Goal: Information Seeking & Learning: Learn about a topic

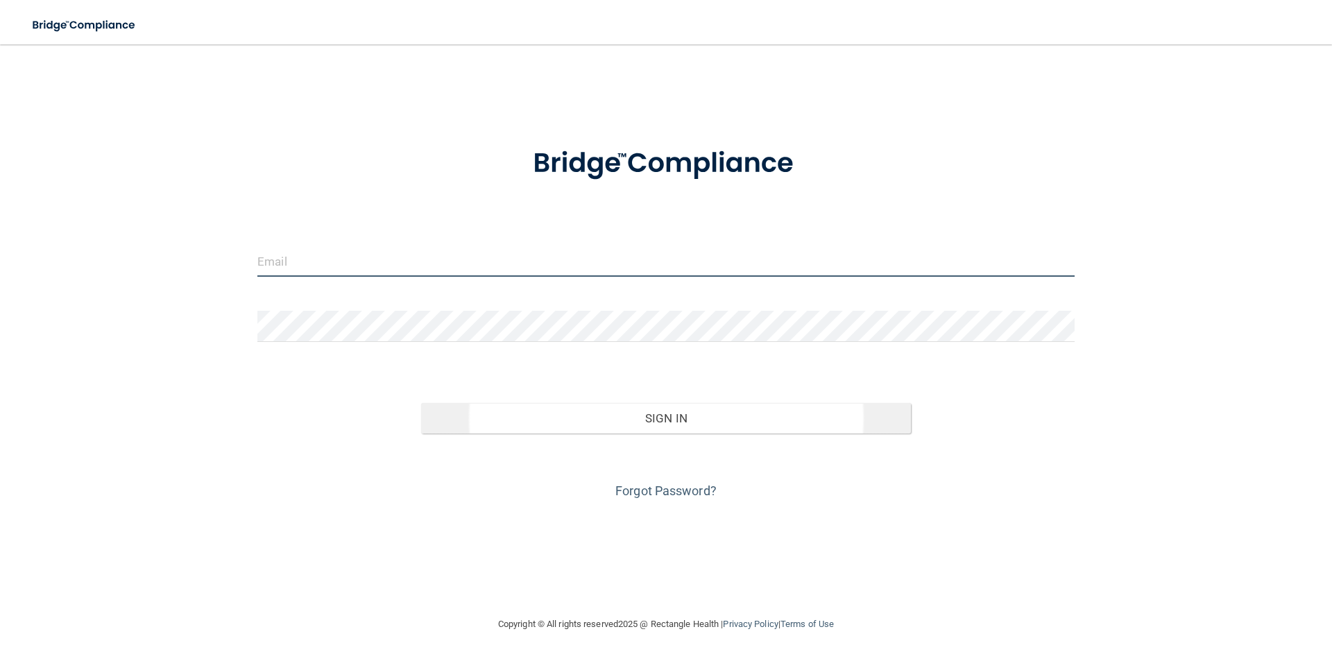
type input "[EMAIL_ADDRESS][DOMAIN_NAME]"
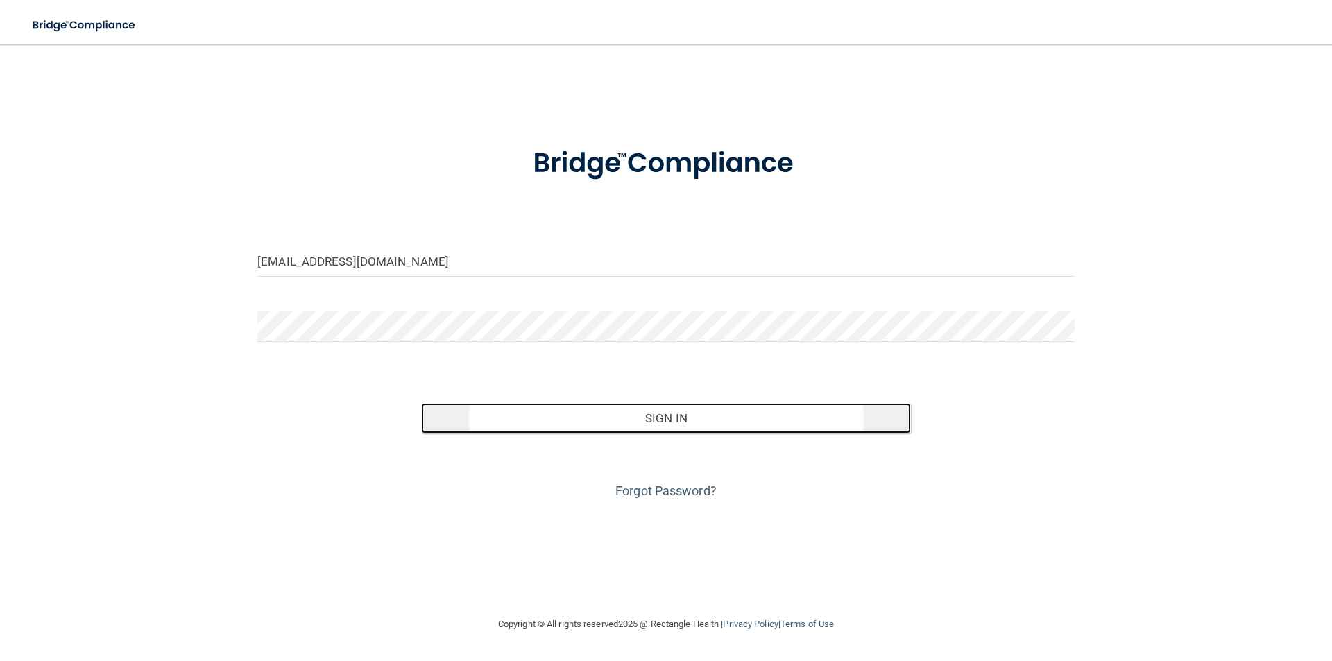
click at [642, 418] on button "Sign In" at bounding box center [666, 418] width 491 height 31
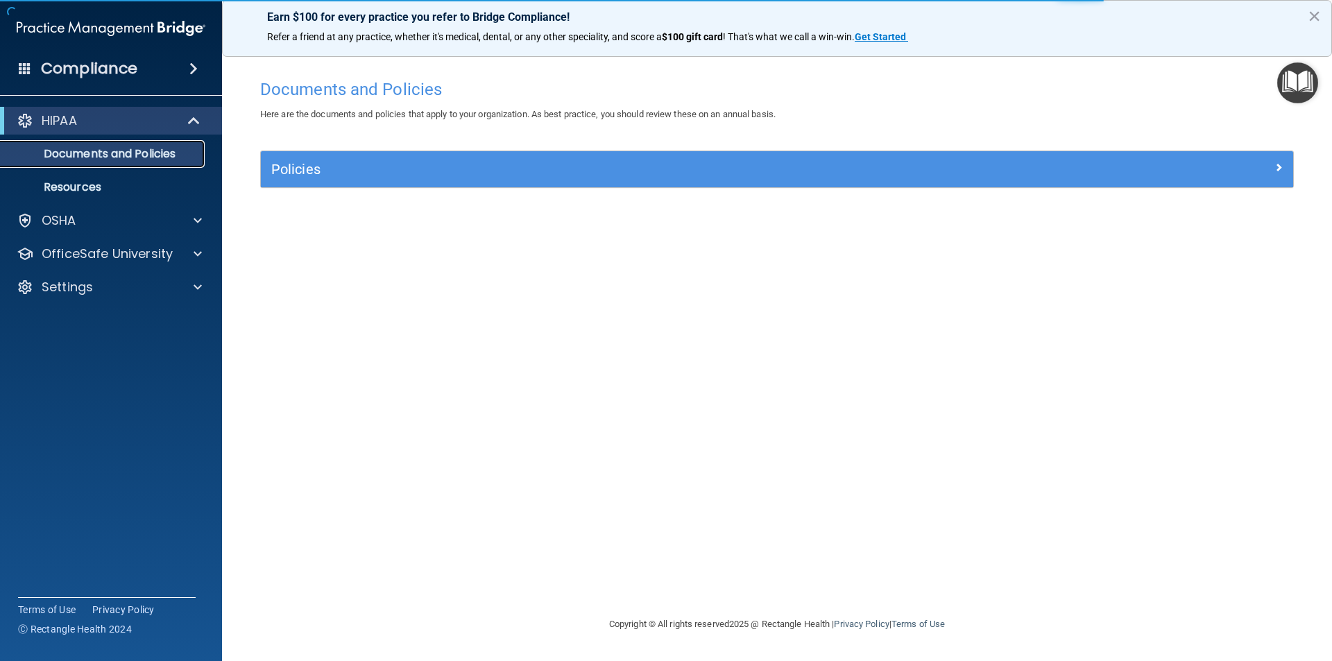
click at [151, 148] on p "Documents and Policies" at bounding box center [103, 154] width 189 height 14
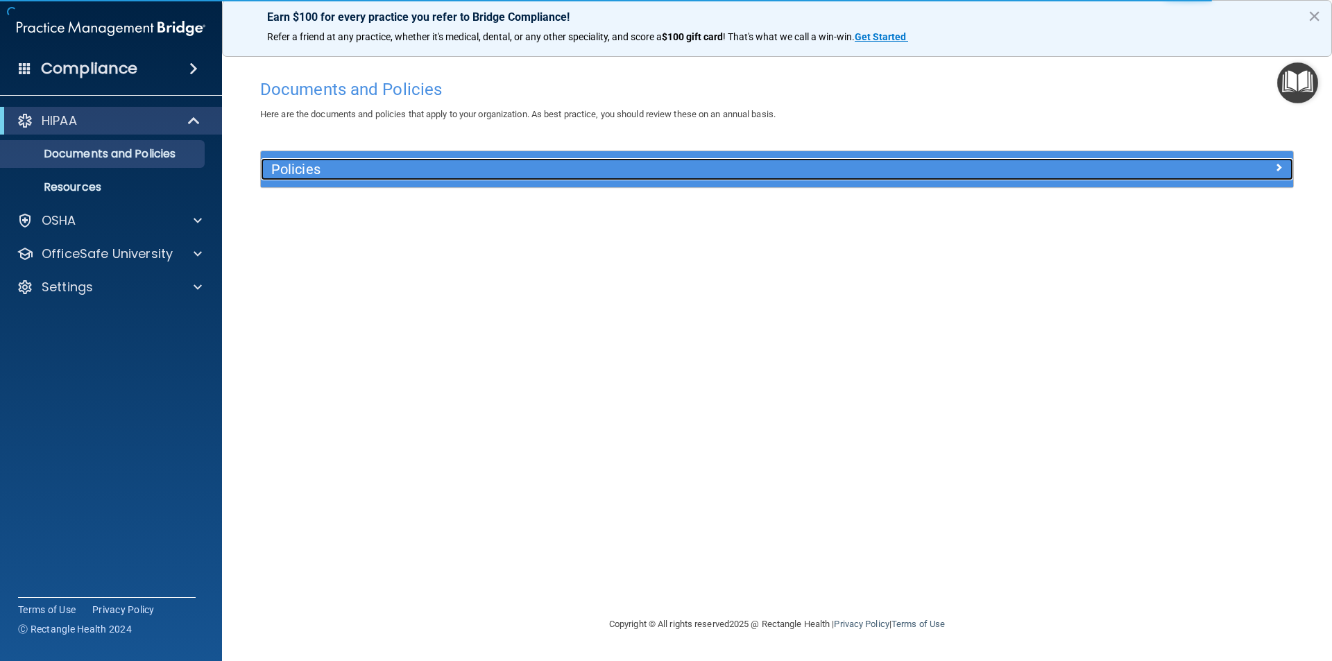
click at [380, 164] on h5 "Policies" at bounding box center [647, 169] width 753 height 15
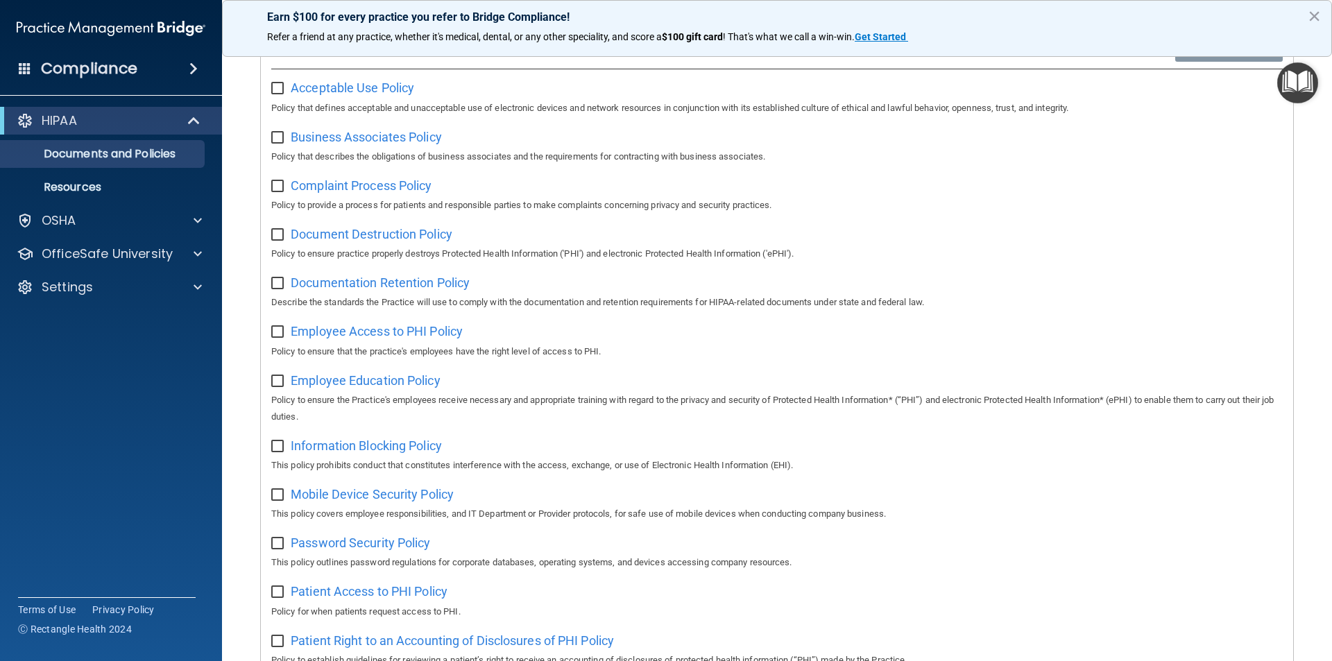
scroll to position [69, 0]
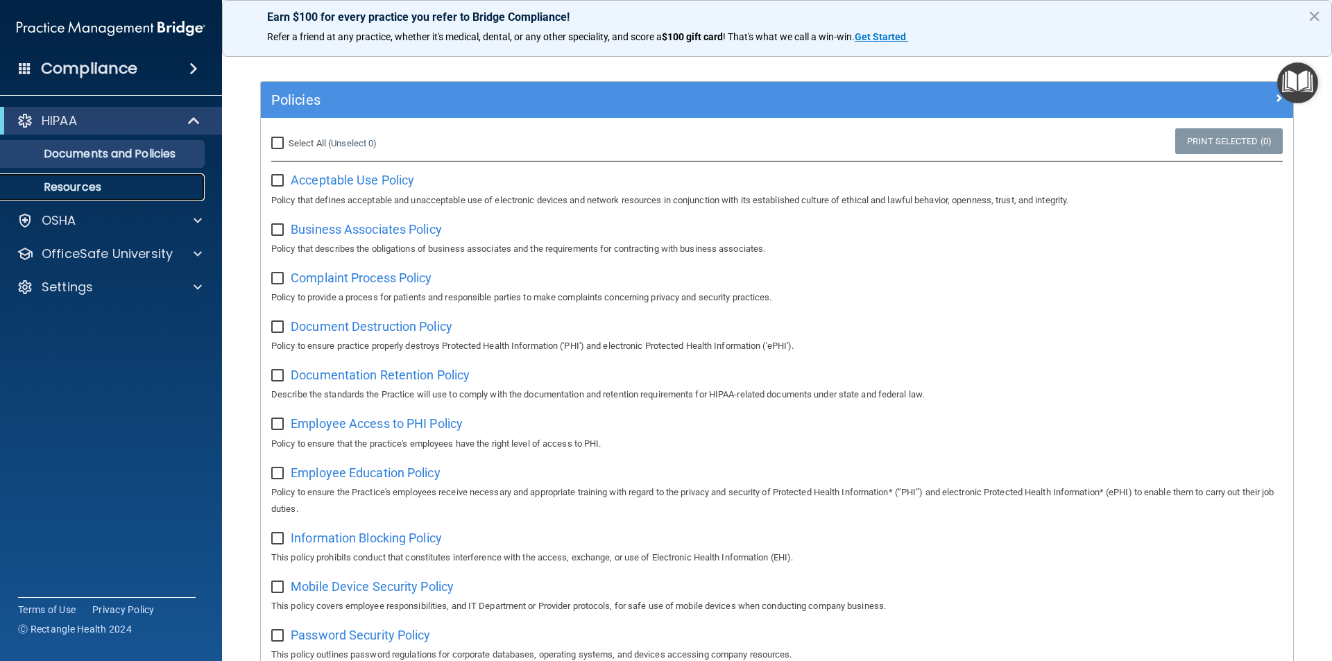
click at [80, 186] on p "Resources" at bounding box center [103, 187] width 189 height 14
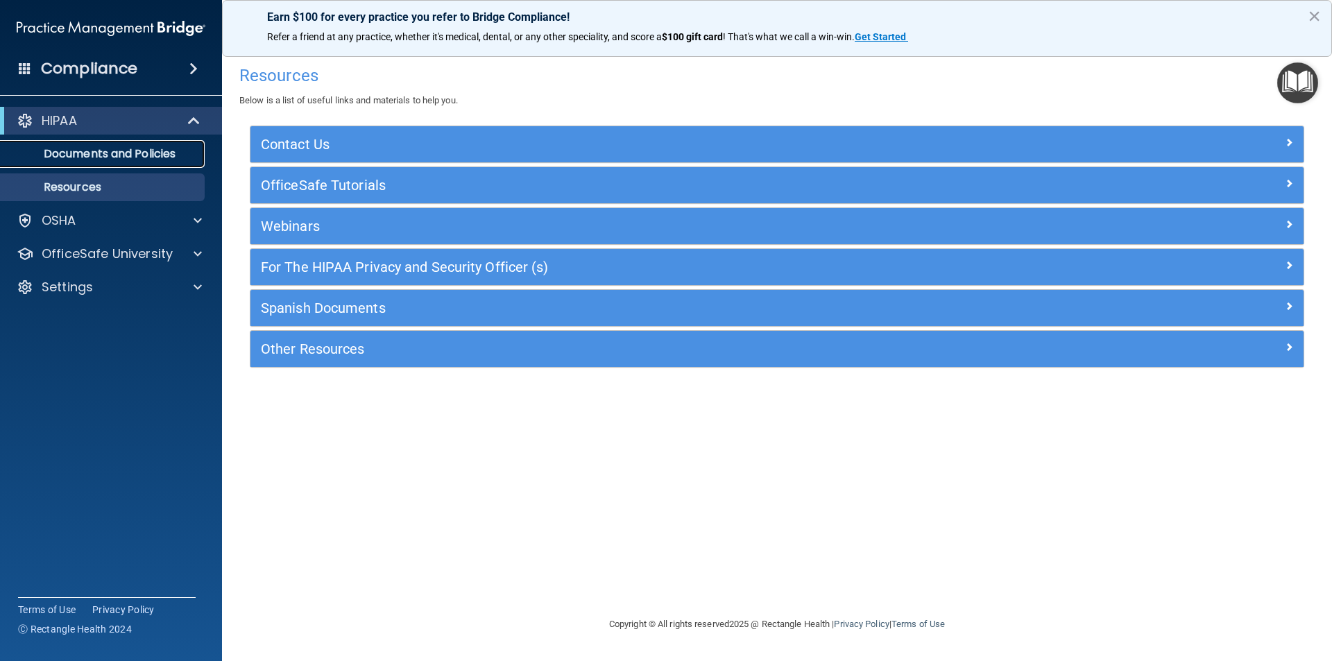
click at [153, 151] on p "Documents and Policies" at bounding box center [103, 154] width 189 height 14
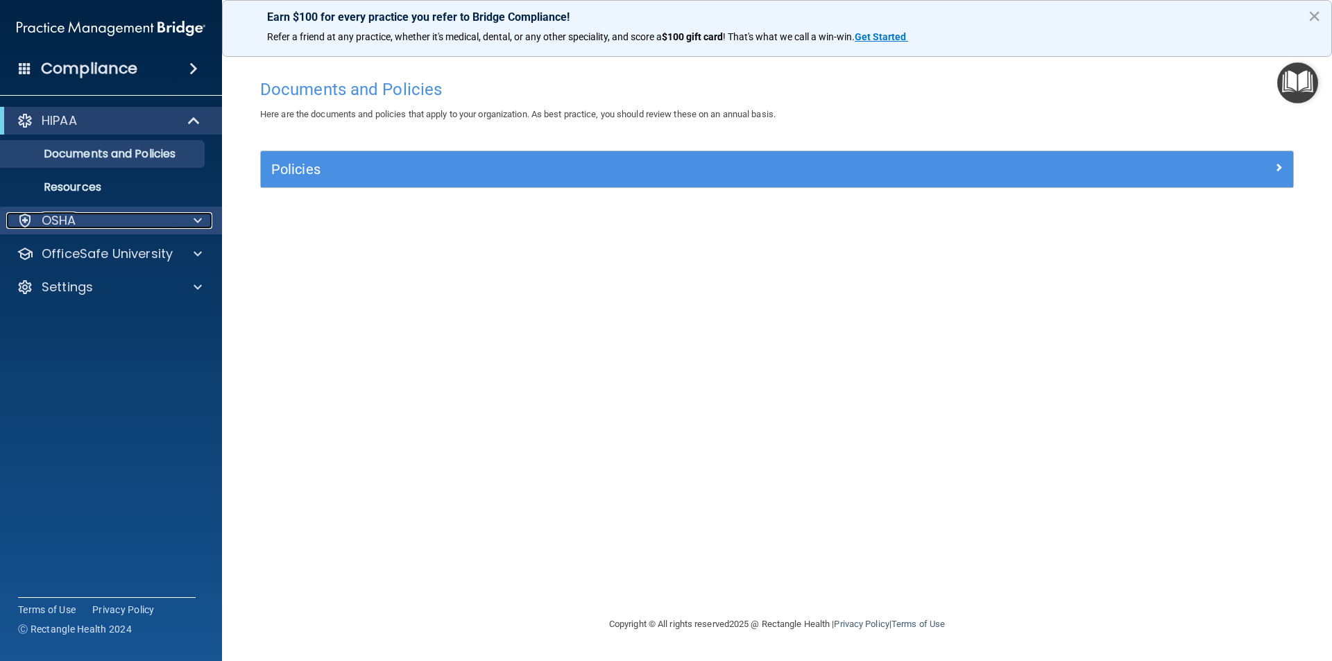
click at [198, 218] on span at bounding box center [198, 220] width 8 height 17
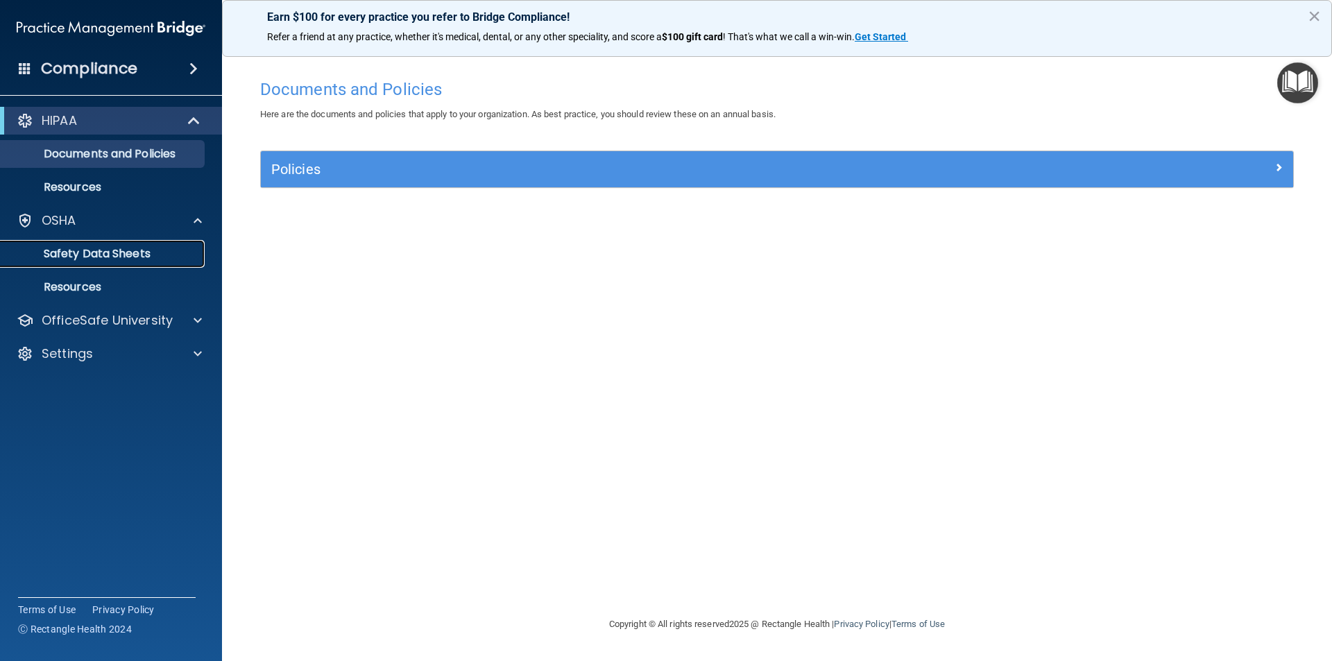
click at [123, 254] on p "Safety Data Sheets" at bounding box center [103, 254] width 189 height 14
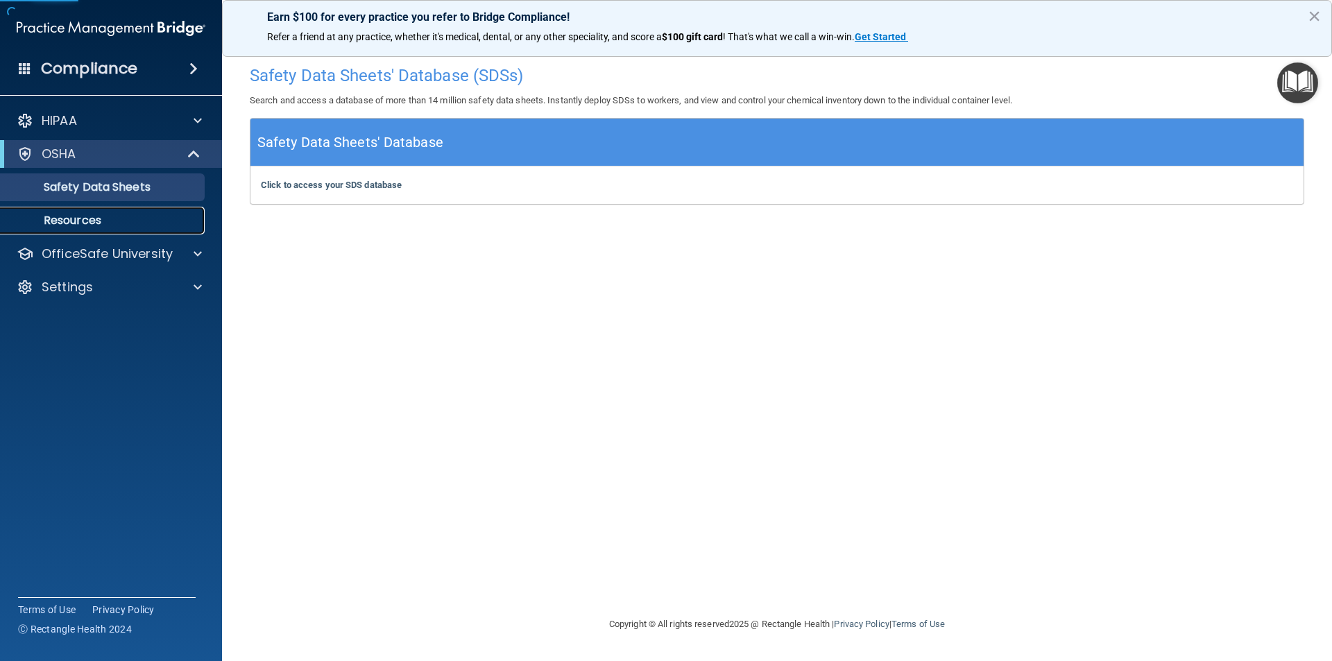
click at [91, 223] on p "Resources" at bounding box center [103, 221] width 189 height 14
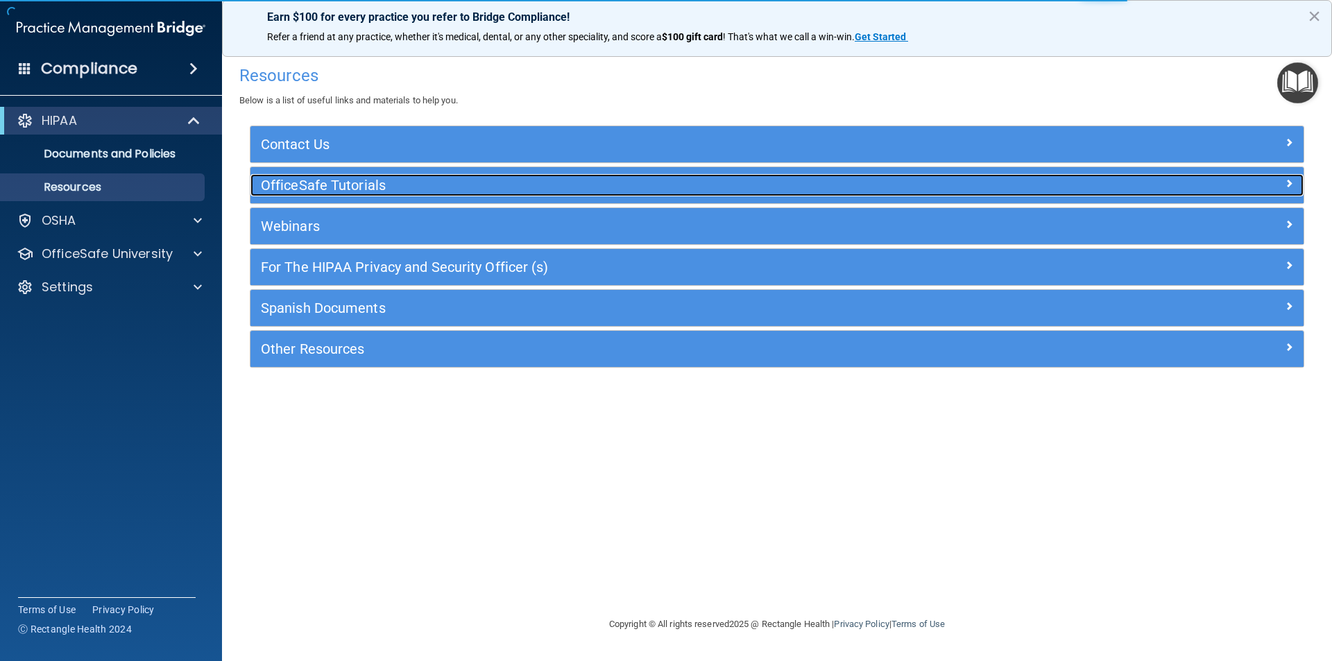
click at [1288, 182] on span at bounding box center [1289, 183] width 8 height 17
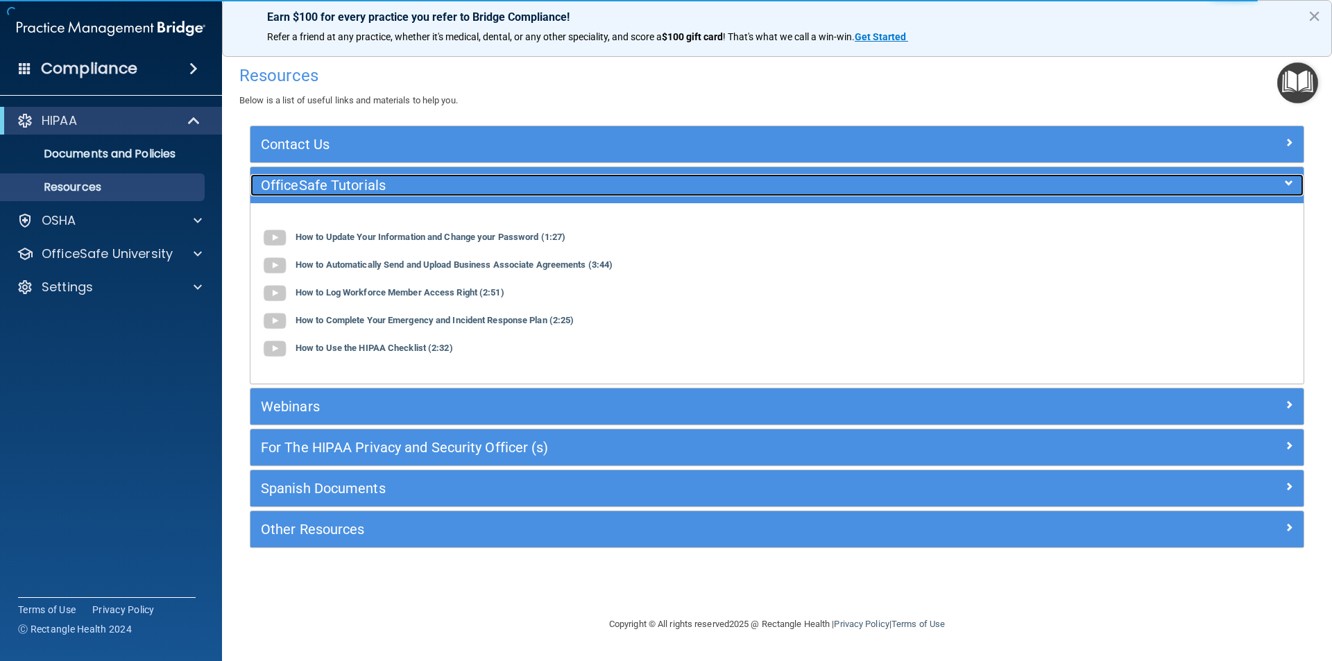
click at [1283, 183] on div at bounding box center [1173, 182] width 264 height 17
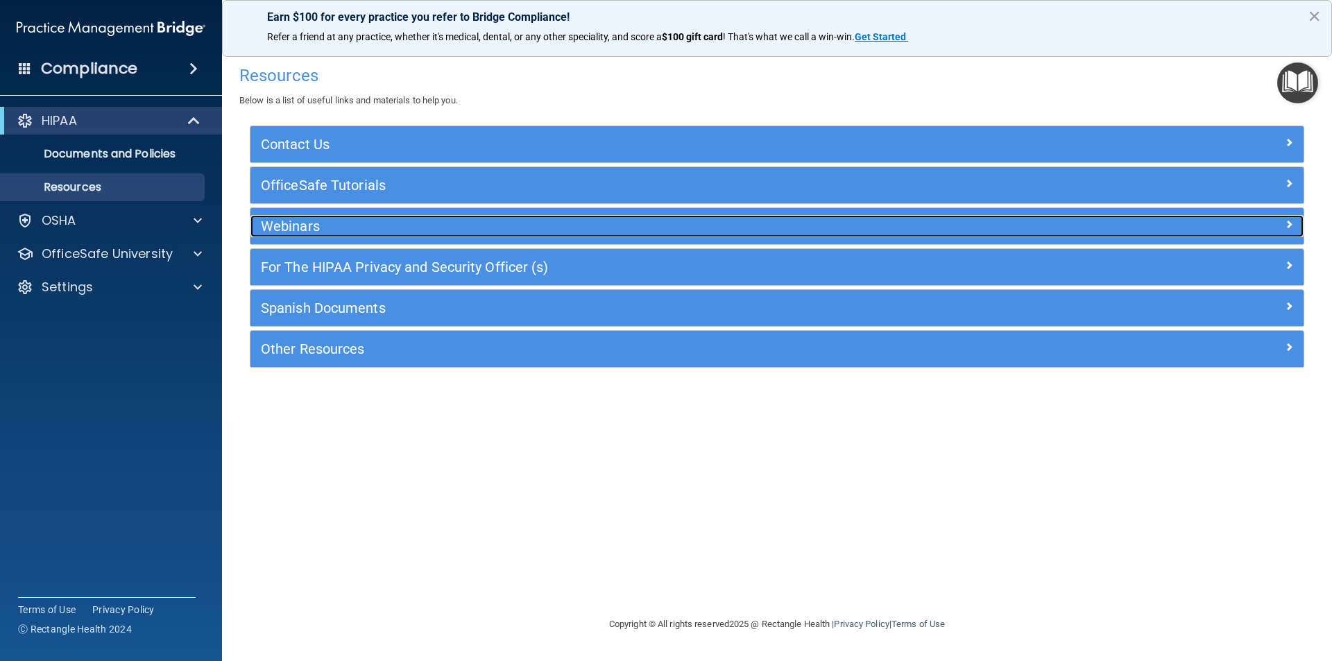
click at [1288, 221] on span at bounding box center [1289, 224] width 8 height 17
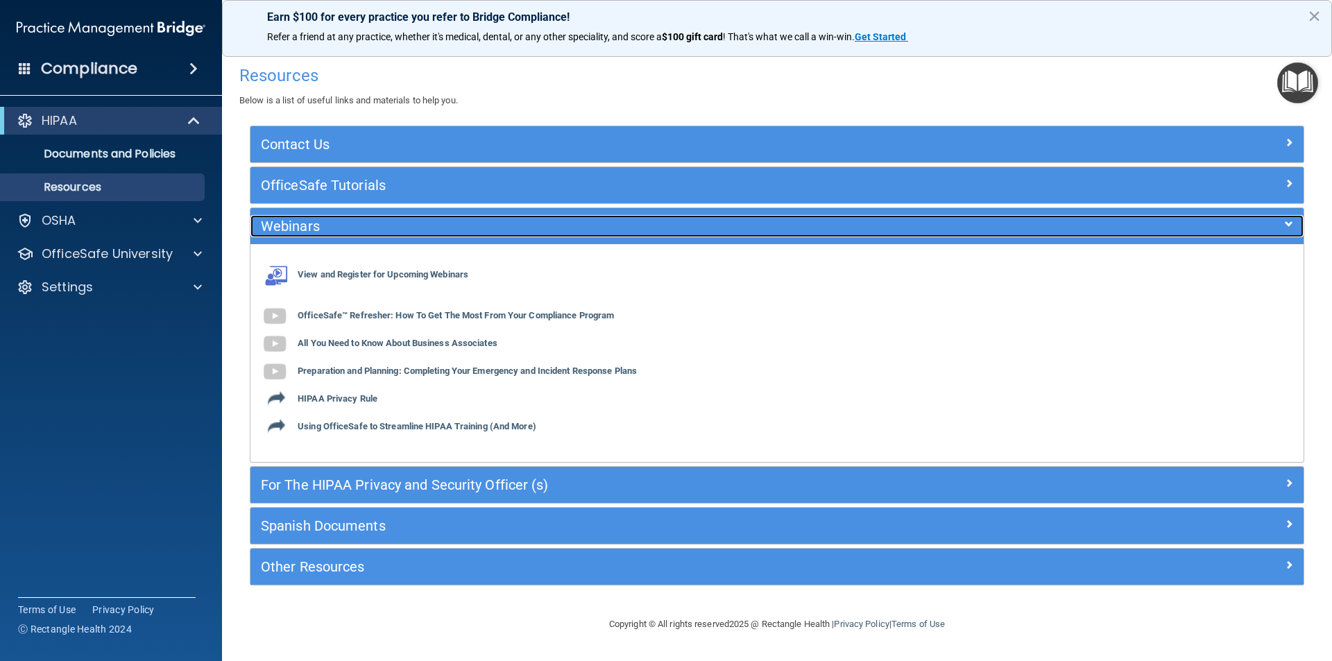
click at [1288, 222] on span at bounding box center [1289, 224] width 8 height 17
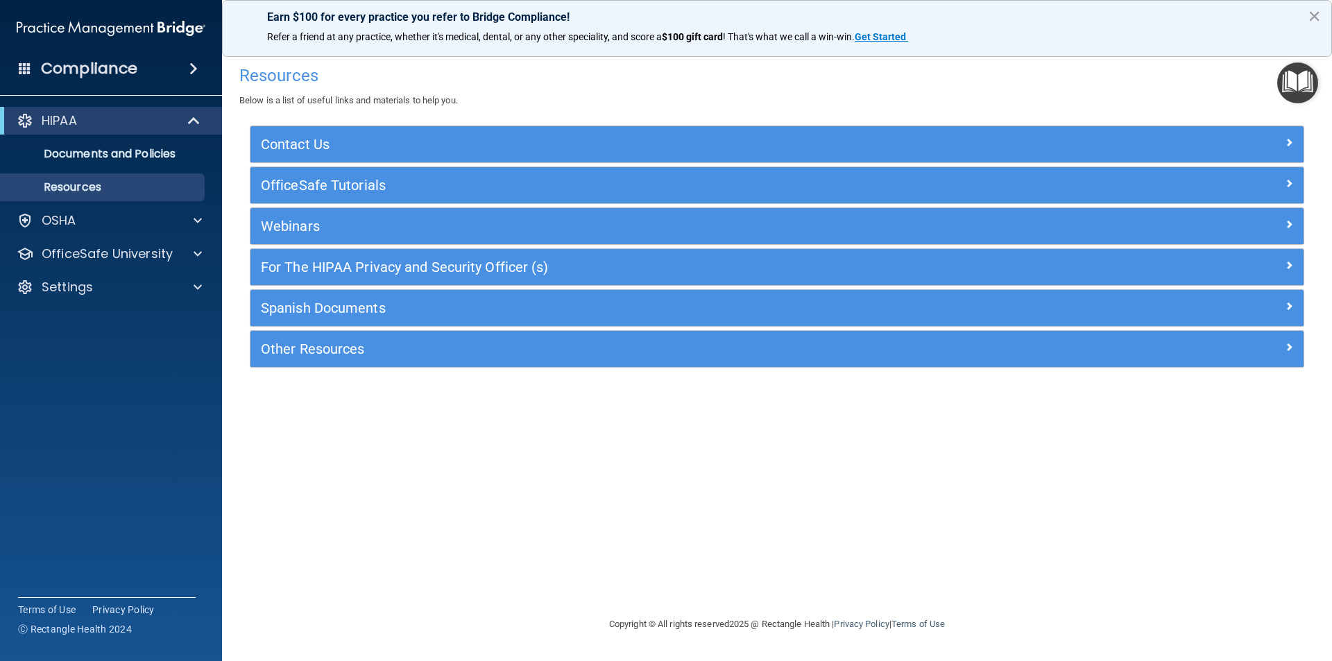
click at [1313, 14] on button "×" at bounding box center [1314, 16] width 13 height 22
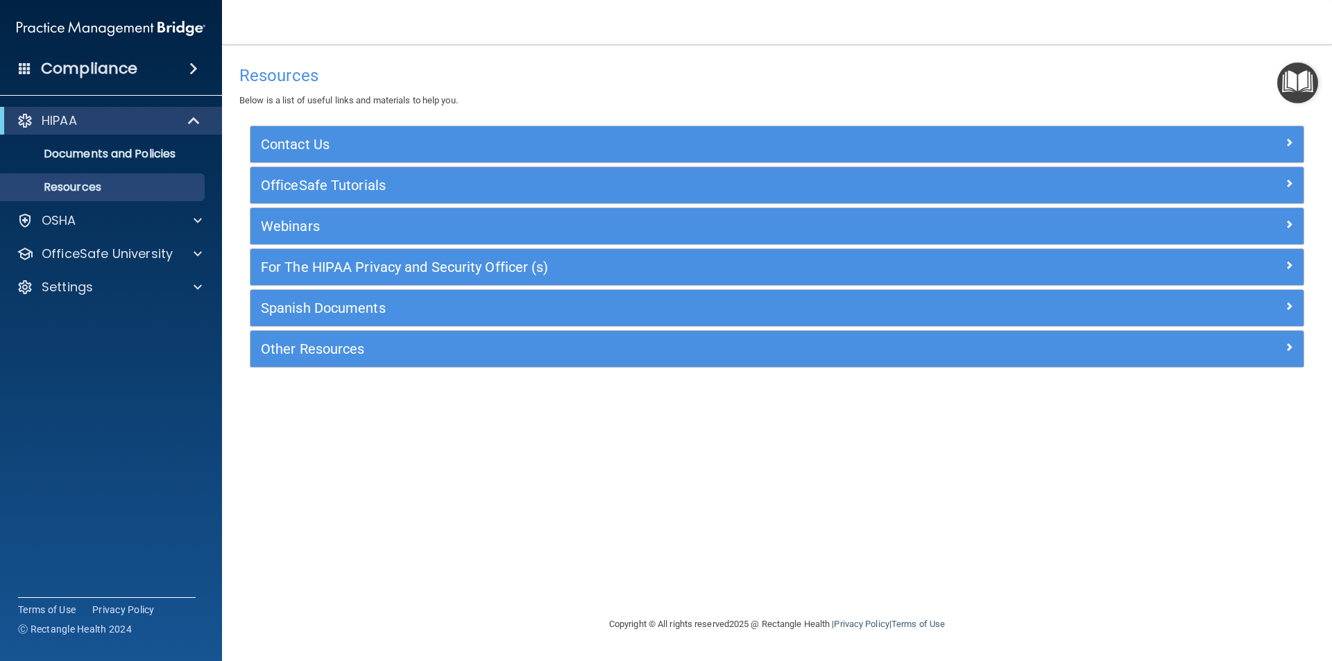
click at [1287, 80] on img "Open Resource Center" at bounding box center [1297, 82] width 41 height 41
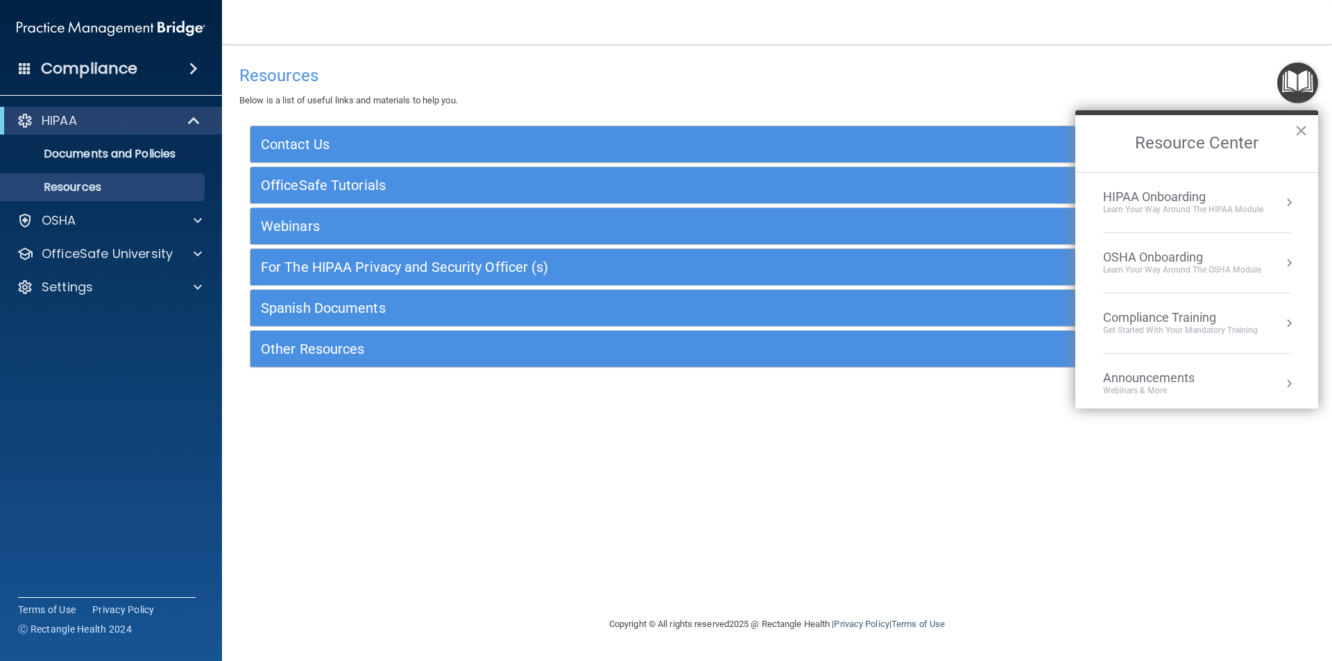
click at [1284, 197] on button "Resource Center" at bounding box center [1289, 203] width 14 height 14
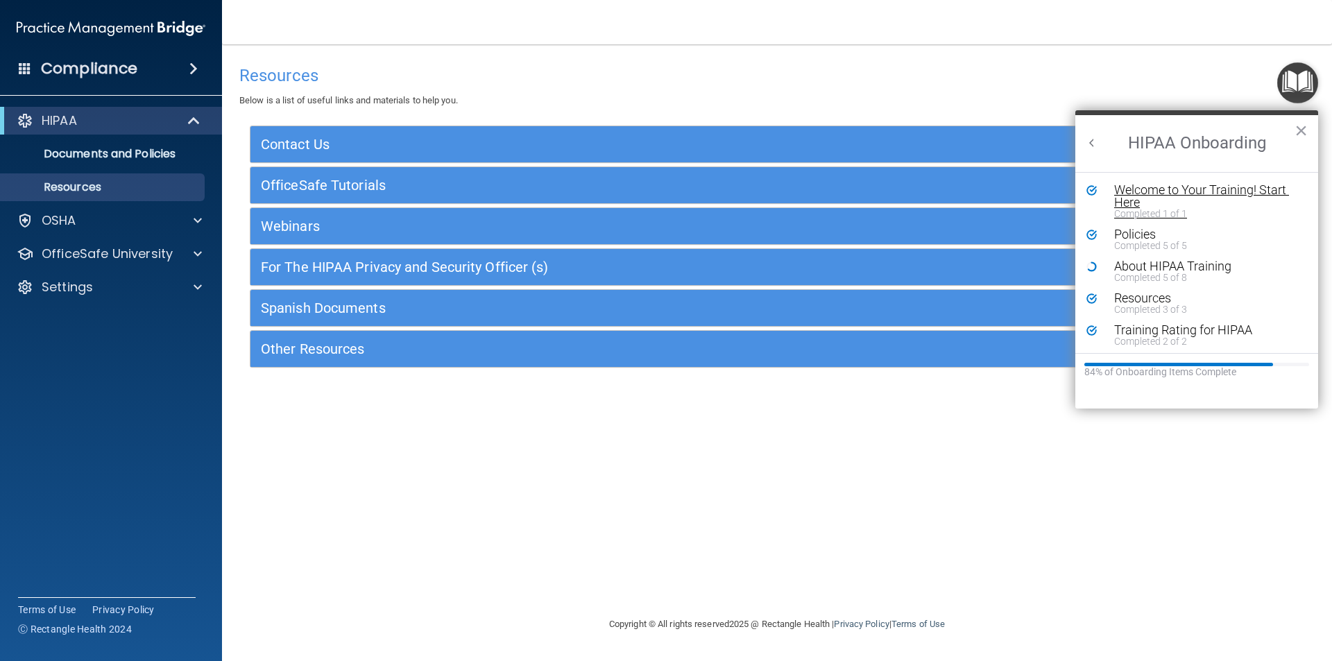
click at [1202, 185] on div "Welcome to Your Training! Start Here" at bounding box center [1202, 196] width 176 height 25
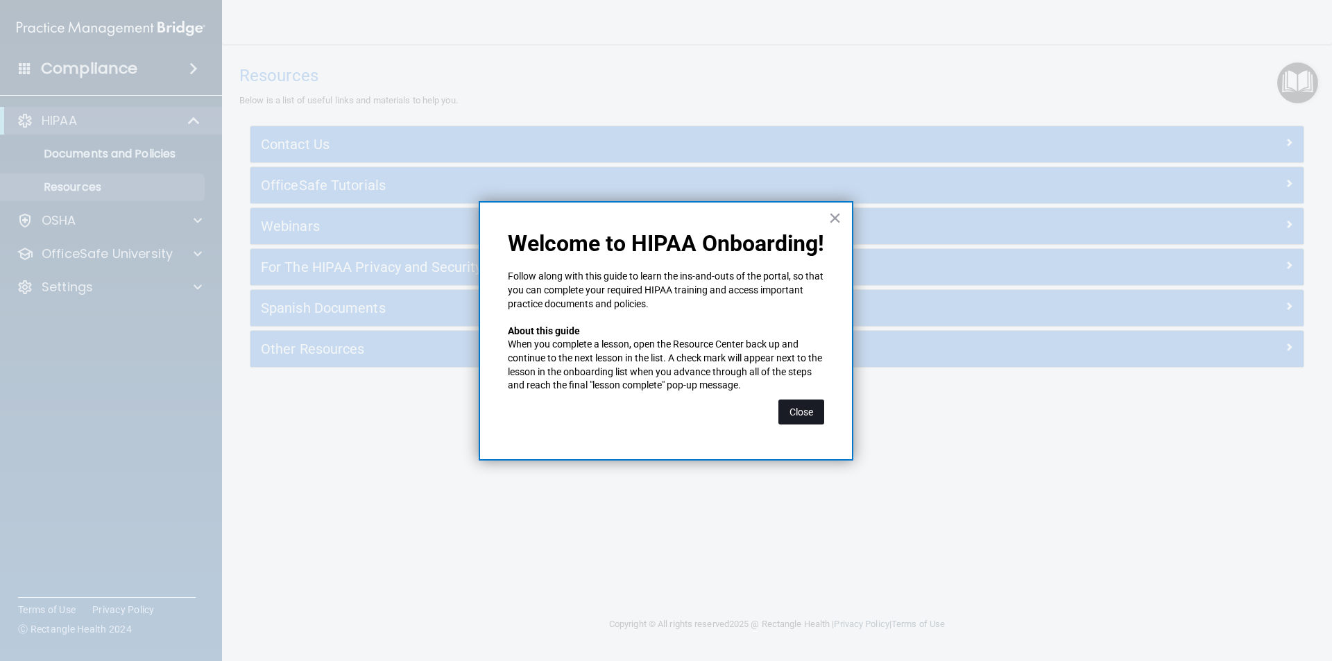
click at [803, 409] on button "Close" at bounding box center [801, 412] width 46 height 25
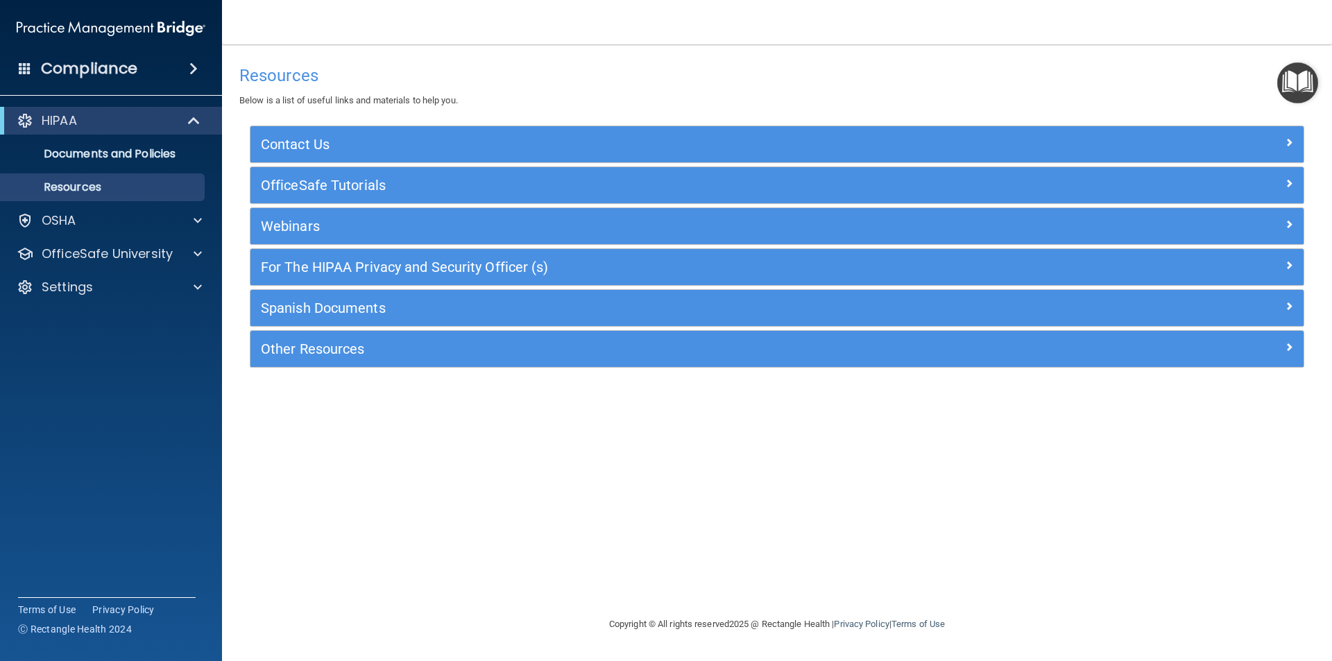
click at [1288, 83] on img "Open Resource Center" at bounding box center [1297, 82] width 41 height 41
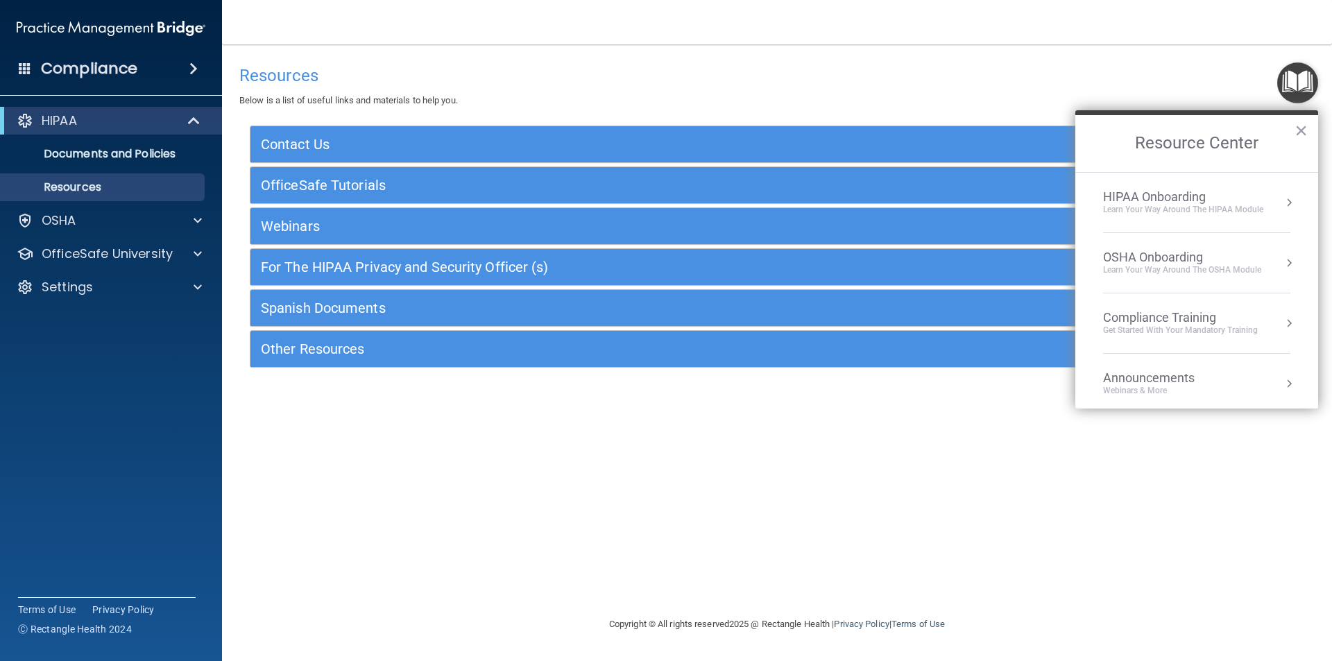
click at [1166, 203] on div "HIPAA Onboarding" at bounding box center [1183, 196] width 160 height 15
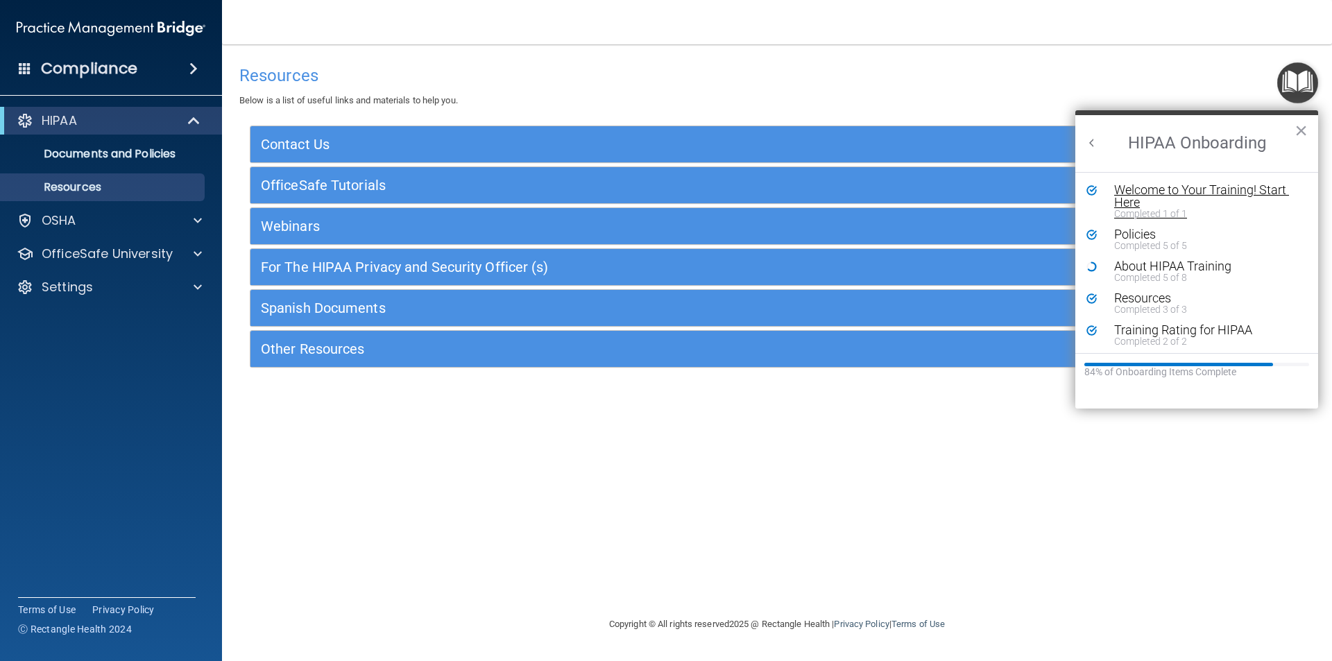
click at [1169, 191] on div "Welcome to Your Training! Start Here" at bounding box center [1202, 196] width 176 height 25
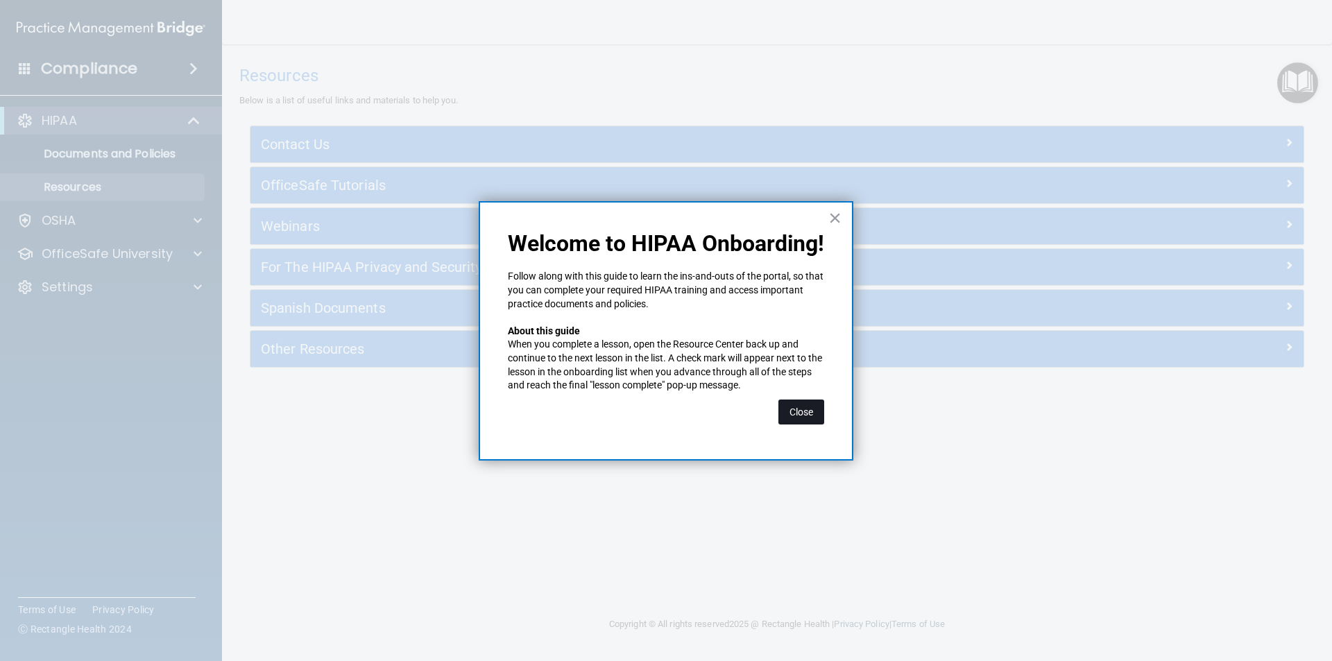
click at [804, 411] on button "Close" at bounding box center [801, 412] width 46 height 25
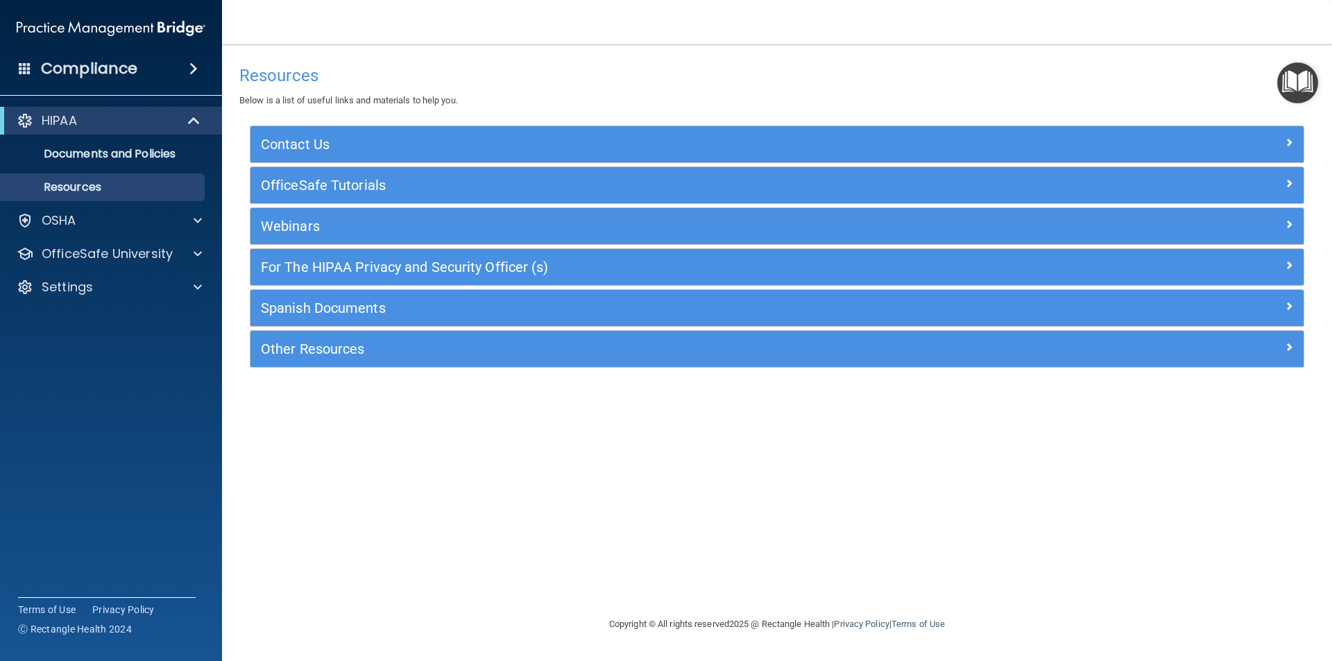
click at [1286, 74] on img "Open Resource Center" at bounding box center [1297, 82] width 41 height 41
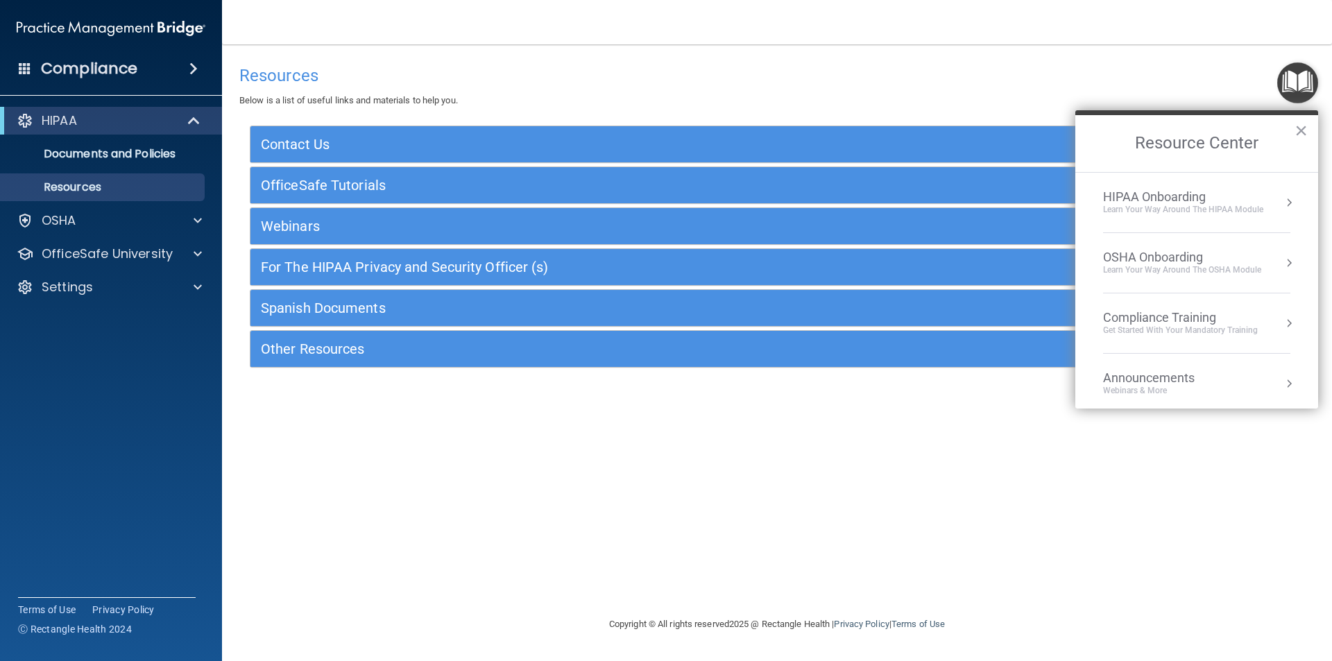
click at [1282, 204] on button "Resource Center" at bounding box center [1289, 203] width 14 height 14
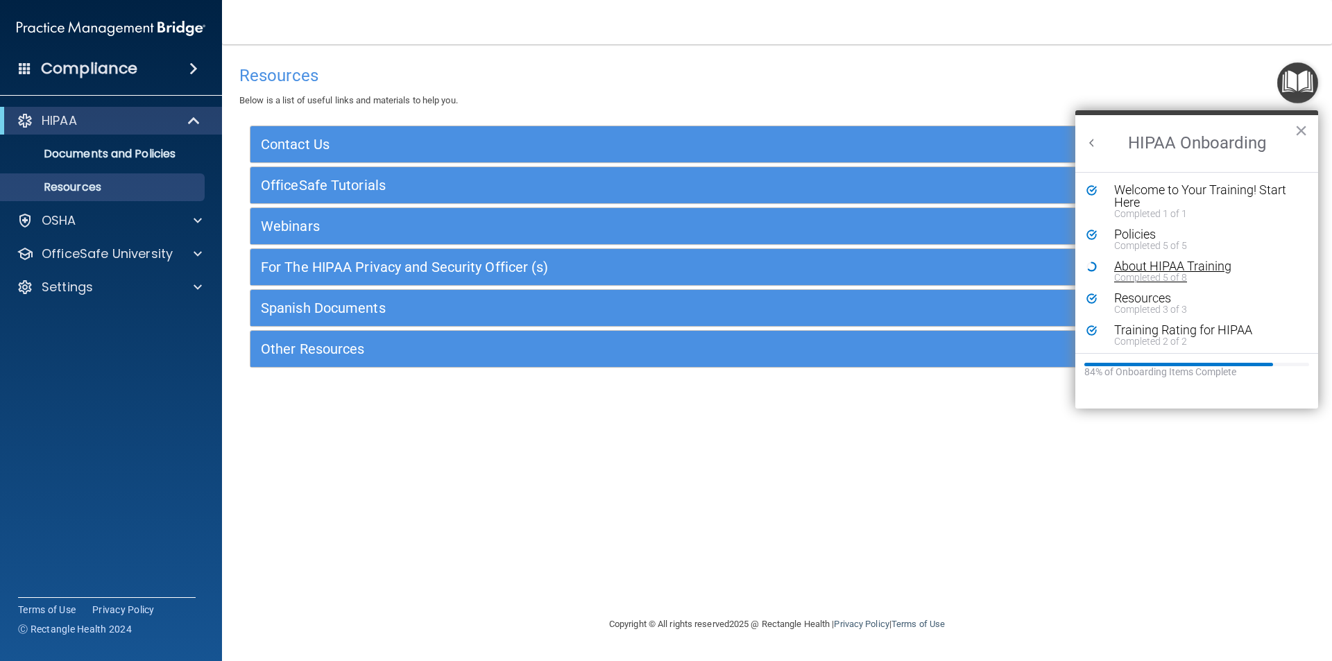
click at [1157, 263] on div "About HIPAA Training" at bounding box center [1202, 266] width 176 height 12
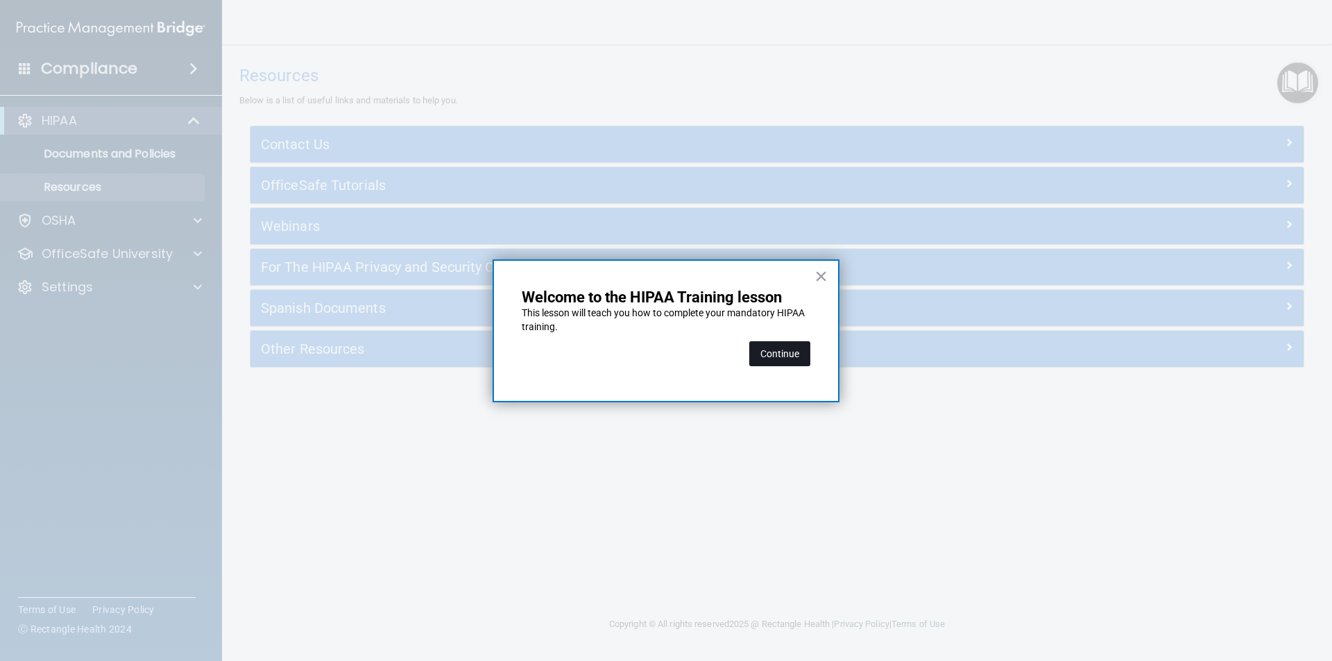
click at [787, 351] on button "Continue" at bounding box center [779, 353] width 61 height 25
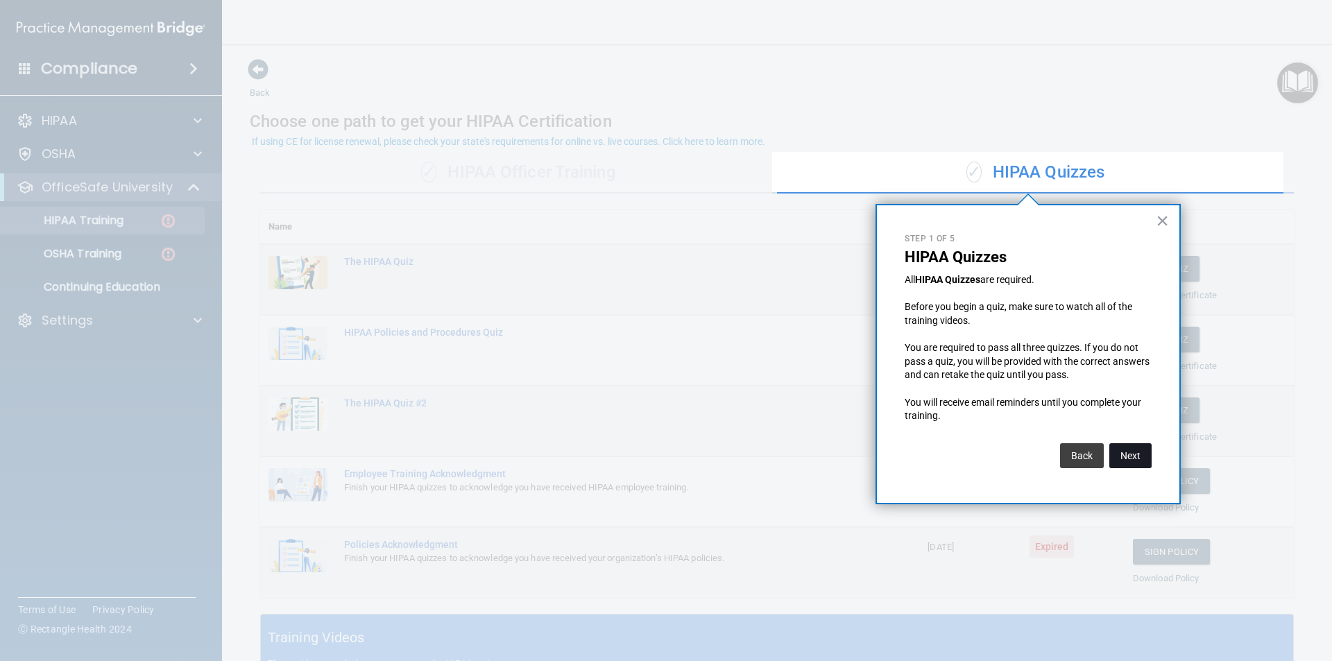
click at [1119, 450] on button "Next" at bounding box center [1130, 455] width 42 height 25
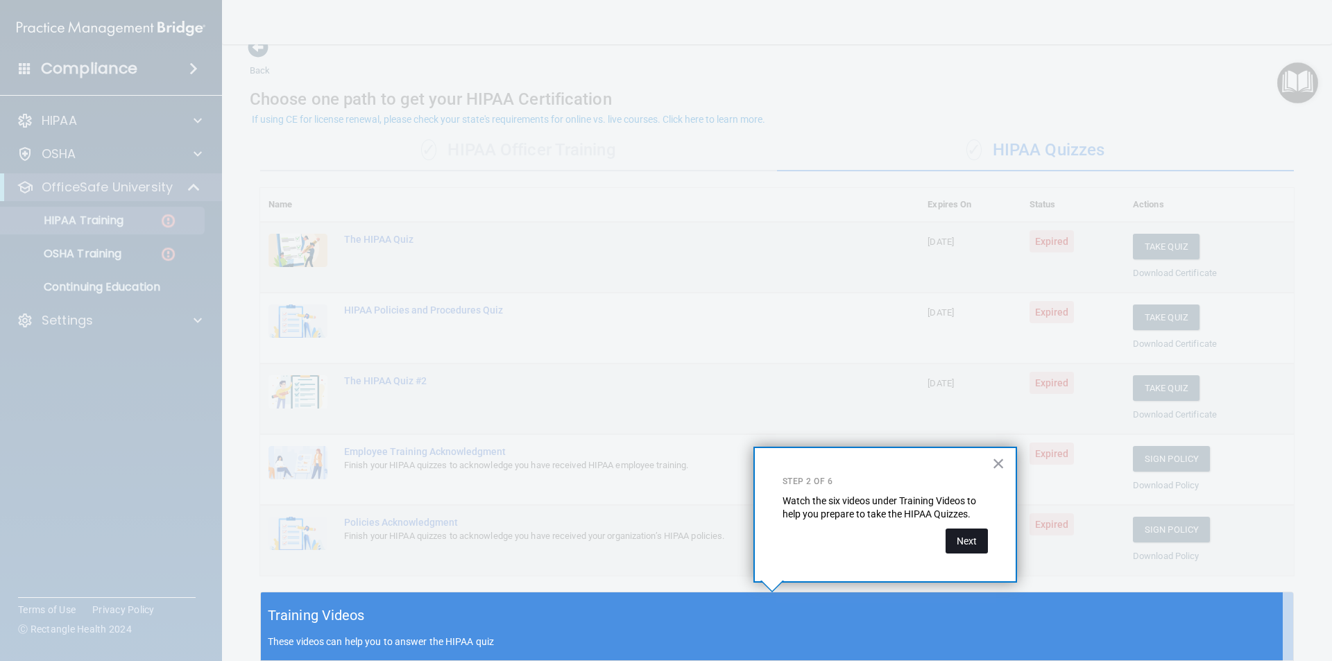
click at [969, 540] on button "Next" at bounding box center [967, 541] width 42 height 25
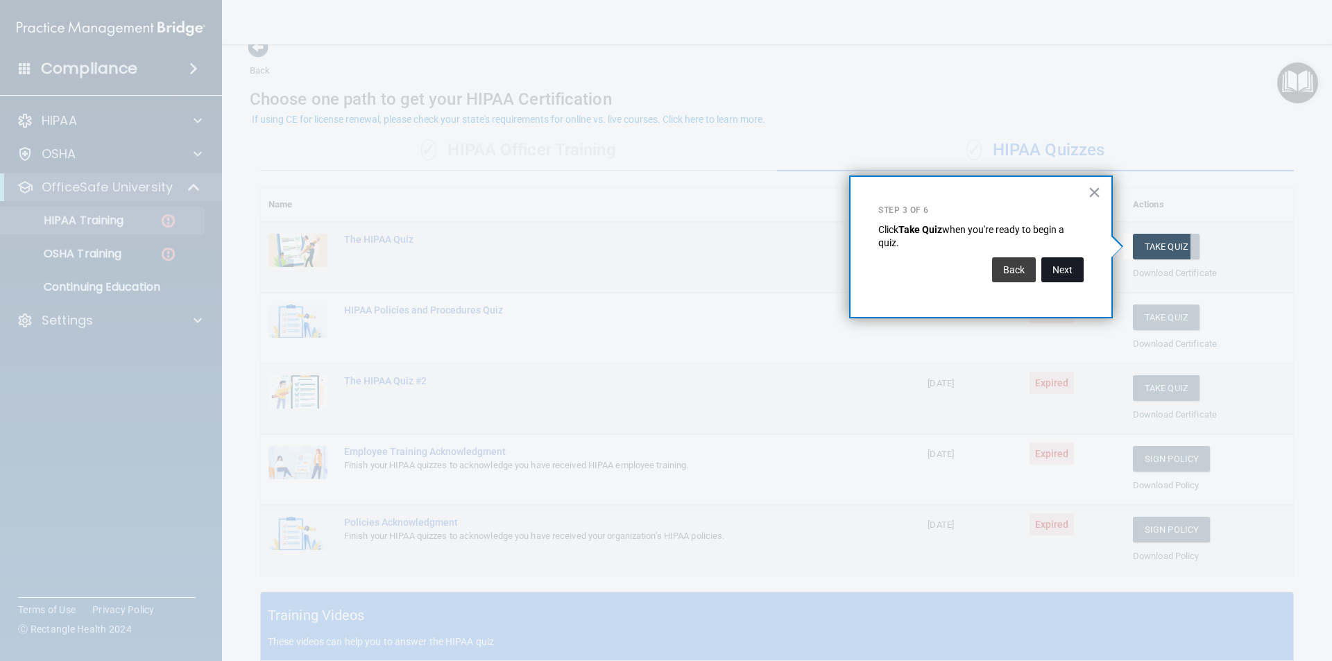
click at [1078, 269] on button "Next" at bounding box center [1062, 269] width 42 height 25
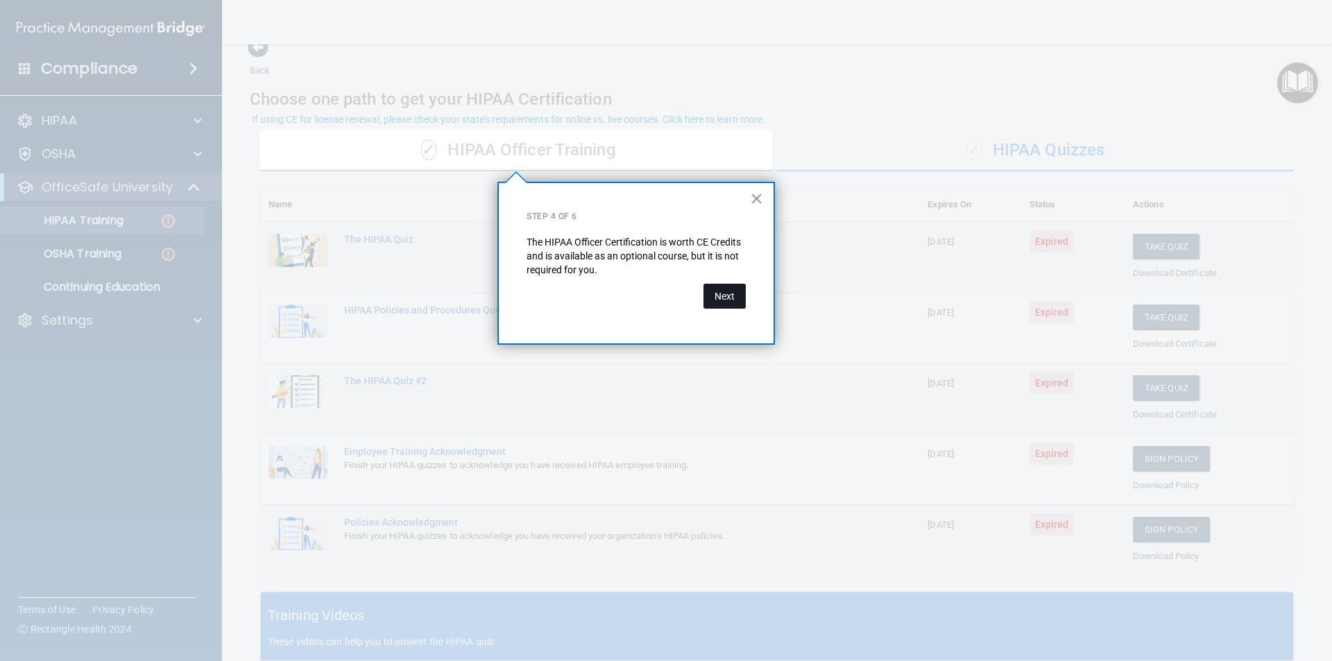
click at [737, 294] on button "Next" at bounding box center [725, 296] width 42 height 25
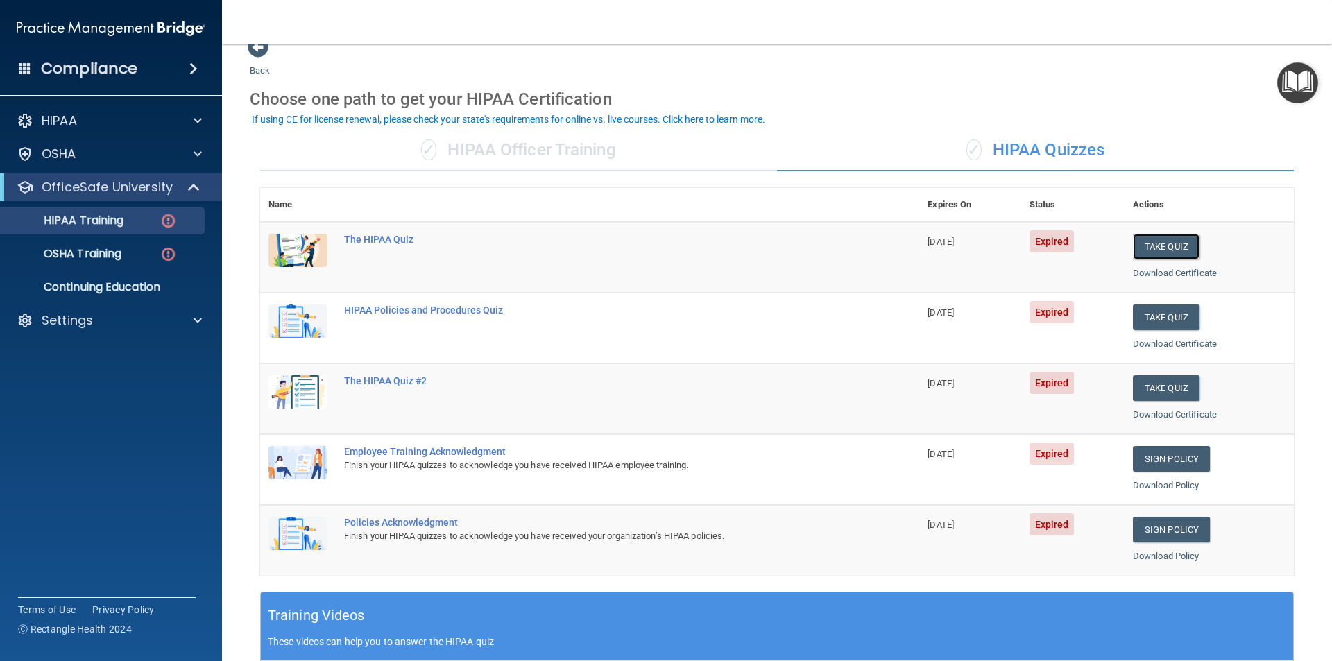
drag, startPoint x: 1141, startPoint y: 245, endPoint x: 1133, endPoint y: 287, distance: 42.5
click at [1142, 246] on button "Take Quiz" at bounding box center [1166, 247] width 67 height 26
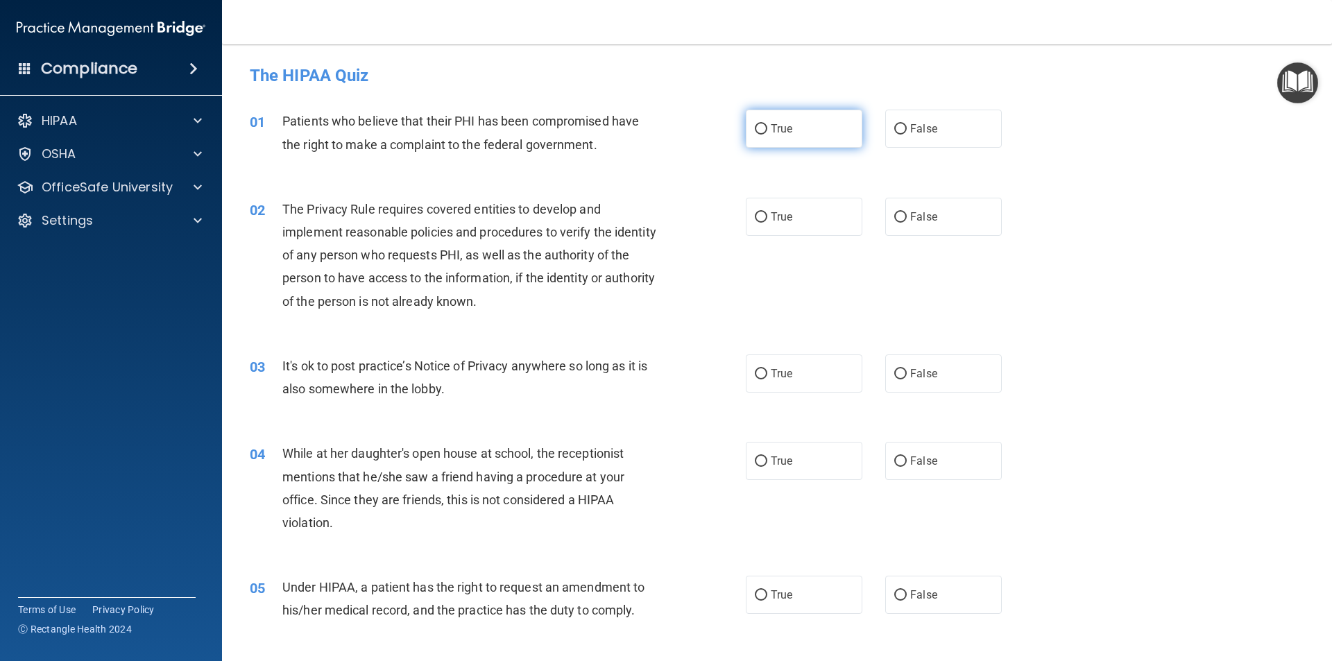
click at [756, 127] on input "True" at bounding box center [761, 129] width 12 height 10
radio input "true"
click at [755, 216] on input "True" at bounding box center [761, 217] width 12 height 10
radio input "true"
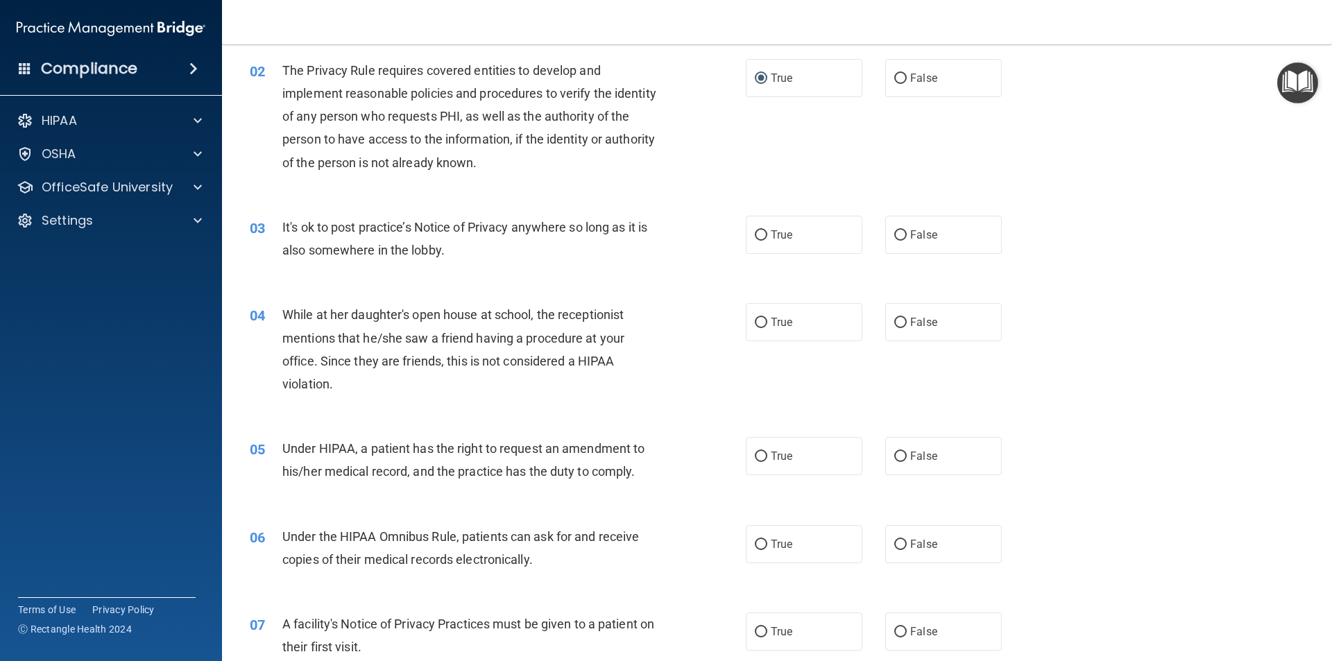
scroll to position [208, 0]
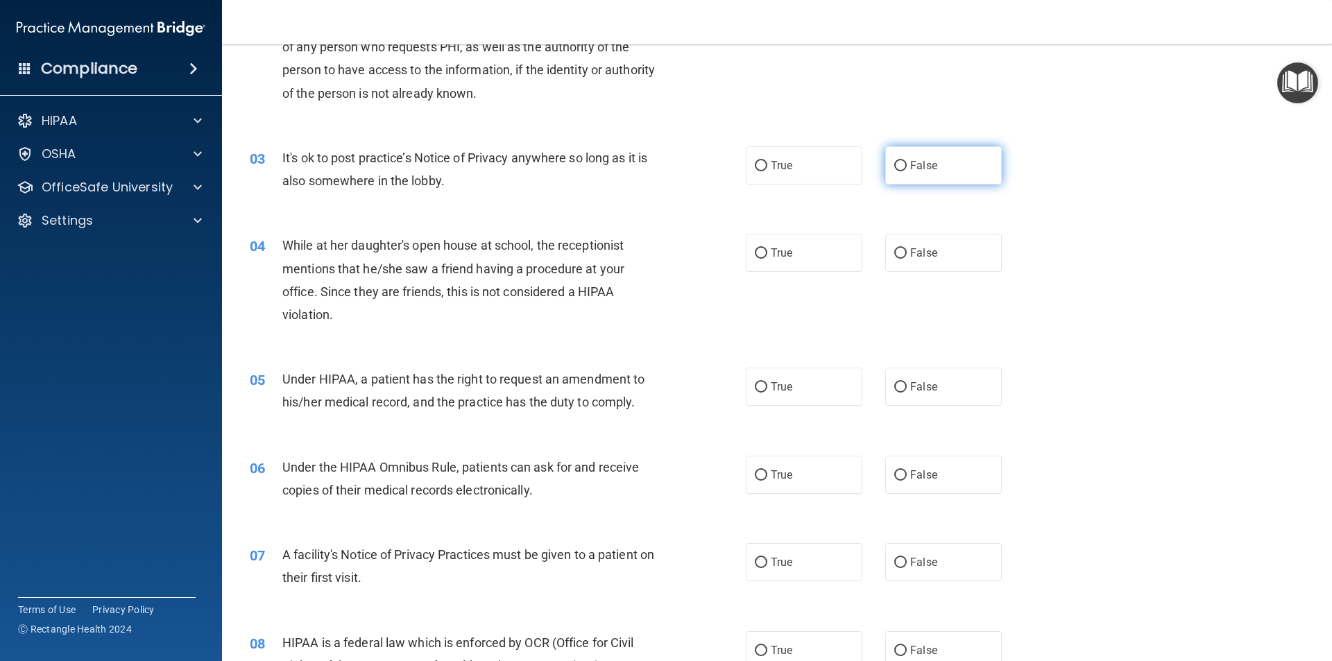
click at [898, 163] on input "False" at bounding box center [900, 166] width 12 height 10
radio input "true"
click at [894, 253] on input "False" at bounding box center [900, 253] width 12 height 10
radio input "true"
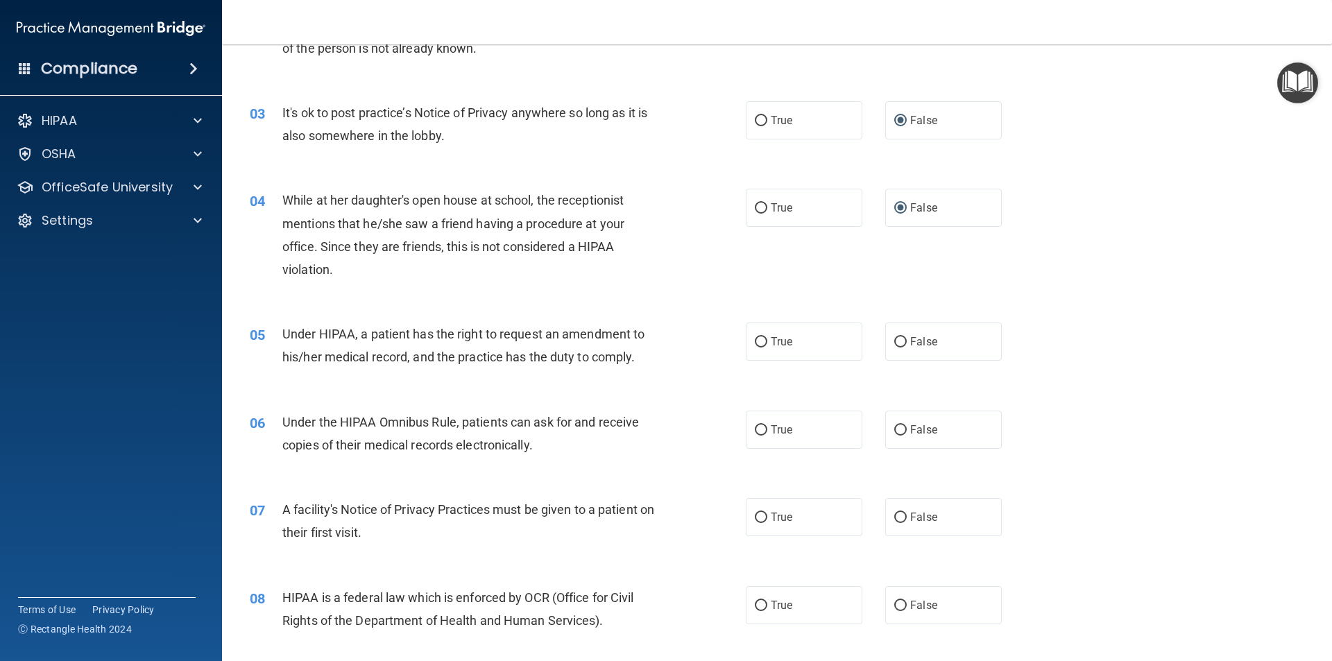
scroll to position [347, 0]
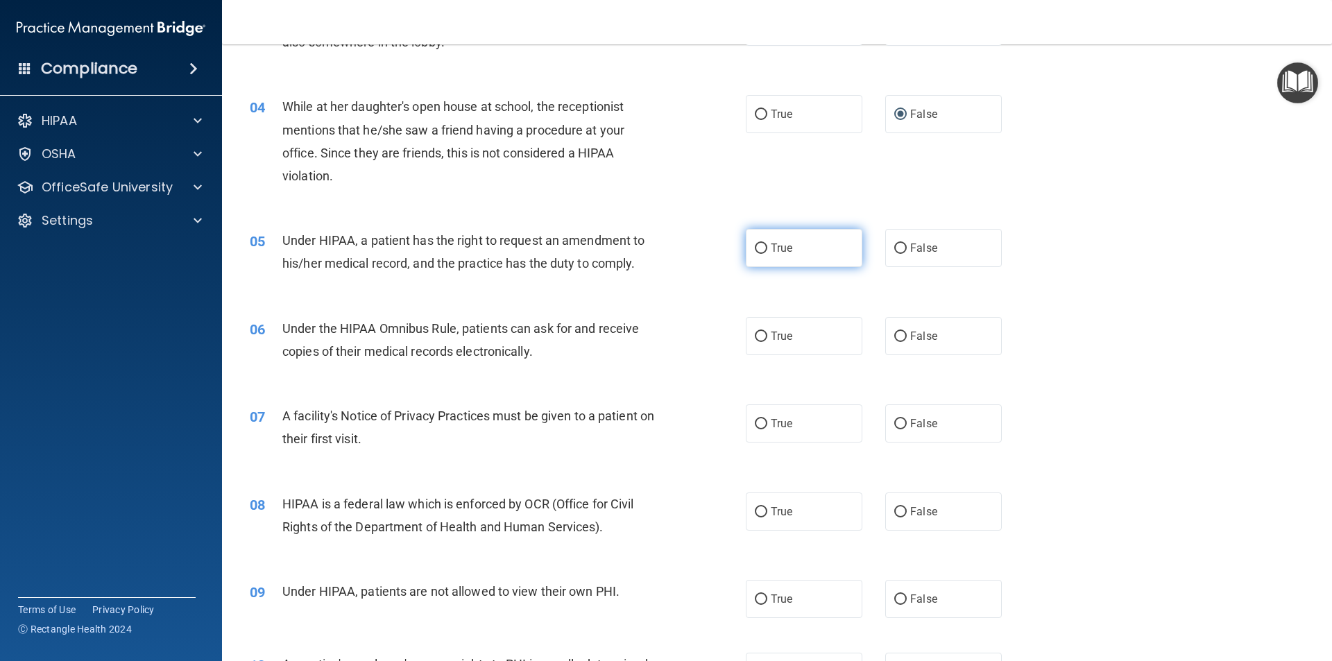
click at [755, 251] on input "True" at bounding box center [761, 249] width 12 height 10
radio input "true"
click at [756, 332] on input "True" at bounding box center [761, 337] width 12 height 10
radio input "true"
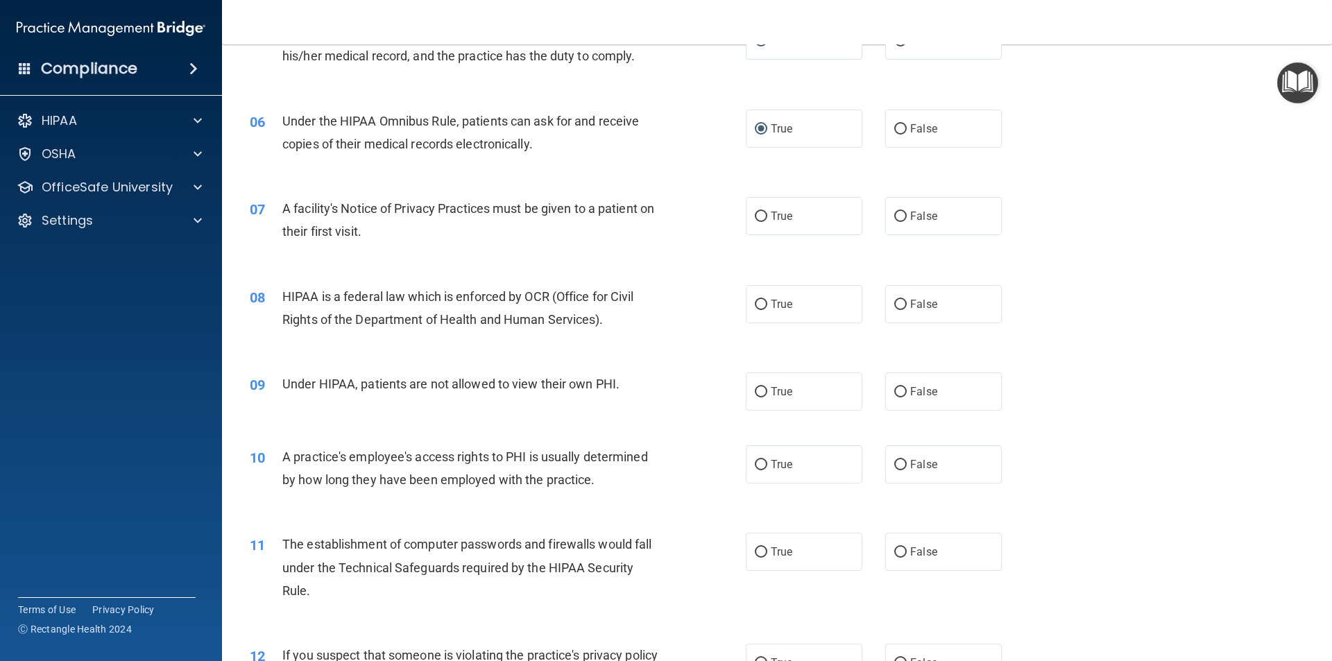
scroll to position [555, 0]
click at [760, 212] on input "True" at bounding box center [761, 216] width 12 height 10
radio input "true"
click at [755, 299] on input "True" at bounding box center [761, 304] width 12 height 10
radio input "true"
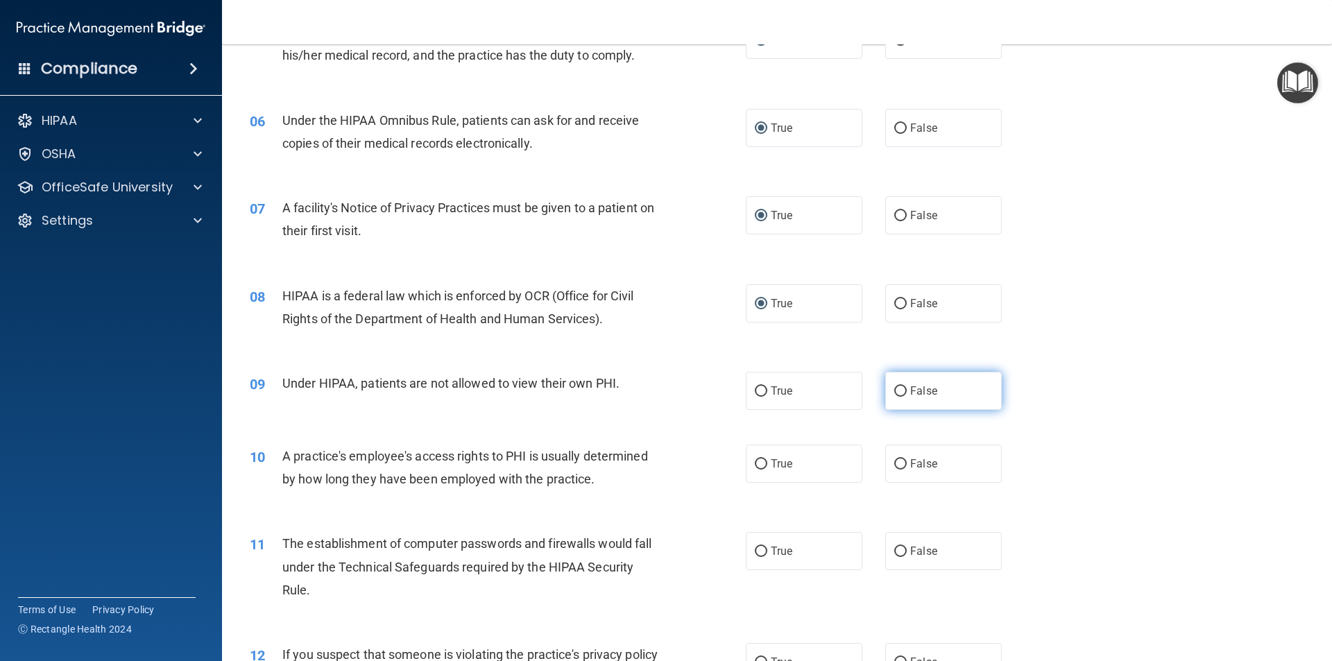
click at [894, 388] on input "False" at bounding box center [900, 391] width 12 height 10
radio input "true"
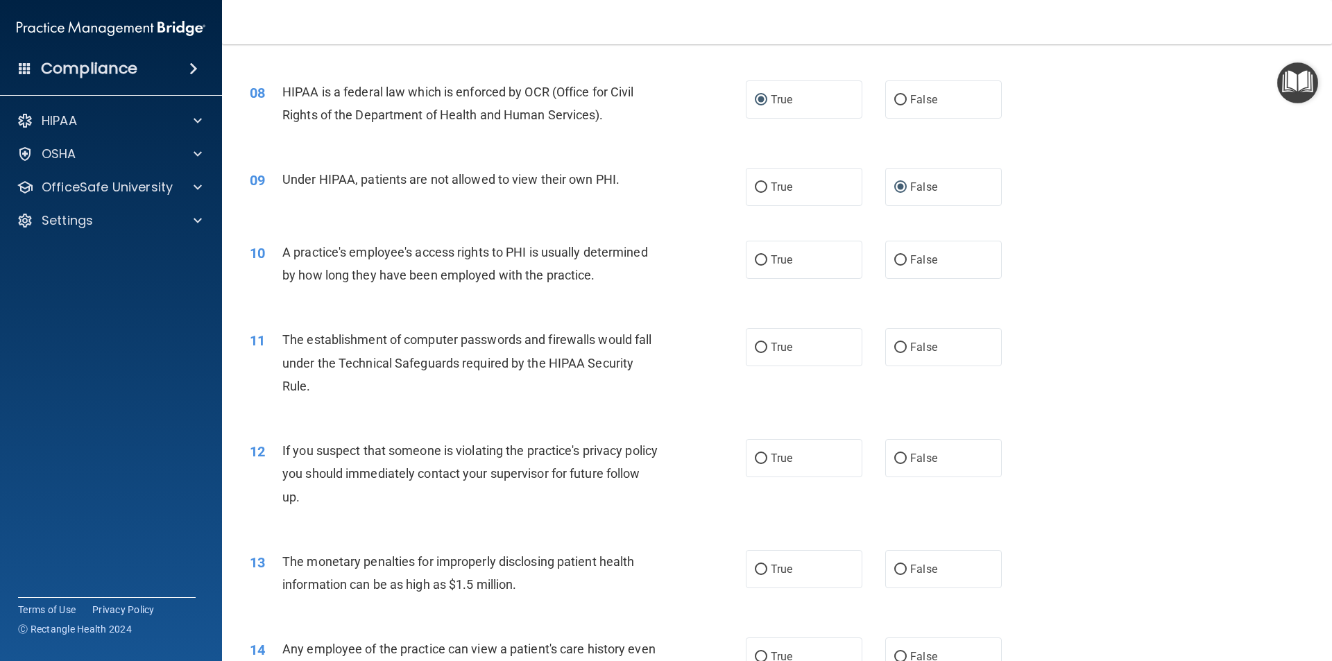
scroll to position [763, 0]
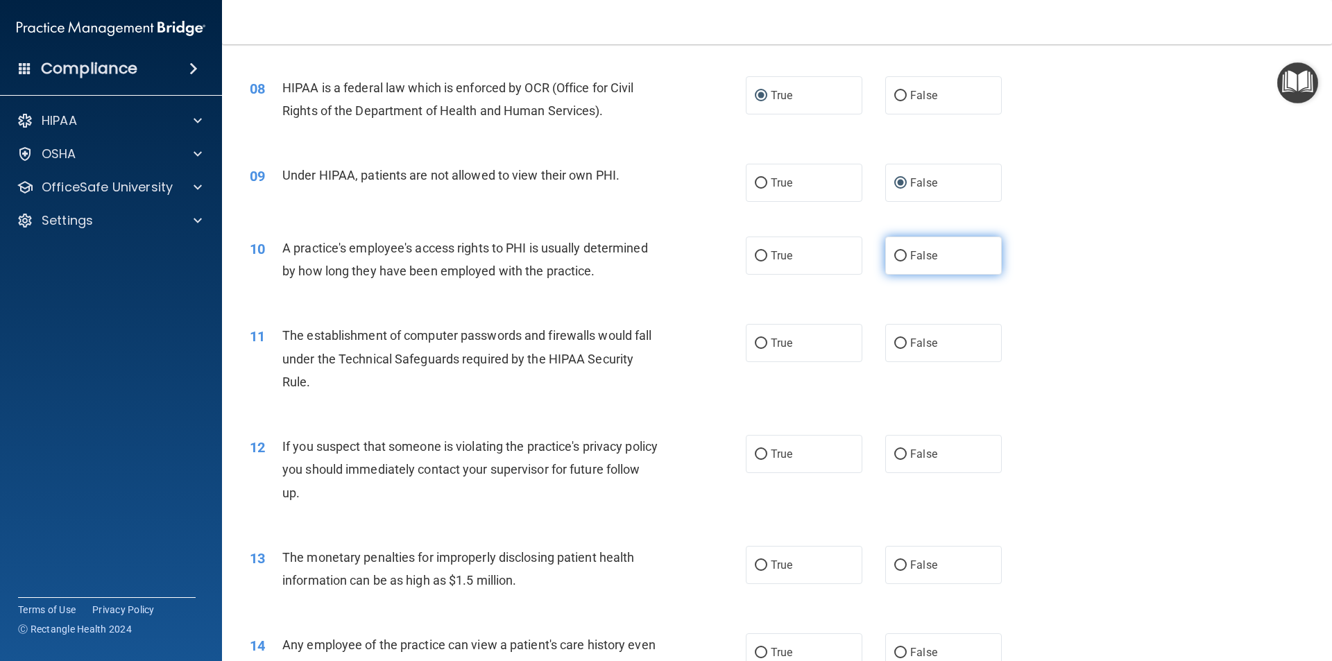
click at [894, 254] on input "False" at bounding box center [900, 256] width 12 height 10
radio input "true"
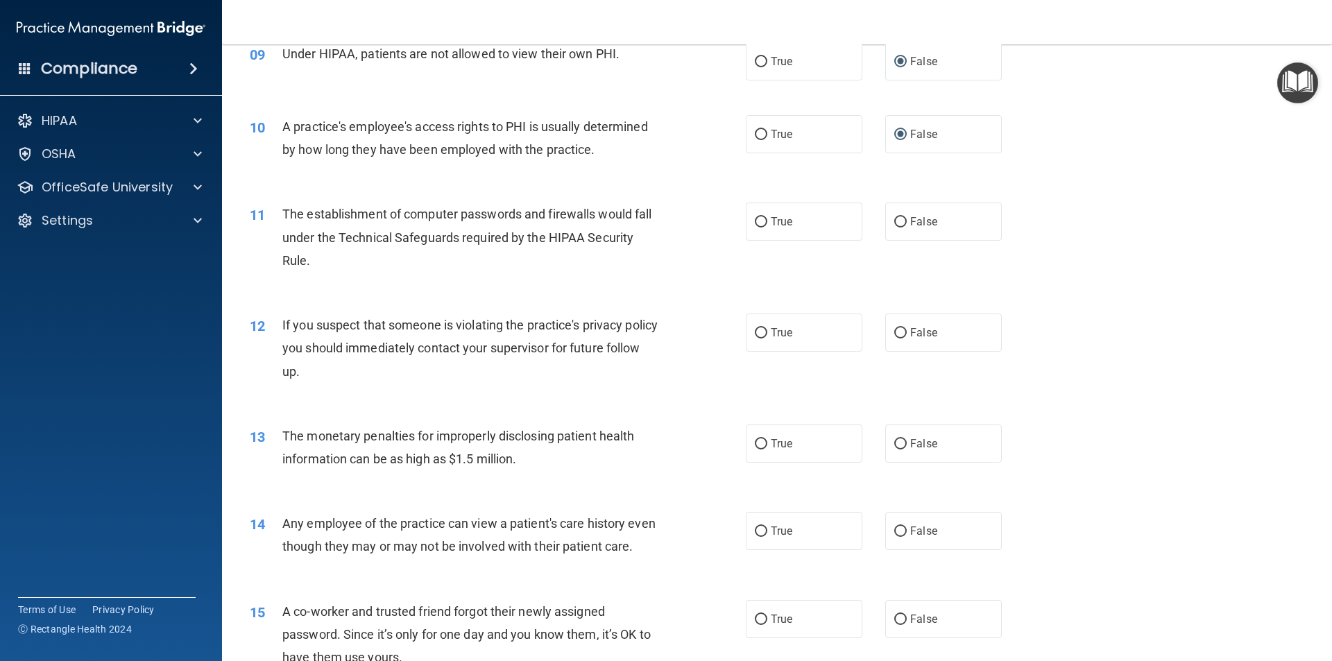
scroll to position [902, 0]
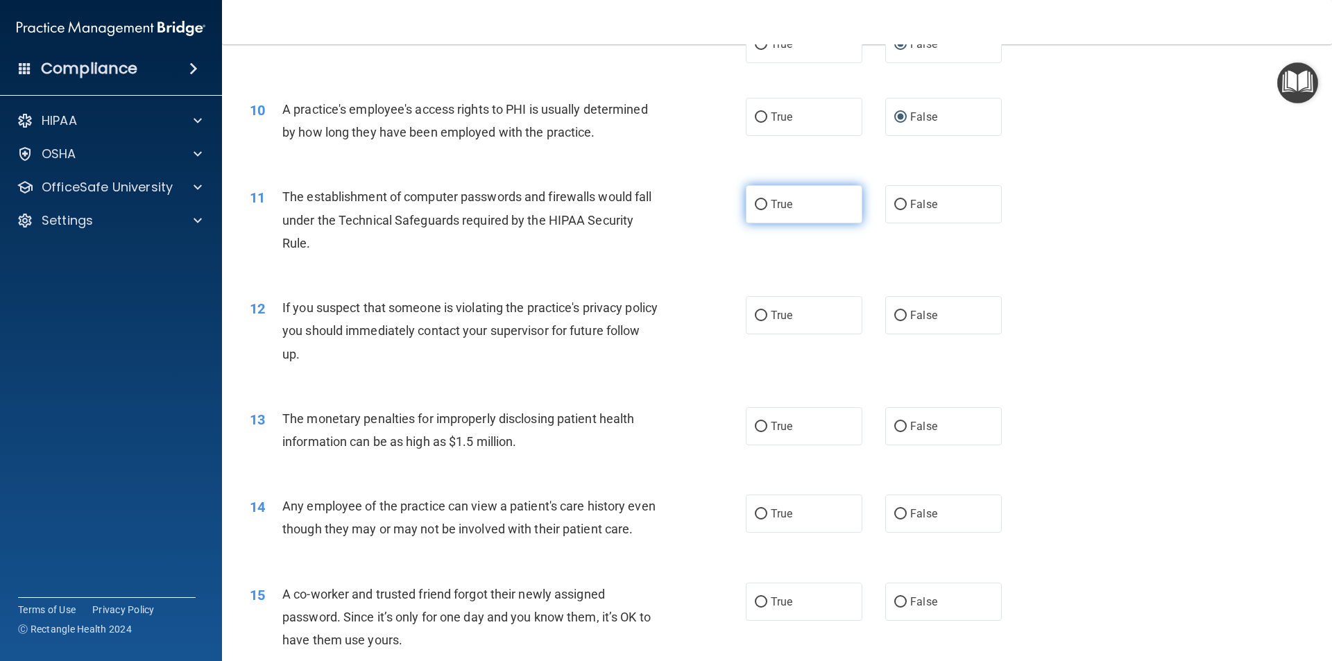
click at [756, 201] on input "True" at bounding box center [761, 205] width 12 height 10
radio input "true"
click at [755, 314] on input "True" at bounding box center [761, 316] width 12 height 10
radio input "true"
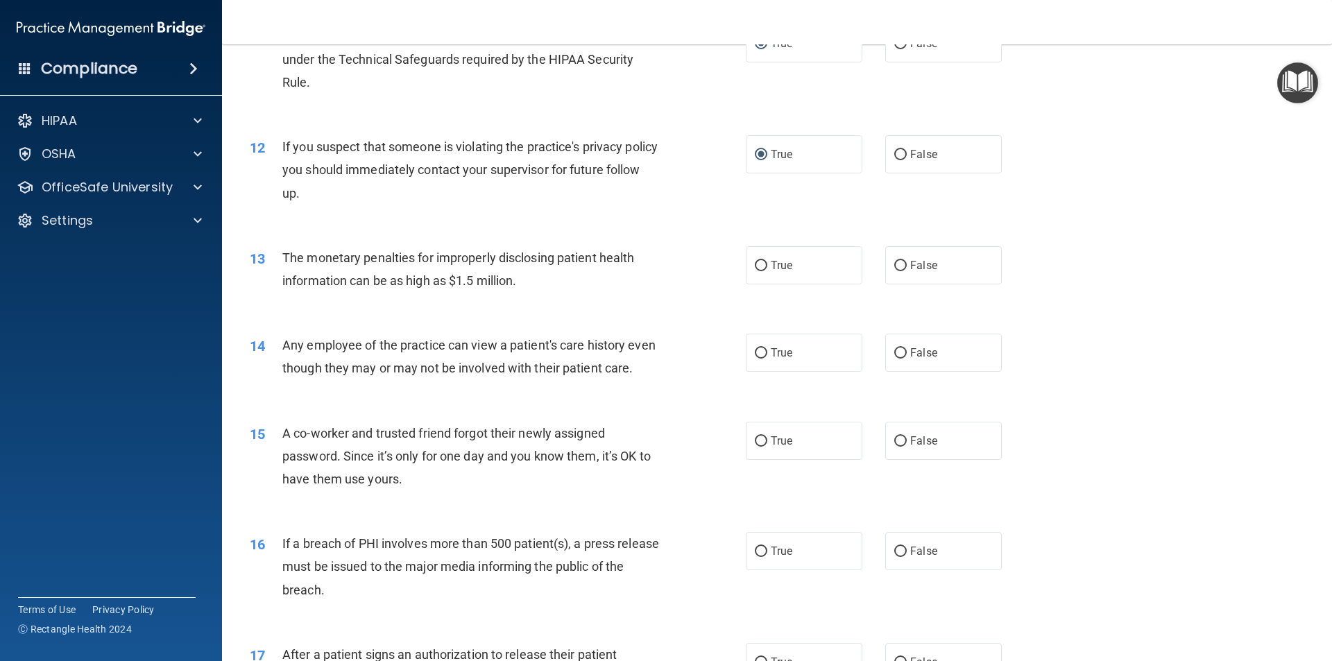
scroll to position [1110, 0]
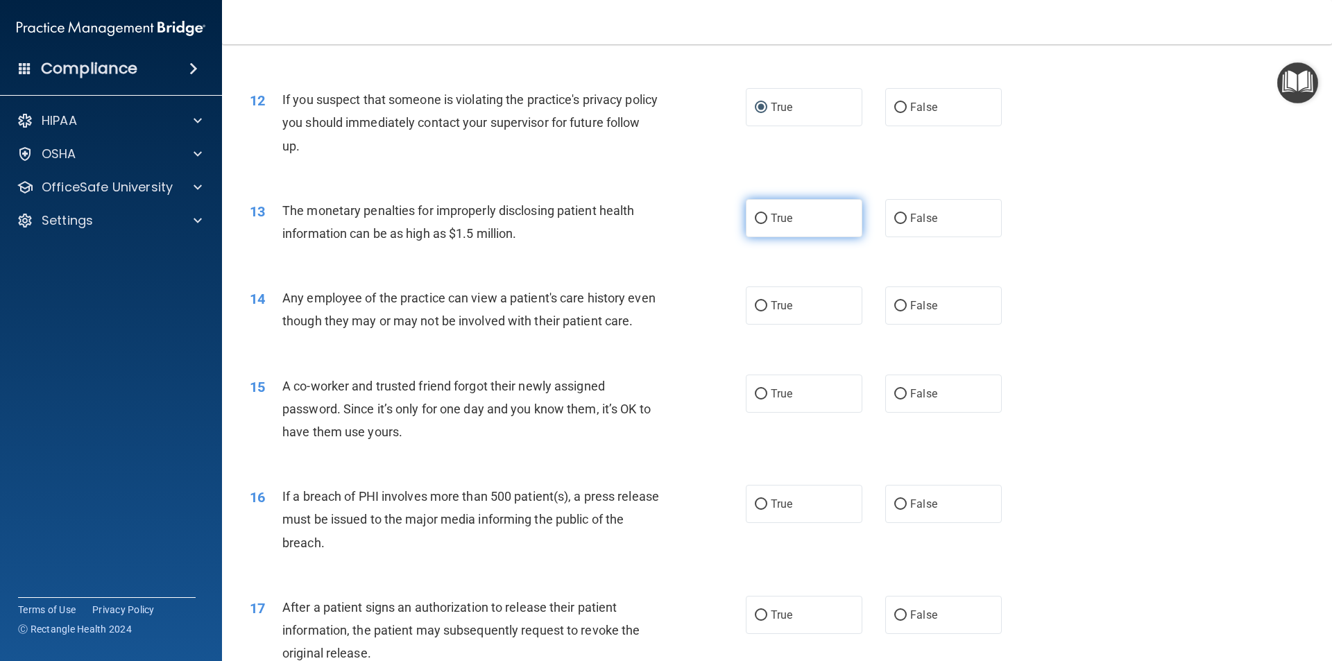
click at [757, 215] on input "True" at bounding box center [761, 219] width 12 height 10
radio input "true"
click at [894, 307] on input "False" at bounding box center [900, 306] width 12 height 10
radio input "true"
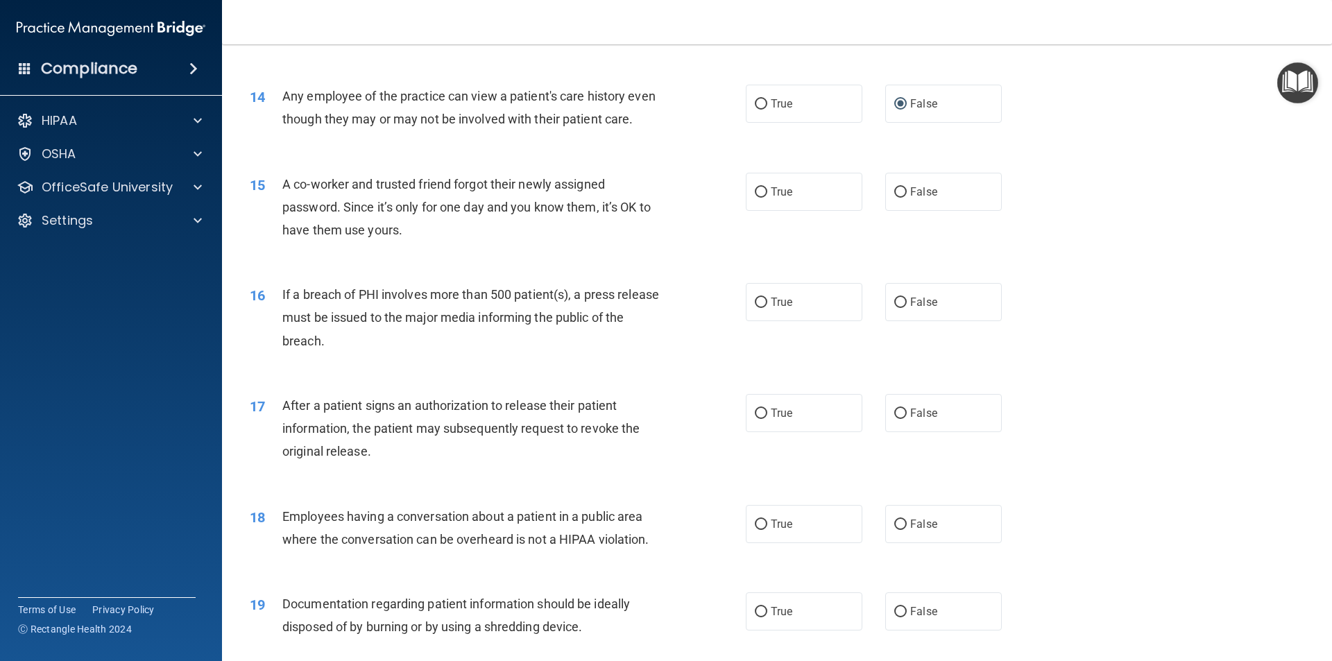
scroll to position [1318, 0]
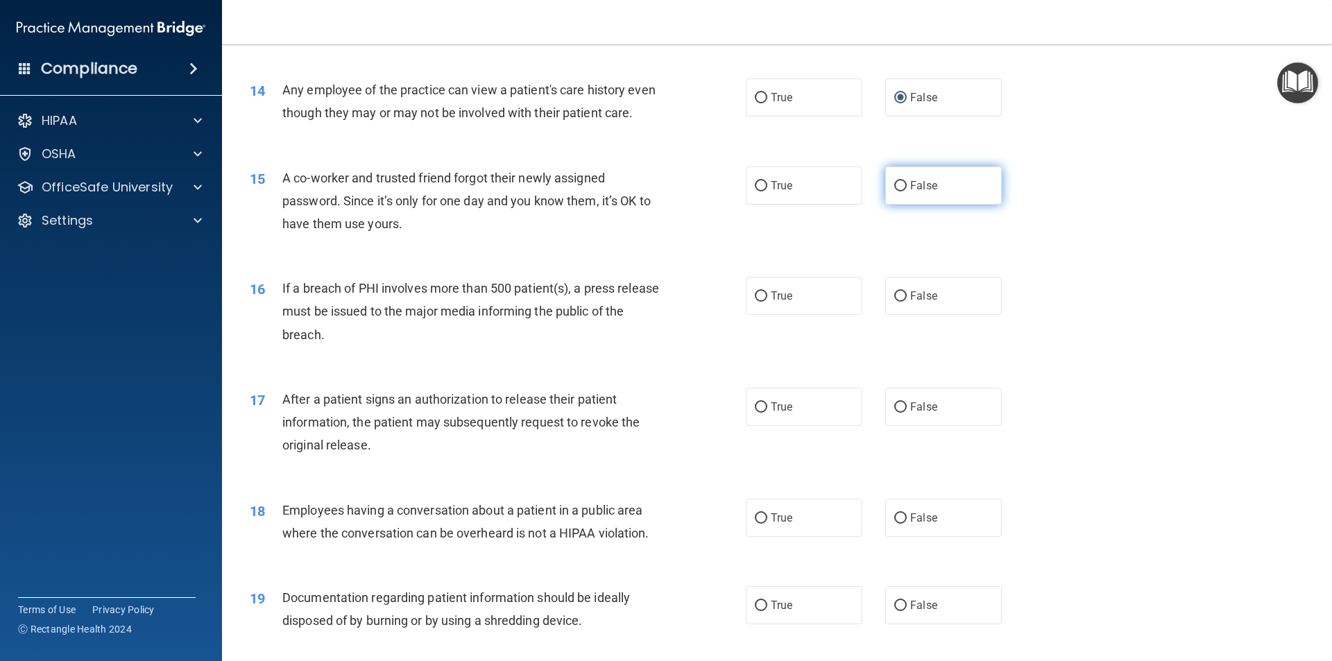
click at [894, 191] on input "False" at bounding box center [900, 186] width 12 height 10
radio input "true"
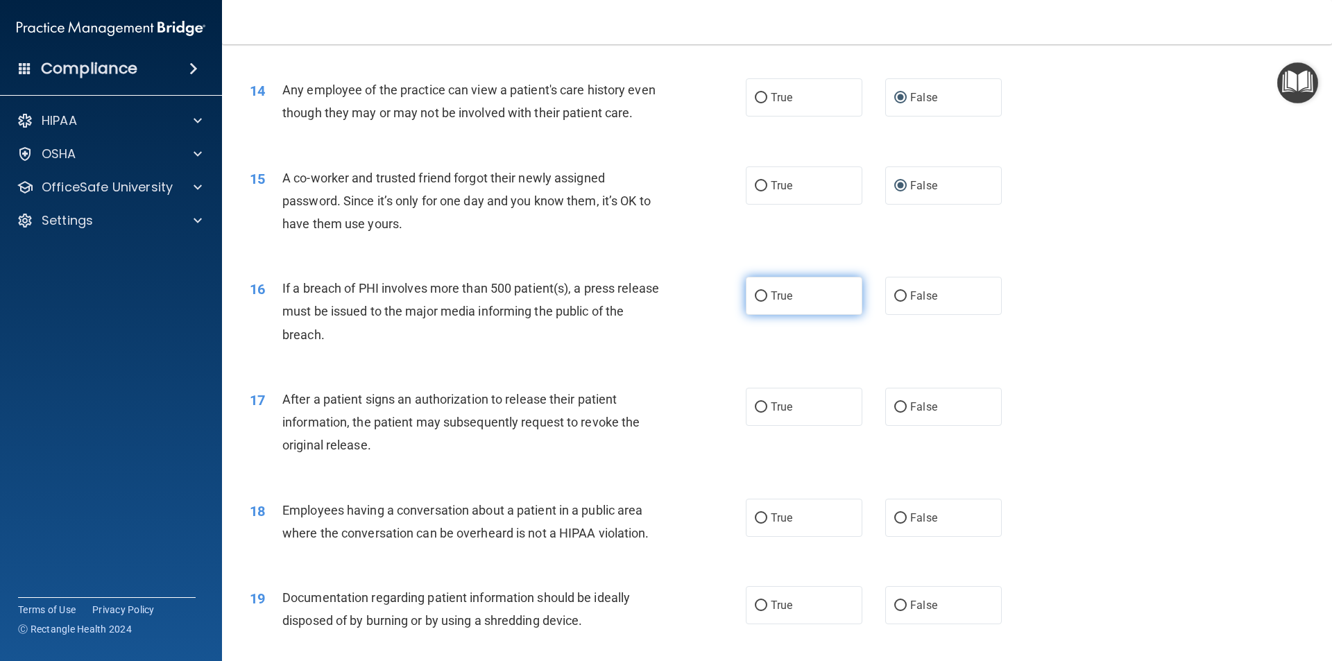
click at [756, 302] on input "True" at bounding box center [761, 296] width 12 height 10
radio input "true"
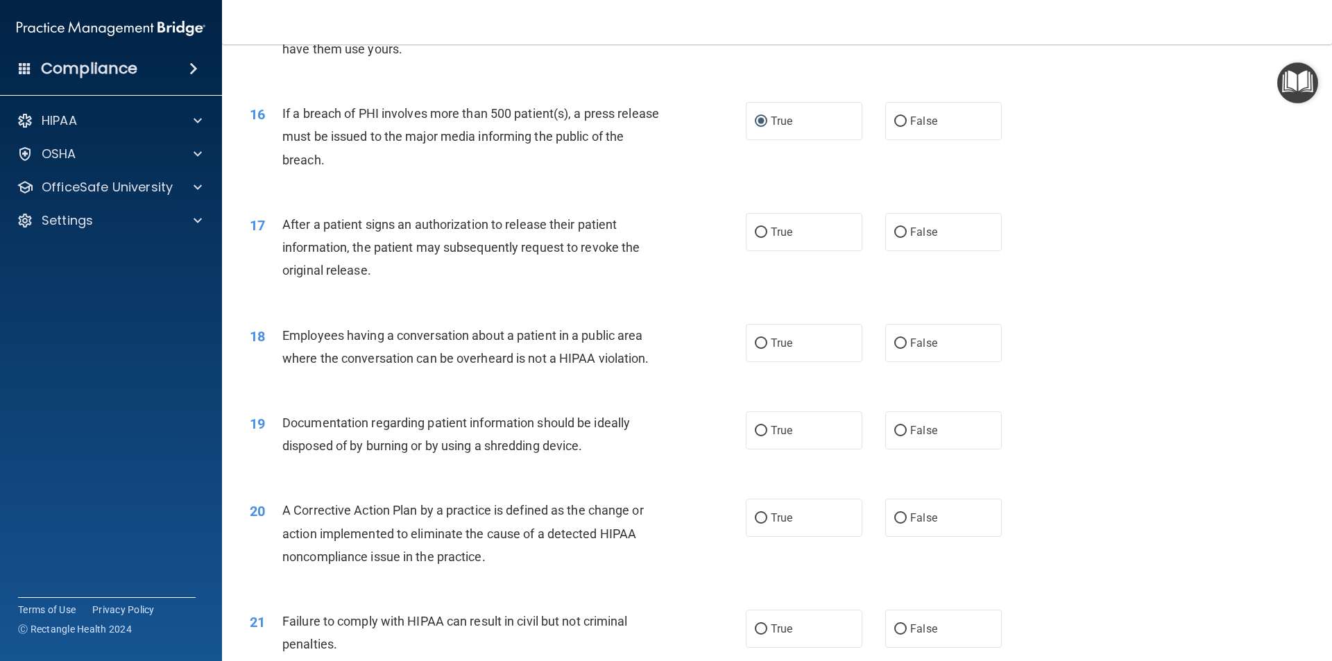
scroll to position [1526, 0]
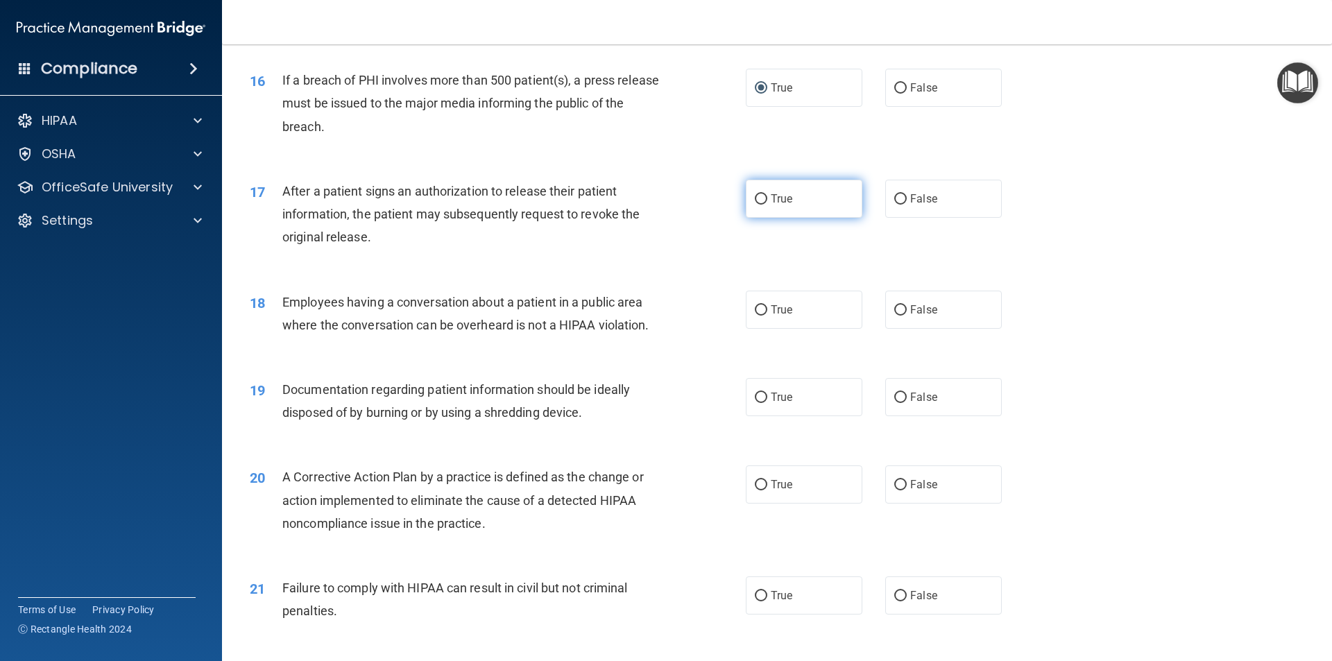
click at [755, 205] on input "True" at bounding box center [761, 199] width 12 height 10
radio input "true"
drag, startPoint x: 887, startPoint y: 335, endPoint x: 859, endPoint y: 425, distance: 94.6
click at [894, 316] on input "False" at bounding box center [900, 310] width 12 height 10
radio input "true"
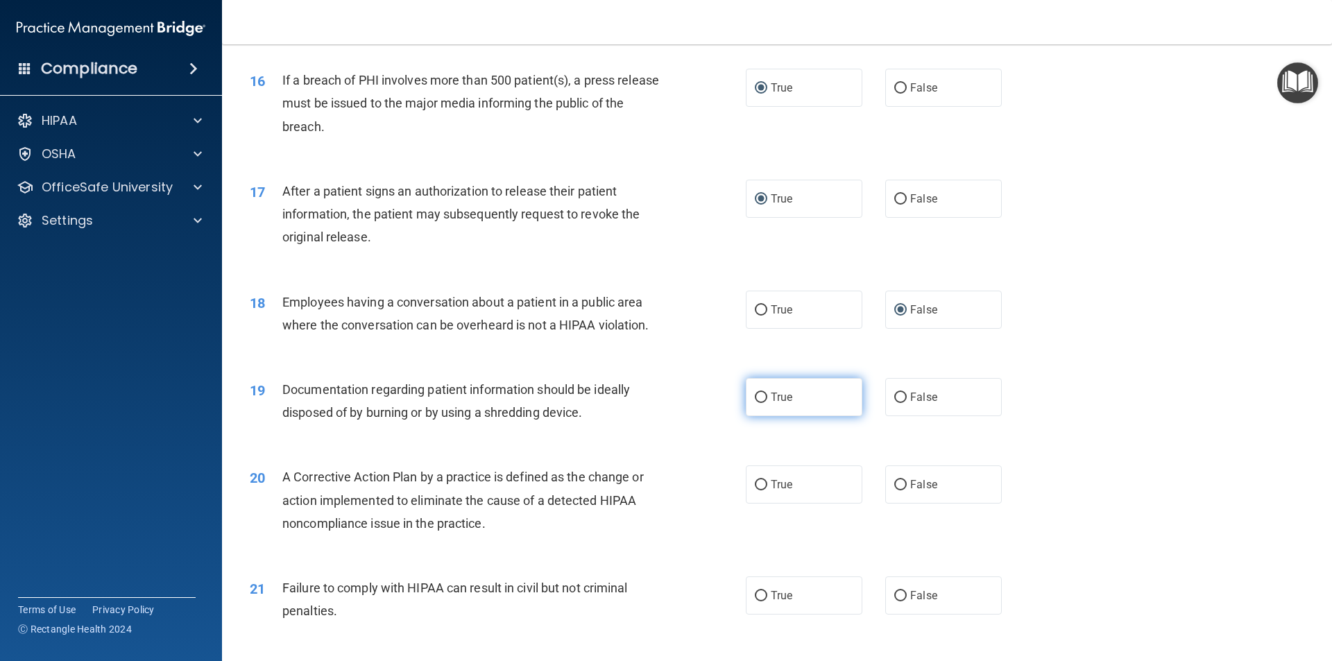
click at [760, 403] on input "True" at bounding box center [761, 398] width 12 height 10
radio input "true"
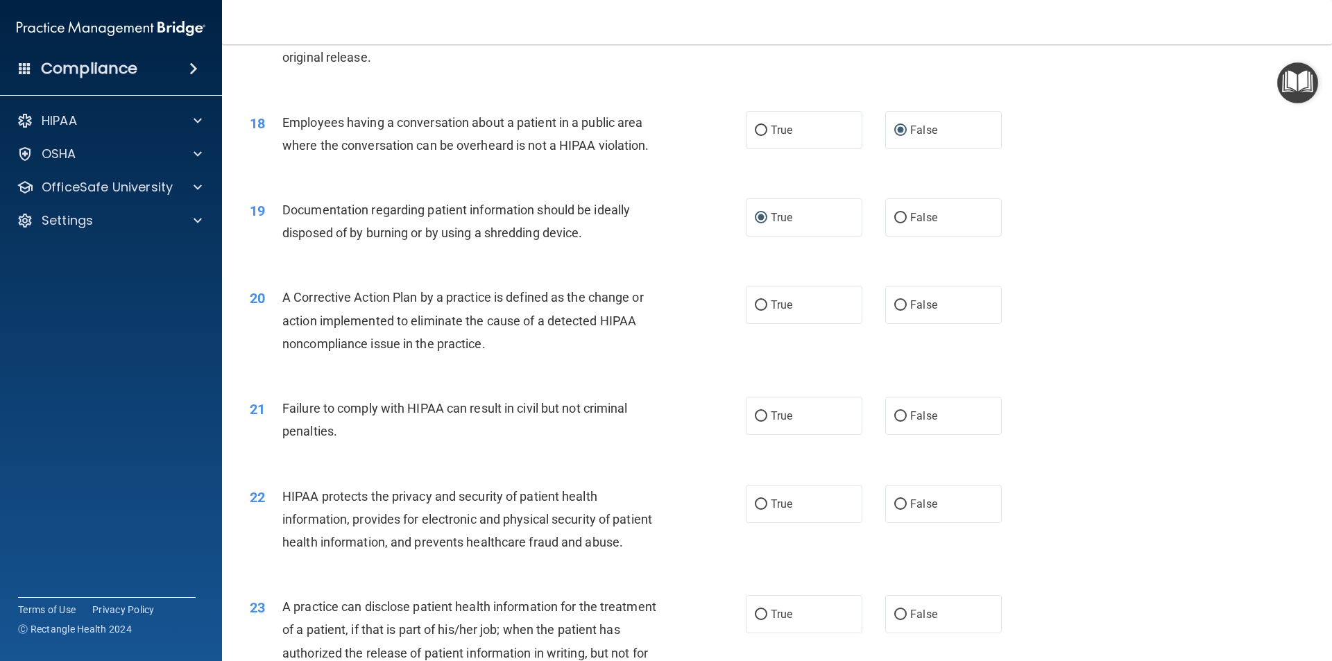
scroll to position [1734, 0]
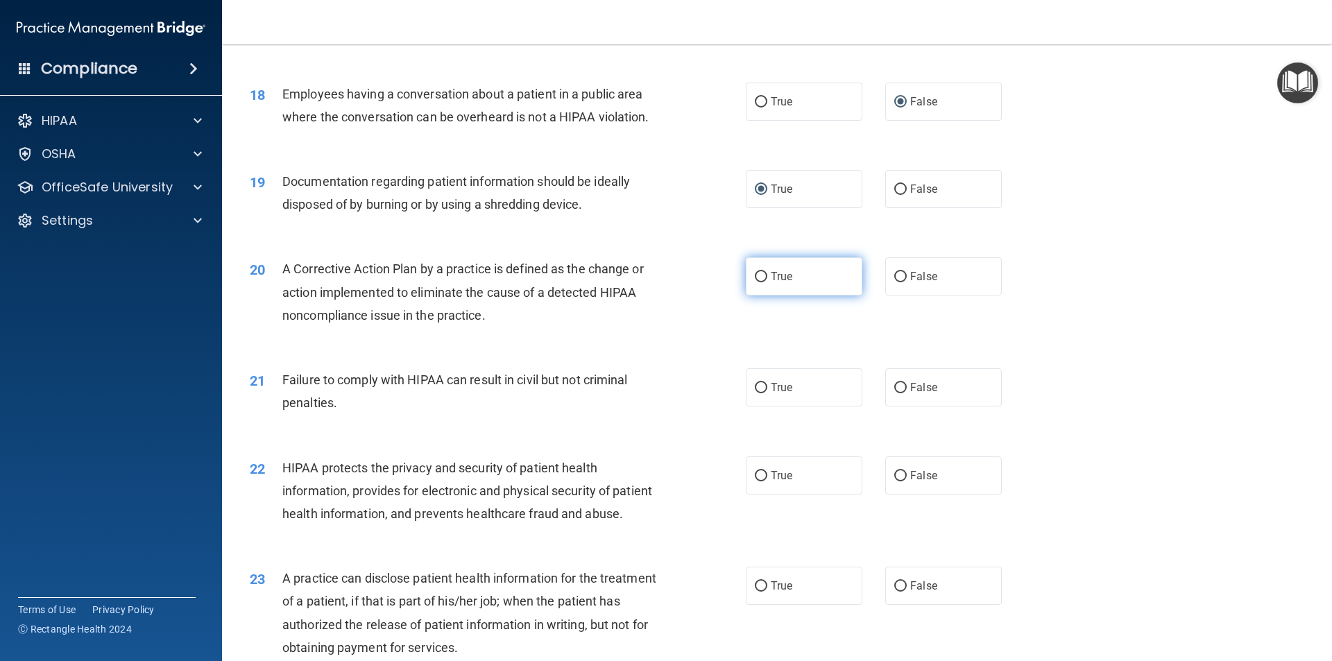
click at [755, 282] on input "True" at bounding box center [761, 277] width 12 height 10
radio input "true"
click at [894, 393] on input "False" at bounding box center [900, 388] width 12 height 10
radio input "true"
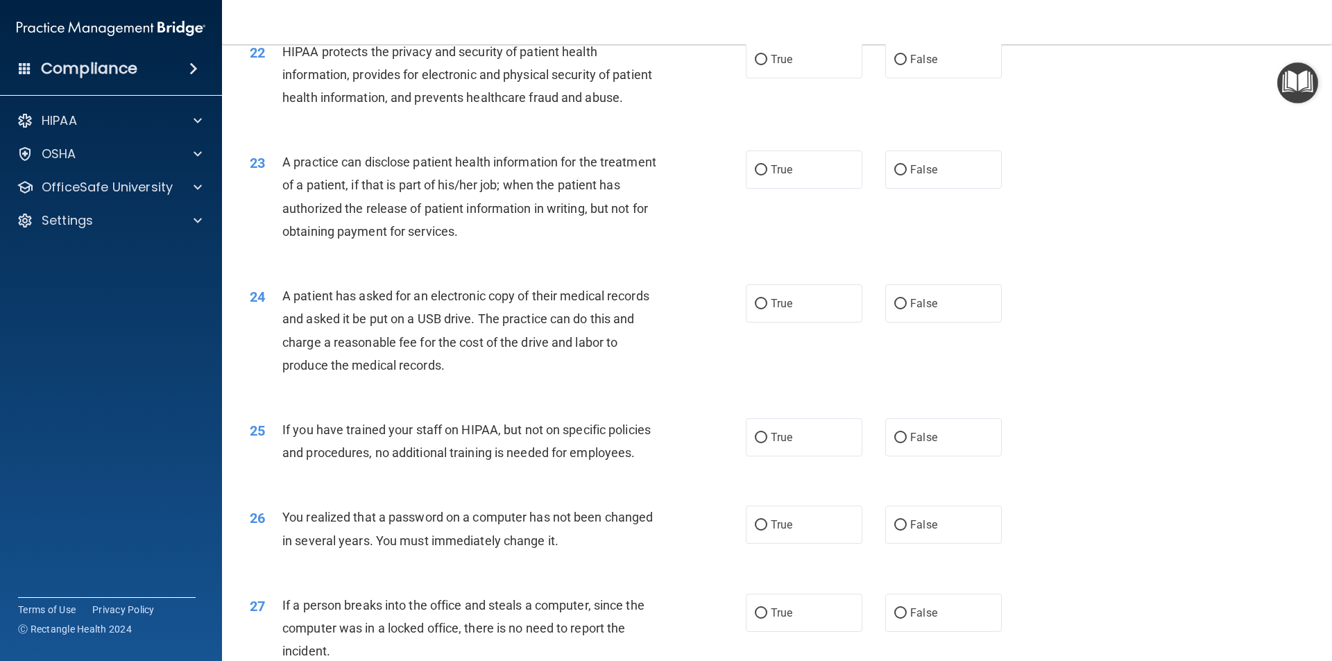
scroll to position [2081, 0]
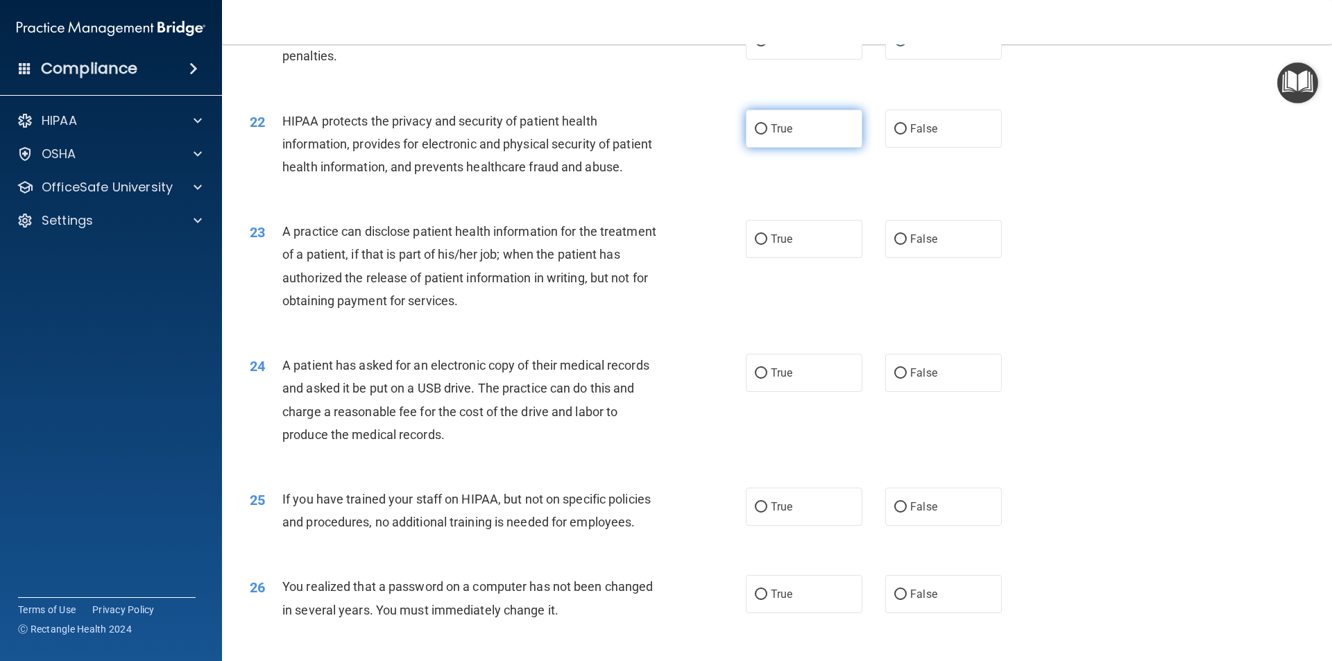
click at [755, 135] on input "True" at bounding box center [761, 129] width 12 height 10
radio input "true"
click at [894, 245] on input "False" at bounding box center [900, 240] width 12 height 10
radio input "true"
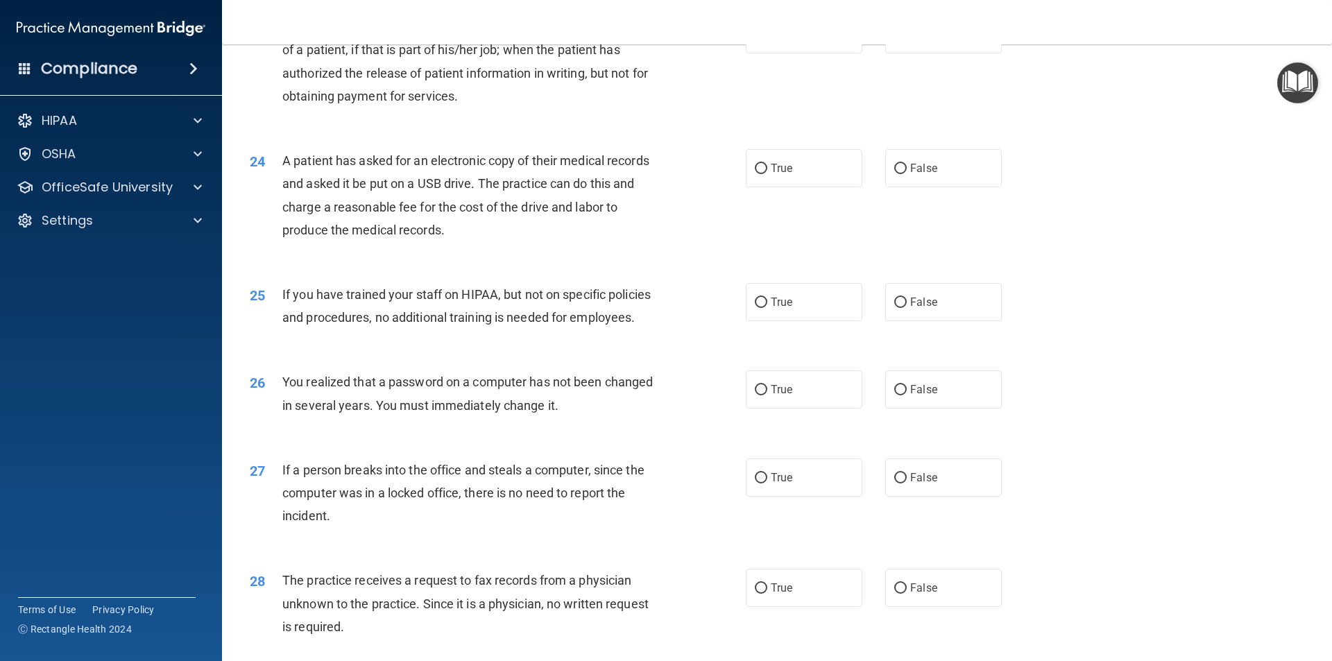
scroll to position [2290, 0]
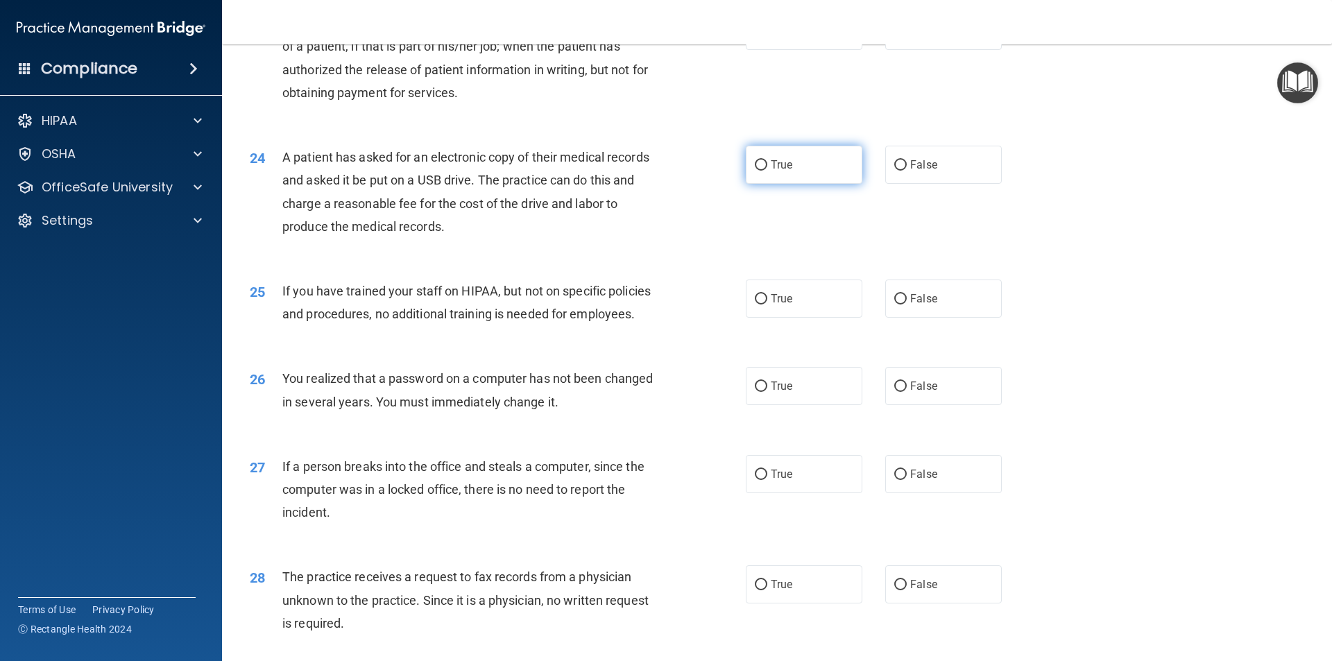
click at [755, 171] on input "True" at bounding box center [761, 165] width 12 height 10
radio input "true"
drag, startPoint x: 890, startPoint y: 343, endPoint x: 885, endPoint y: 373, distance: 30.9
click at [894, 305] on input "False" at bounding box center [900, 299] width 12 height 10
radio input "true"
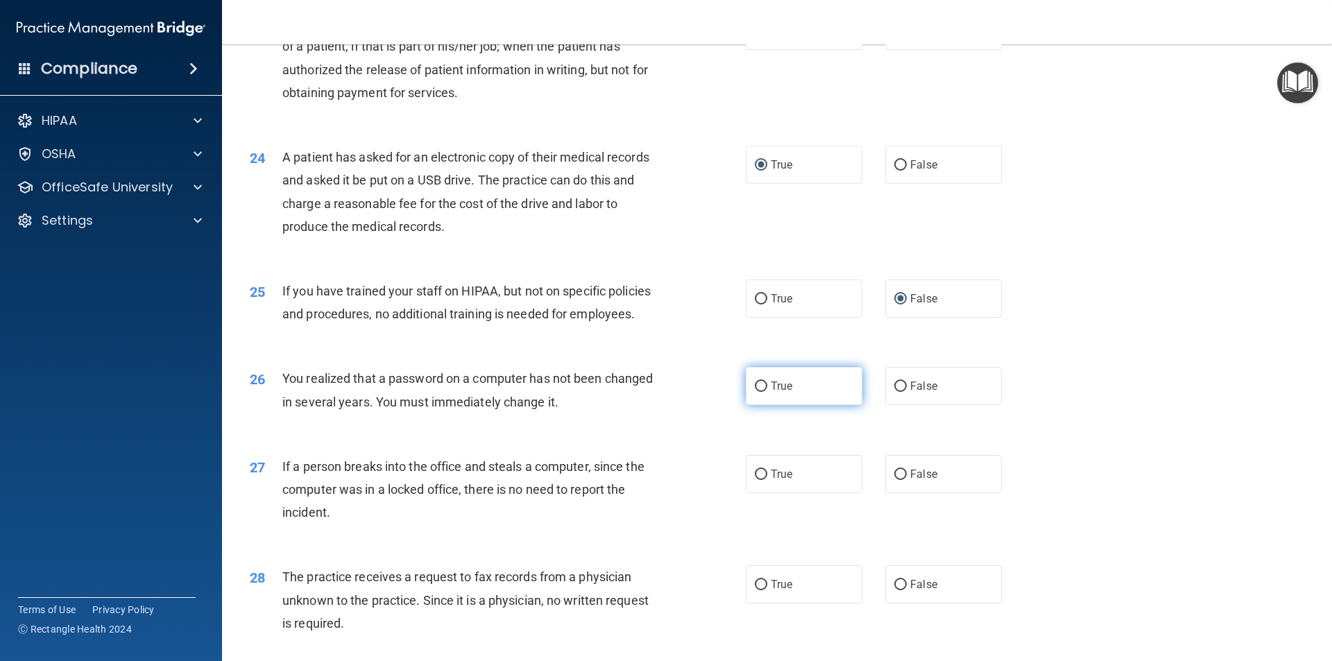
click at [760, 392] on input "True" at bounding box center [761, 387] width 12 height 10
radio input "true"
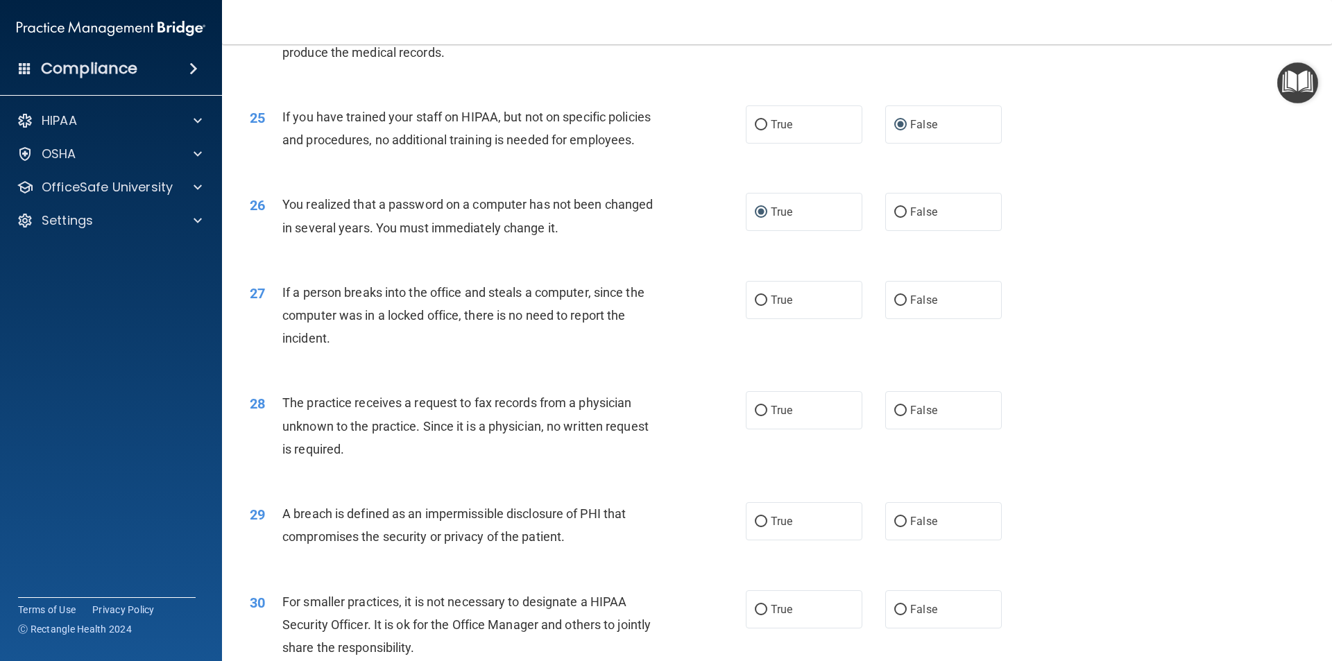
scroll to position [2498, 0]
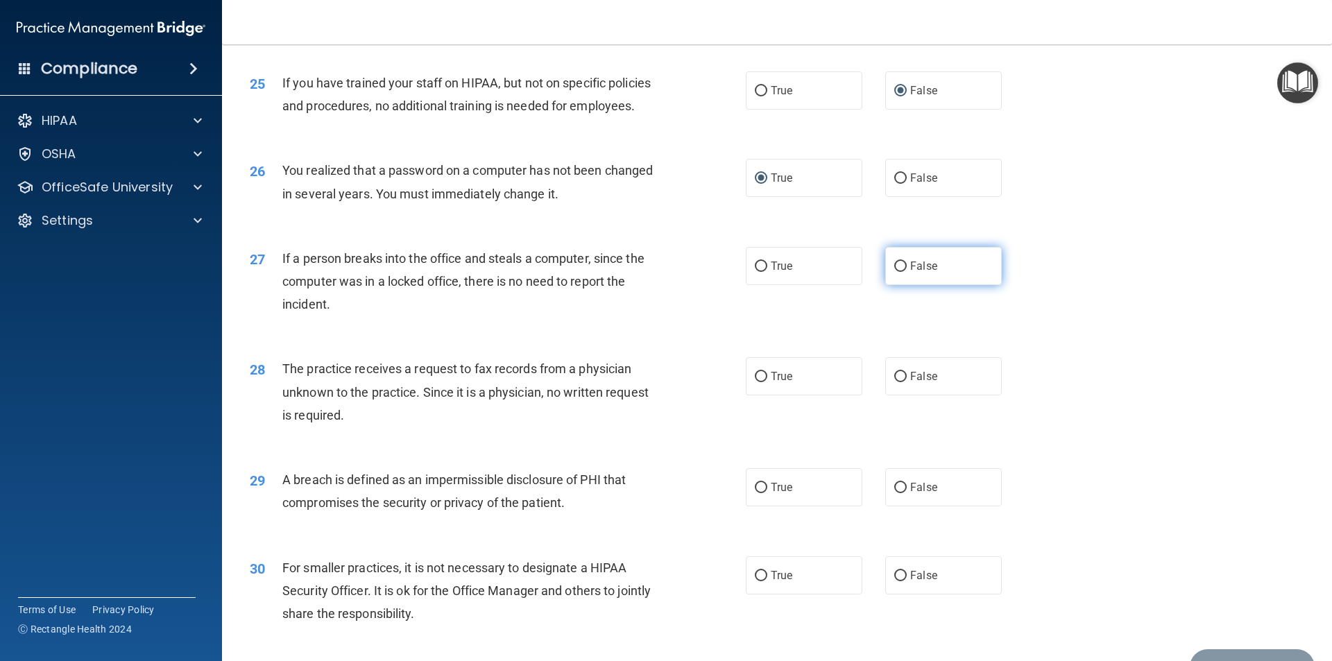
click at [894, 272] on input "False" at bounding box center [900, 267] width 12 height 10
radio input "true"
click at [899, 382] on input "False" at bounding box center [900, 377] width 12 height 10
radio input "true"
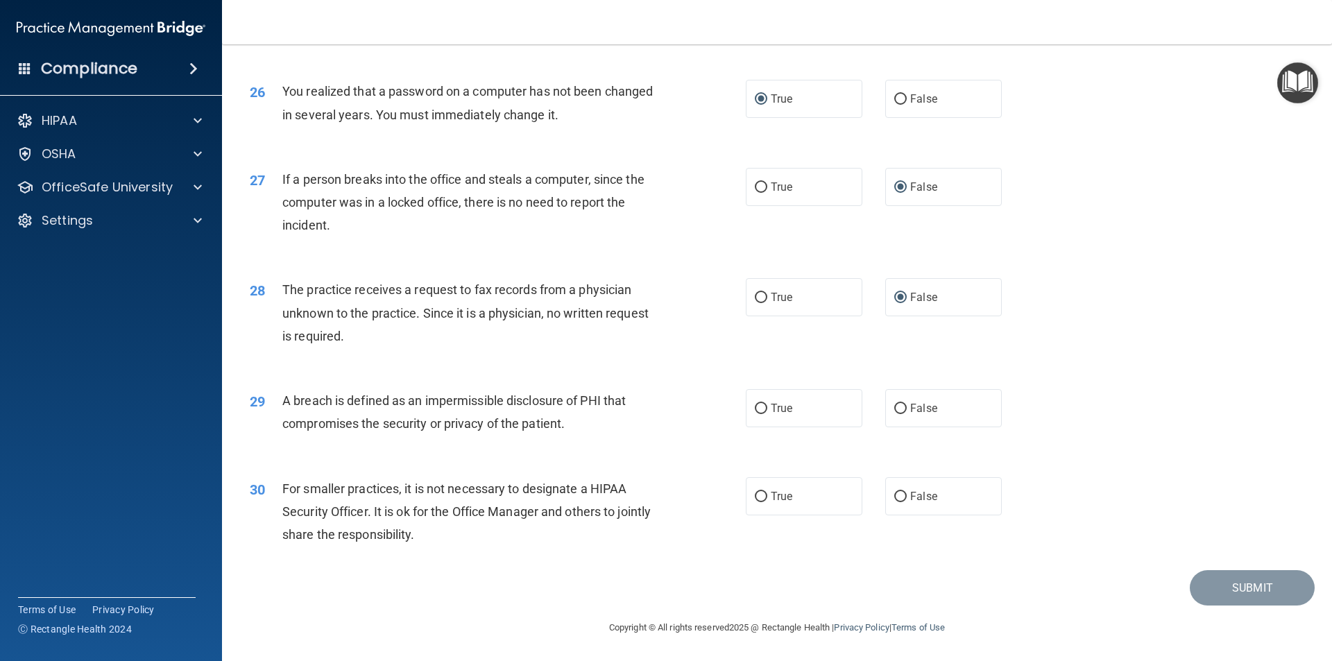
scroll to position [2623, 0]
click at [755, 411] on input "True" at bounding box center [761, 409] width 12 height 10
radio input "true"
click at [887, 499] on label "False" at bounding box center [943, 496] width 117 height 38
click at [894, 497] on input "False" at bounding box center [900, 497] width 12 height 10
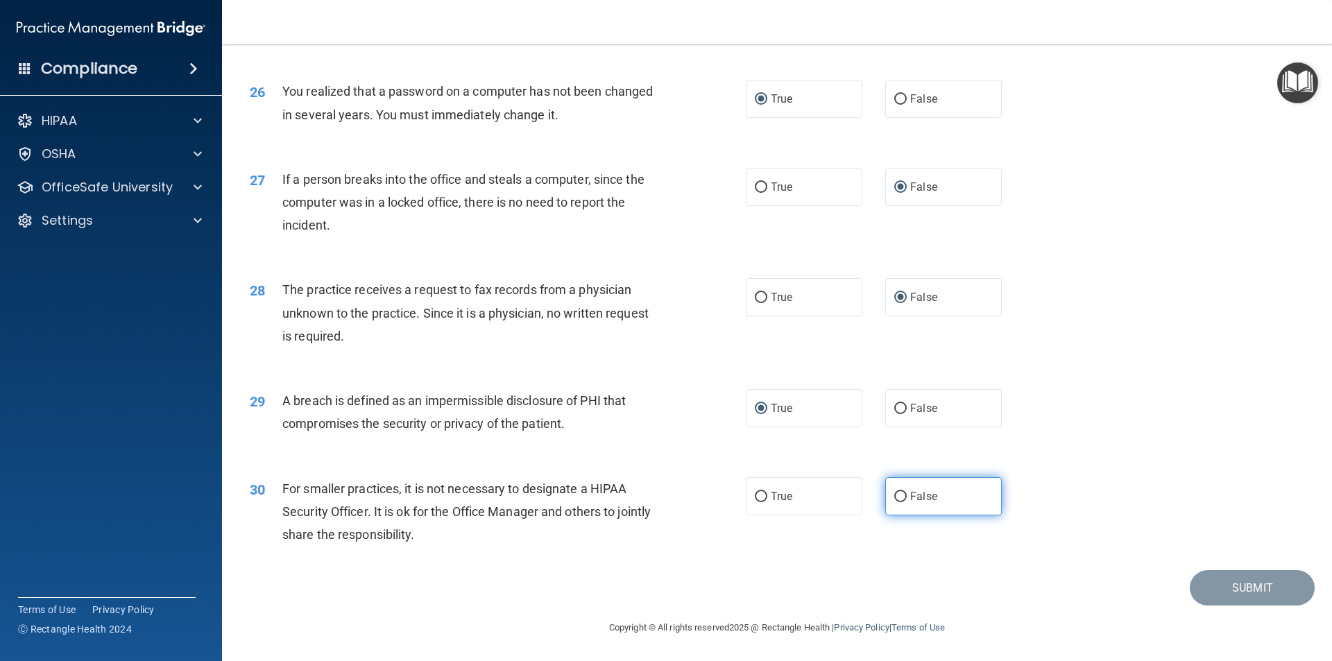
radio input "true"
click at [1210, 584] on button "Submit" at bounding box center [1252, 587] width 125 height 35
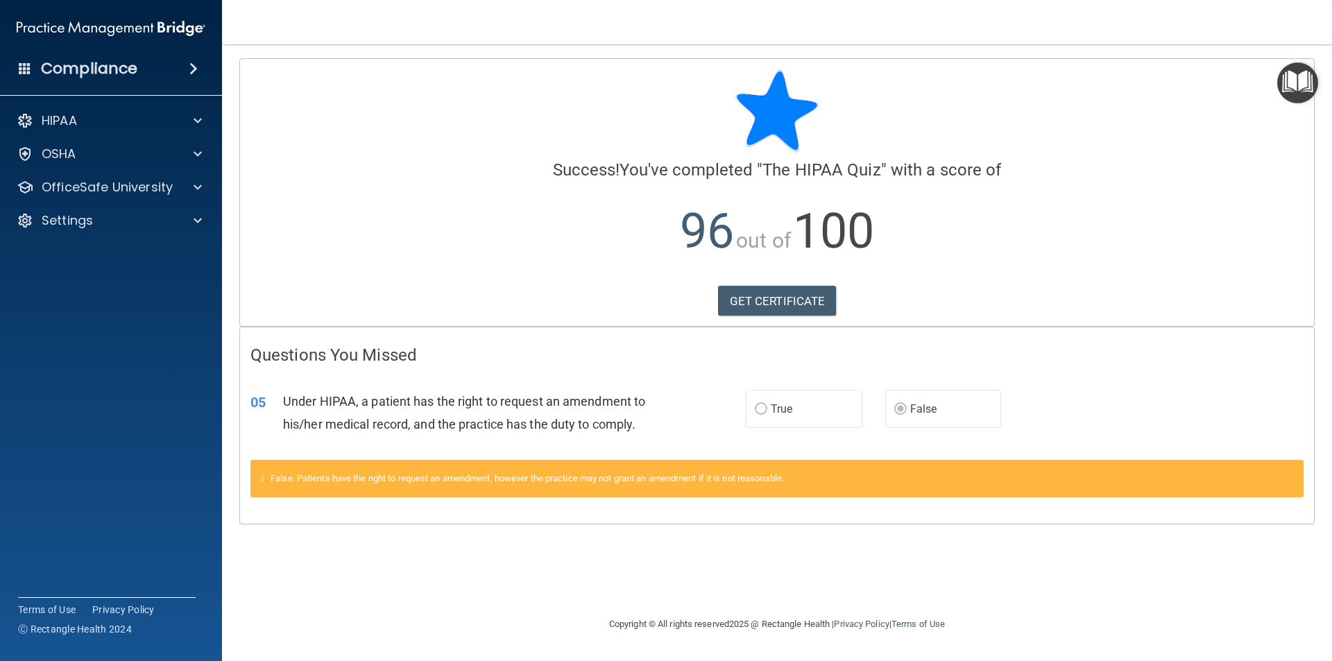
click at [1305, 82] on img "Open Resource Center" at bounding box center [1297, 82] width 41 height 41
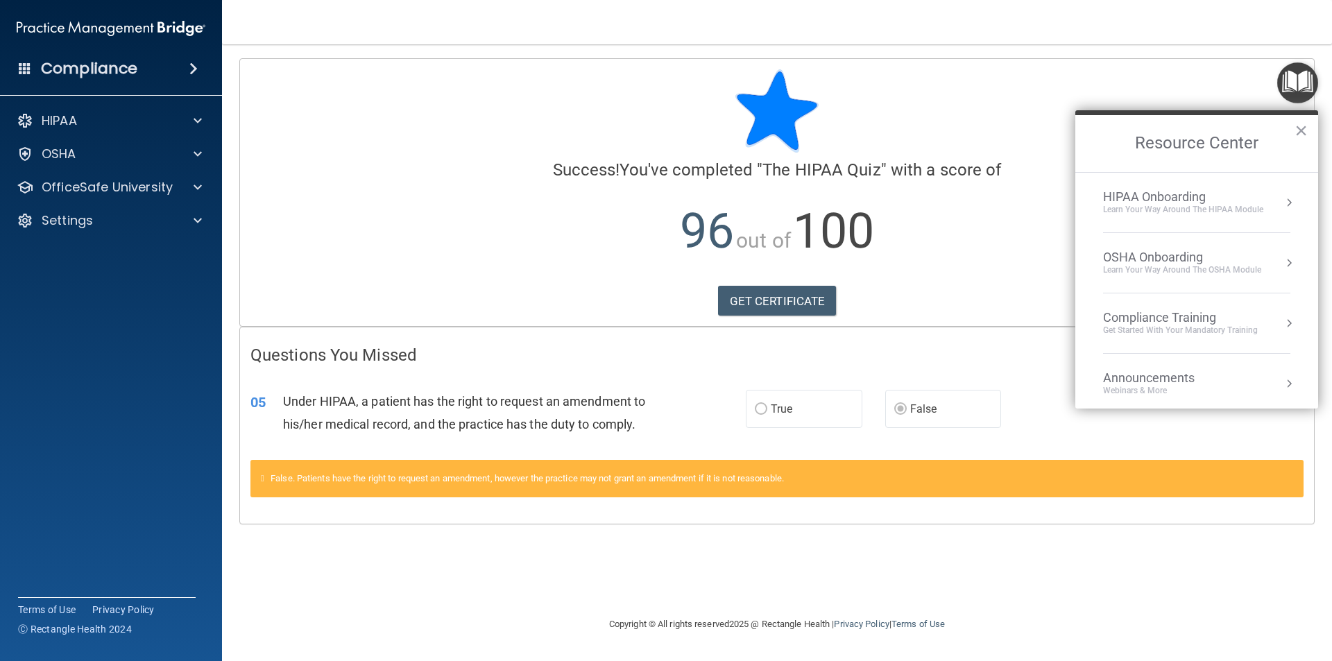
click at [1282, 200] on button "Resource Center" at bounding box center [1289, 203] width 14 height 14
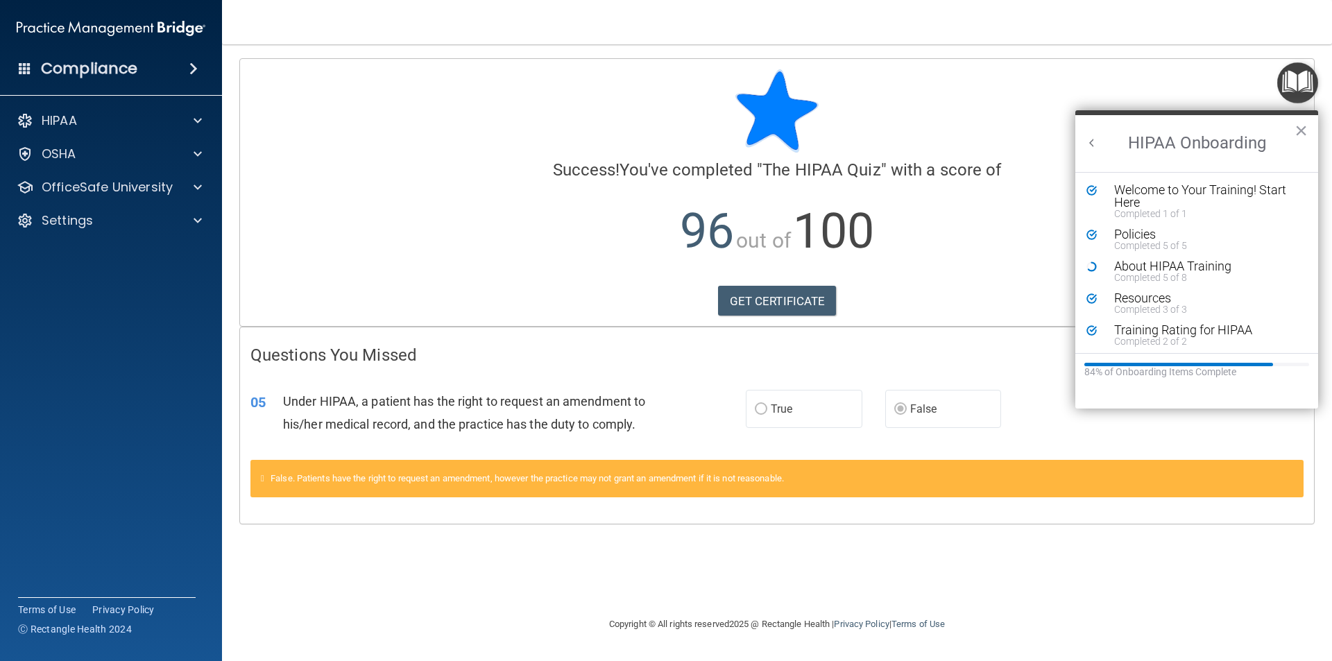
click at [993, 88] on div at bounding box center [776, 110] width 1053 height 83
click at [201, 119] on span at bounding box center [198, 120] width 8 height 17
click at [389, 133] on div at bounding box center [776, 110] width 1053 height 83
click at [1015, 121] on div at bounding box center [776, 110] width 1053 height 83
click at [189, 67] on span at bounding box center [193, 68] width 8 height 17
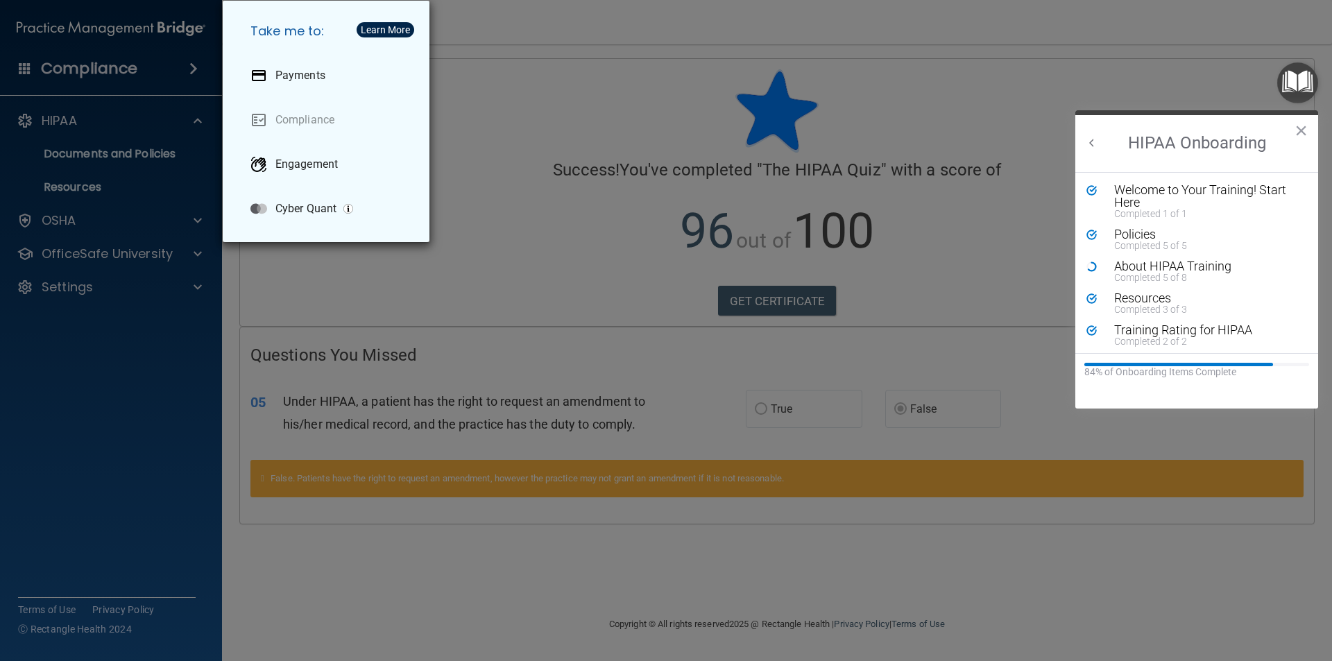
click at [80, 120] on div "Take me to: Payments Compliance Engagement Cyber Quant" at bounding box center [666, 330] width 1332 height 661
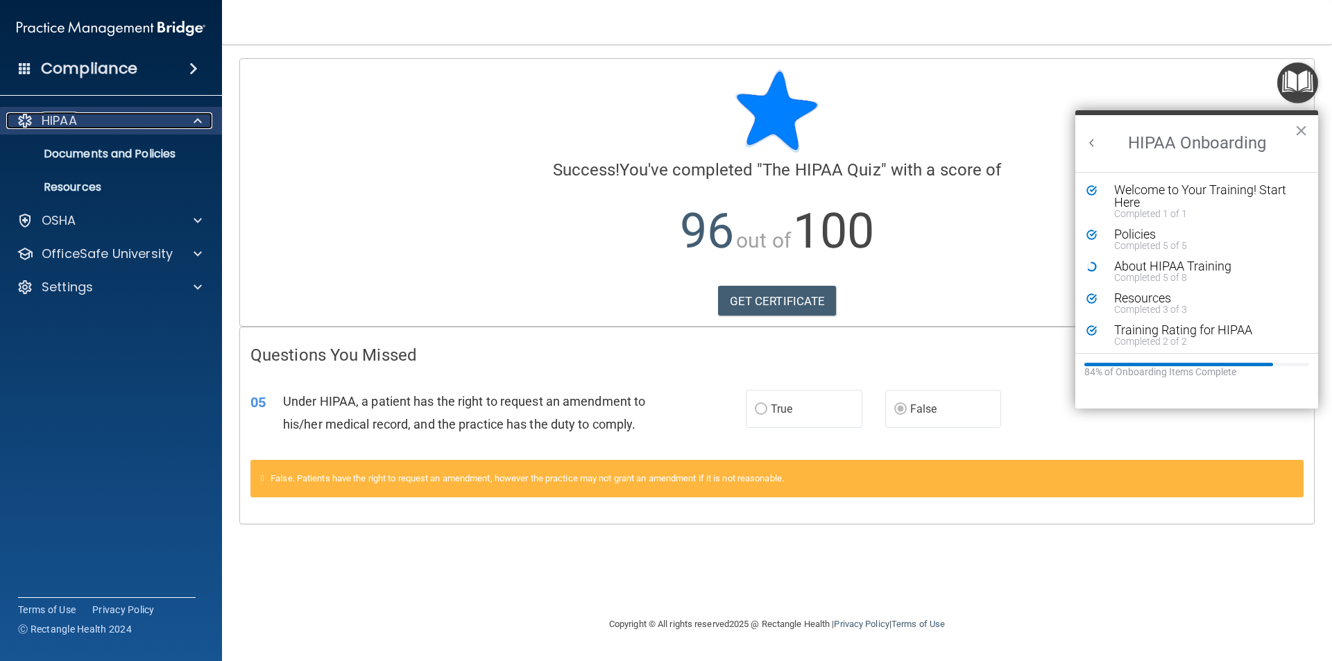
click at [201, 123] on span at bounding box center [198, 120] width 8 height 17
click at [201, 120] on span at bounding box center [198, 120] width 8 height 17
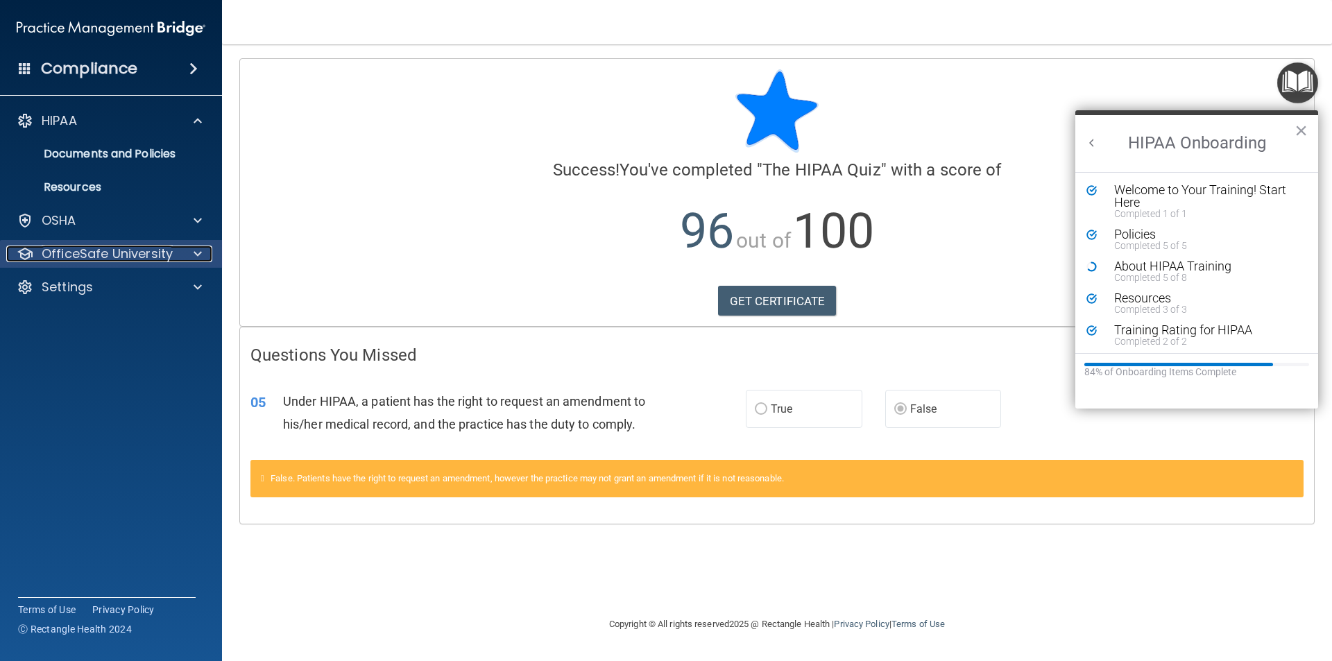
click at [196, 252] on span at bounding box center [198, 254] width 8 height 17
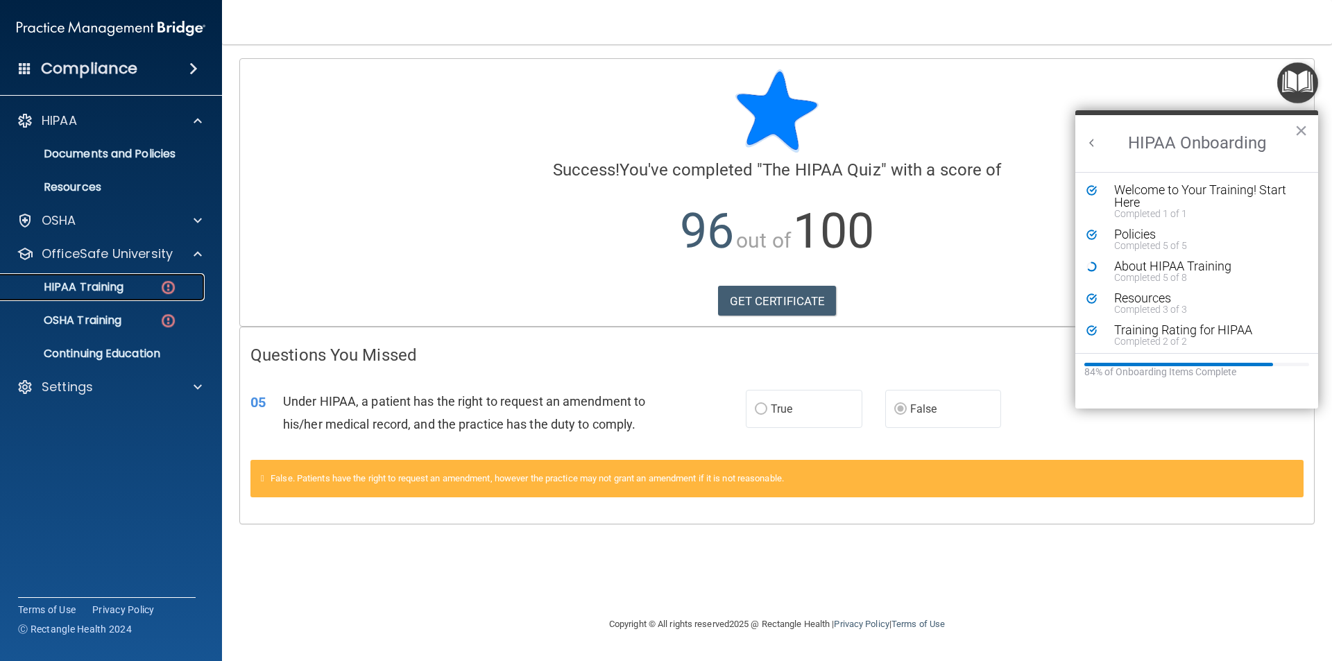
click at [108, 283] on p "HIPAA Training" at bounding box center [66, 287] width 114 height 14
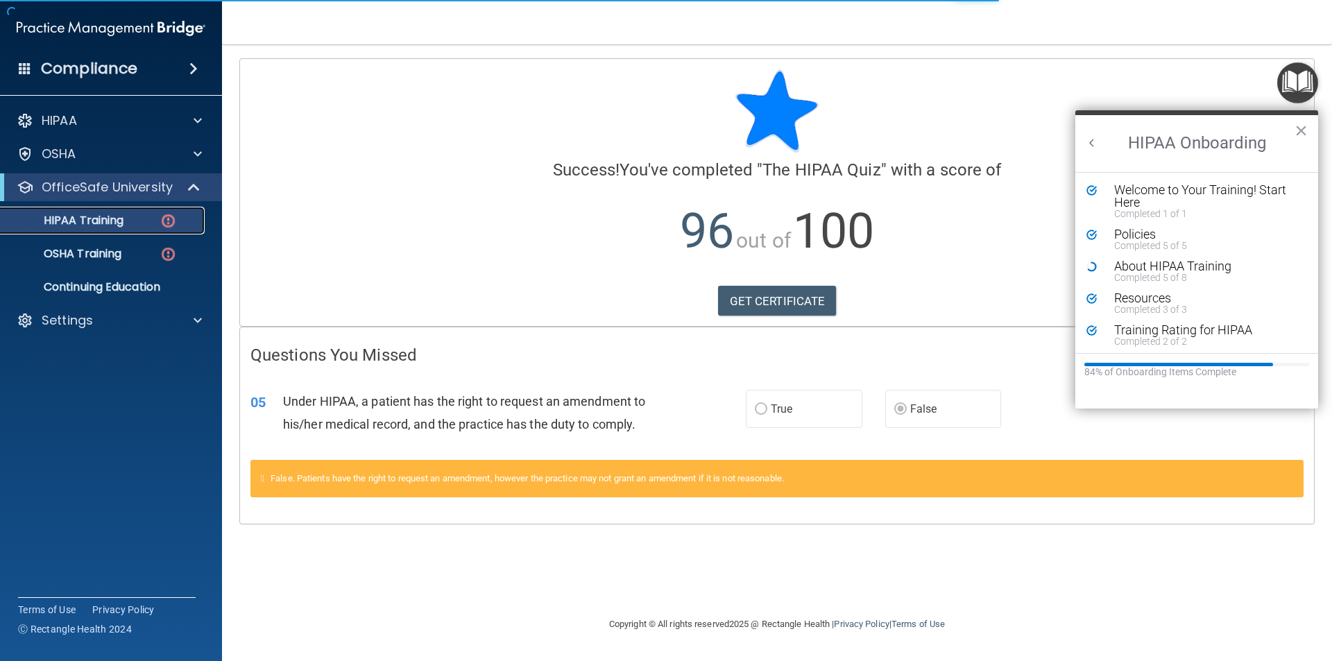
click at [90, 217] on p "HIPAA Training" at bounding box center [66, 221] width 114 height 14
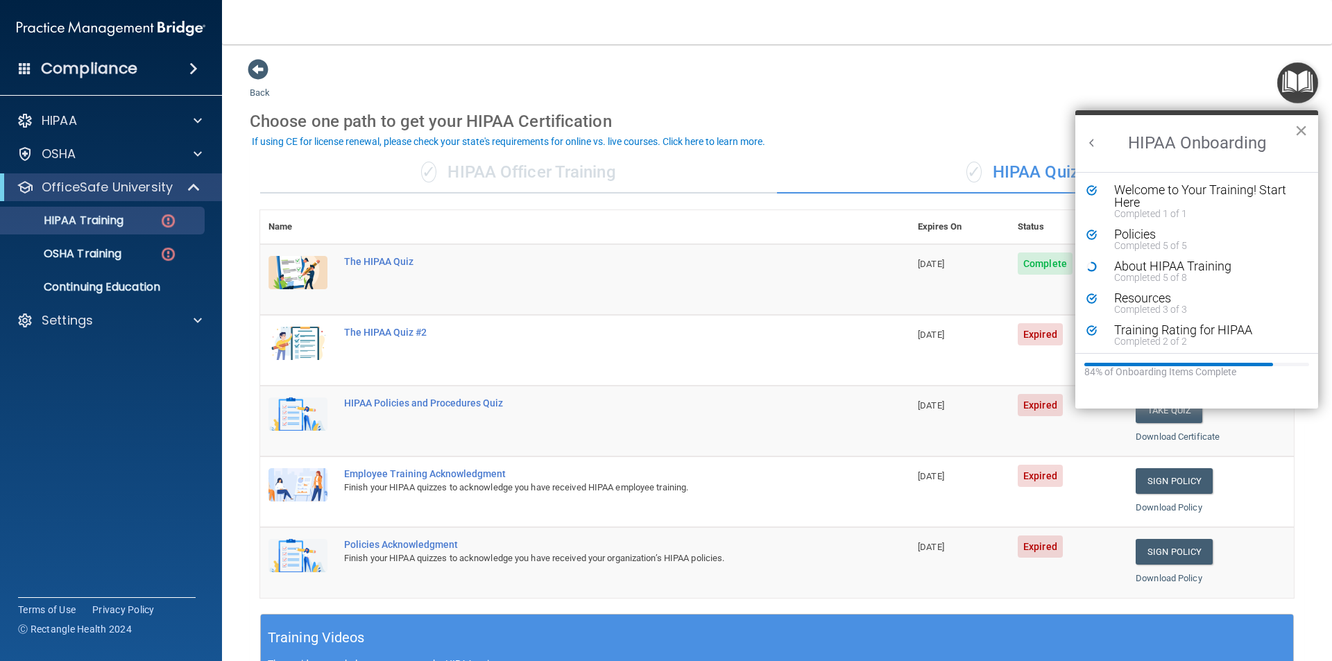
click at [1302, 133] on button "×" at bounding box center [1301, 130] width 13 height 22
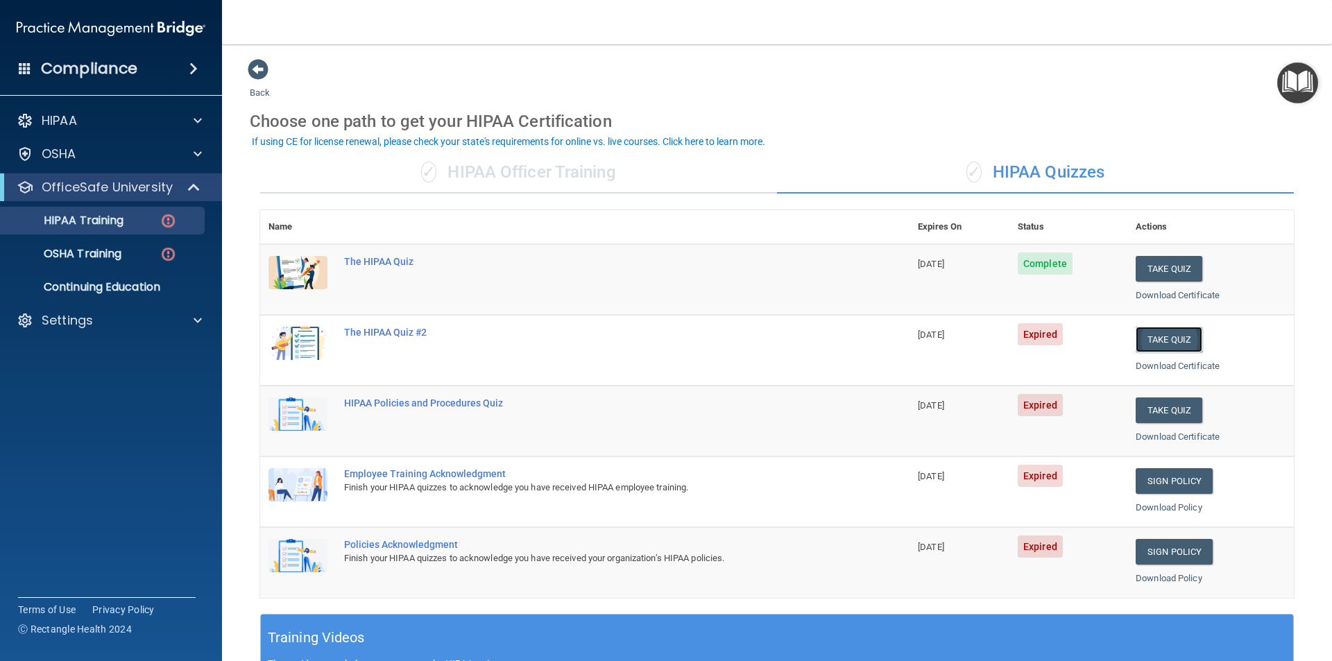
click at [1176, 336] on button "Take Quiz" at bounding box center [1169, 340] width 67 height 26
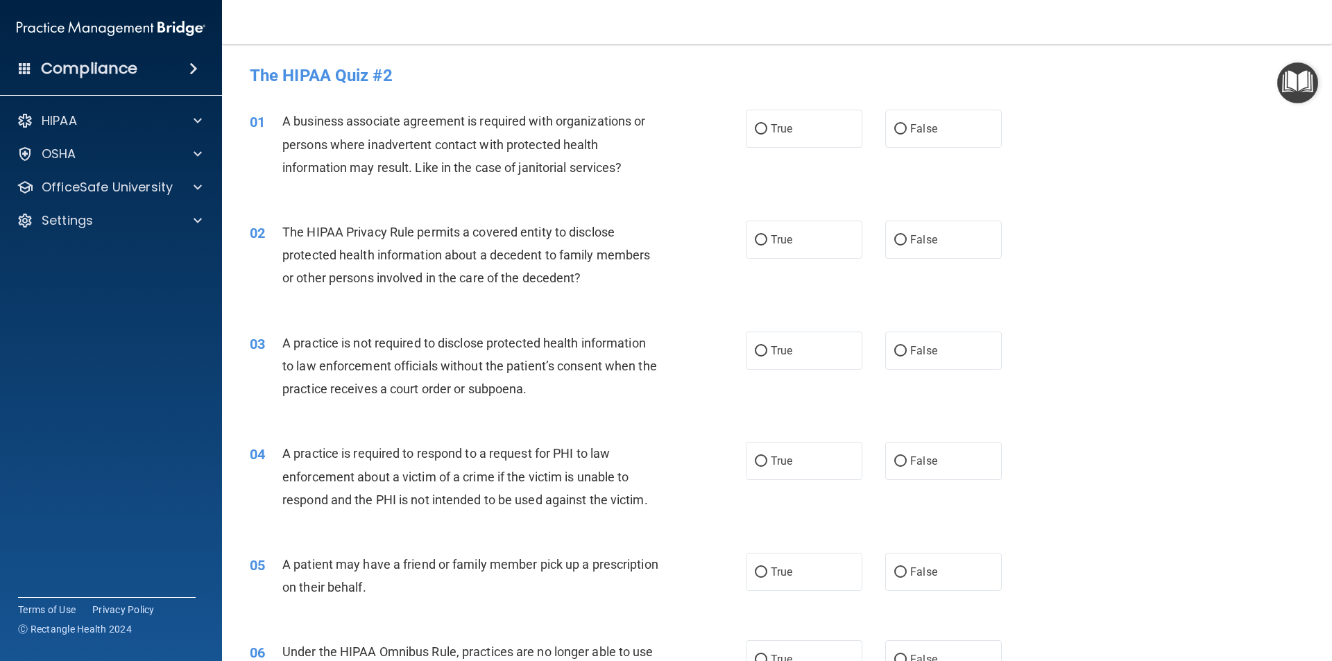
drag, startPoint x: 758, startPoint y: 128, endPoint x: 722, endPoint y: 142, distance: 38.9
click at [755, 128] on input "True" at bounding box center [761, 129] width 12 height 10
radio input "true"
click at [760, 239] on input "True" at bounding box center [761, 240] width 12 height 10
radio input "true"
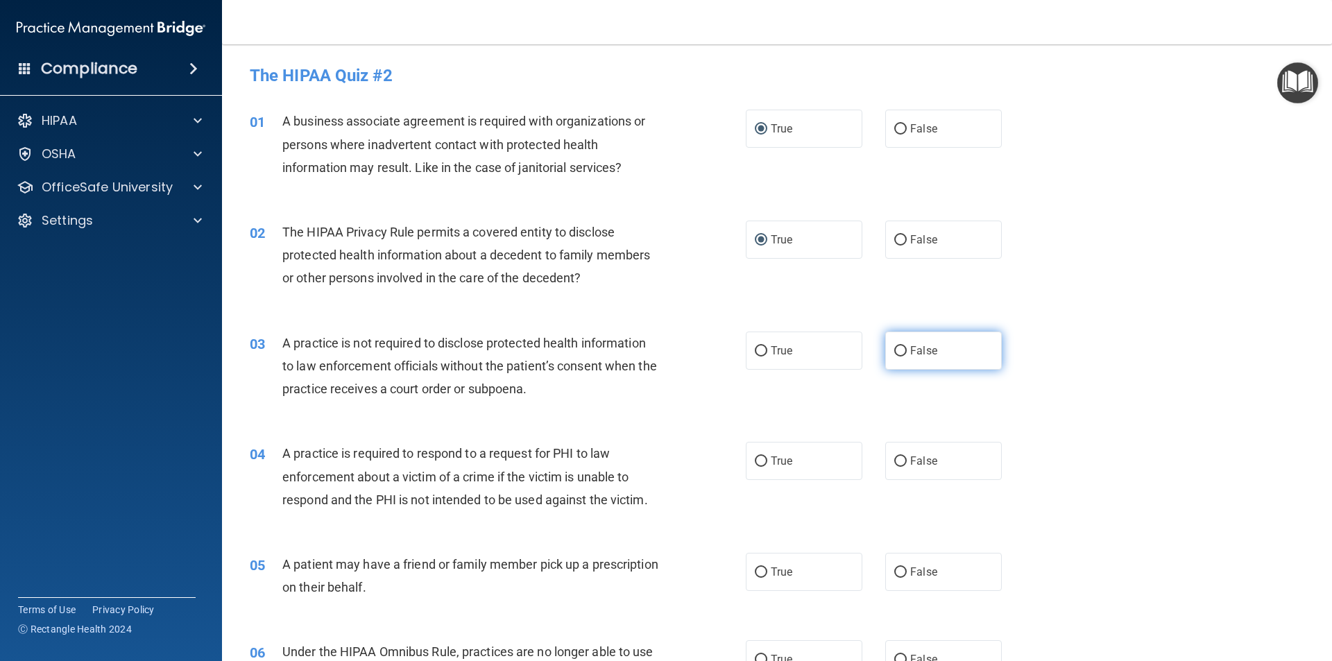
click at [897, 354] on input "False" at bounding box center [900, 351] width 12 height 10
radio input "true"
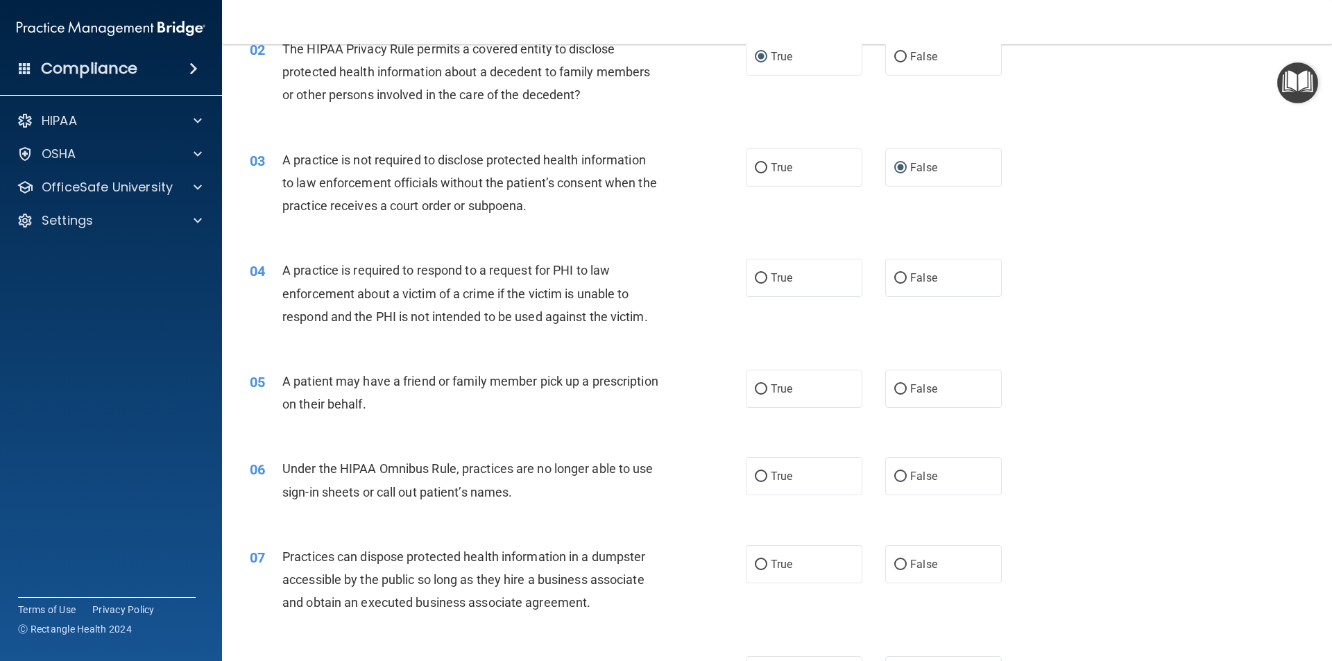
scroll to position [208, 0]
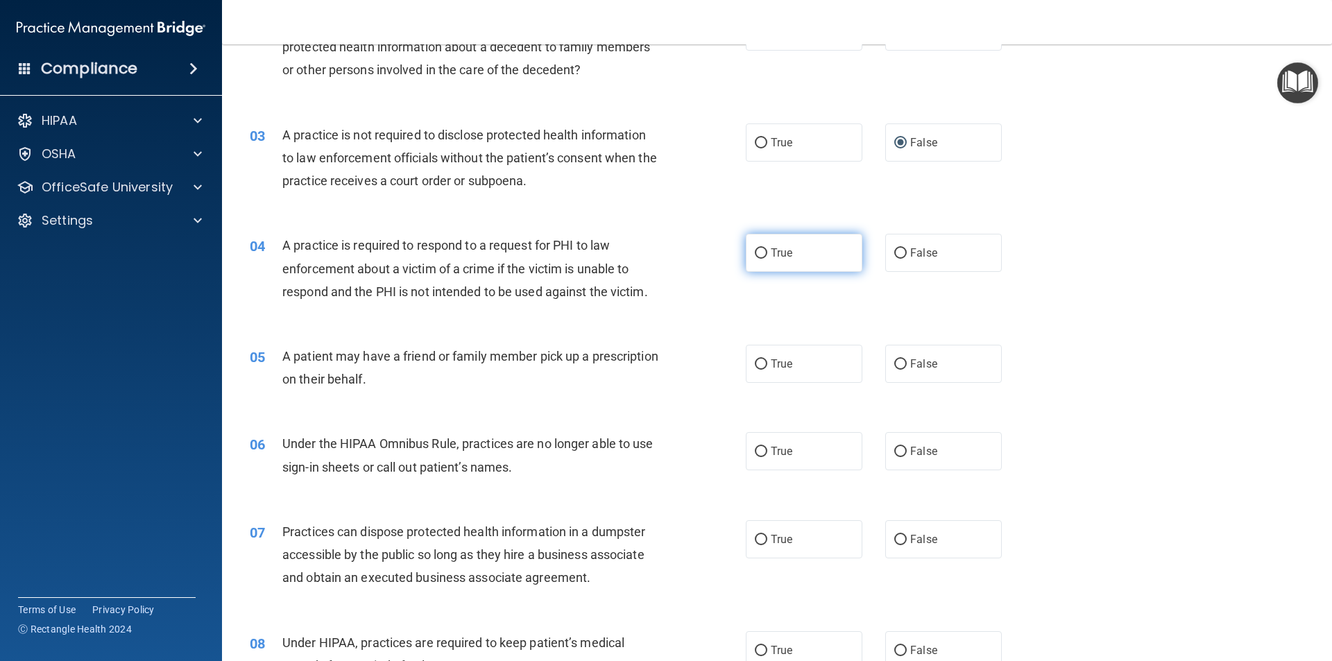
click at [760, 249] on input "True" at bounding box center [761, 253] width 12 height 10
radio input "true"
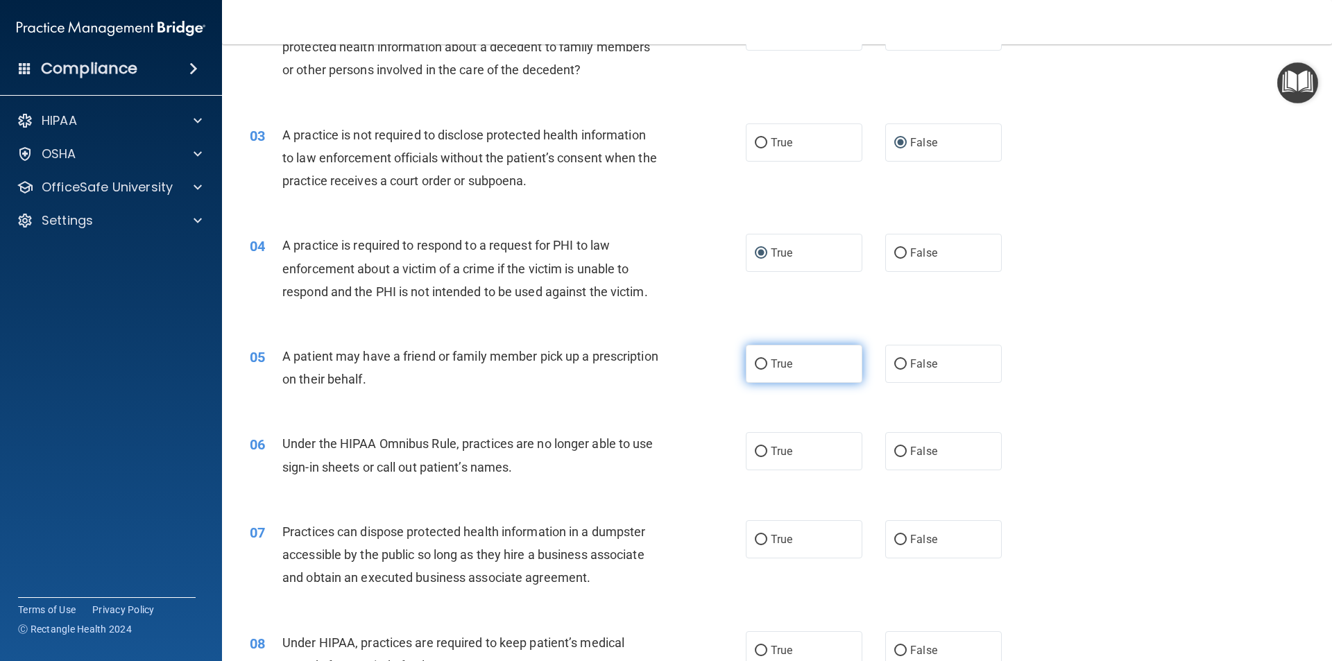
click at [755, 364] on input "True" at bounding box center [761, 364] width 12 height 10
radio input "true"
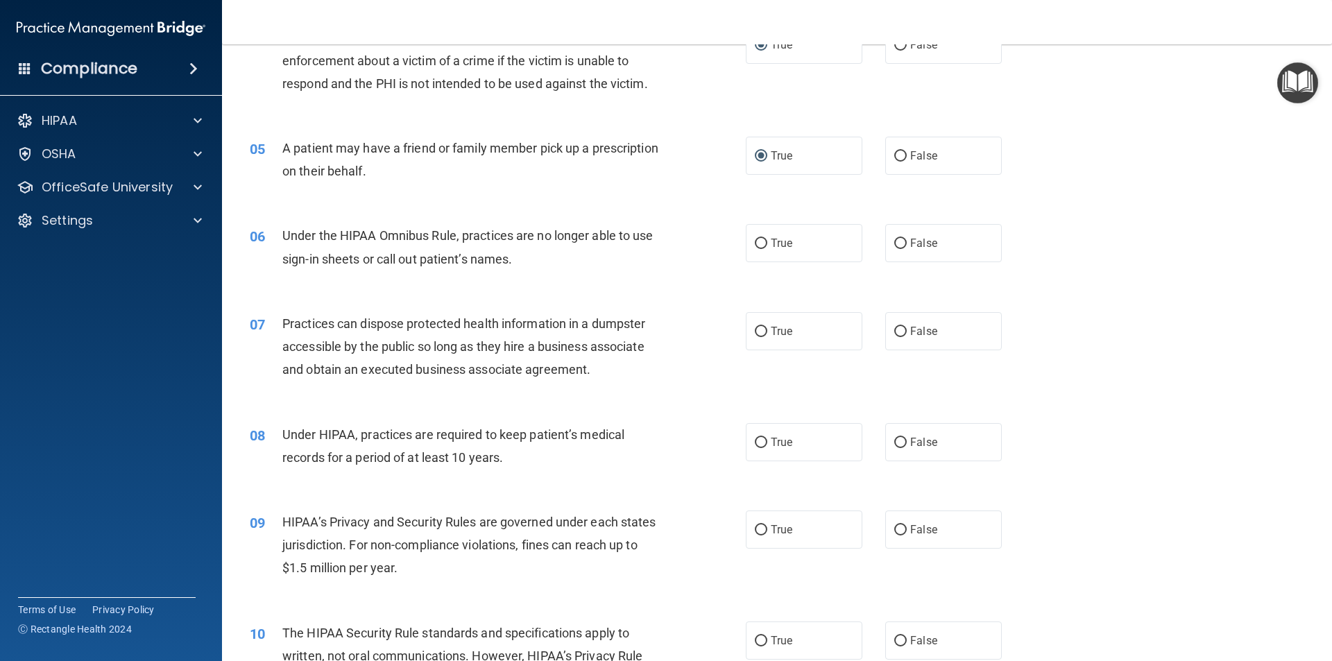
scroll to position [486, 0]
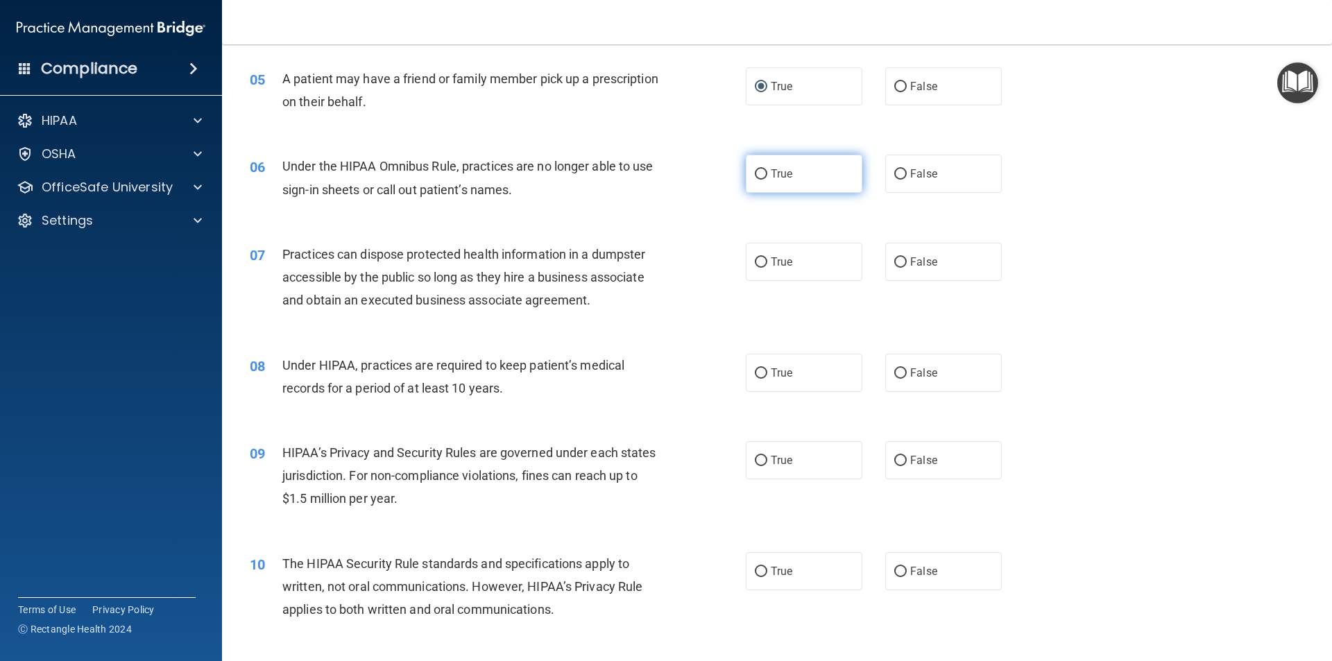
click at [755, 172] on input "True" at bounding box center [761, 174] width 12 height 10
radio input "true"
click at [894, 263] on input "False" at bounding box center [900, 262] width 12 height 10
radio input "true"
click at [756, 375] on input "True" at bounding box center [761, 373] width 12 height 10
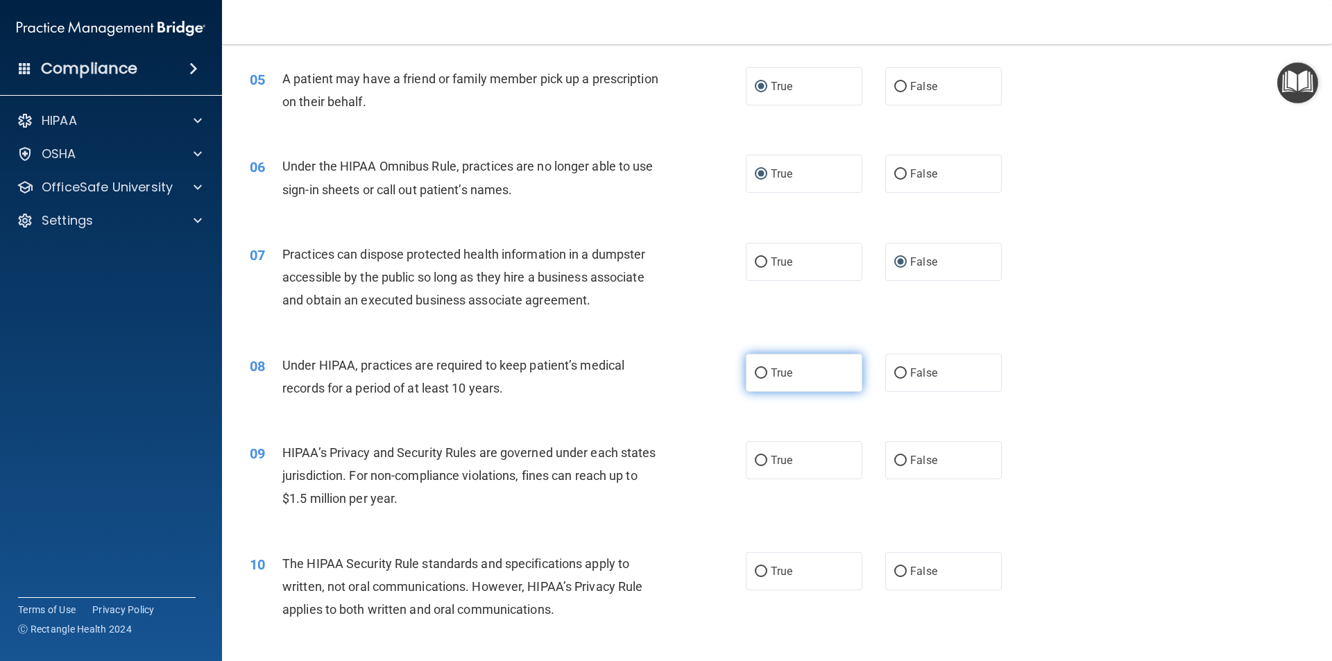
radio input "true"
click at [749, 456] on label "True" at bounding box center [804, 460] width 117 height 38
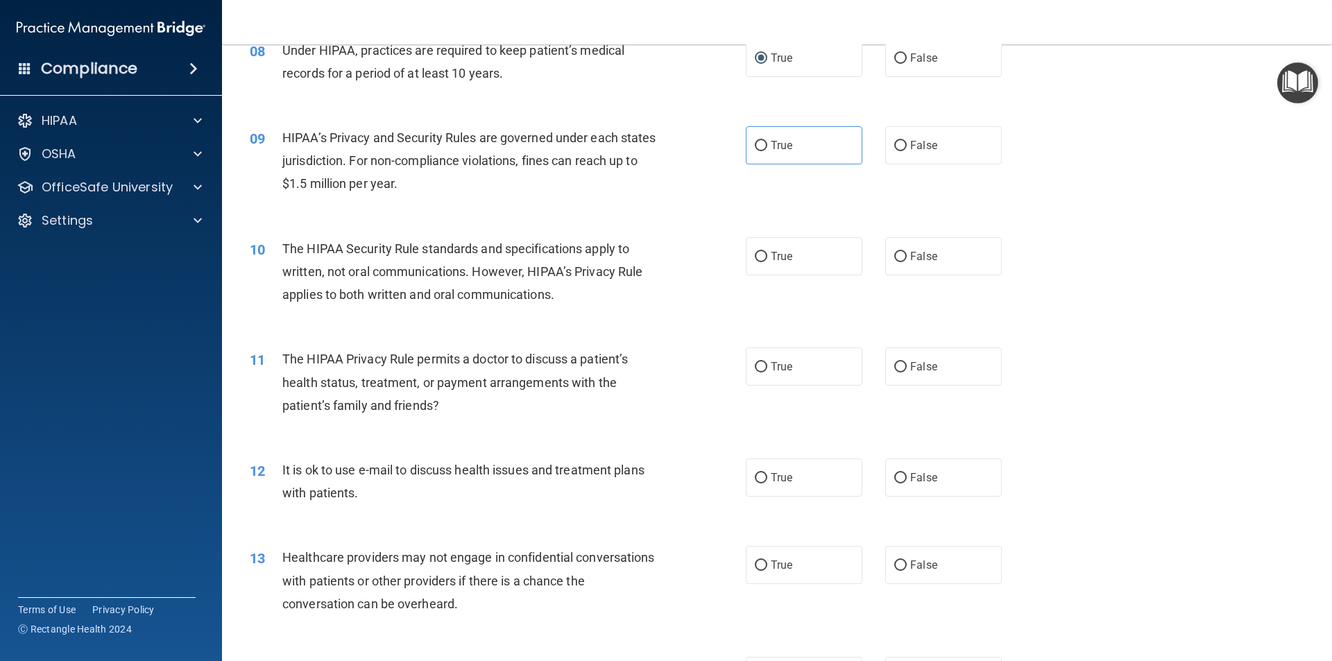
scroll to position [833, 0]
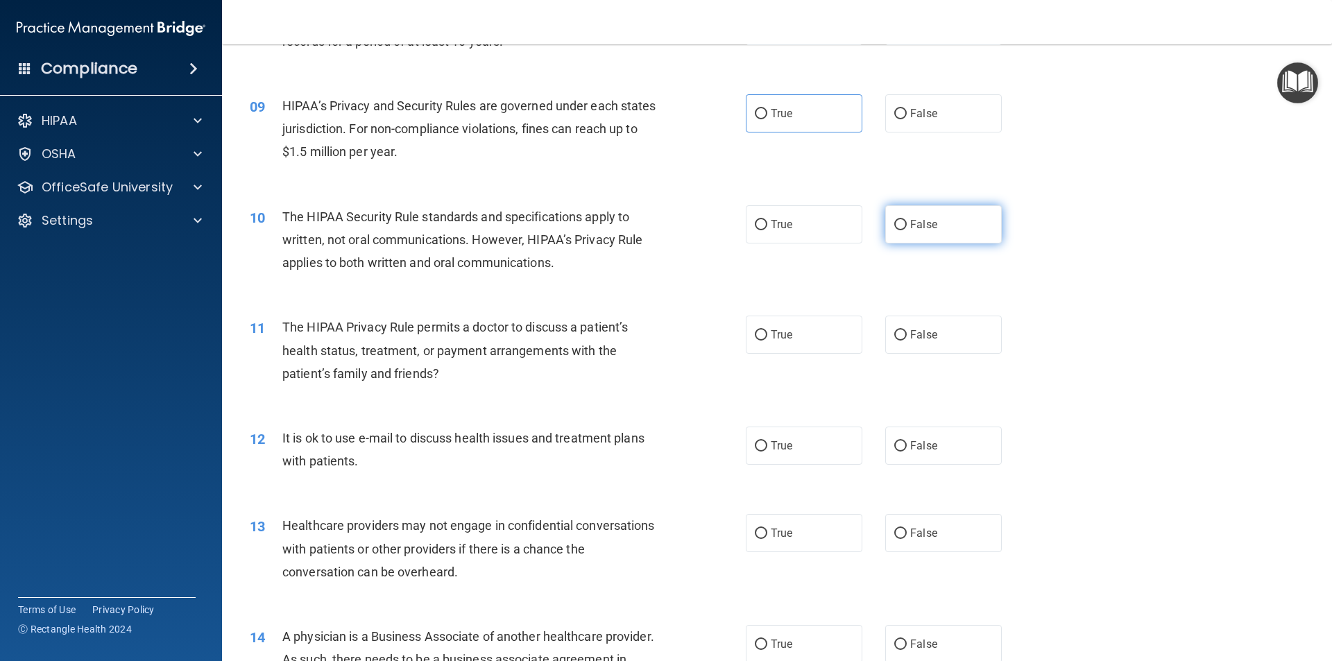
click at [897, 224] on input "False" at bounding box center [900, 225] width 12 height 10
radio input "true"
click at [894, 335] on input "False" at bounding box center [900, 335] width 12 height 10
radio input "true"
click at [894, 448] on input "False" at bounding box center [900, 446] width 12 height 10
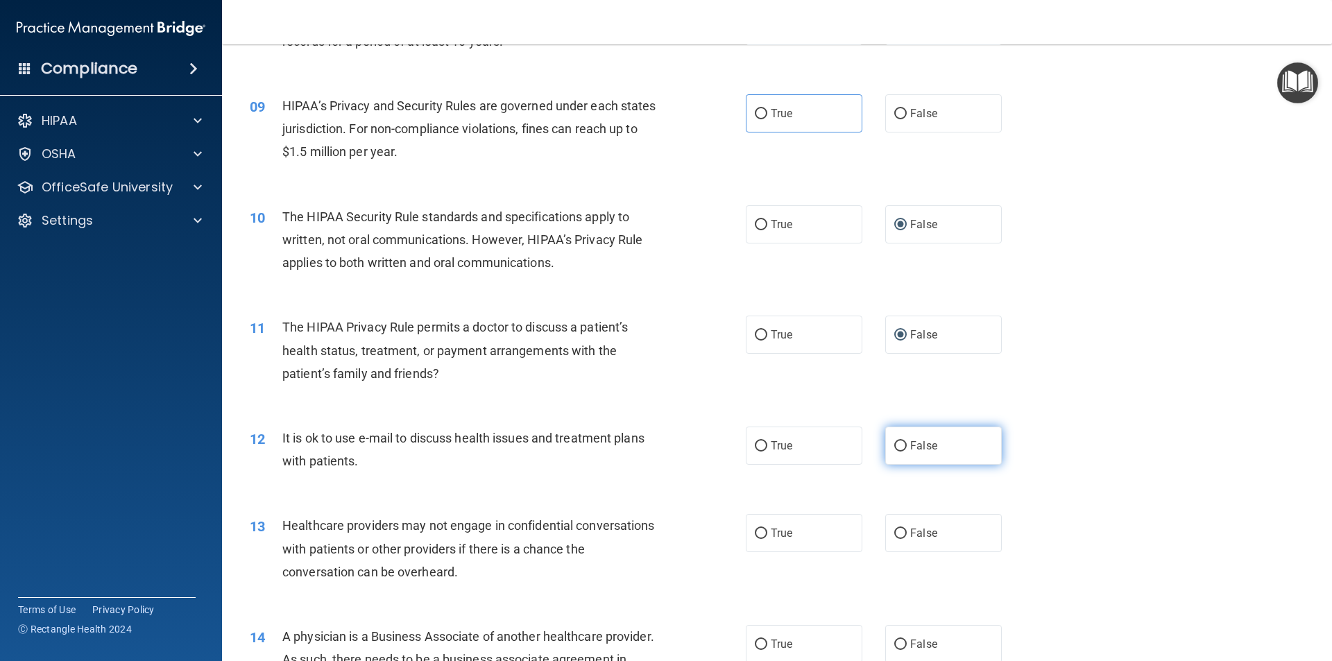
radio input "true"
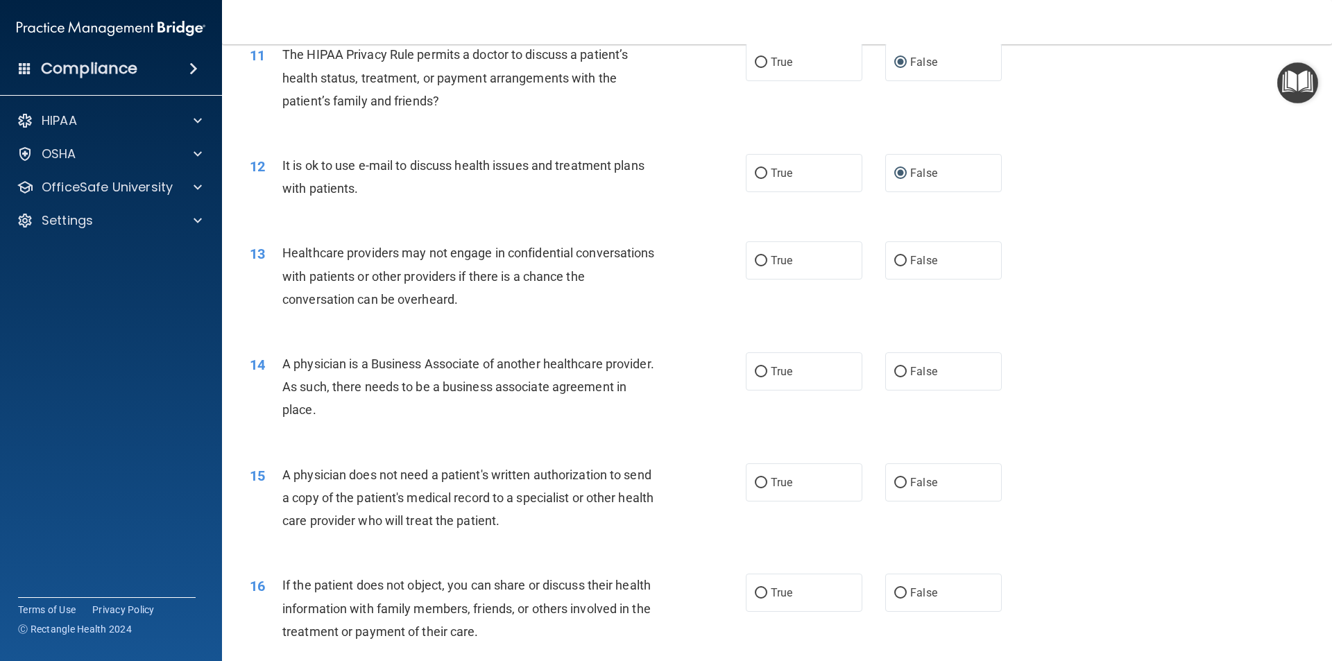
scroll to position [1110, 0]
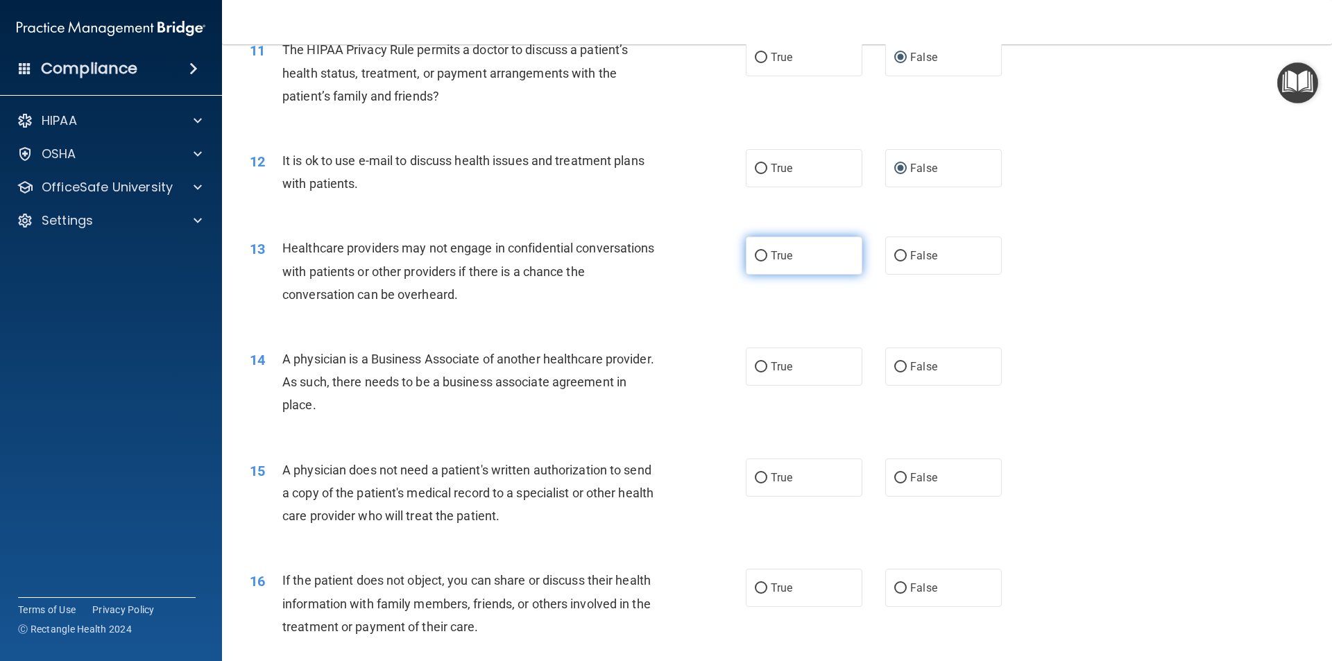
click at [755, 257] on input "True" at bounding box center [761, 256] width 12 height 10
radio input "true"
click at [894, 365] on input "False" at bounding box center [900, 367] width 12 height 10
radio input "true"
click at [755, 477] on input "True" at bounding box center [761, 478] width 12 height 10
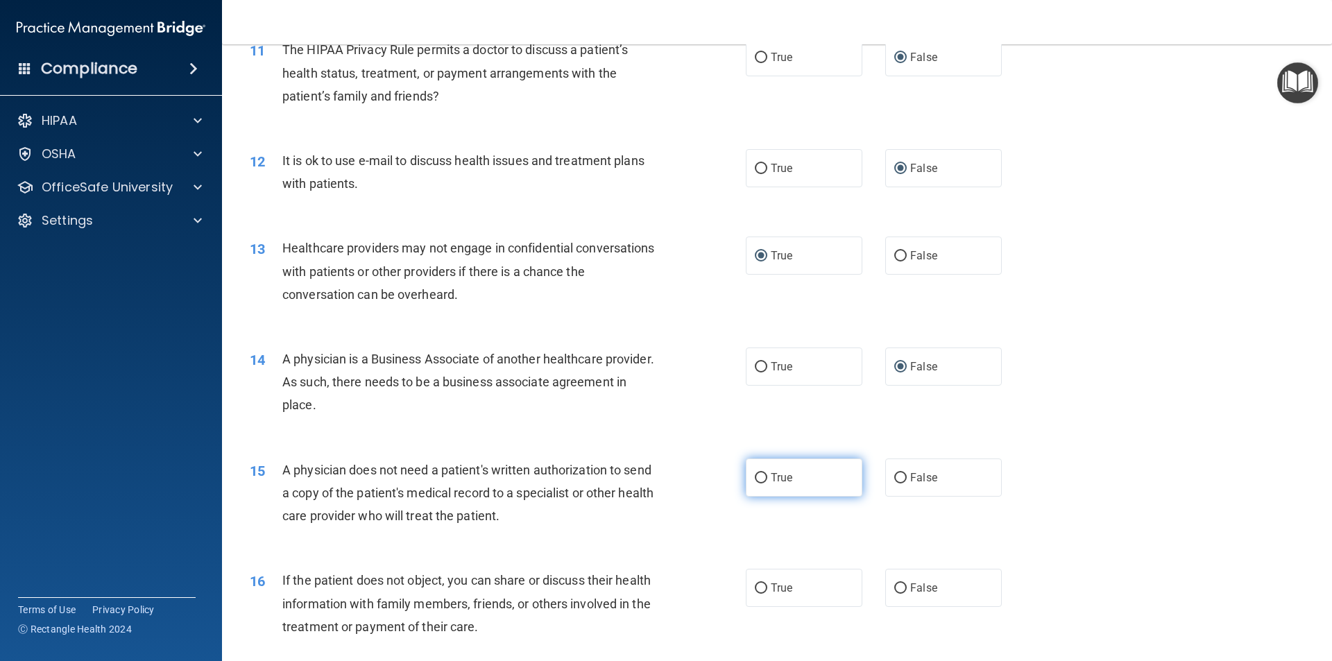
radio input "true"
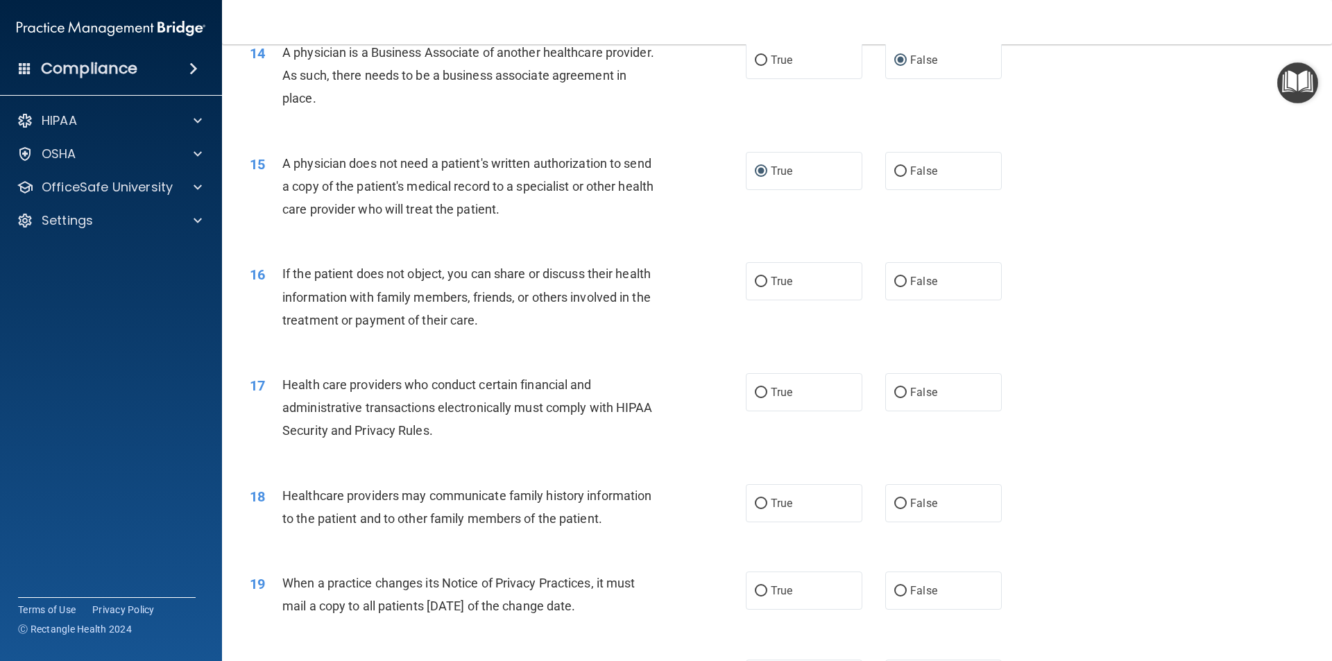
scroll to position [1457, 0]
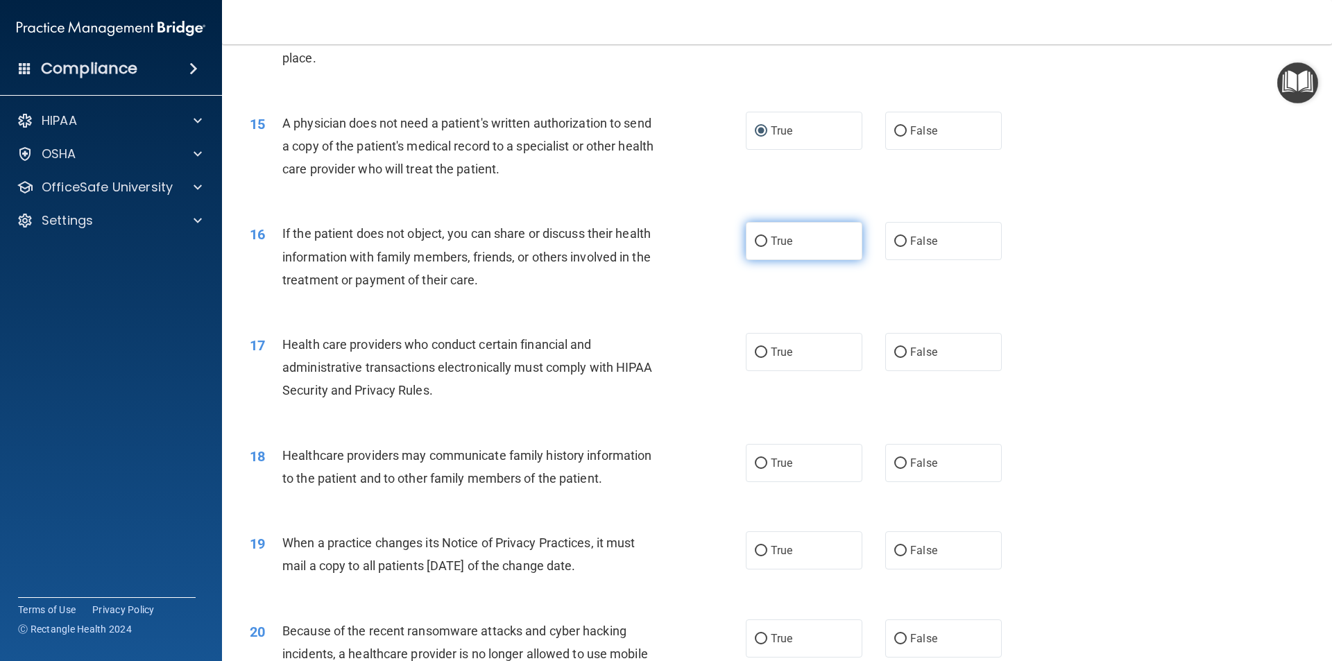
click at [757, 240] on input "True" at bounding box center [761, 242] width 12 height 10
radio input "true"
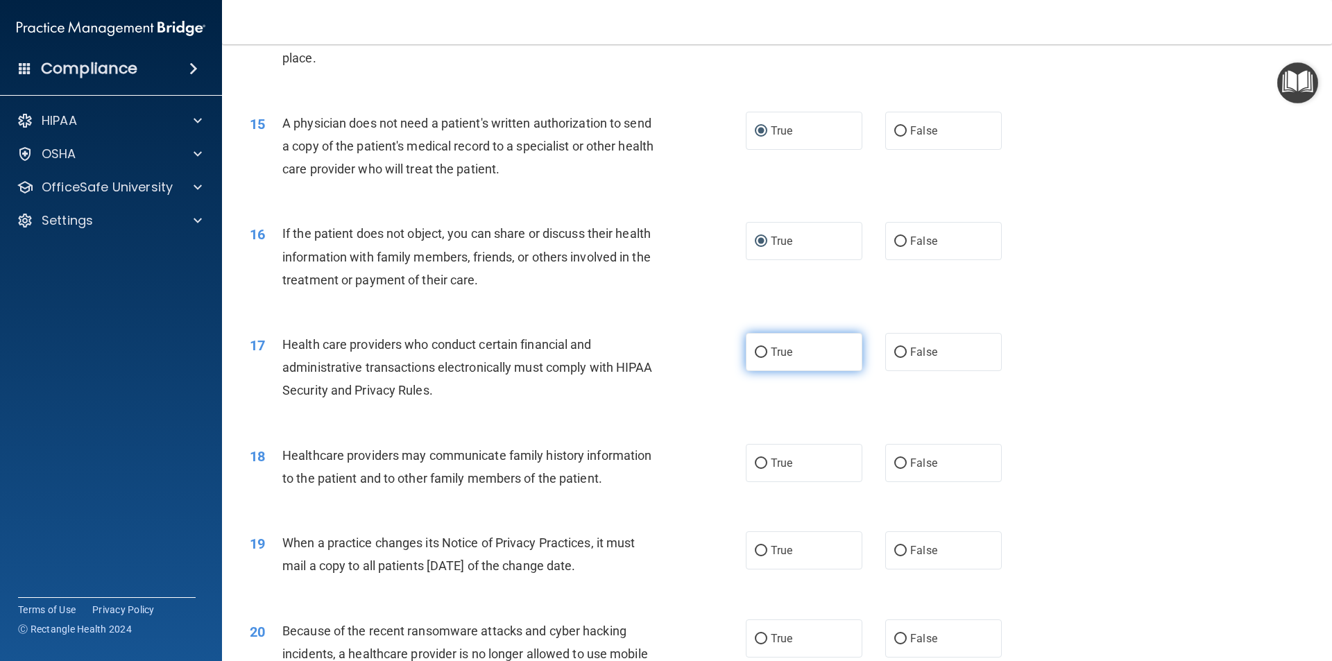
click at [758, 348] on input "True" at bounding box center [761, 353] width 12 height 10
radio input "true"
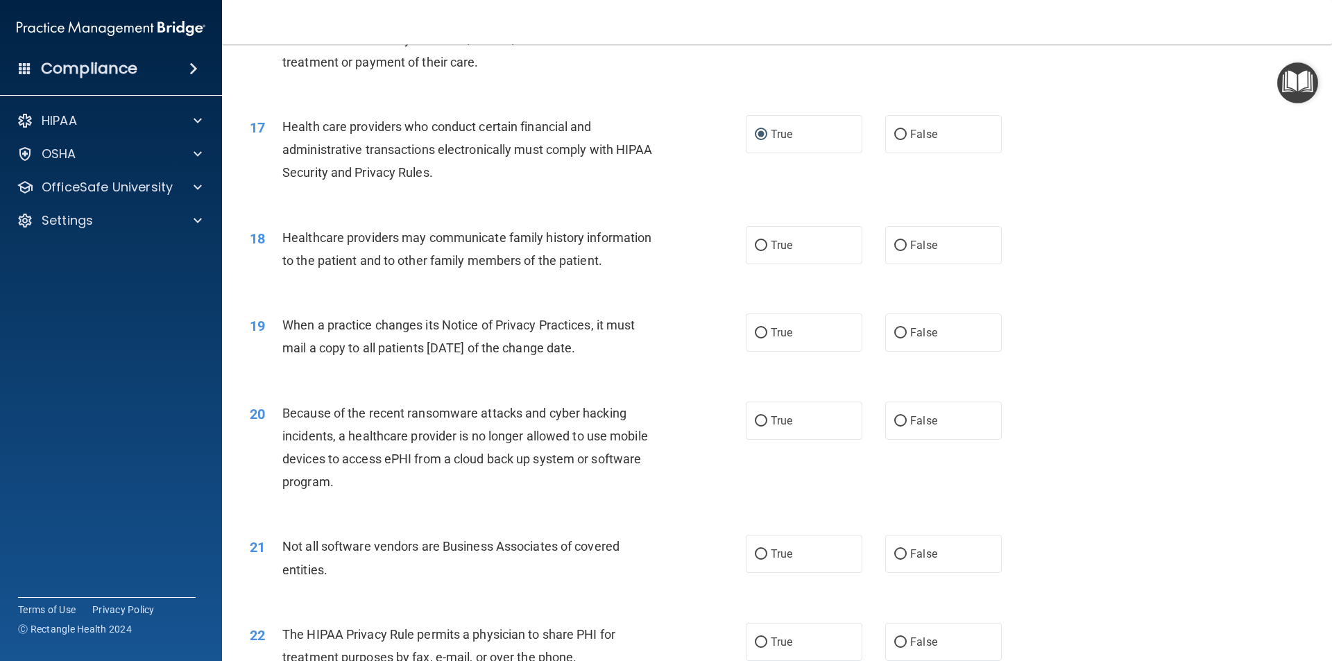
scroll to position [1734, 0]
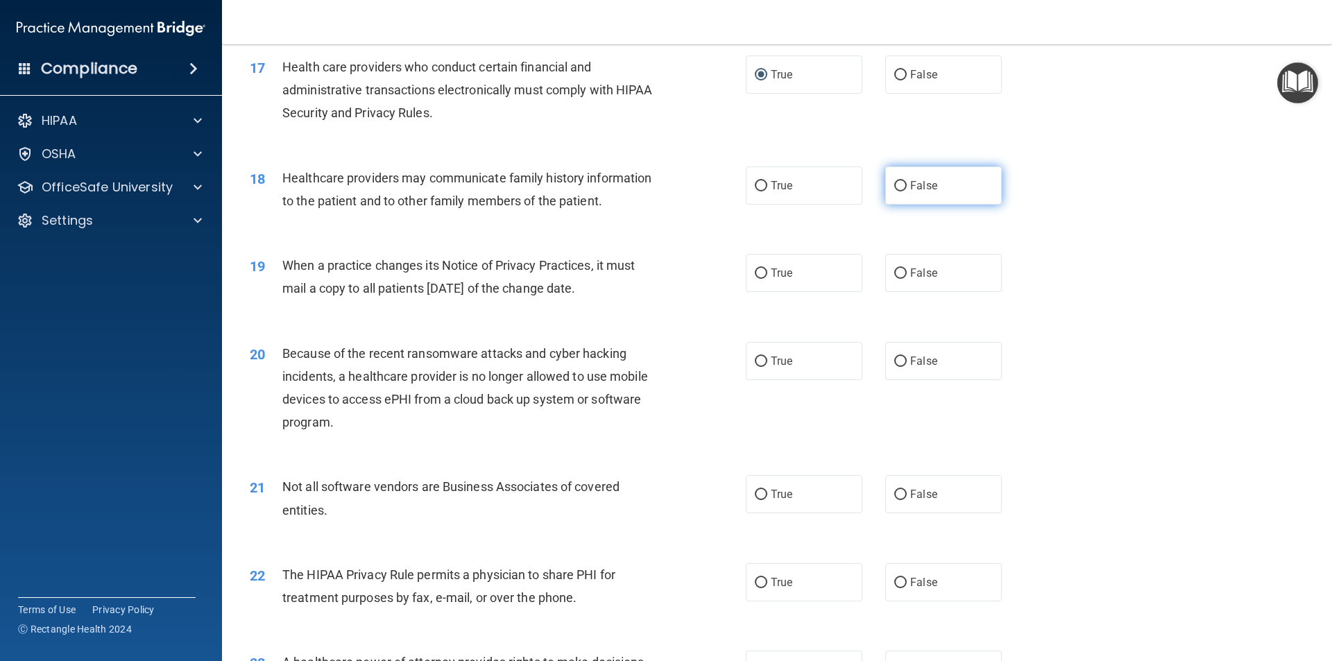
click at [894, 187] on input "False" at bounding box center [900, 186] width 12 height 10
radio input "true"
click at [758, 272] on input "True" at bounding box center [761, 274] width 12 height 10
radio input "true"
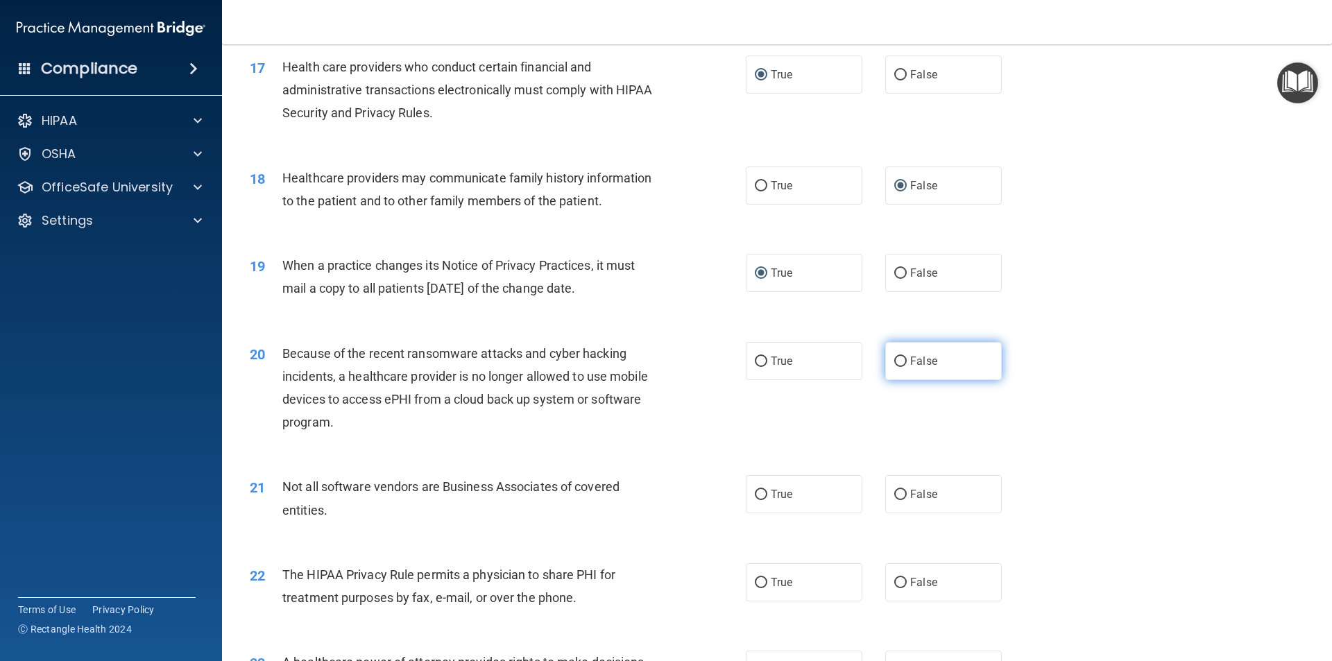
click at [897, 359] on input "False" at bounding box center [900, 362] width 12 height 10
radio input "true"
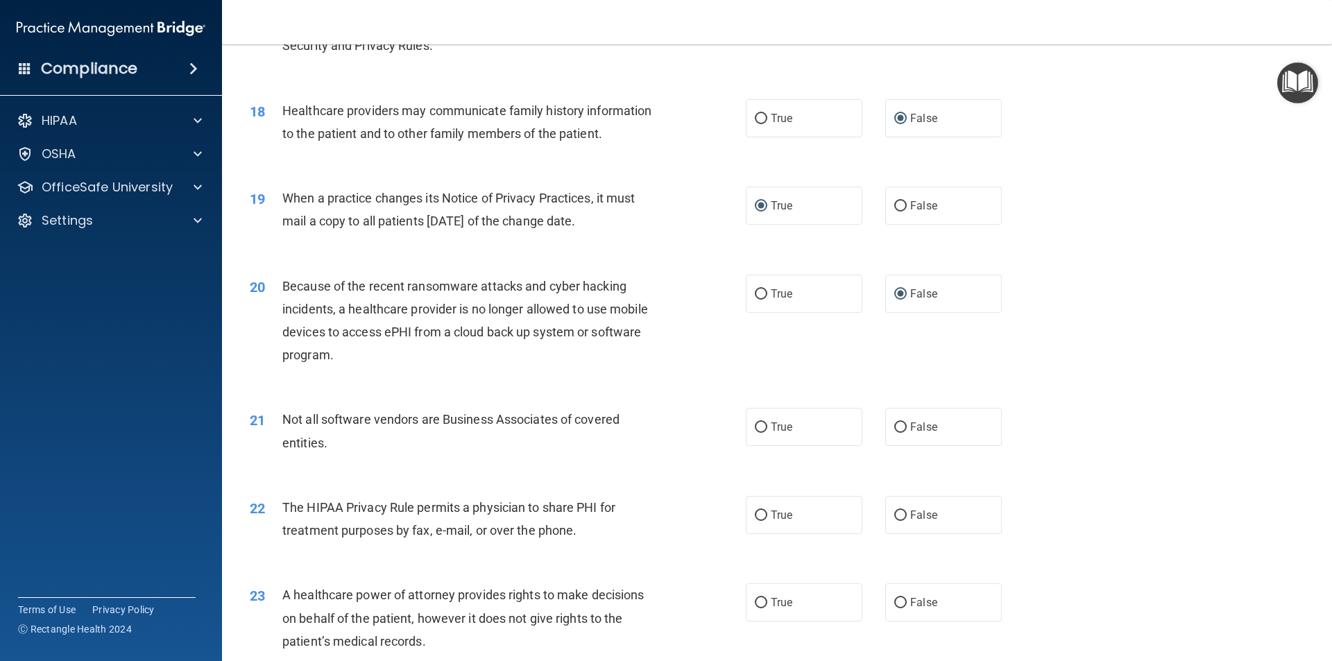
scroll to position [1804, 0]
click at [755, 421] on input "True" at bounding box center [761, 425] width 12 height 10
radio input "true"
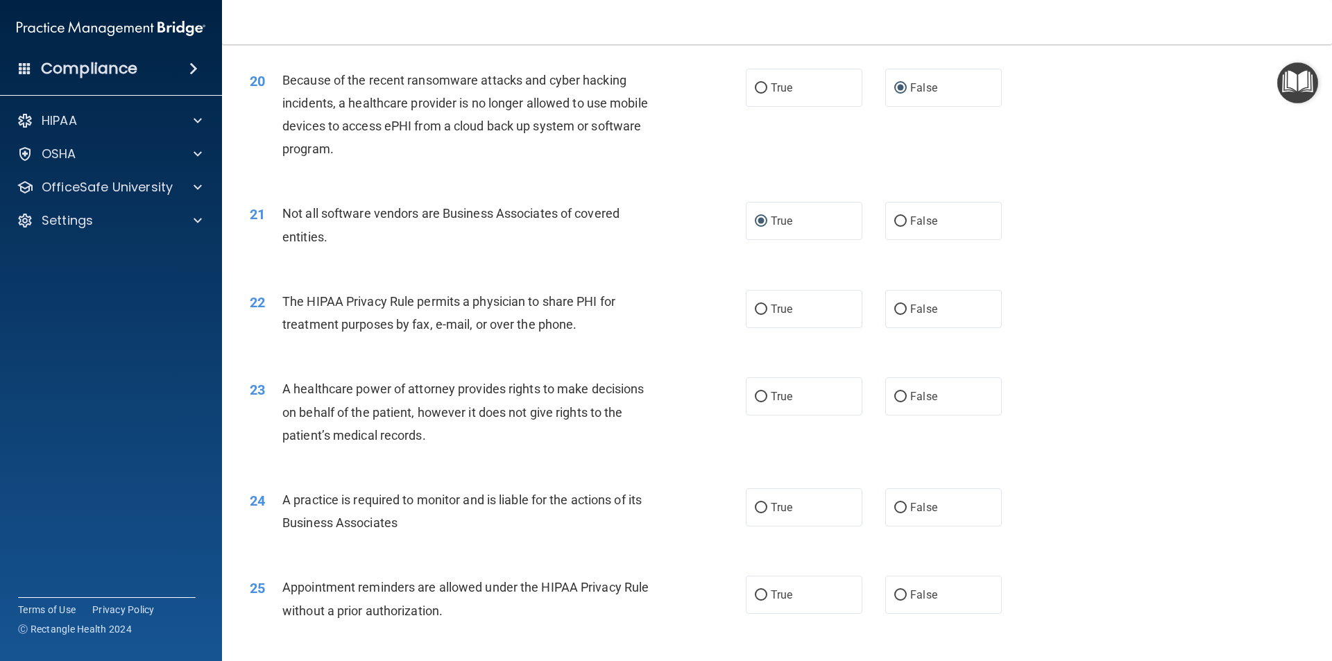
scroll to position [2012, 0]
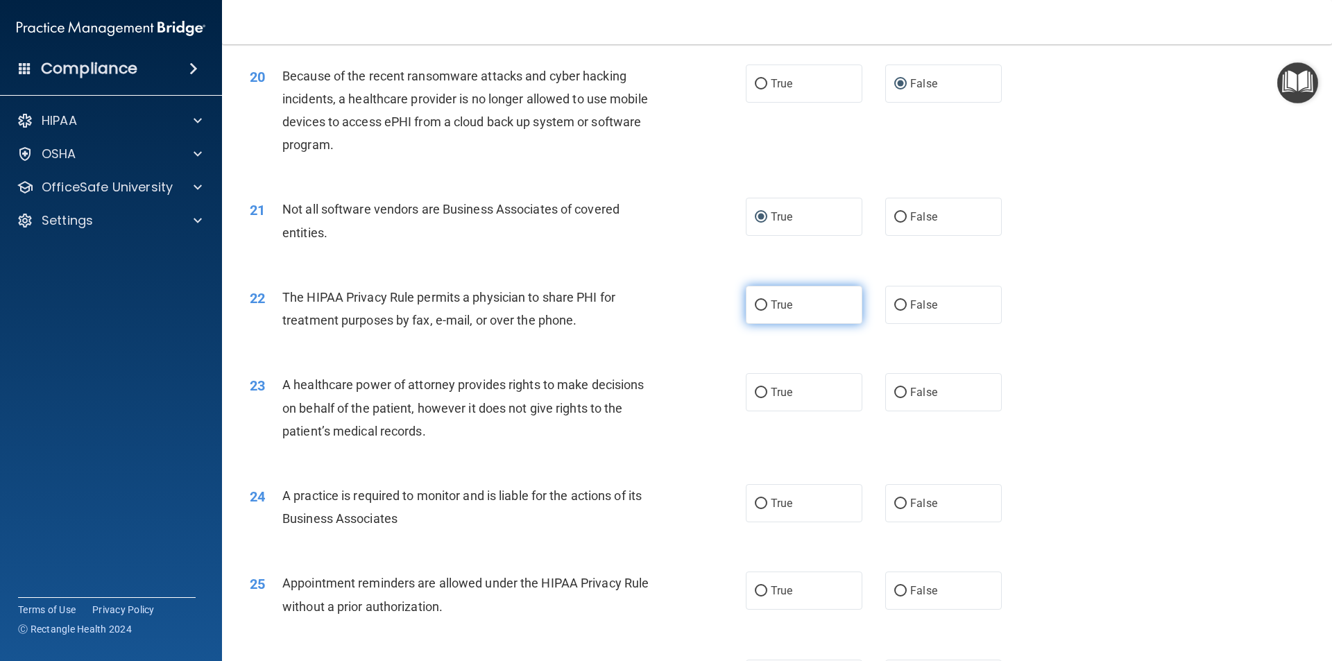
click at [758, 305] on input "True" at bounding box center [761, 305] width 12 height 10
radio input "true"
click at [896, 393] on input "False" at bounding box center [900, 393] width 12 height 10
radio input "true"
click at [755, 393] on input "True" at bounding box center [761, 393] width 12 height 10
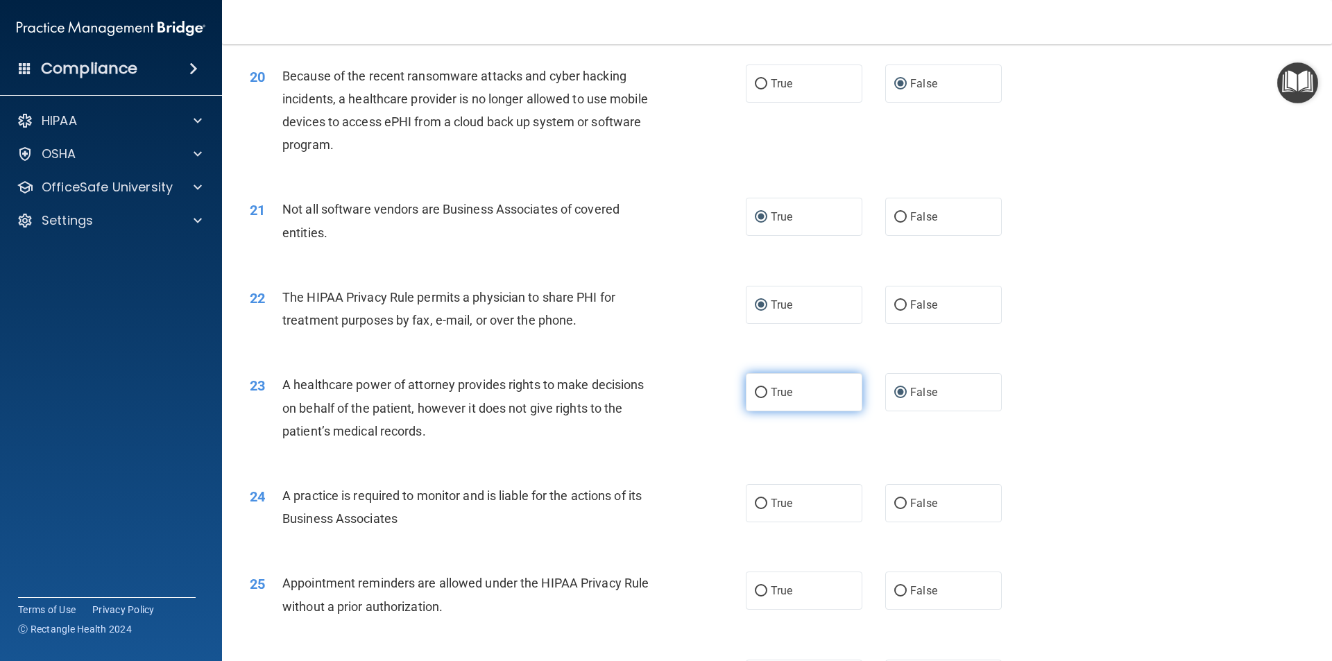
radio input "true"
radio input "false"
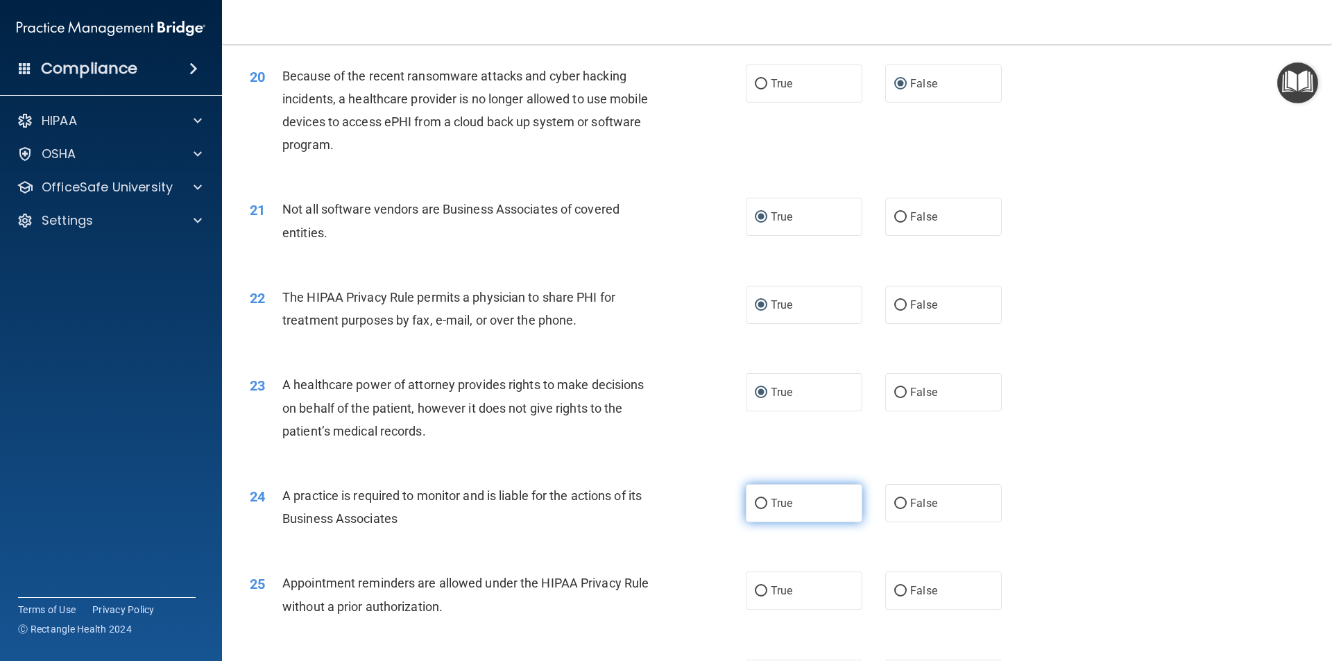
click at [756, 500] on input "True" at bounding box center [761, 504] width 12 height 10
radio input "true"
click at [756, 590] on input "True" at bounding box center [761, 591] width 12 height 10
radio input "true"
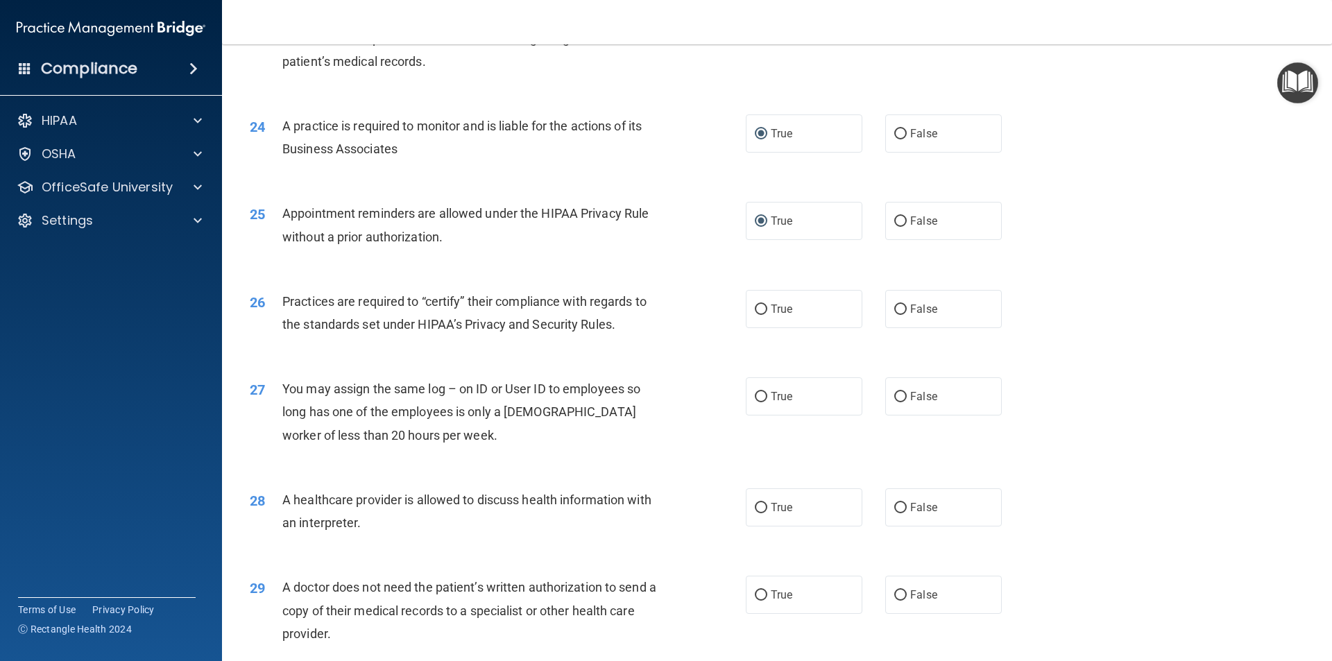
scroll to position [2428, 0]
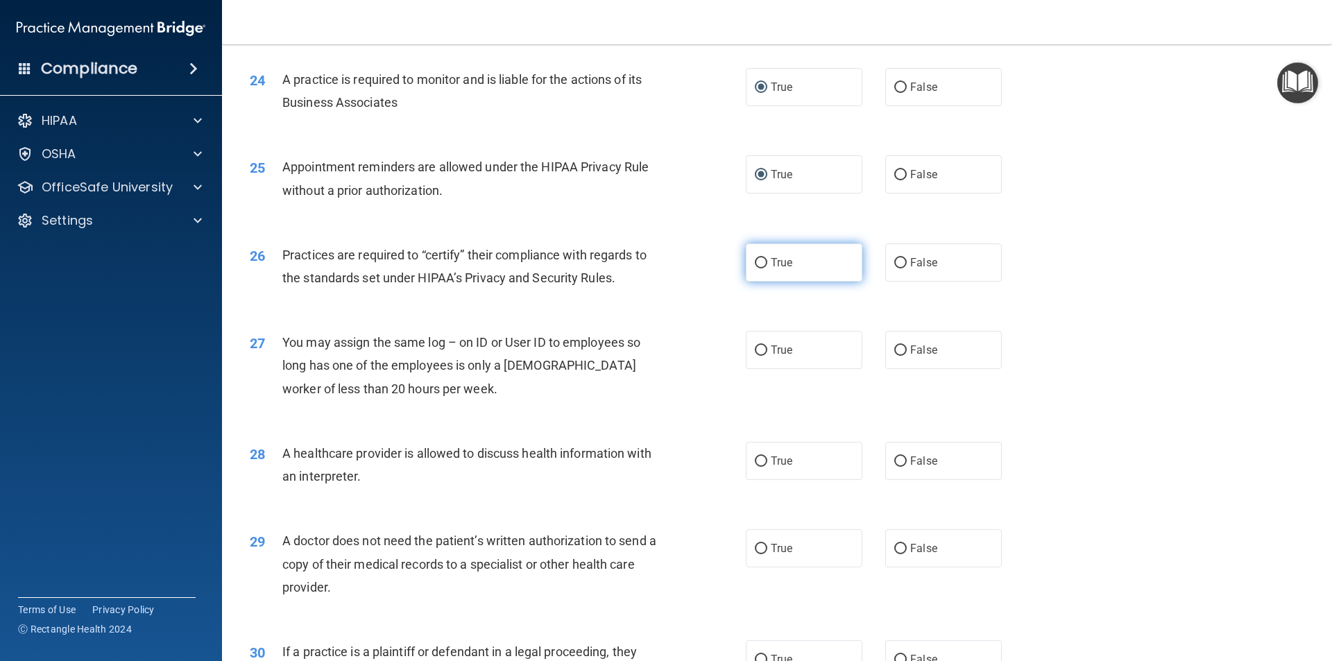
click at [755, 262] on input "True" at bounding box center [761, 263] width 12 height 10
radio input "true"
click at [894, 352] on input "False" at bounding box center [900, 351] width 12 height 10
radio input "true"
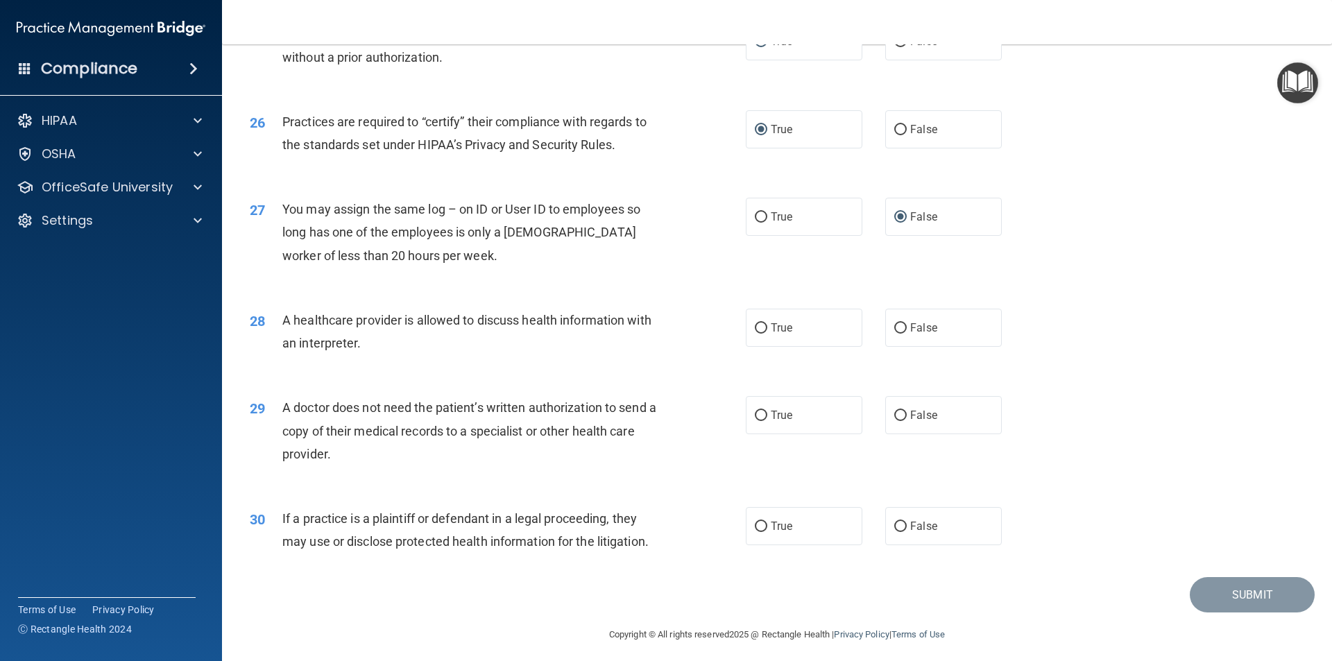
scroll to position [2567, 0]
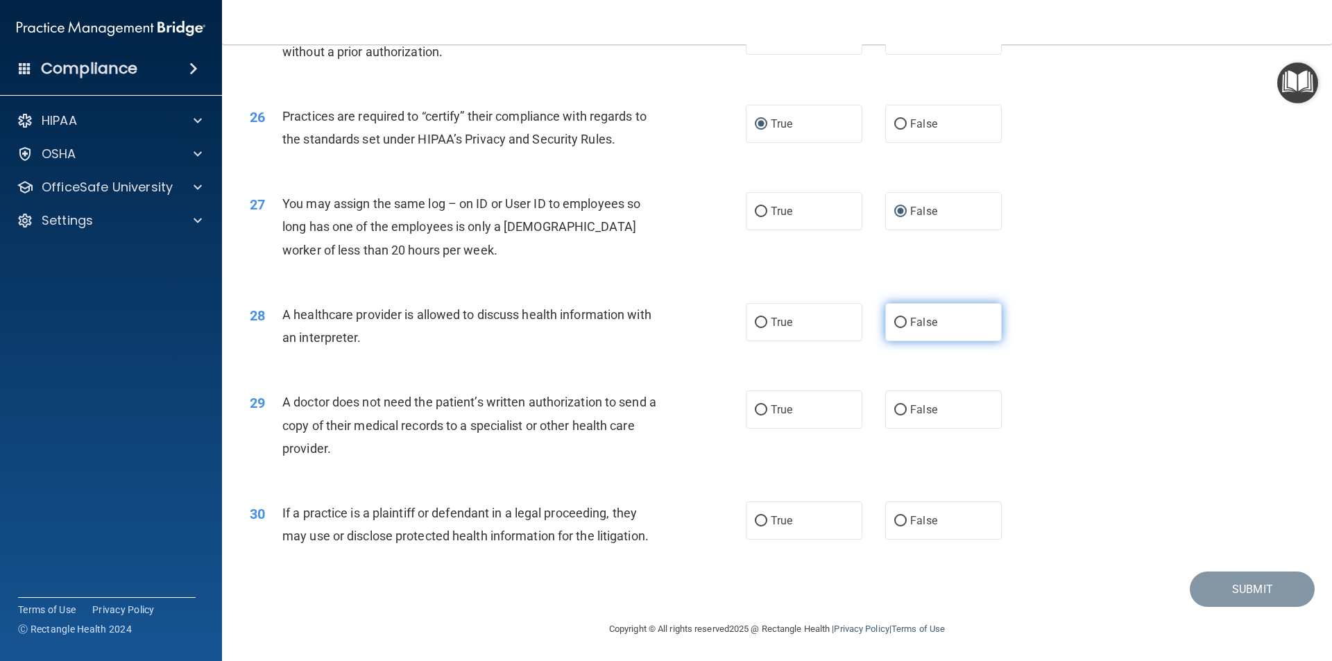
click at [898, 322] on input "False" at bounding box center [900, 323] width 12 height 10
radio input "true"
click at [755, 409] on input "True" at bounding box center [761, 410] width 12 height 10
radio input "true"
click at [755, 522] on input "True" at bounding box center [761, 521] width 12 height 10
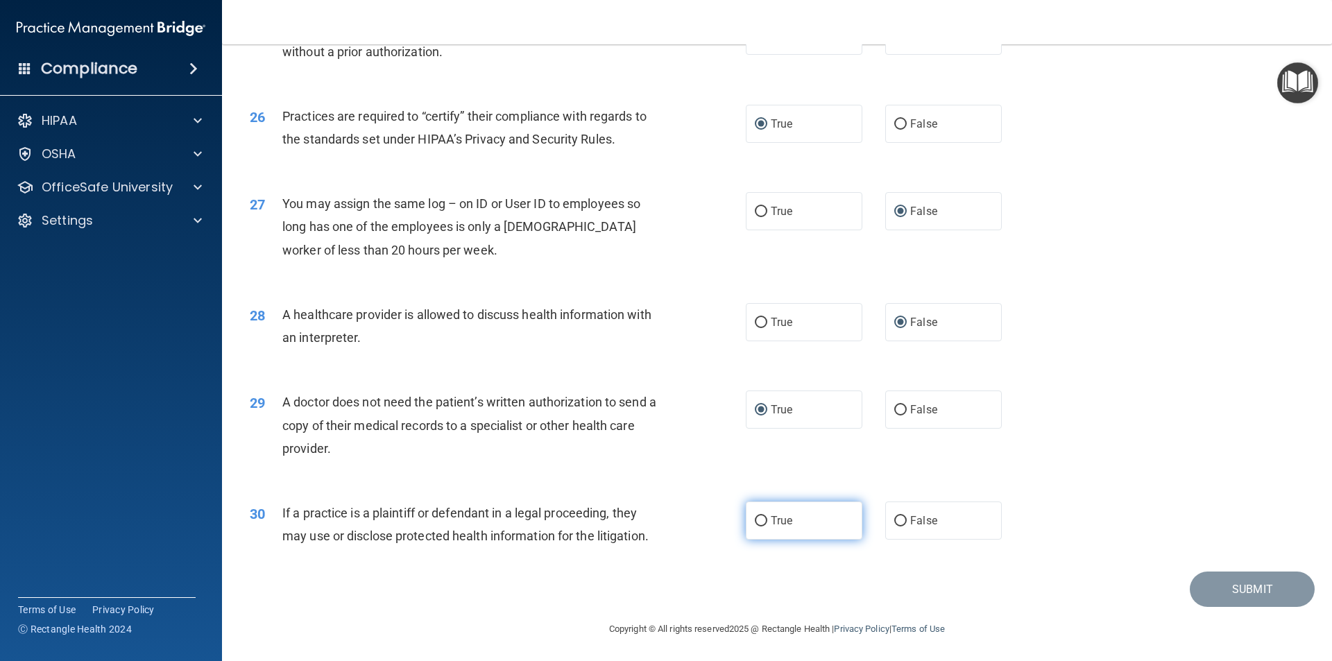
radio input "true"
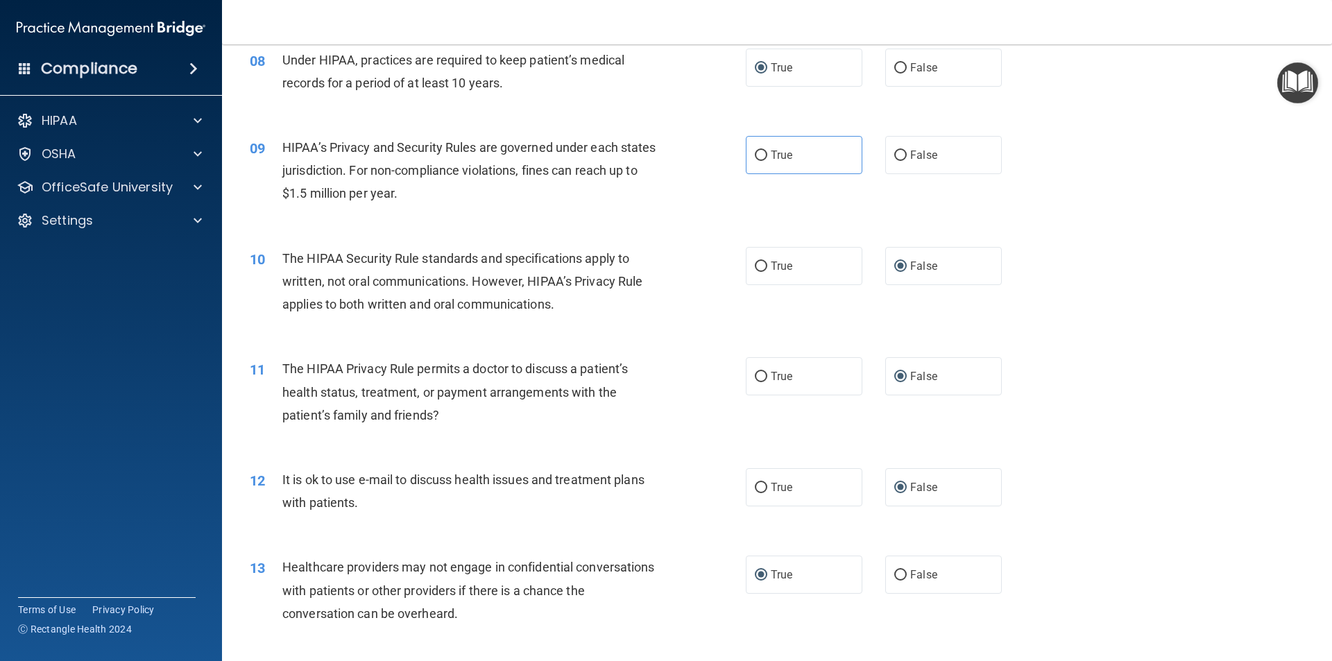
scroll to position [626, 0]
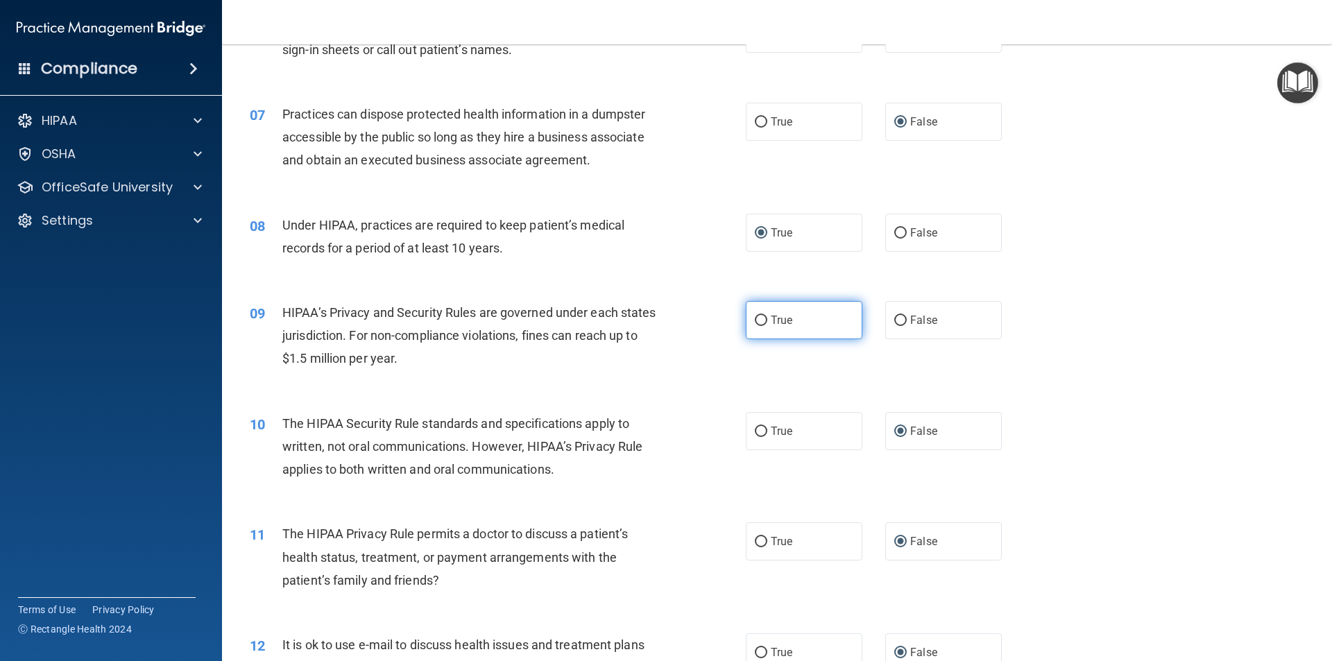
click at [756, 318] on input "True" at bounding box center [761, 321] width 12 height 10
radio input "true"
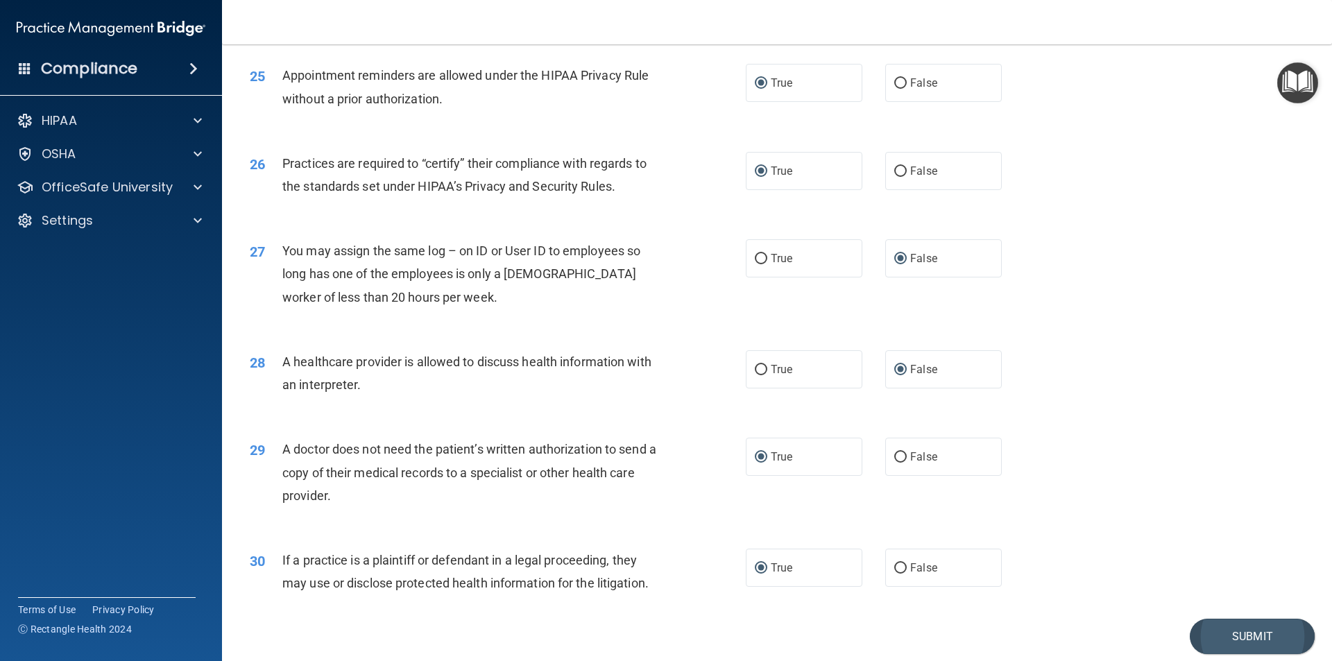
scroll to position [2568, 0]
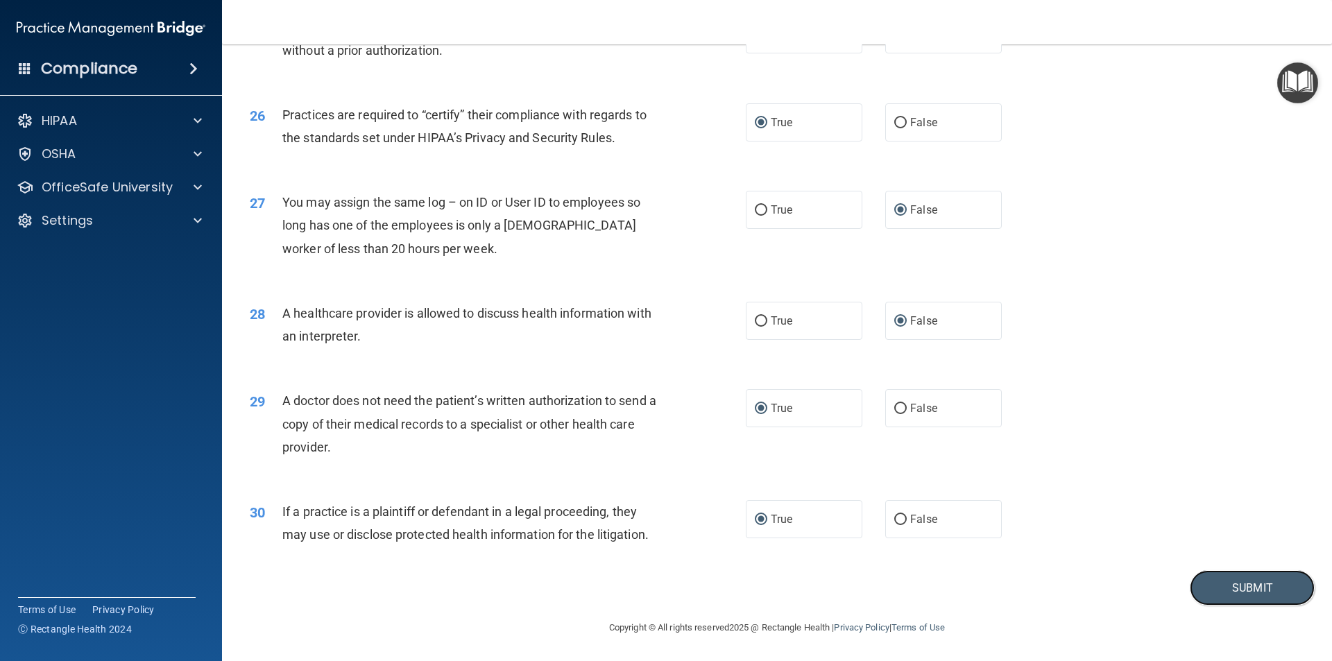
drag, startPoint x: 1222, startPoint y: 589, endPoint x: 1210, endPoint y: 611, distance: 25.5
click at [1223, 589] on button "Submit" at bounding box center [1252, 587] width 125 height 35
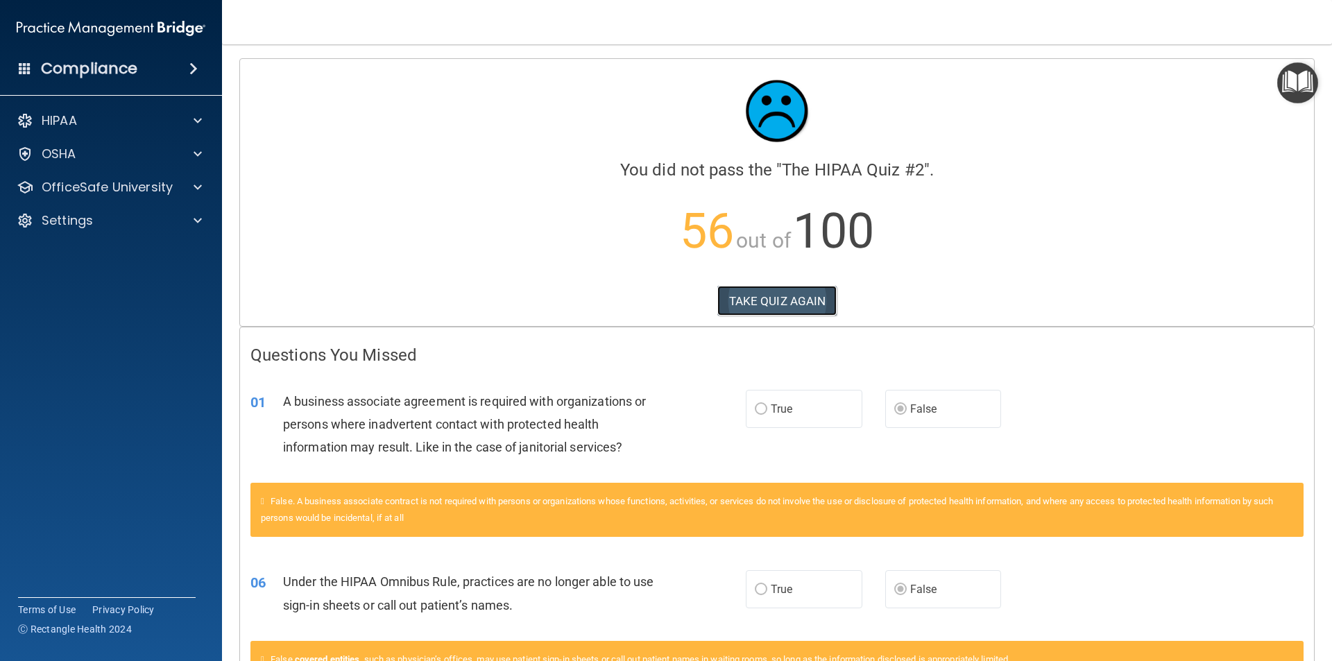
click at [783, 297] on button "TAKE QUIZ AGAIN" at bounding box center [777, 301] width 120 height 31
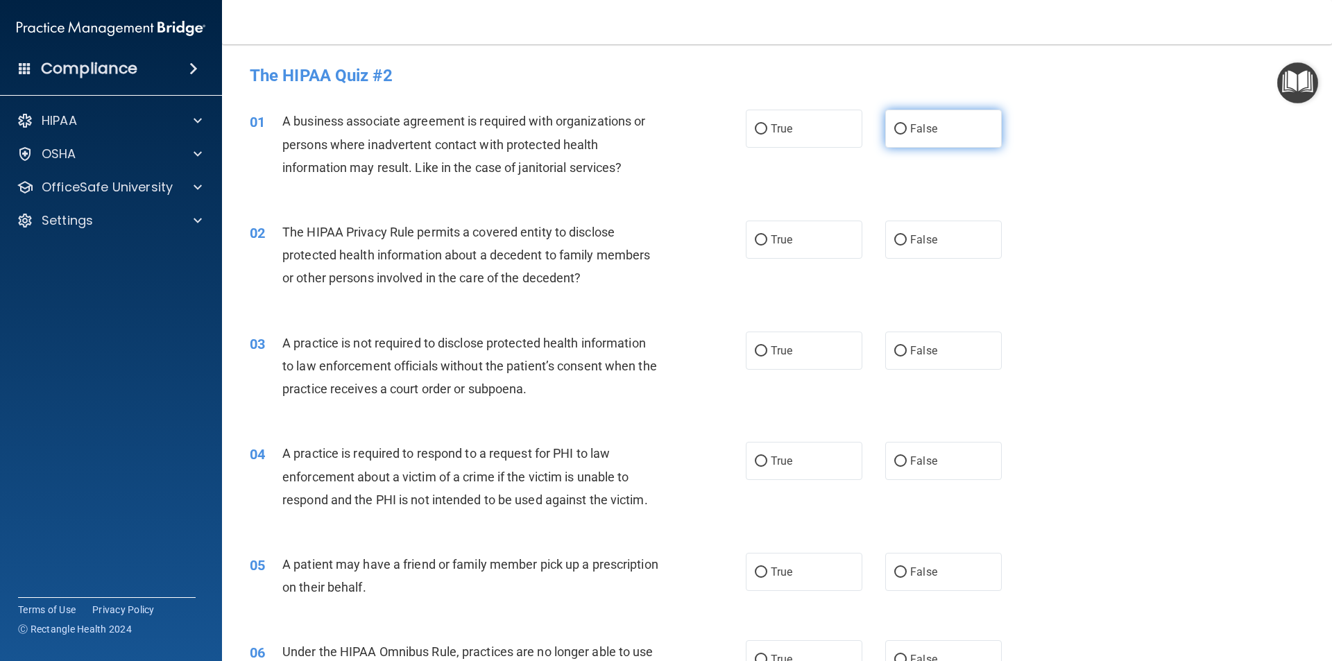
click at [894, 129] on input "False" at bounding box center [900, 129] width 12 height 10
radio input "true"
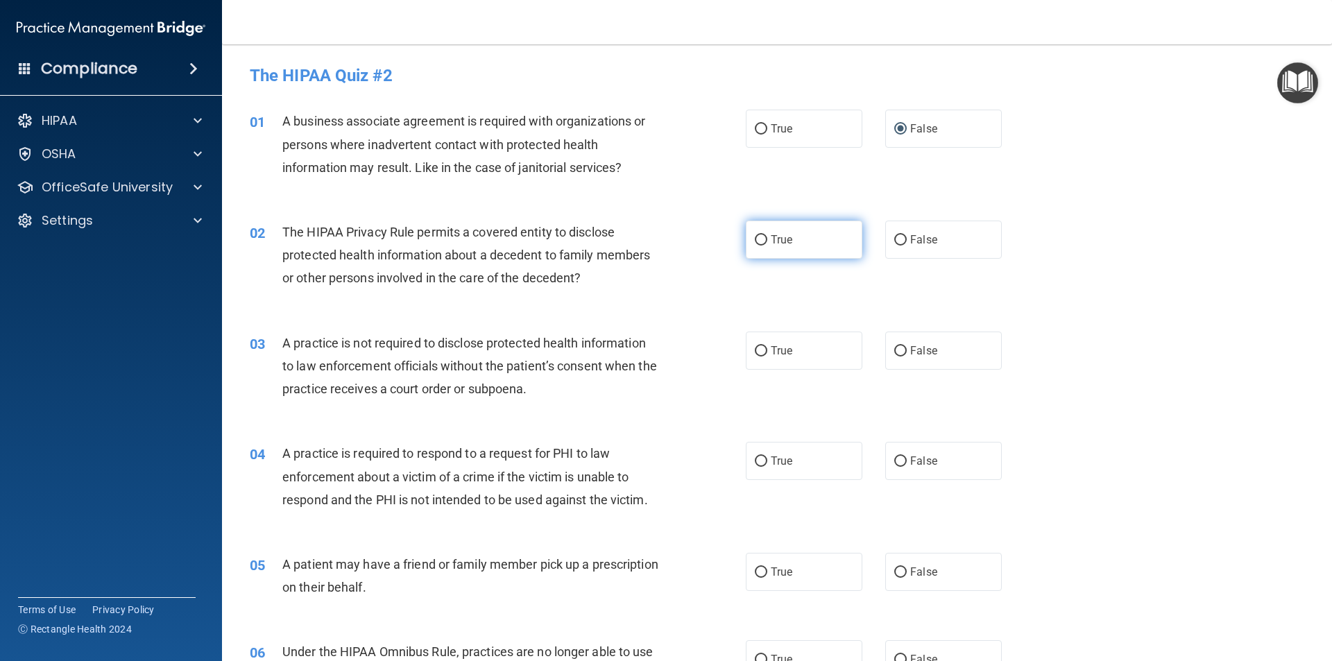
click at [755, 238] on input "True" at bounding box center [761, 240] width 12 height 10
radio input "true"
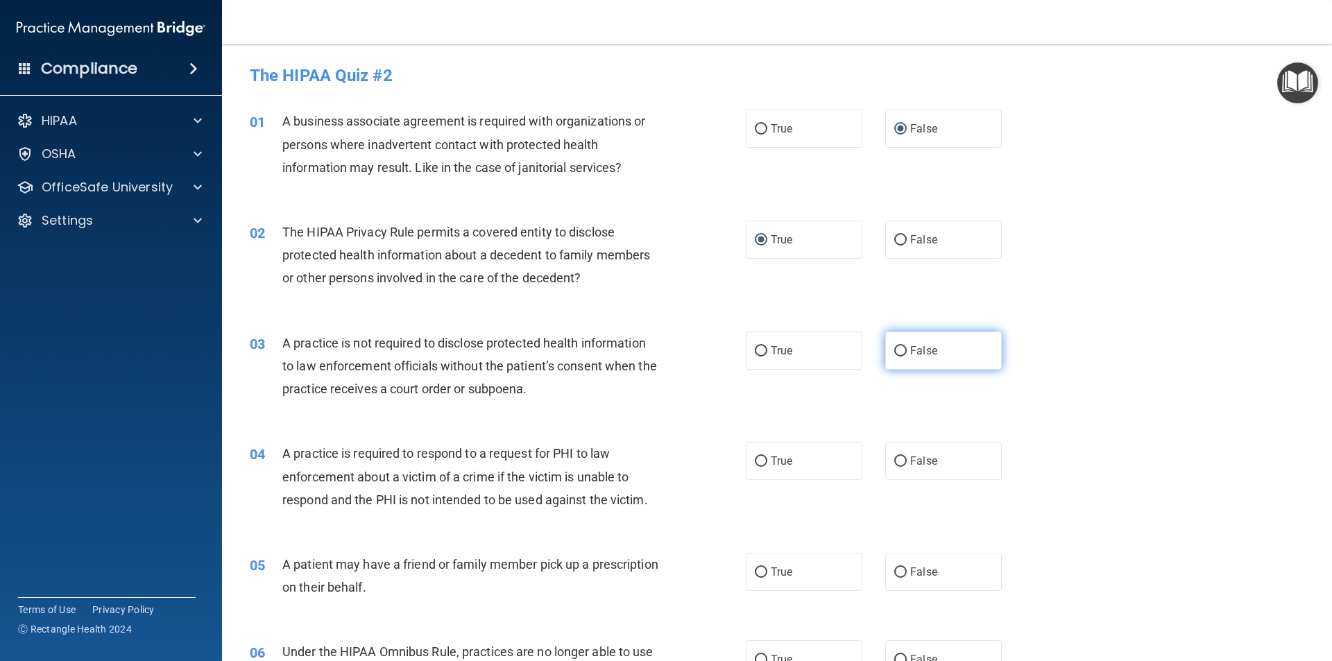
click at [894, 349] on input "False" at bounding box center [900, 351] width 12 height 10
radio input "true"
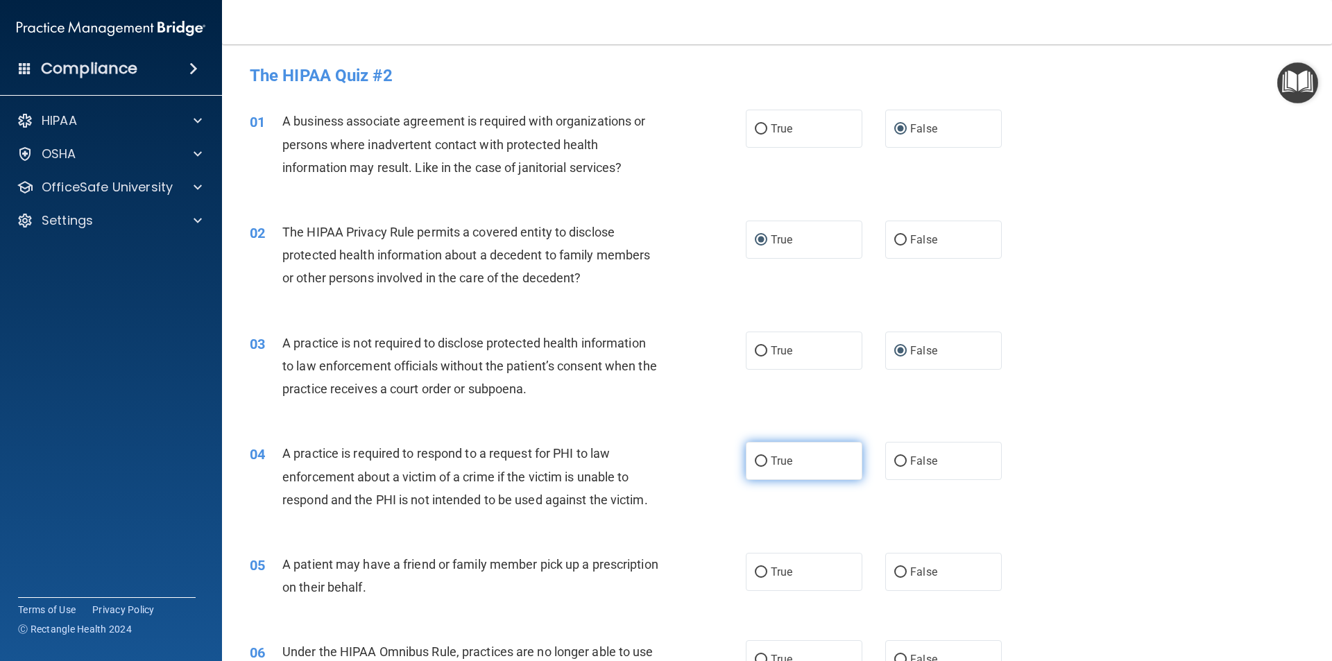
drag, startPoint x: 748, startPoint y: 456, endPoint x: 755, endPoint y: 464, distance: 10.8
click at [748, 455] on label "True" at bounding box center [804, 461] width 117 height 38
click at [755, 457] on input "True" at bounding box center [761, 462] width 12 height 10
radio input "true"
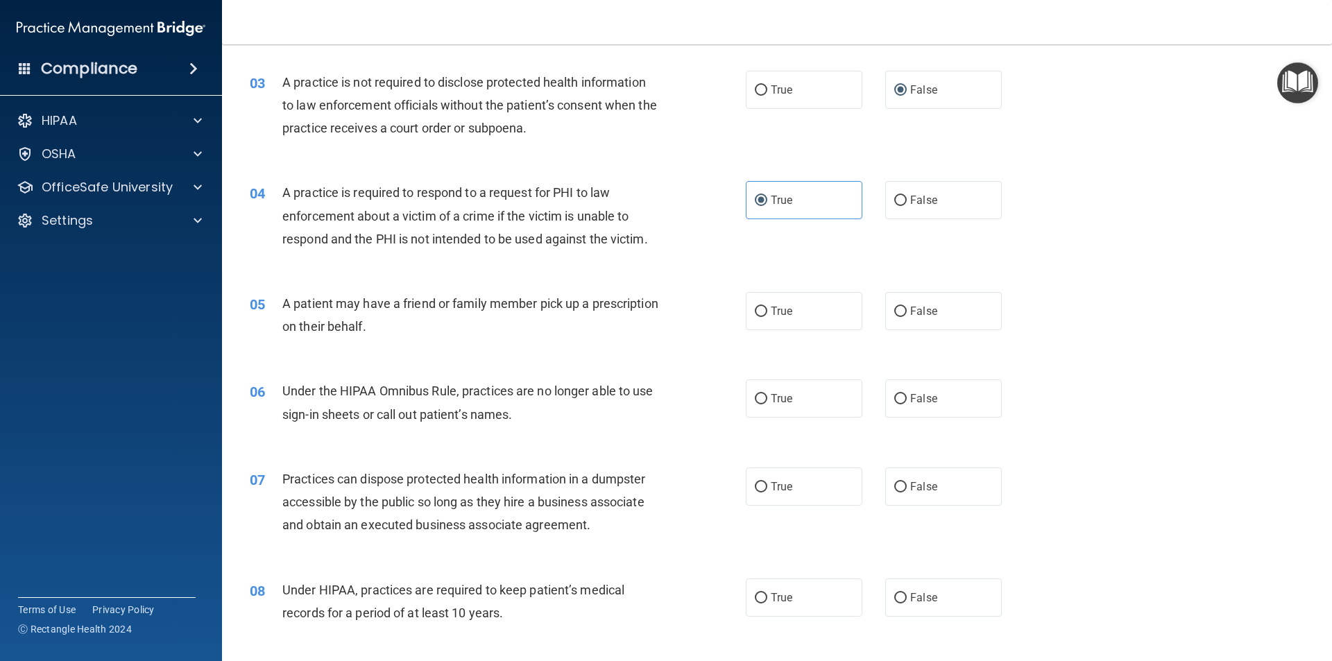
scroll to position [278, 0]
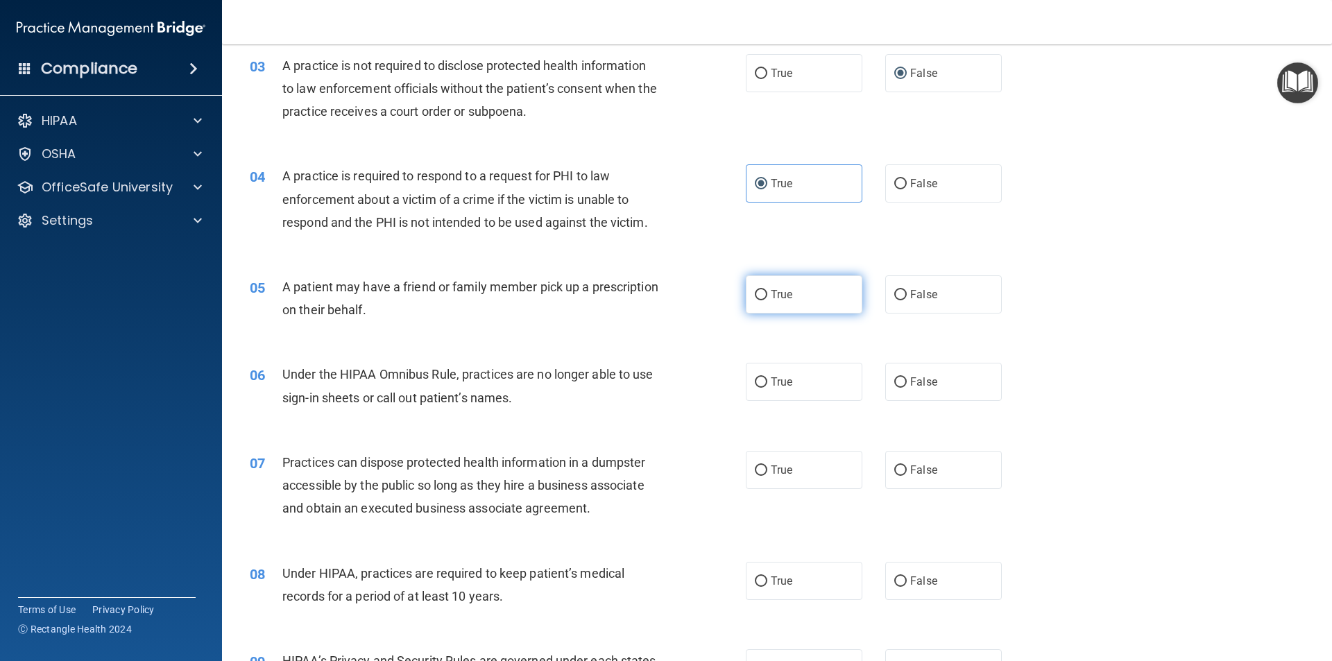
click at [761, 292] on input "True" at bounding box center [761, 295] width 12 height 10
radio input "true"
click at [895, 380] on input "False" at bounding box center [900, 382] width 12 height 10
radio input "true"
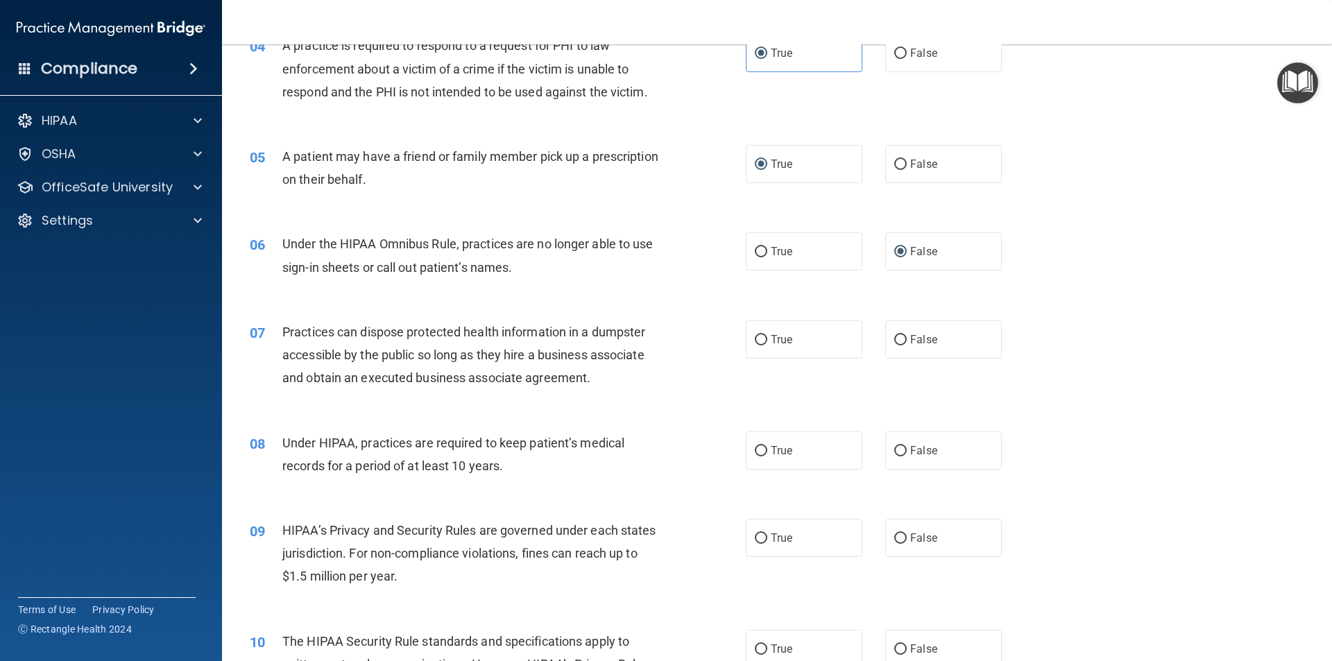
scroll to position [416, 0]
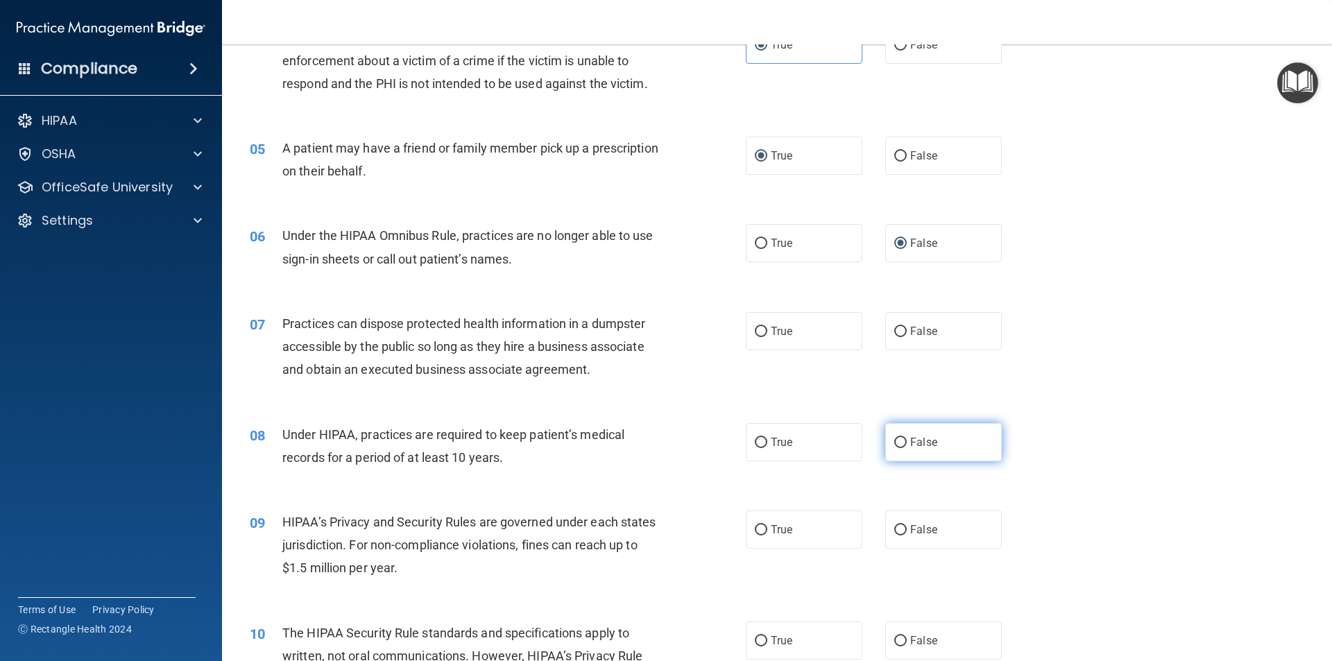
click at [894, 448] on label "False" at bounding box center [943, 442] width 117 height 38
click at [894, 448] on input "False" at bounding box center [900, 443] width 12 height 10
radio input "true"
click at [895, 527] on input "False" at bounding box center [900, 530] width 12 height 10
radio input "true"
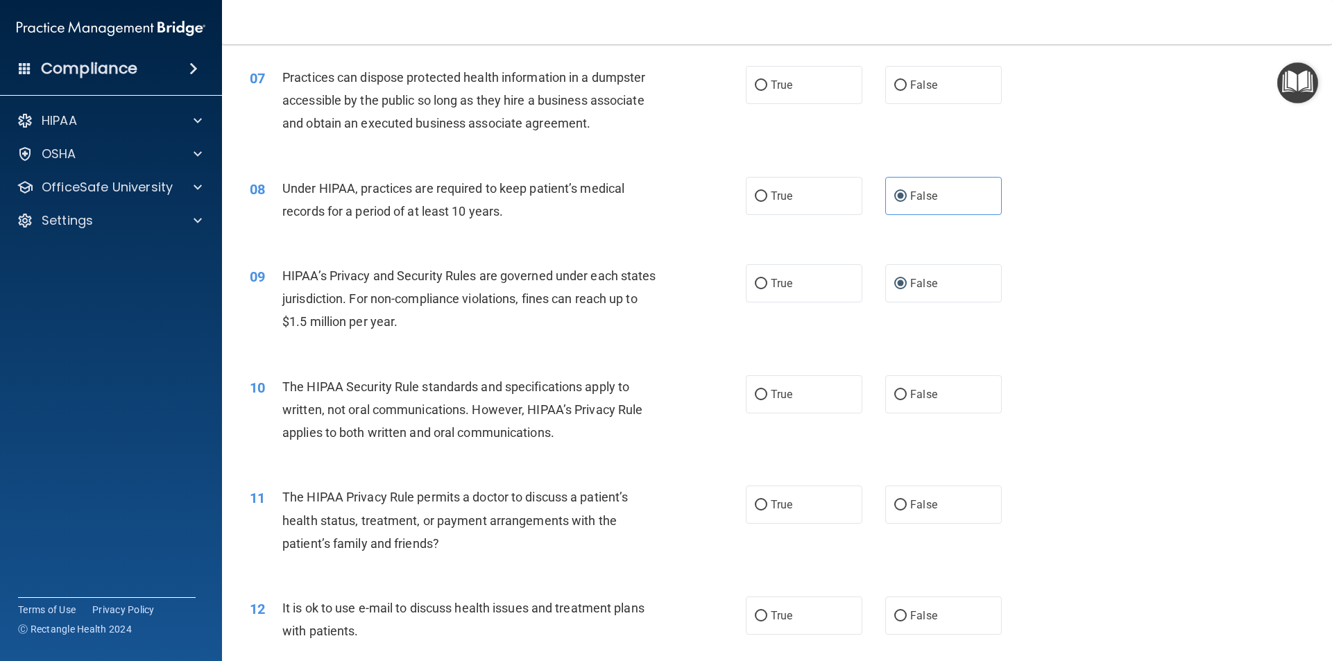
scroll to position [763, 0]
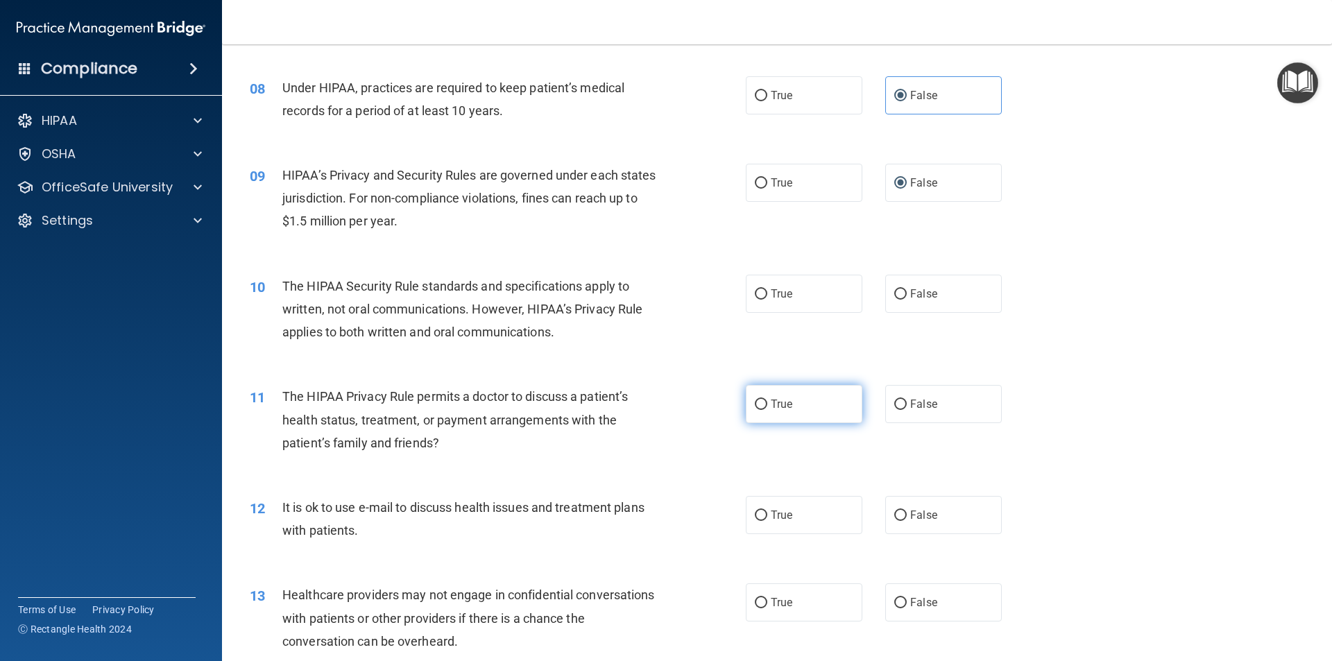
click at [759, 403] on input "True" at bounding box center [761, 405] width 12 height 10
radio input "true"
drag, startPoint x: 756, startPoint y: 519, endPoint x: 763, endPoint y: 531, distance: 14.3
click at [757, 518] on input "True" at bounding box center [761, 516] width 12 height 10
radio input "true"
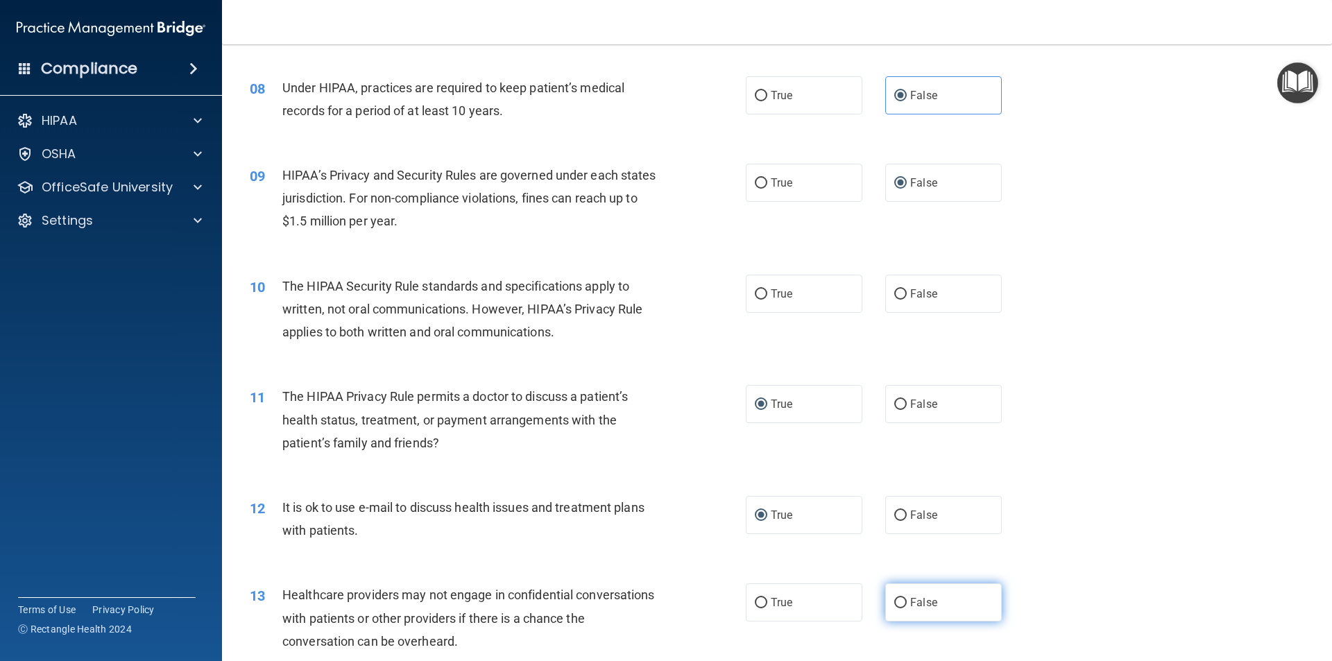
click at [894, 602] on input "False" at bounding box center [900, 603] width 12 height 10
radio input "true"
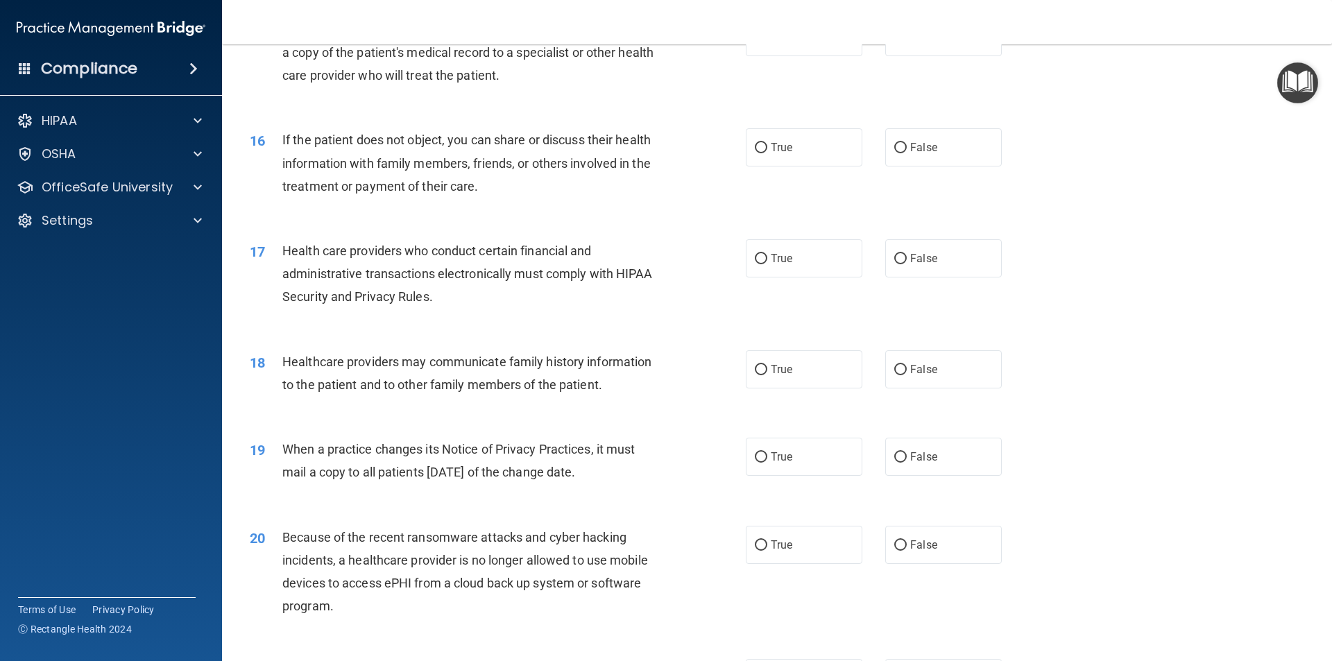
scroll to position [1873, 0]
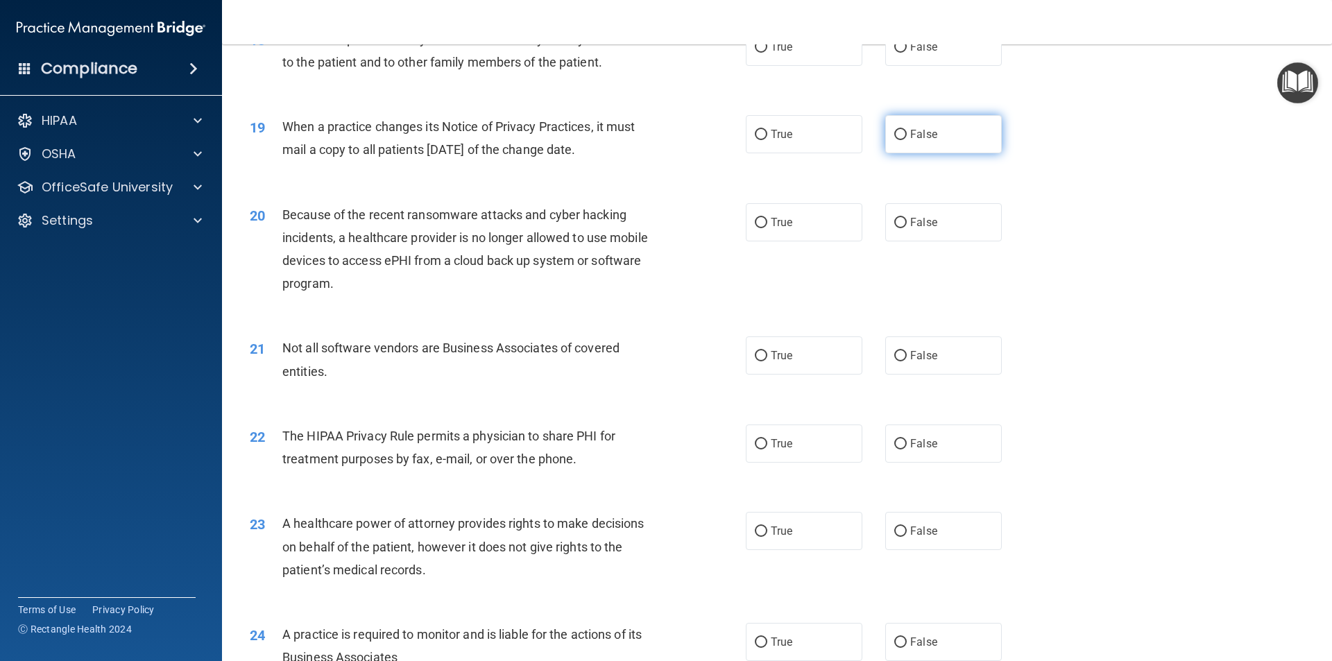
click at [894, 137] on input "False" at bounding box center [900, 135] width 12 height 10
radio input "true"
click at [898, 534] on input "False" at bounding box center [900, 532] width 12 height 10
radio input "true"
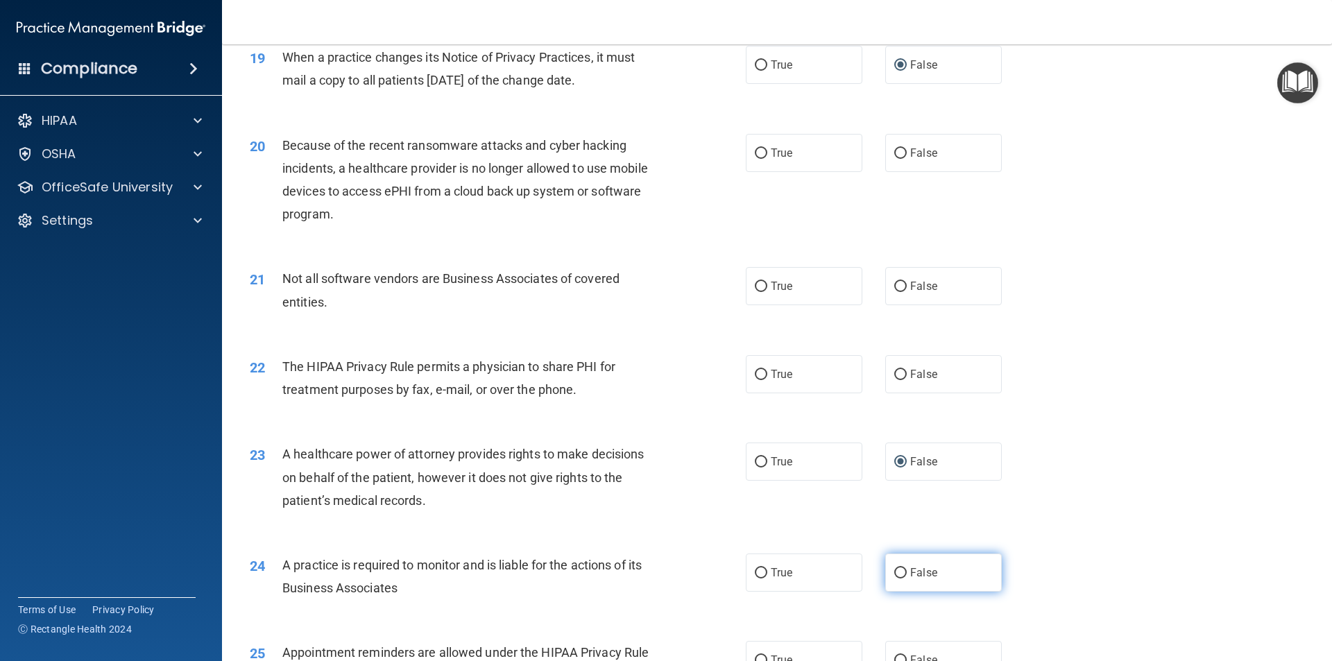
click at [894, 574] on input "False" at bounding box center [900, 573] width 12 height 10
radio input "true"
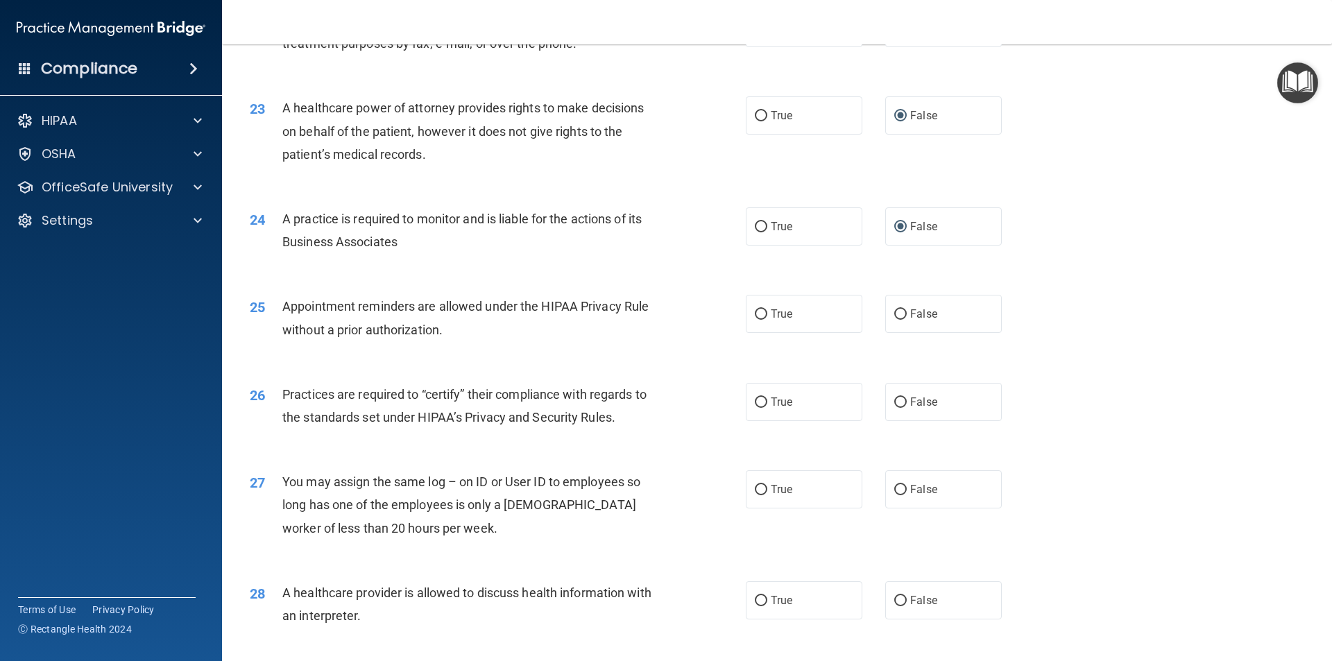
scroll to position [2290, 0]
drag, startPoint x: 897, startPoint y: 400, endPoint x: 897, endPoint y: 416, distance: 16.0
click at [897, 400] on input "False" at bounding box center [900, 402] width 12 height 10
radio input "true"
click at [755, 599] on input "True" at bounding box center [761, 600] width 12 height 10
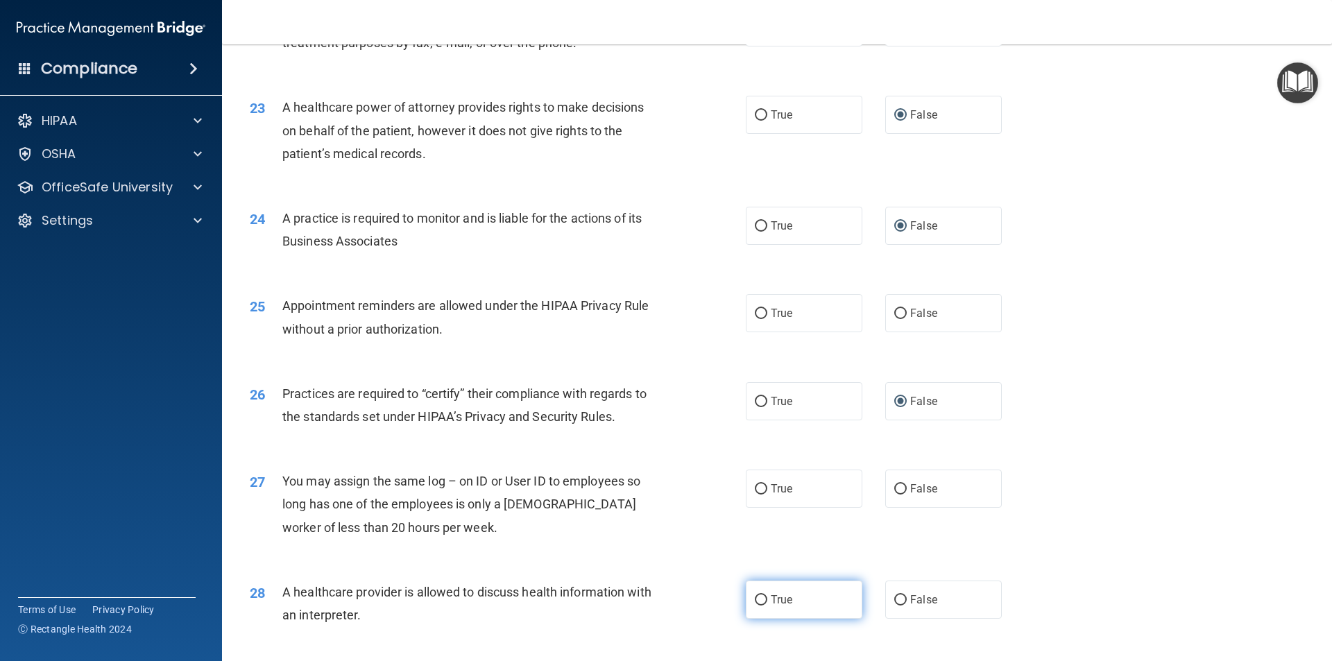
radio input "true"
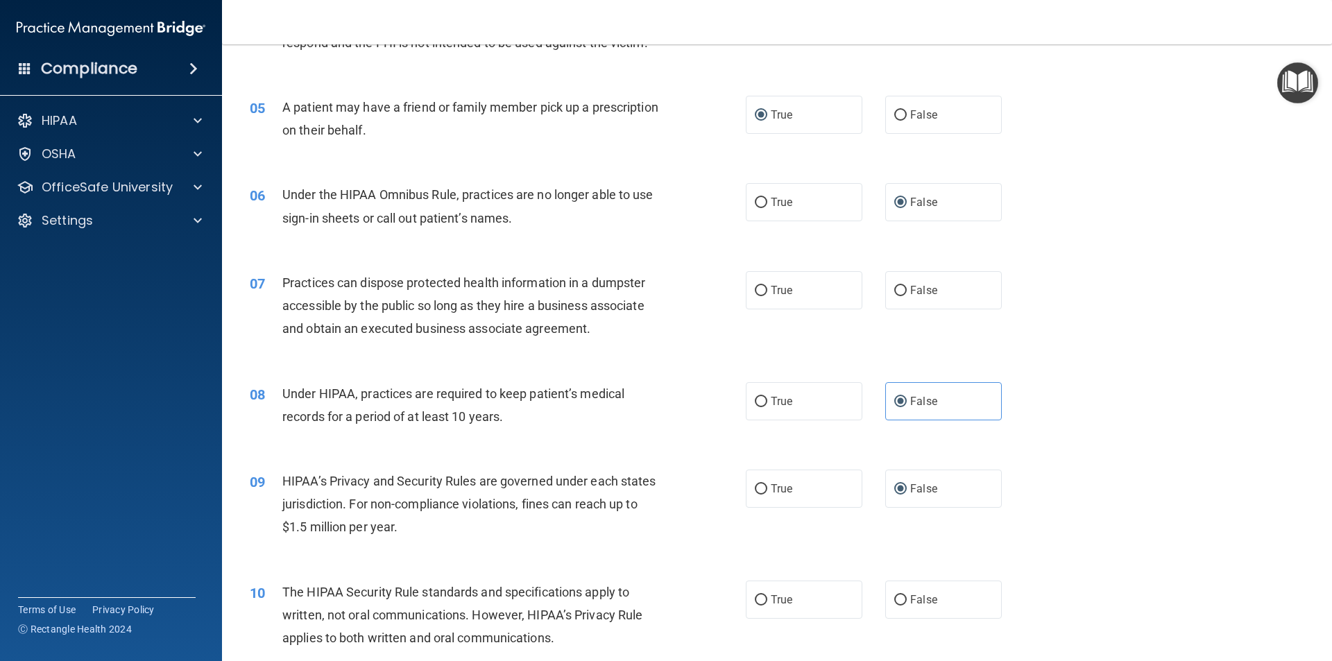
scroll to position [486, 0]
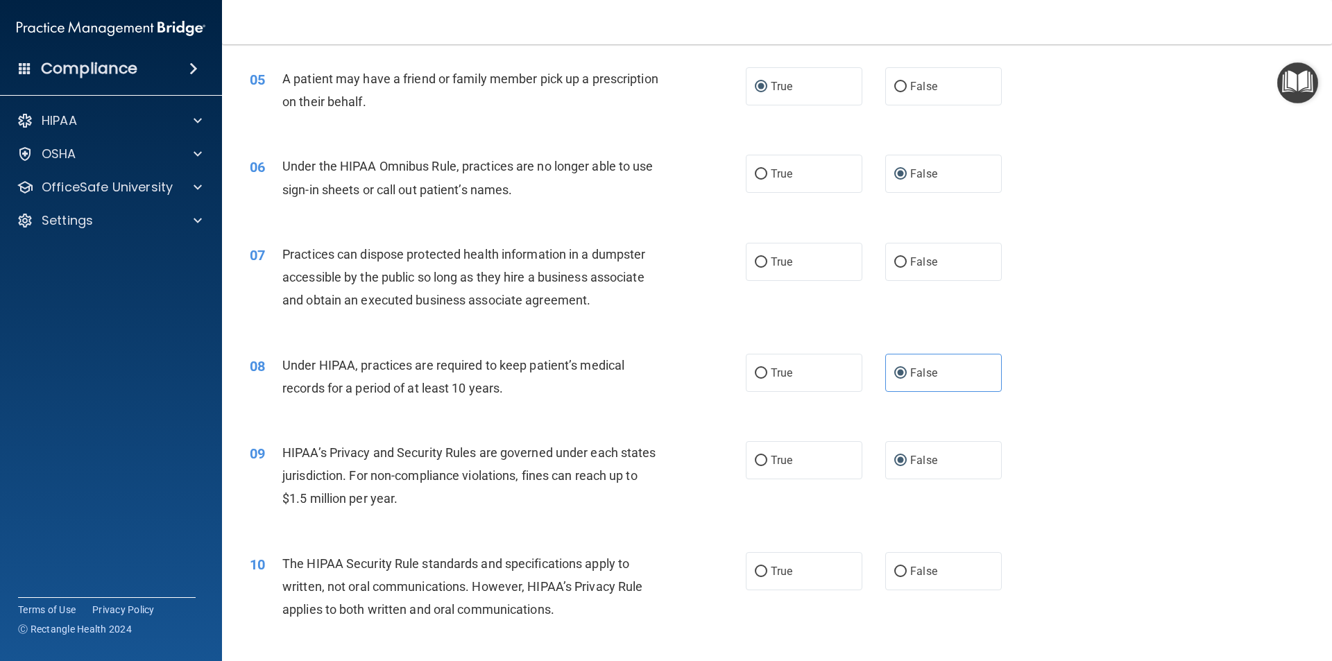
drag, startPoint x: 891, startPoint y: 264, endPoint x: 845, endPoint y: 336, distance: 84.9
click at [894, 264] on input "False" at bounding box center [900, 262] width 12 height 10
radio input "true"
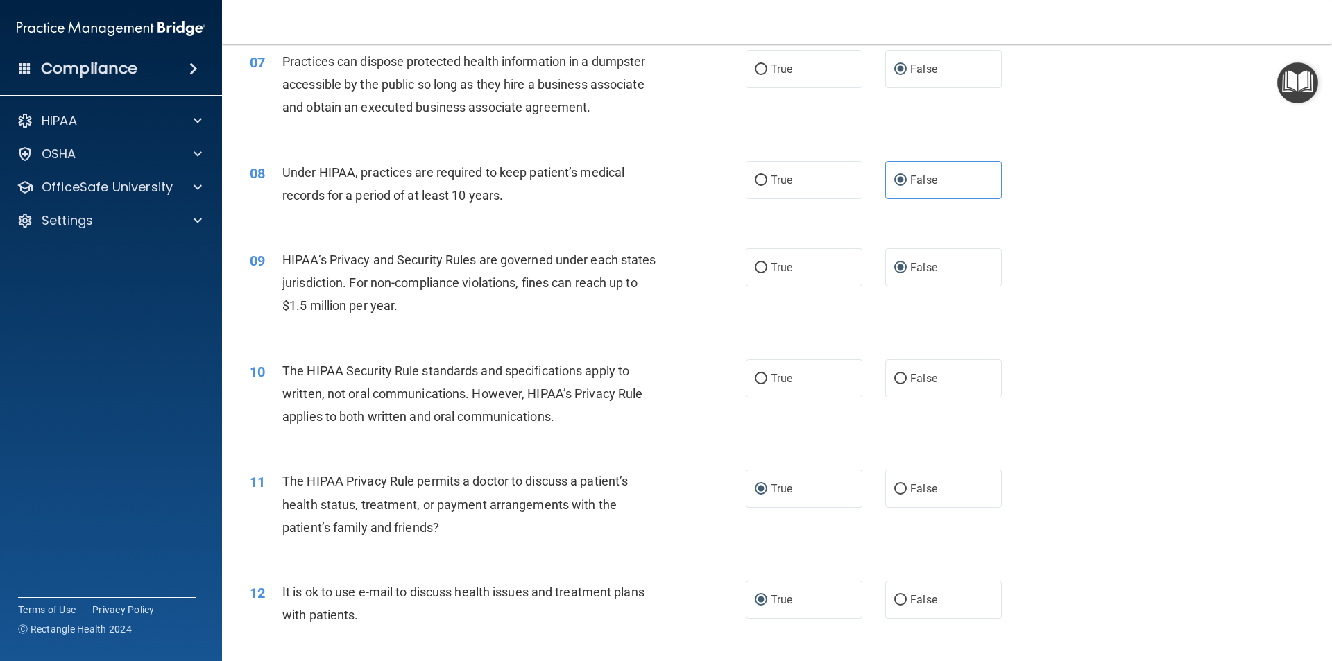
scroll to position [694, 0]
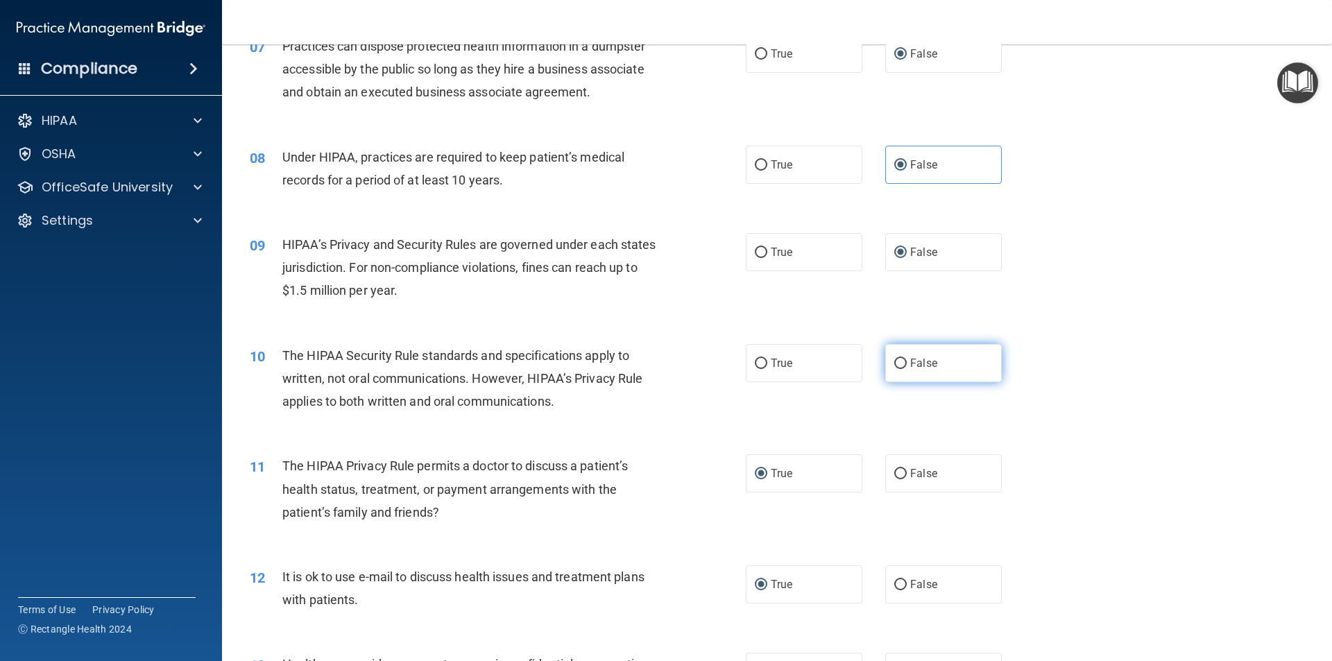
drag, startPoint x: 888, startPoint y: 359, endPoint x: 884, endPoint y: 368, distance: 9.9
click at [894, 360] on input "False" at bounding box center [900, 364] width 12 height 10
radio input "true"
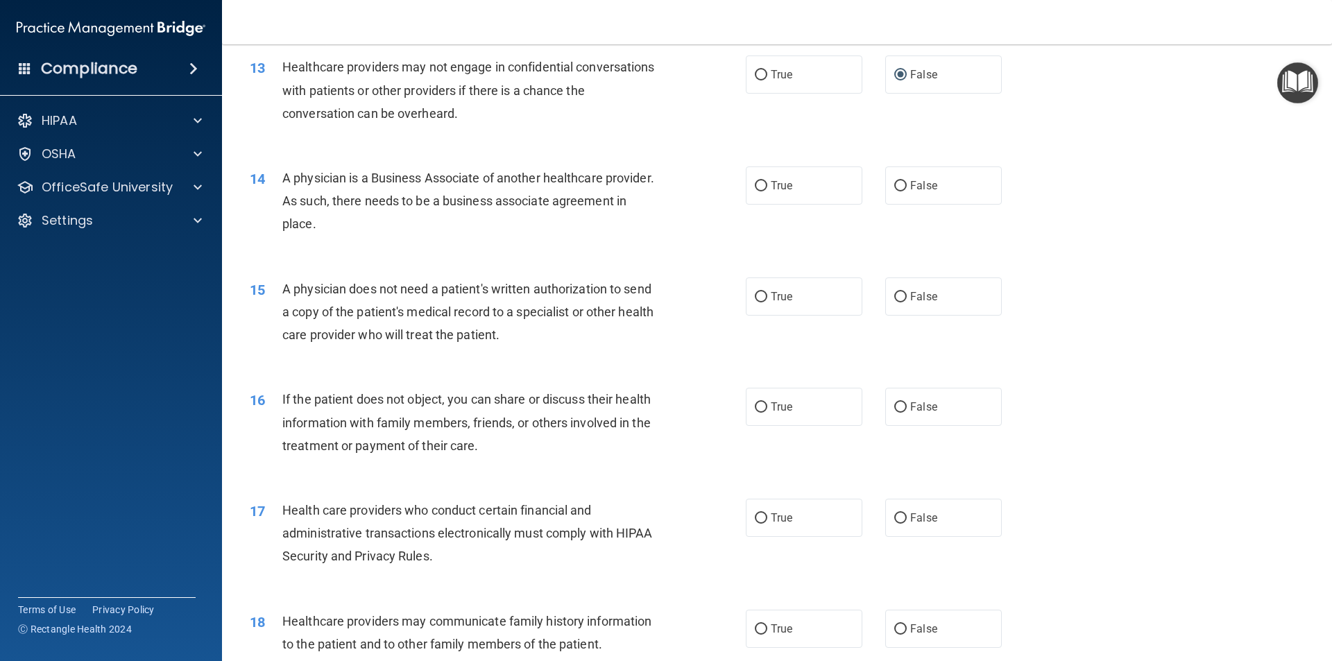
scroll to position [1318, 0]
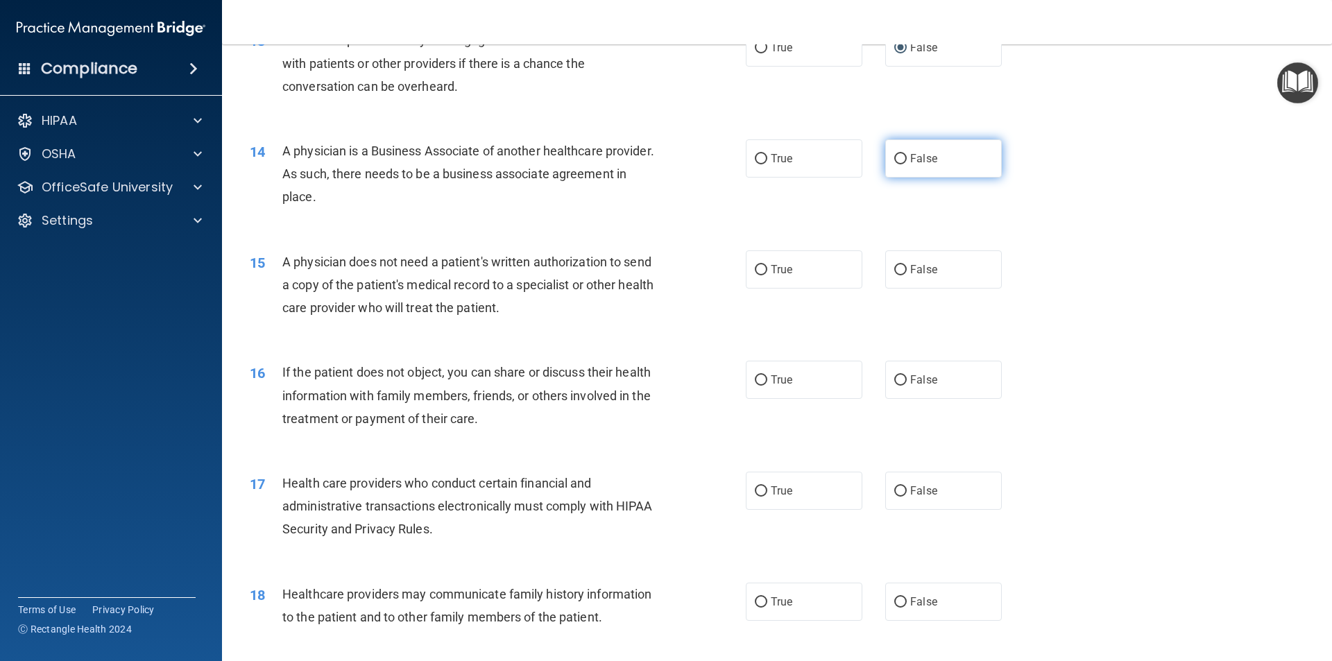
click at [897, 155] on input "False" at bounding box center [900, 159] width 12 height 10
radio input "true"
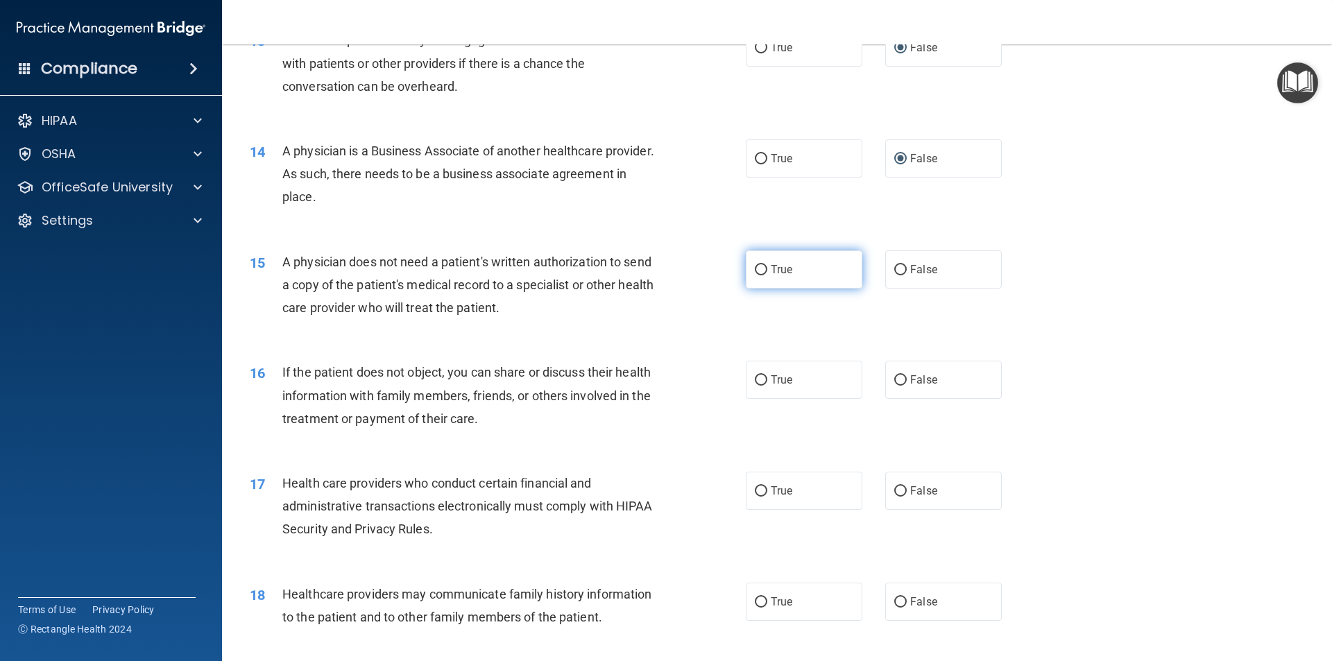
click at [757, 268] on input "True" at bounding box center [761, 270] width 12 height 10
radio input "true"
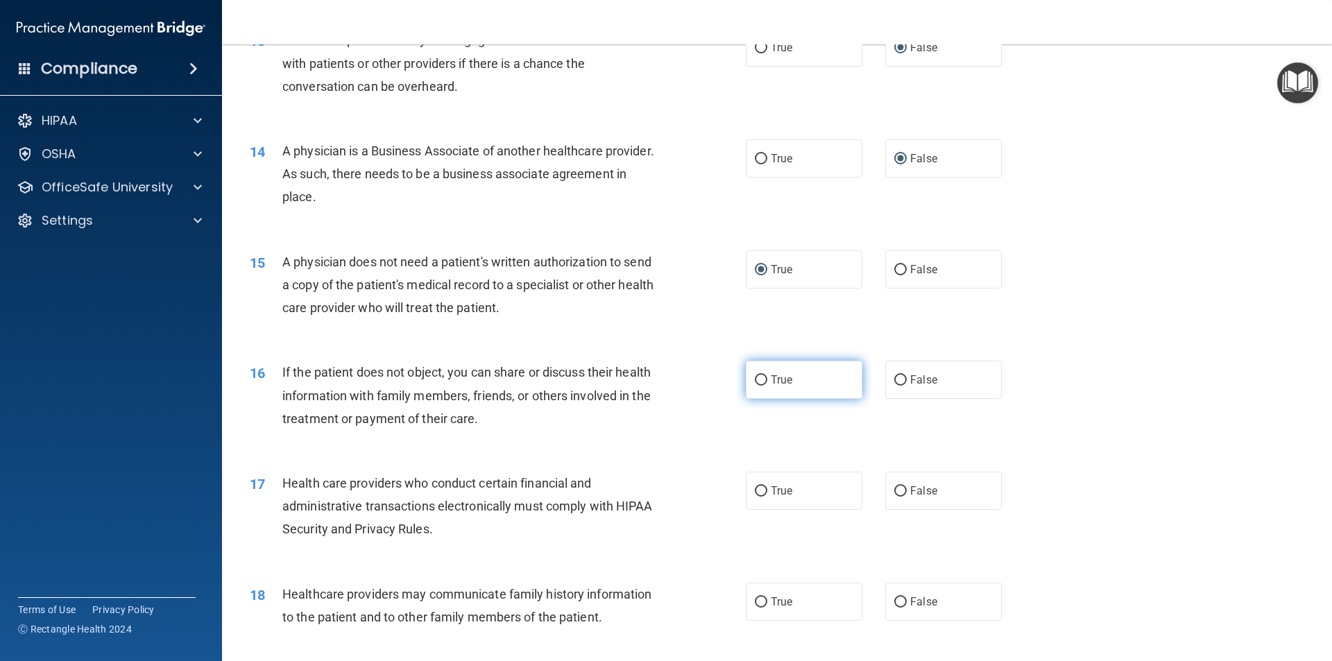
click at [756, 377] on input "True" at bounding box center [761, 380] width 12 height 10
radio input "true"
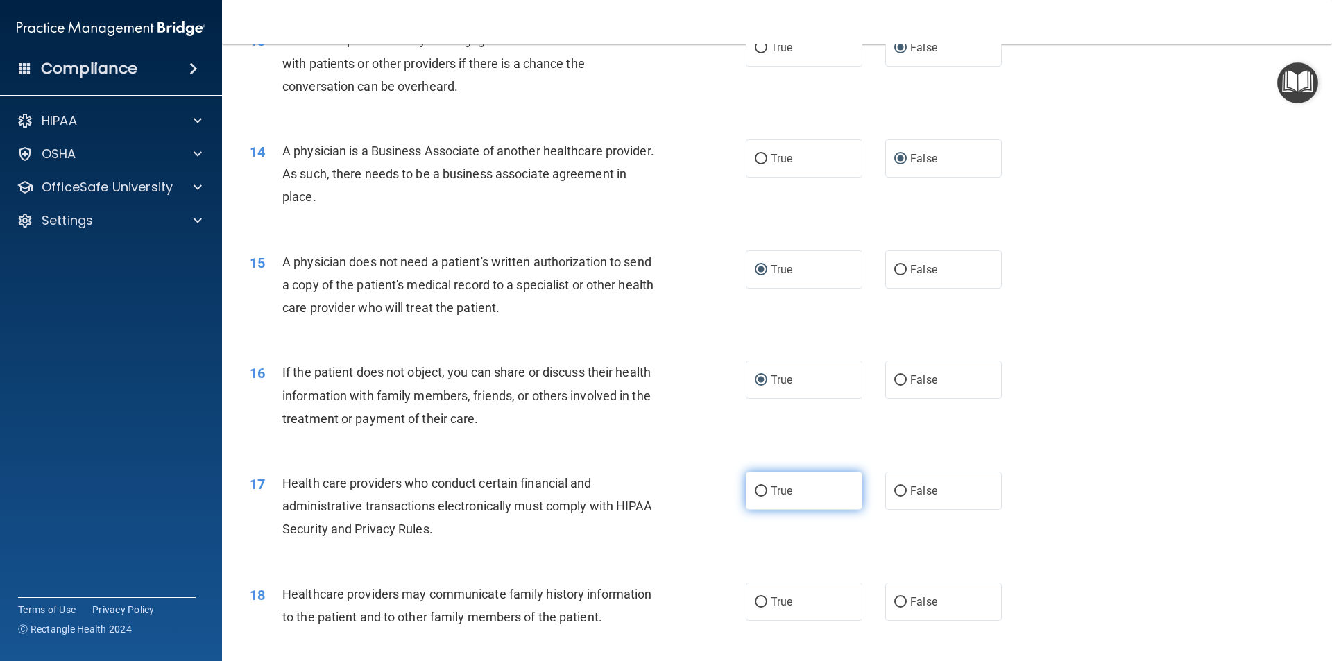
click at [756, 491] on input "True" at bounding box center [761, 491] width 12 height 10
radio input "true"
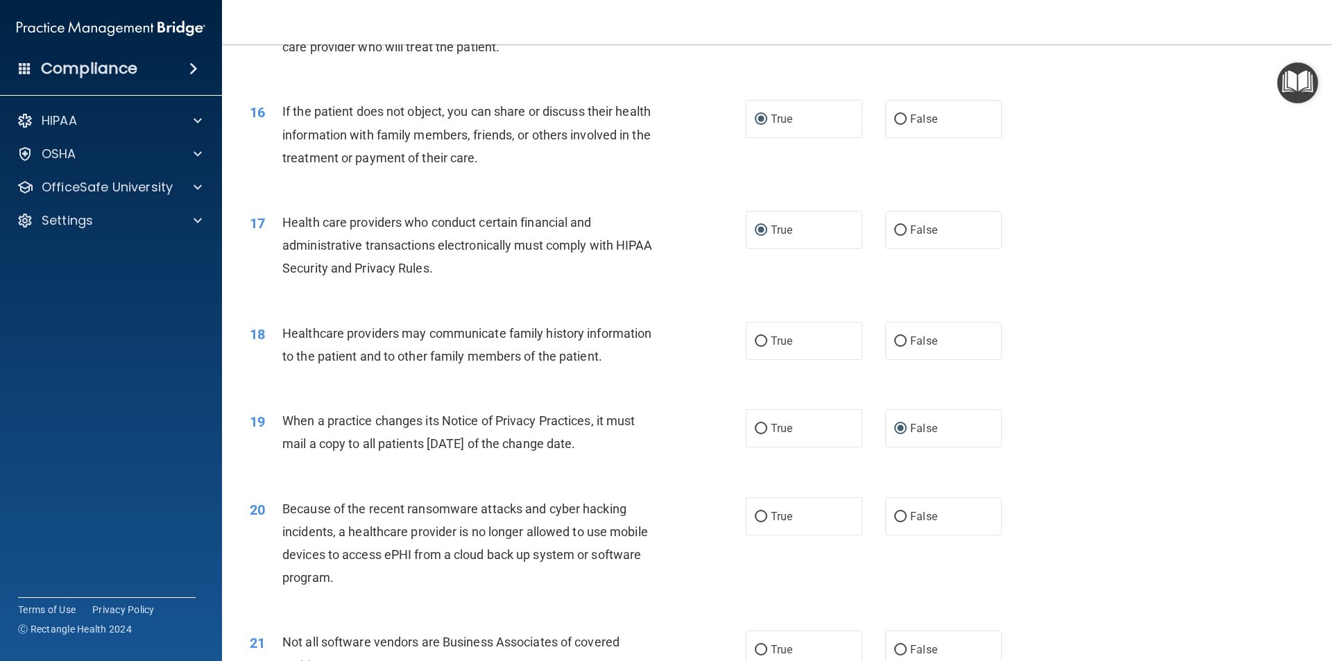
scroll to position [1596, 0]
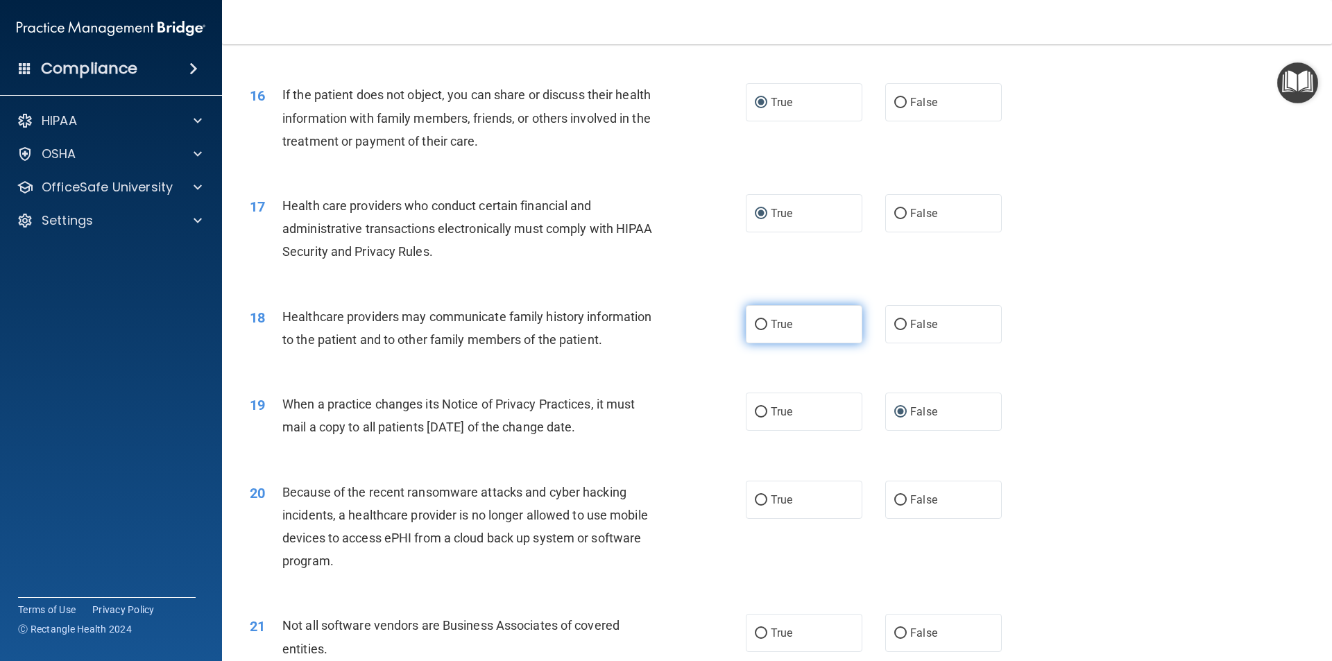
click at [755, 325] on input "True" at bounding box center [761, 325] width 12 height 10
radio input "true"
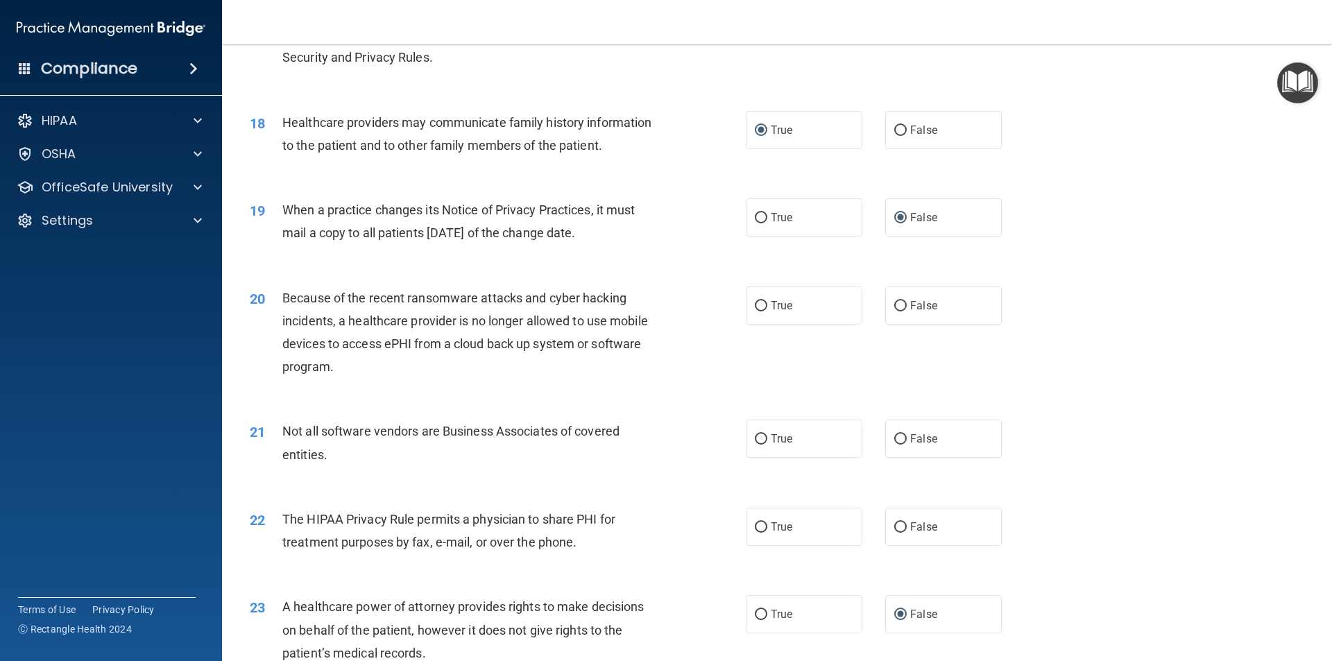
scroll to position [1804, 0]
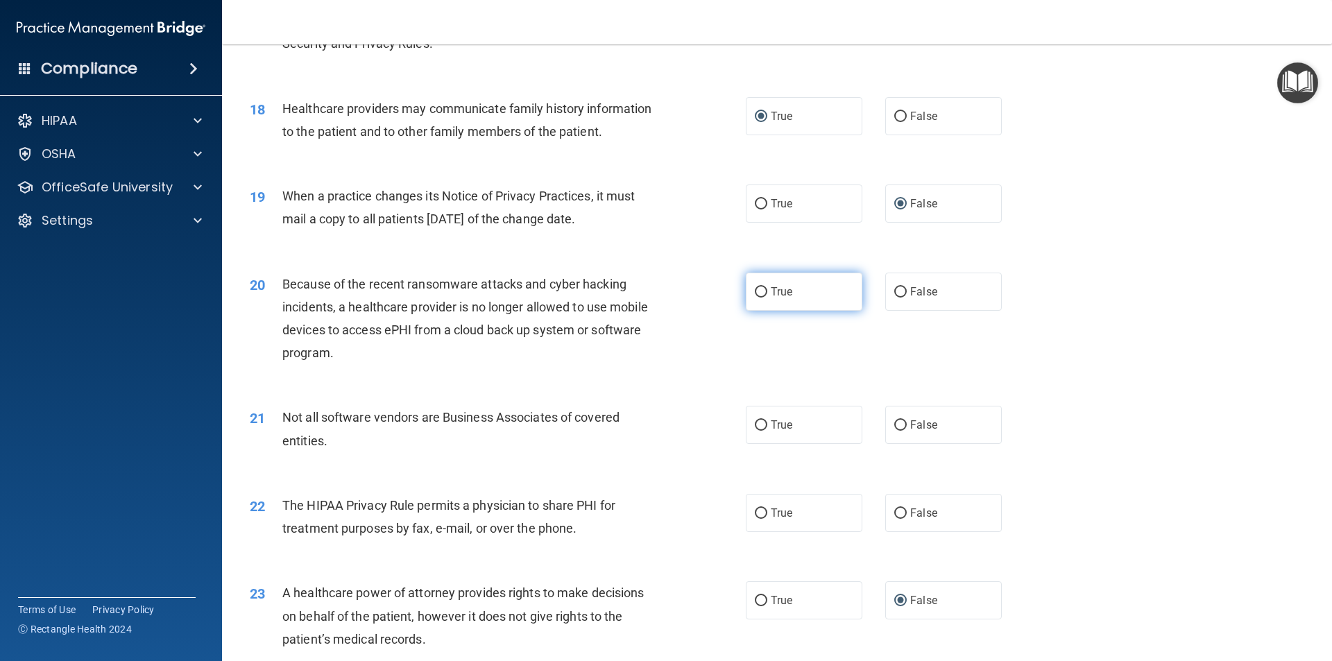
click at [755, 291] on input "True" at bounding box center [761, 292] width 12 height 10
radio input "true"
click at [757, 427] on input "True" at bounding box center [761, 425] width 12 height 10
radio input "true"
click at [760, 515] on input "True" at bounding box center [761, 514] width 12 height 10
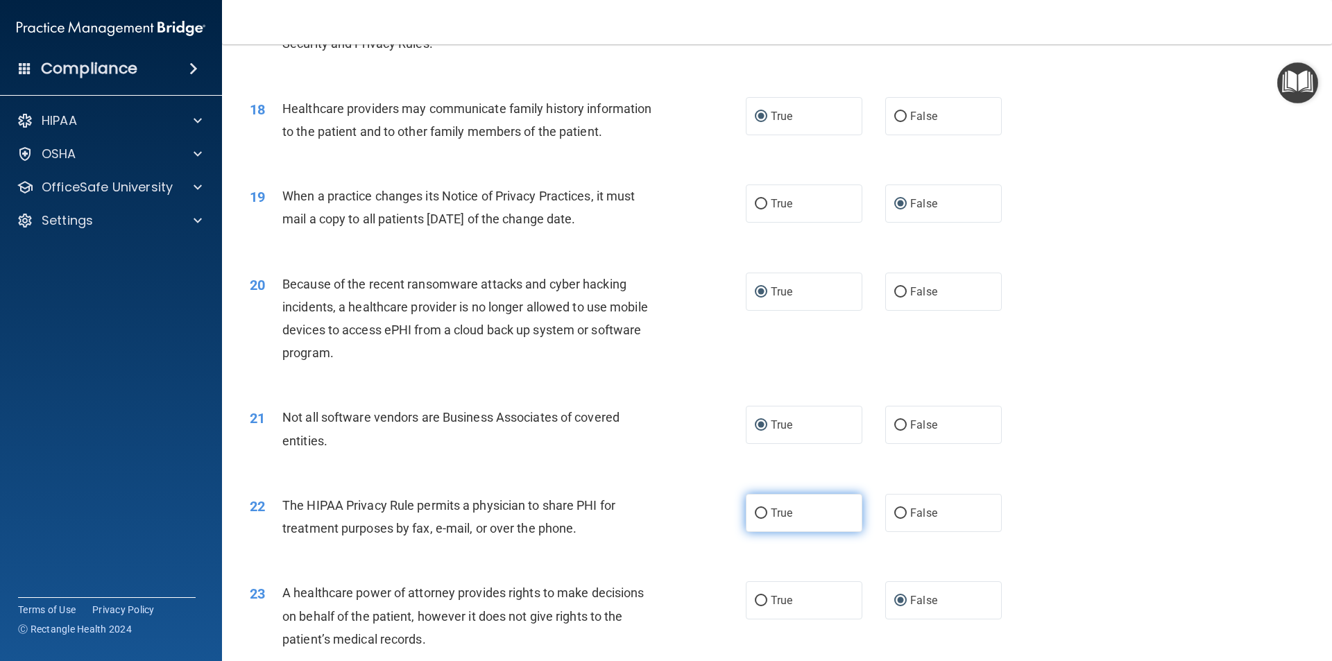
radio input "true"
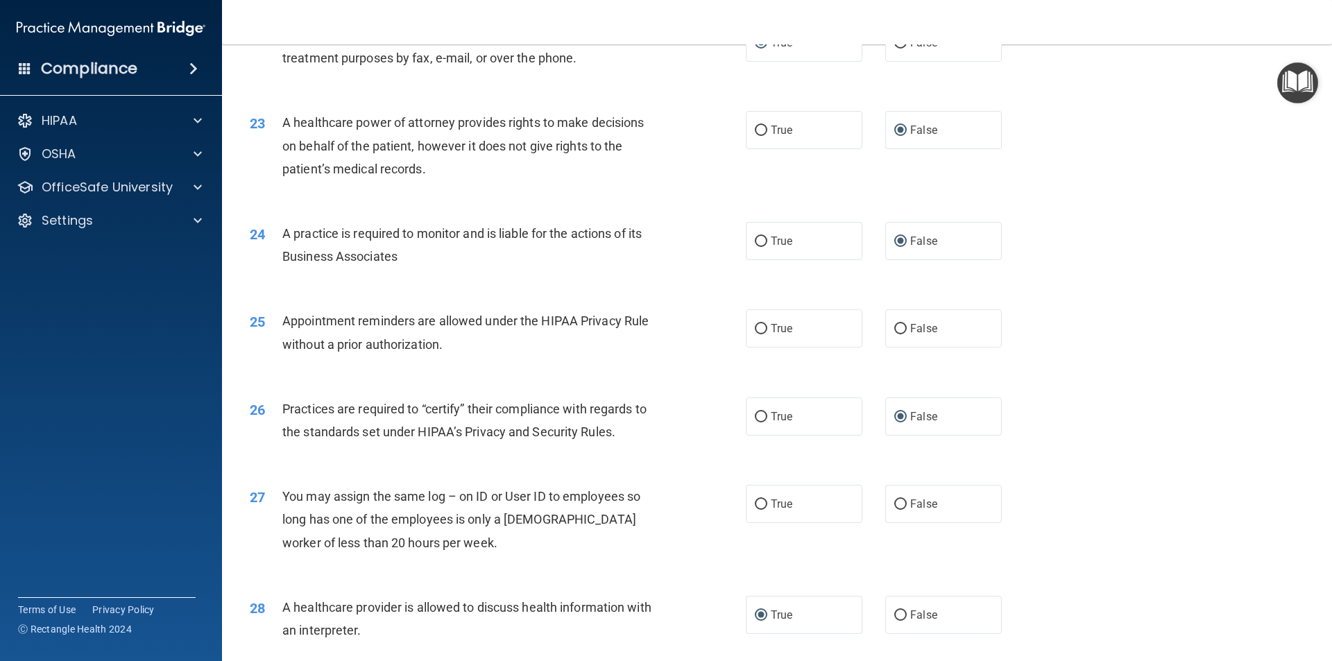
scroll to position [2290, 0]
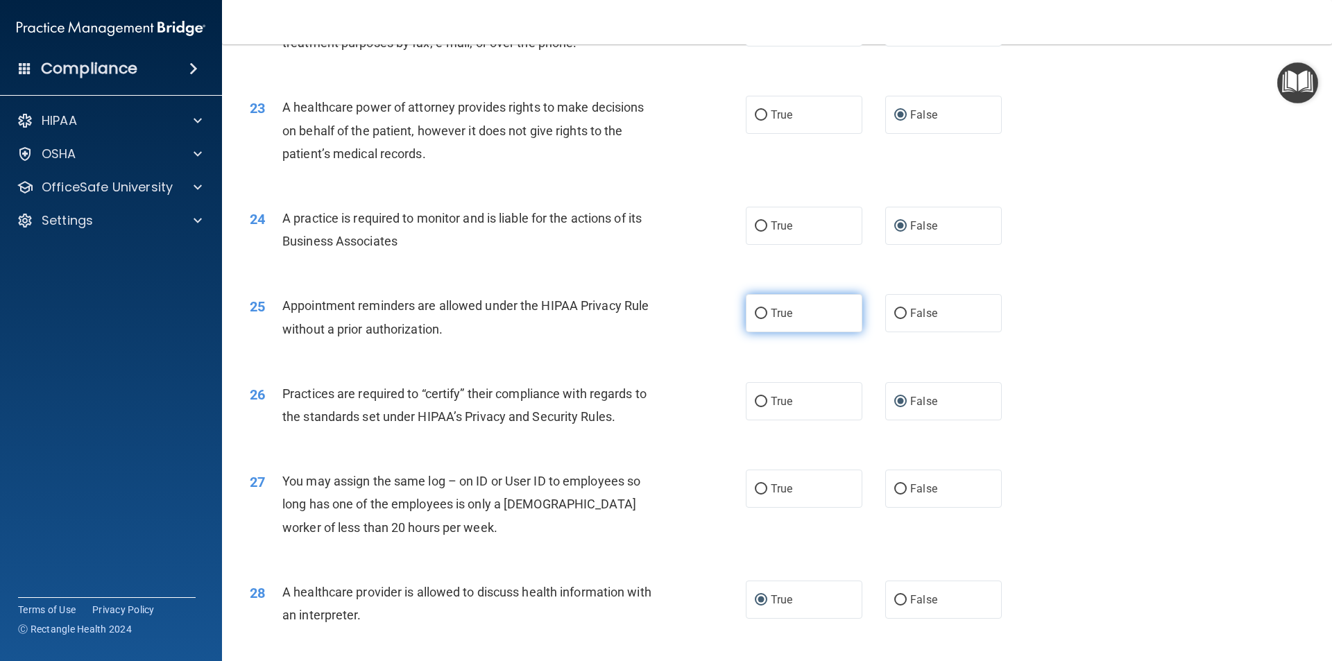
click at [755, 310] on input "True" at bounding box center [761, 314] width 12 height 10
radio input "true"
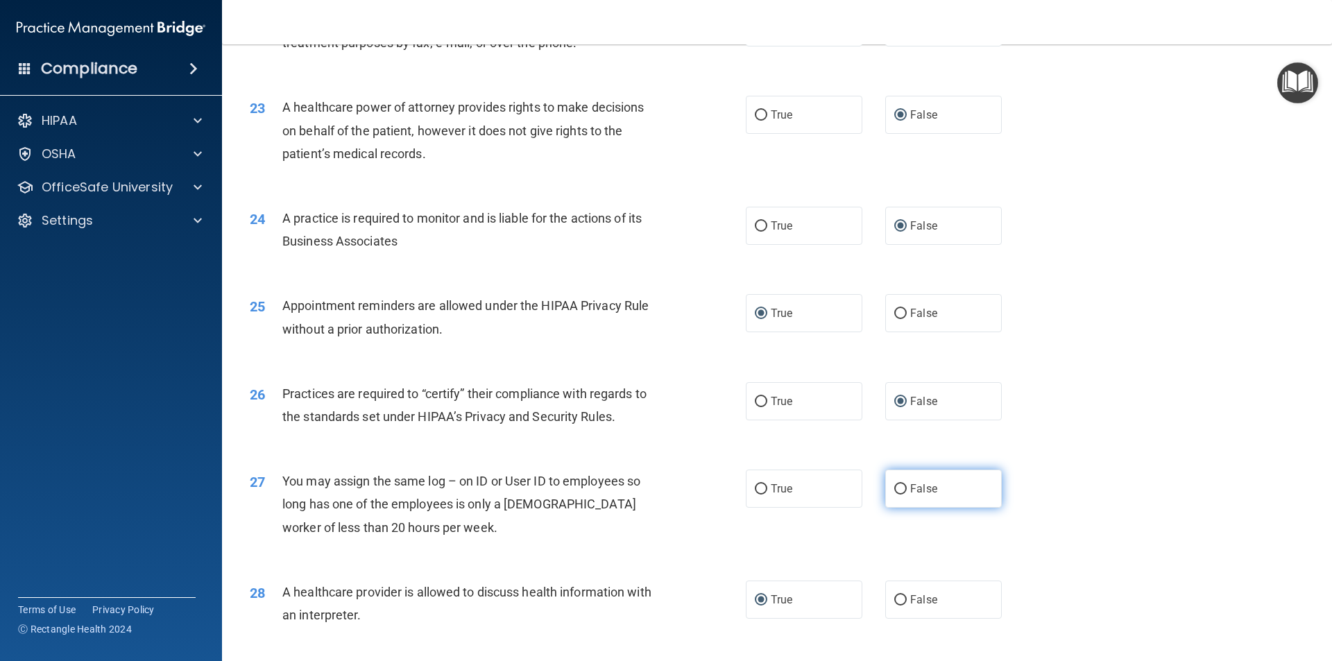
click at [894, 488] on input "False" at bounding box center [900, 489] width 12 height 10
radio input "true"
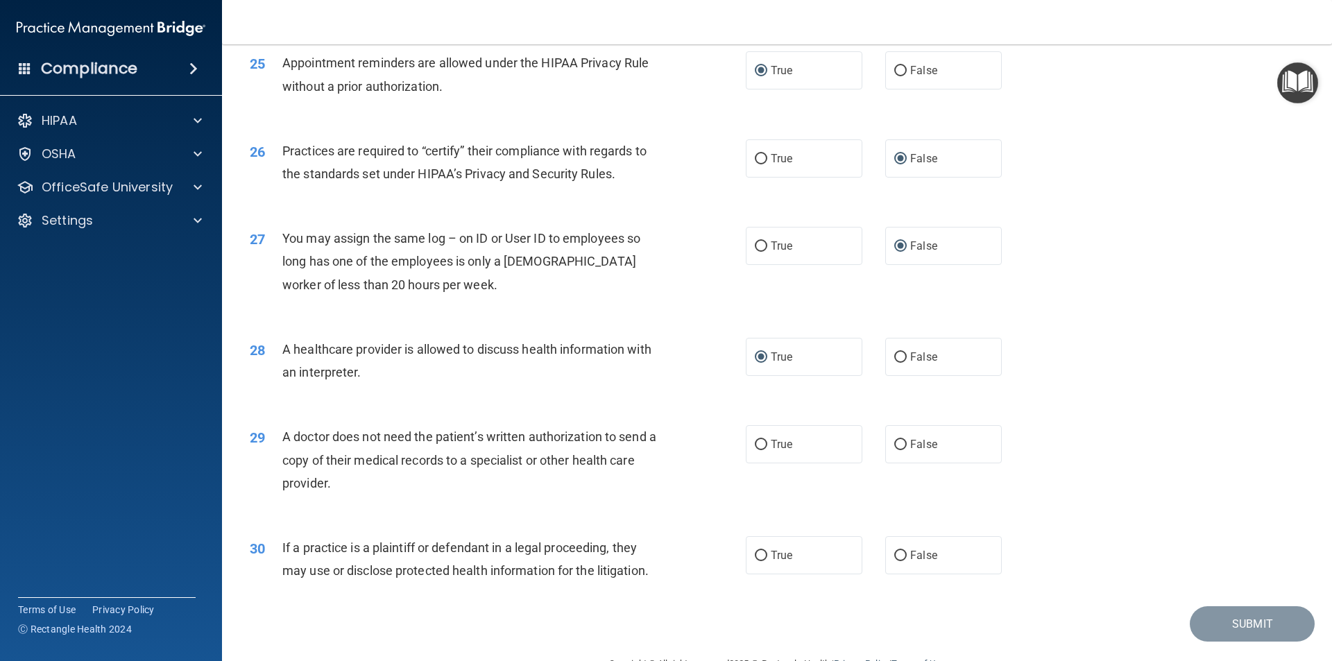
scroll to position [2567, 0]
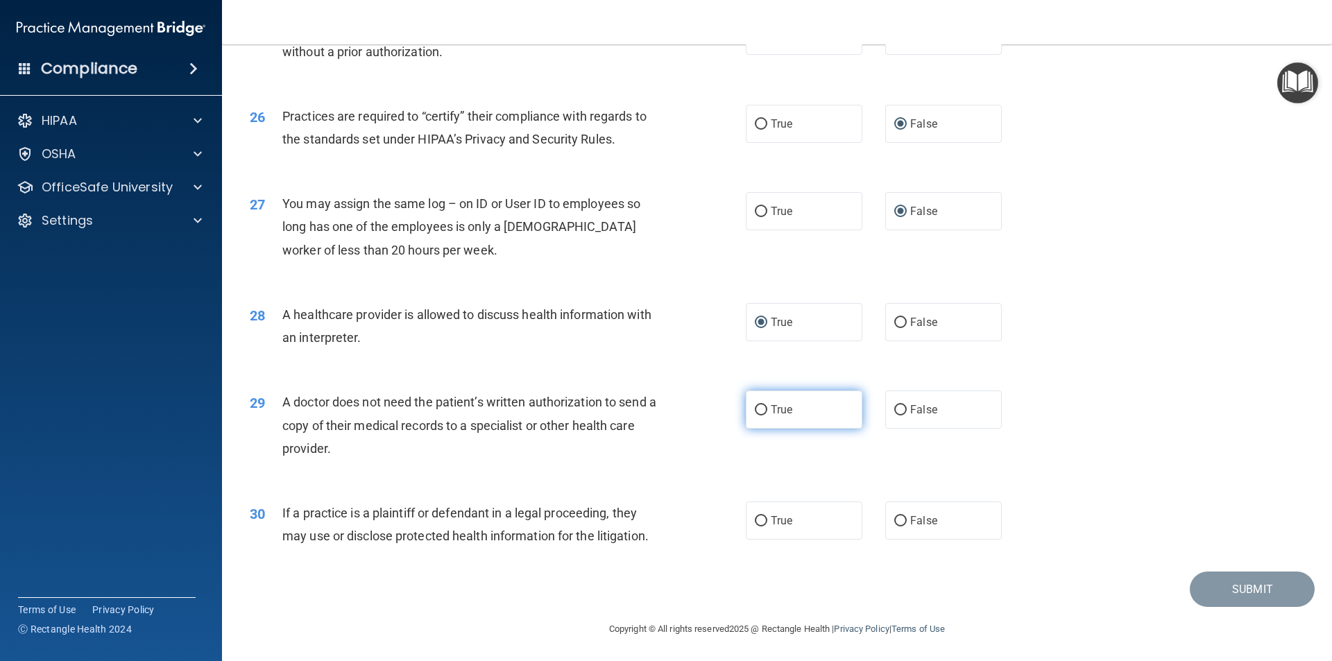
click at [756, 409] on input "True" at bounding box center [761, 410] width 12 height 10
radio input "true"
click at [755, 523] on input "True" at bounding box center [761, 521] width 12 height 10
radio input "true"
click at [1231, 592] on button "Submit" at bounding box center [1252, 589] width 125 height 35
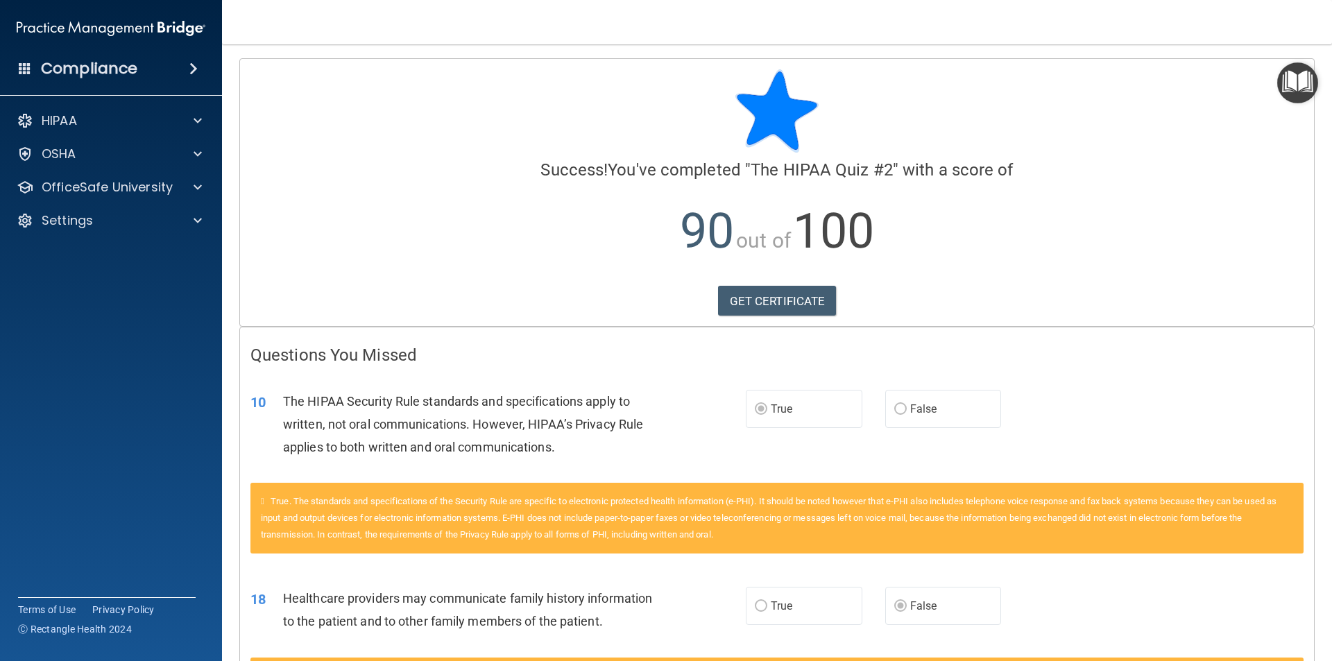
drag, startPoint x: 1286, startPoint y: 85, endPoint x: 1279, endPoint y: 98, distance: 14.9
click at [1287, 85] on img "Open Resource Center" at bounding box center [1297, 82] width 41 height 41
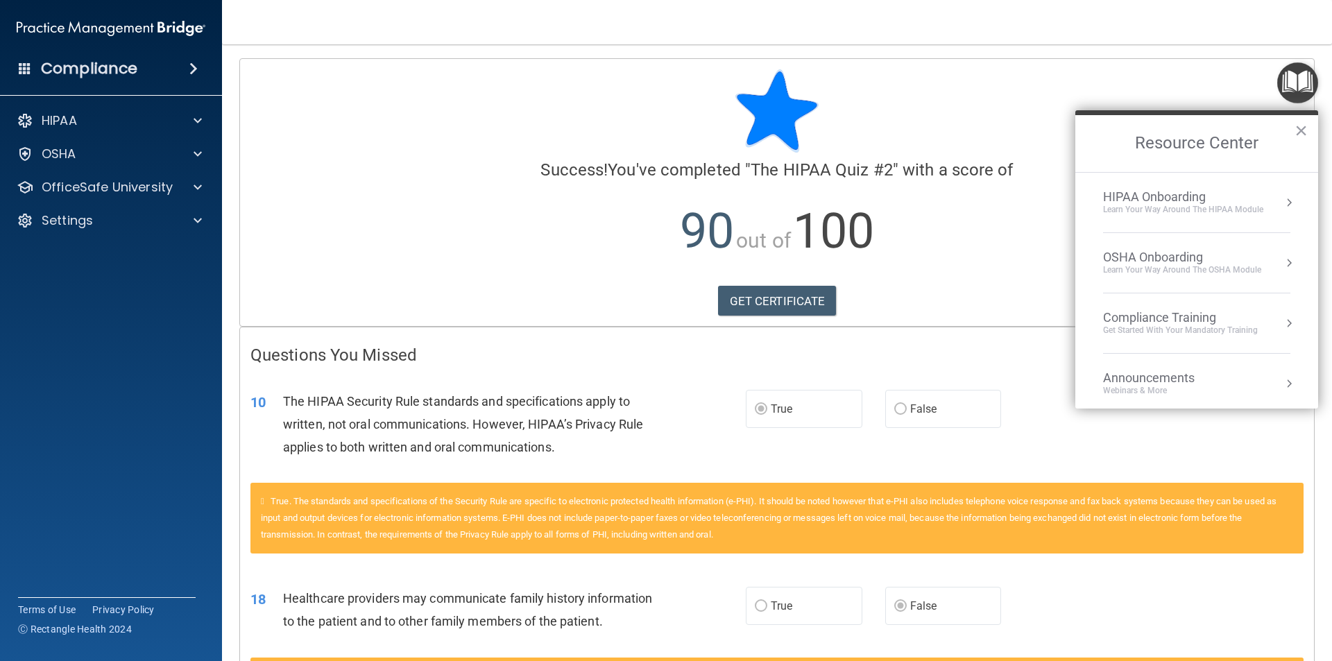
click at [1282, 201] on button "Resource Center" at bounding box center [1289, 203] width 14 height 14
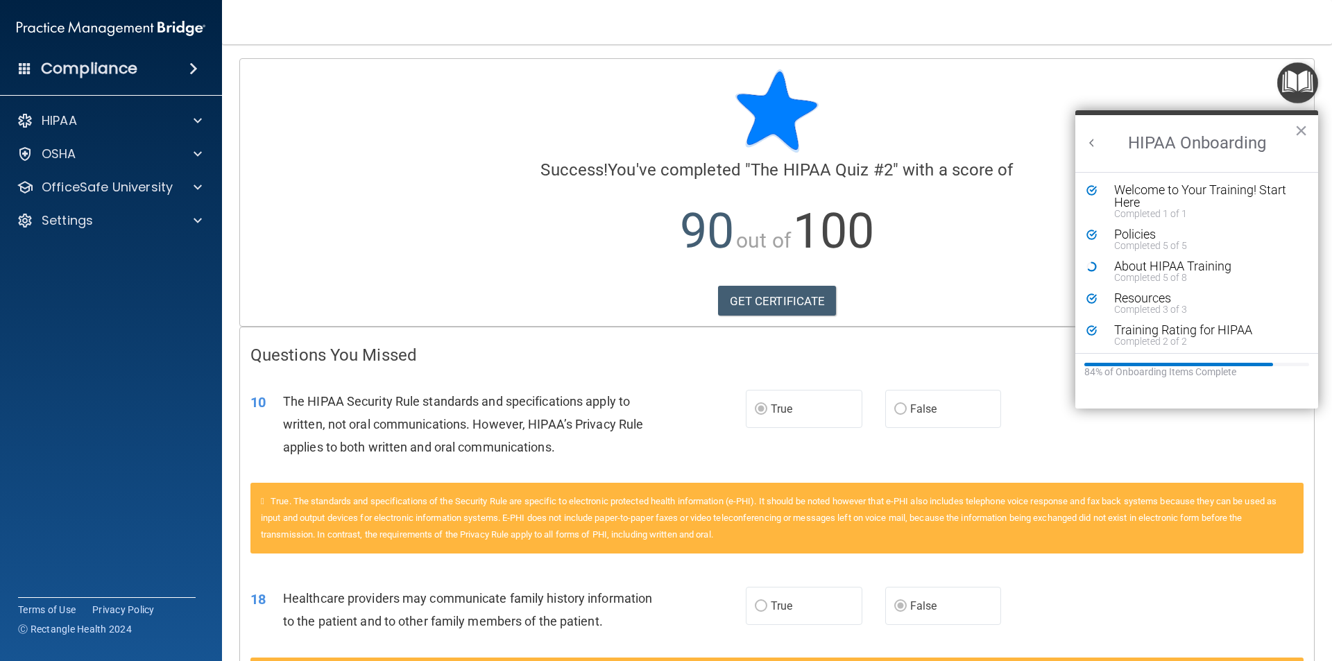
click at [429, 123] on div at bounding box center [776, 110] width 1053 height 83
click at [189, 64] on span at bounding box center [193, 68] width 8 height 17
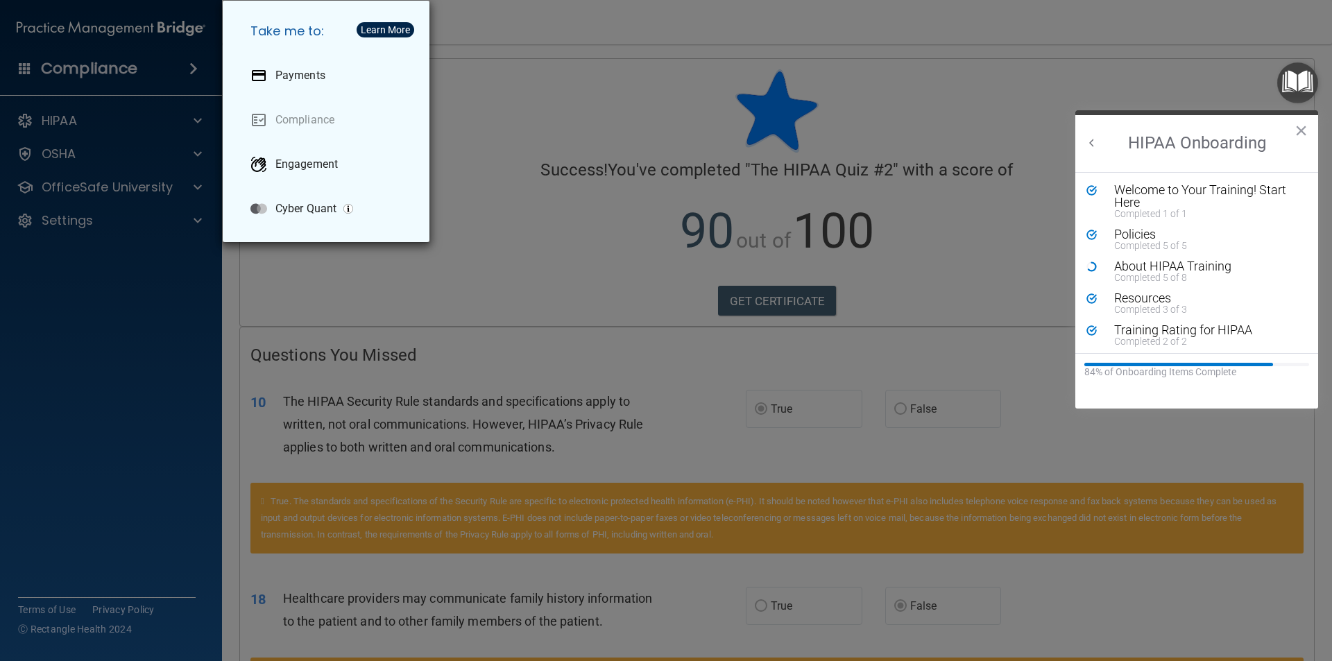
click at [103, 113] on div "Take me to: Payments Compliance Engagement Cyber Quant" at bounding box center [666, 330] width 1332 height 661
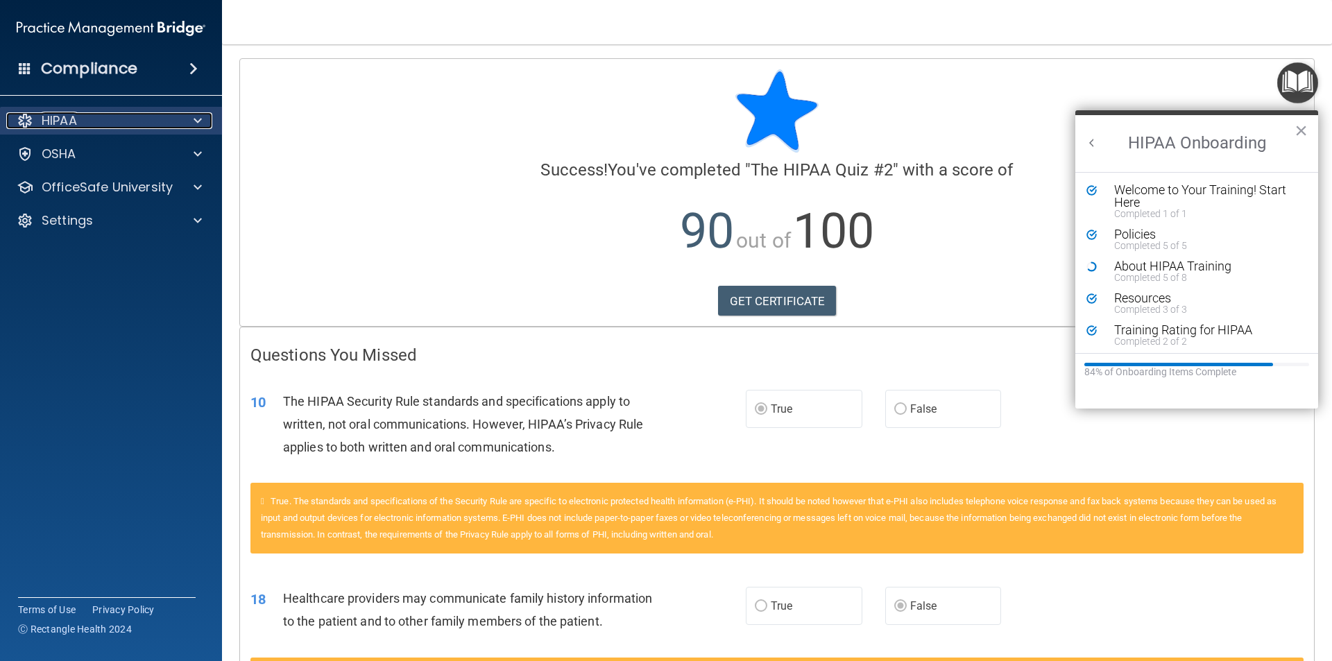
click at [194, 113] on span at bounding box center [198, 120] width 8 height 17
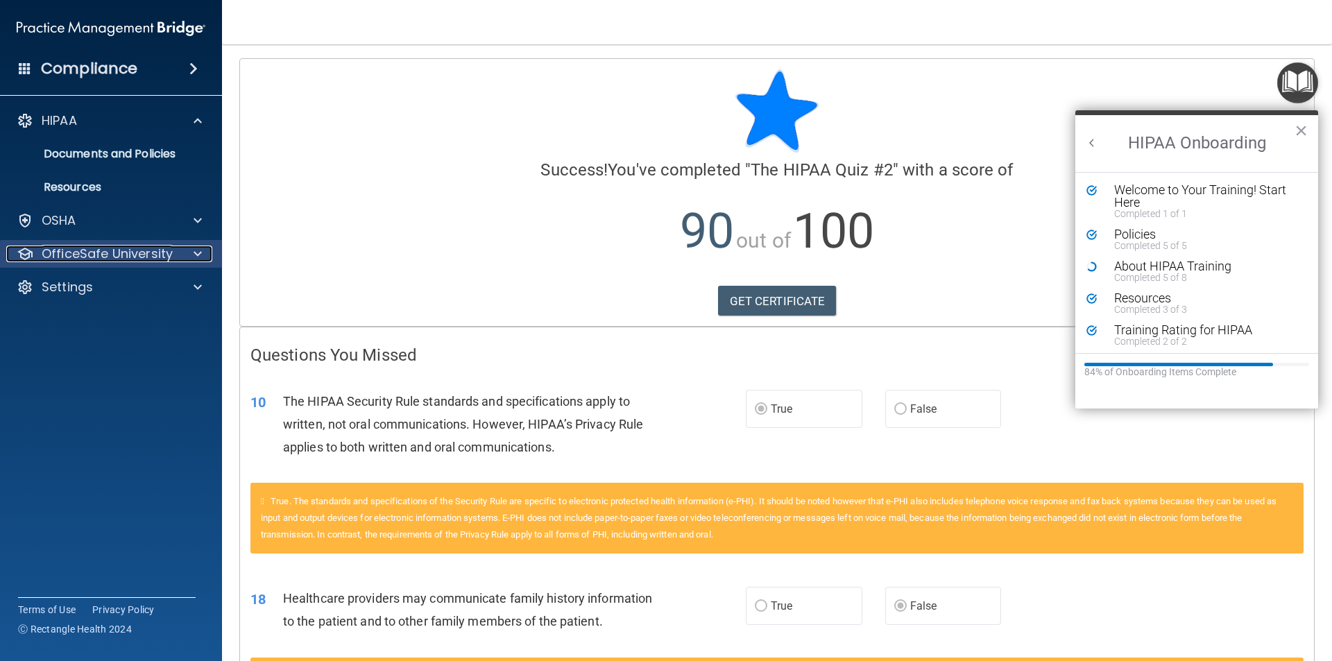
click at [186, 253] on div at bounding box center [195, 254] width 35 height 17
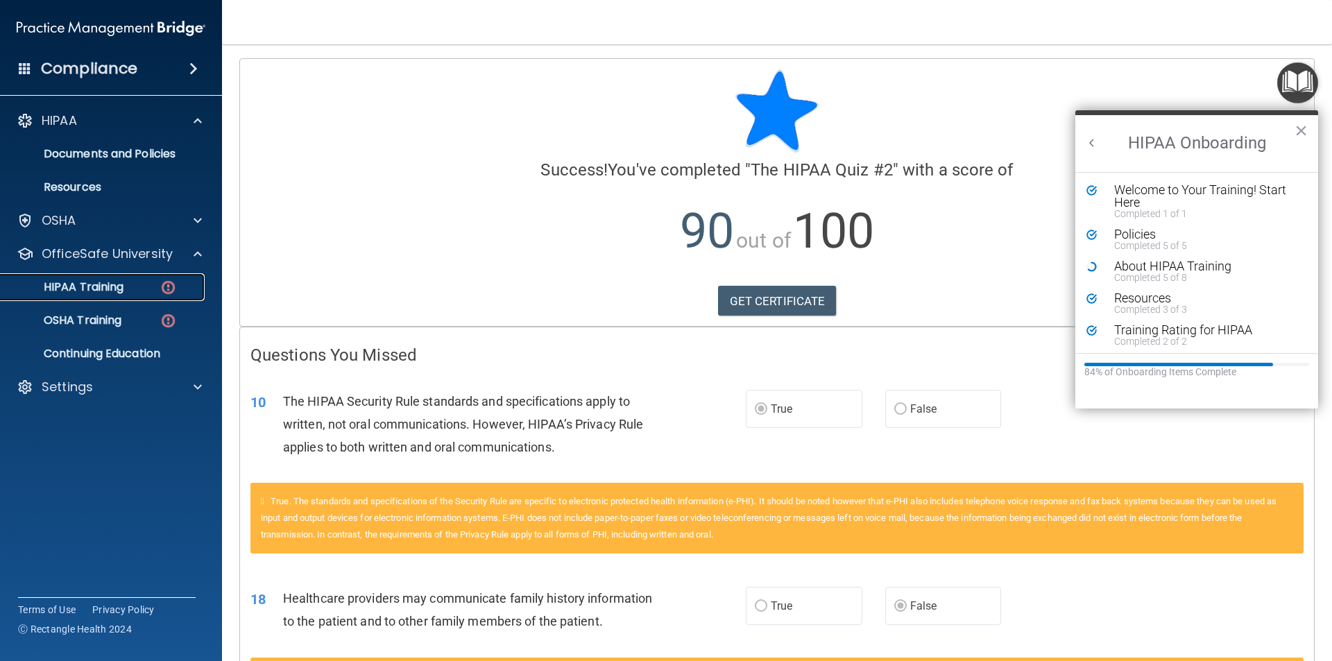
click at [119, 284] on p "HIPAA Training" at bounding box center [66, 287] width 114 height 14
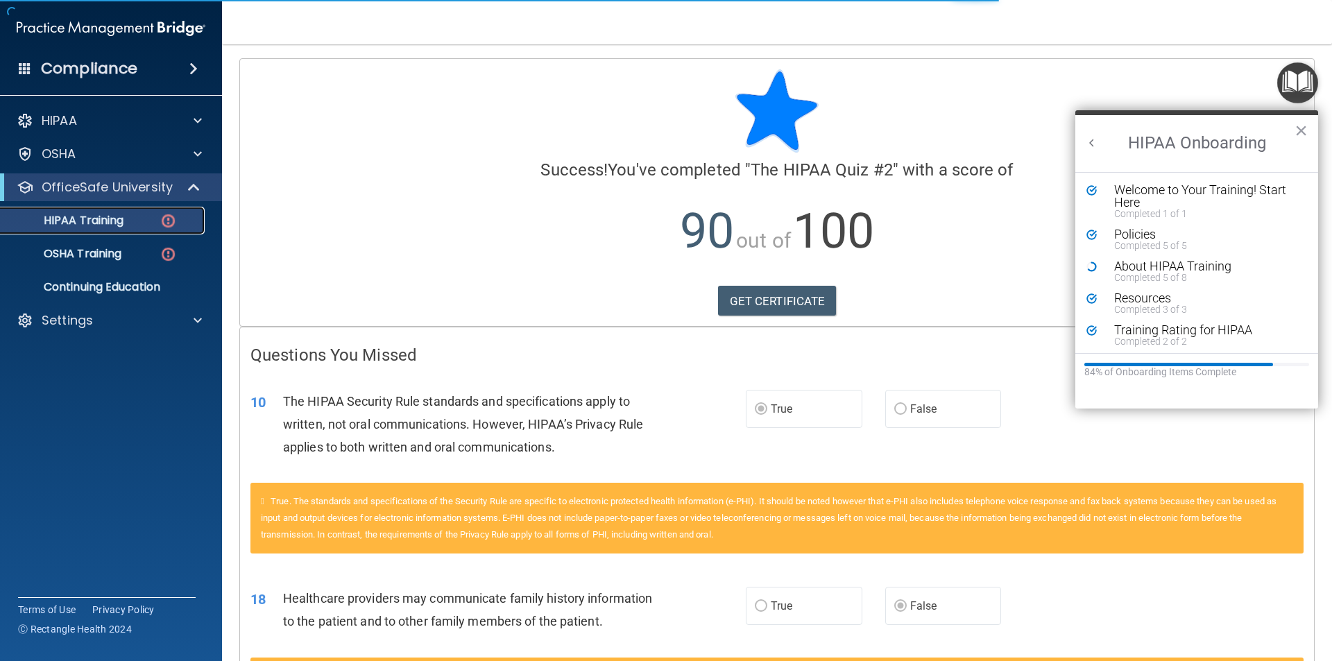
click at [114, 221] on p "HIPAA Training" at bounding box center [66, 221] width 114 height 14
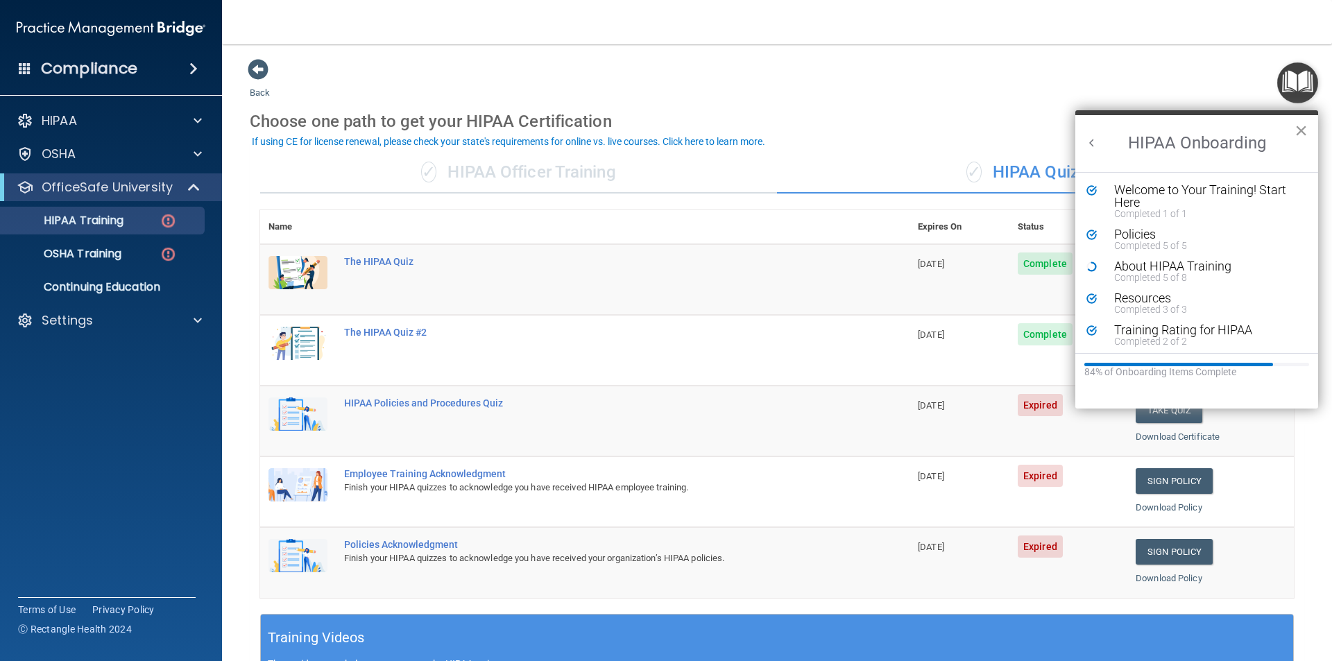
click at [1303, 132] on button "×" at bounding box center [1301, 130] width 13 height 22
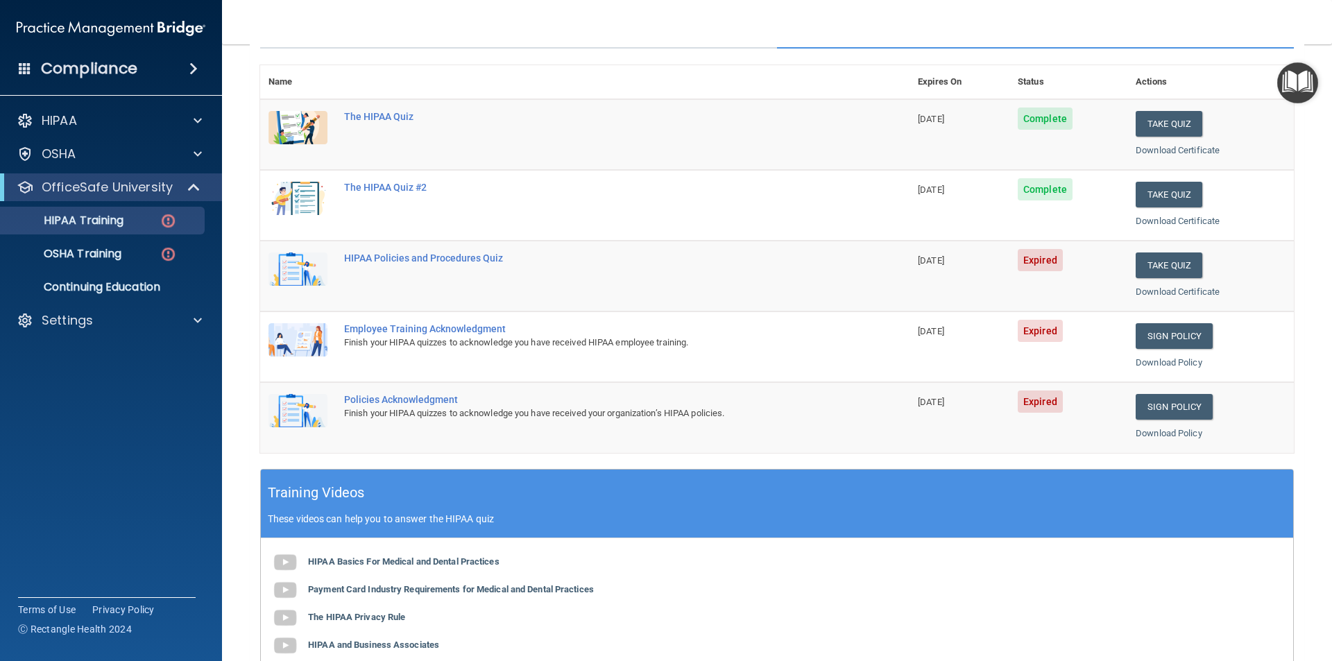
scroll to position [139, 0]
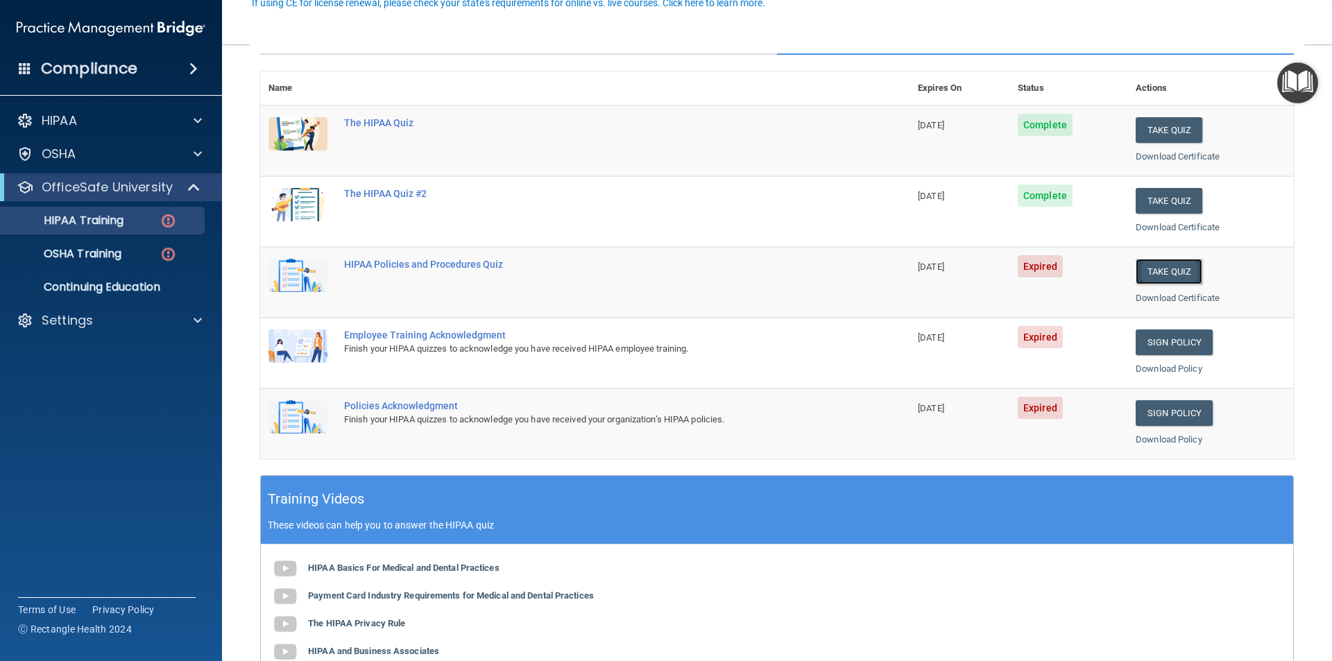
click at [1172, 269] on button "Take Quiz" at bounding box center [1169, 272] width 67 height 26
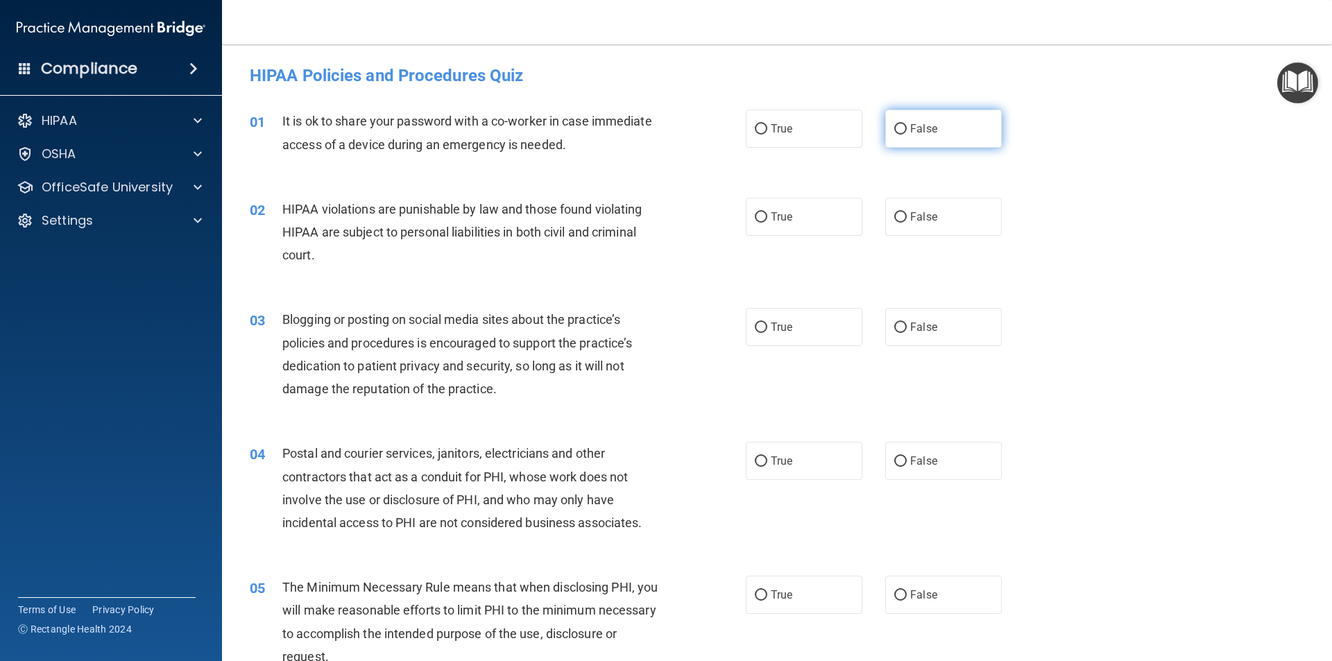
click at [894, 129] on input "False" at bounding box center [900, 129] width 12 height 10
radio input "true"
click at [761, 216] on input "True" at bounding box center [761, 217] width 12 height 10
radio input "true"
click at [755, 327] on input "True" at bounding box center [761, 328] width 12 height 10
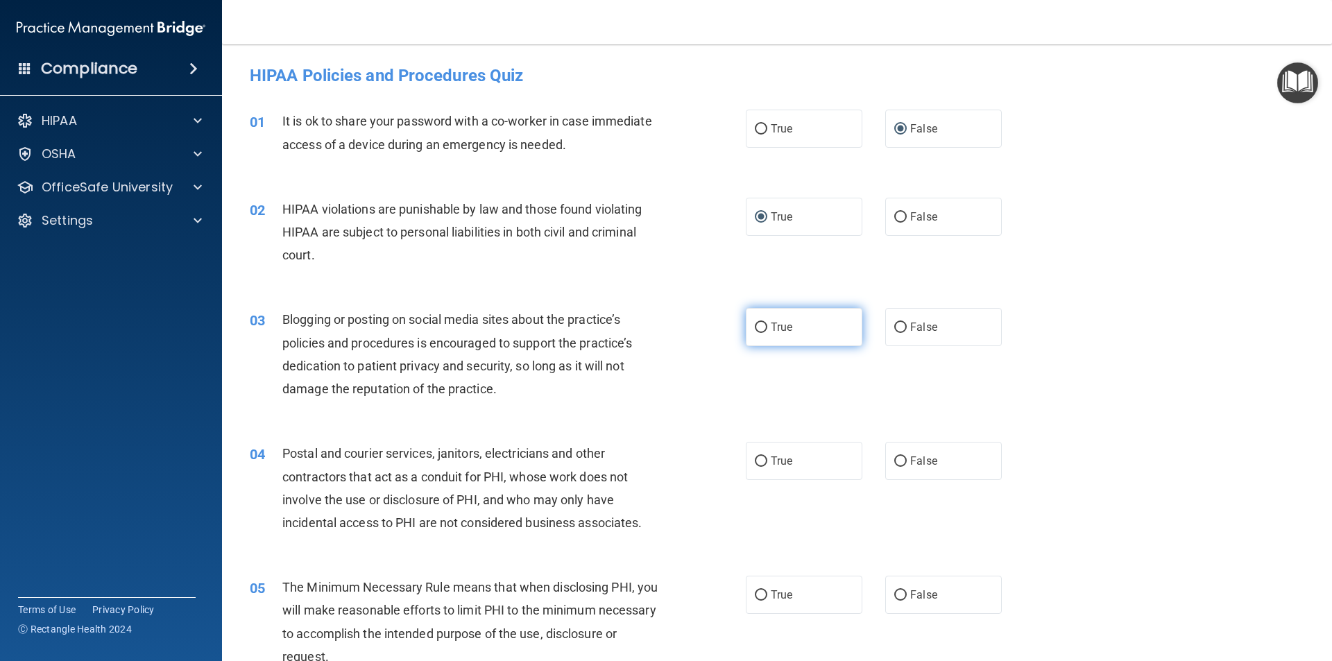
radio input "true"
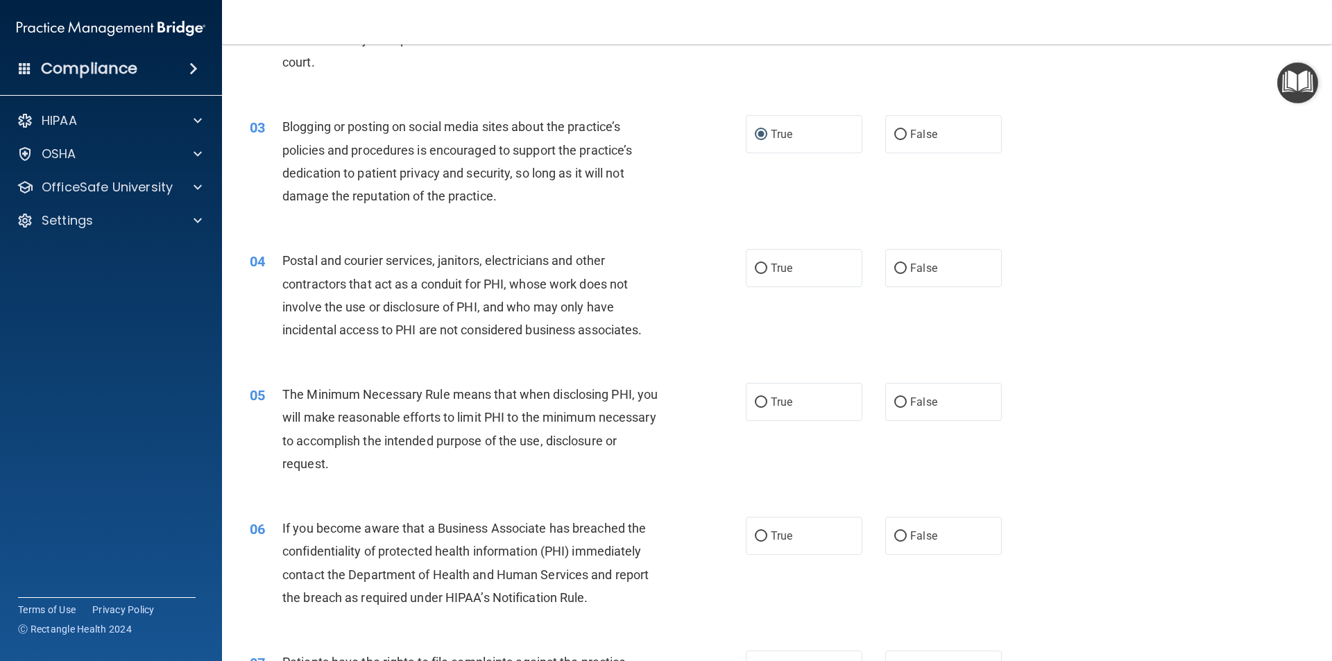
scroll to position [208, 0]
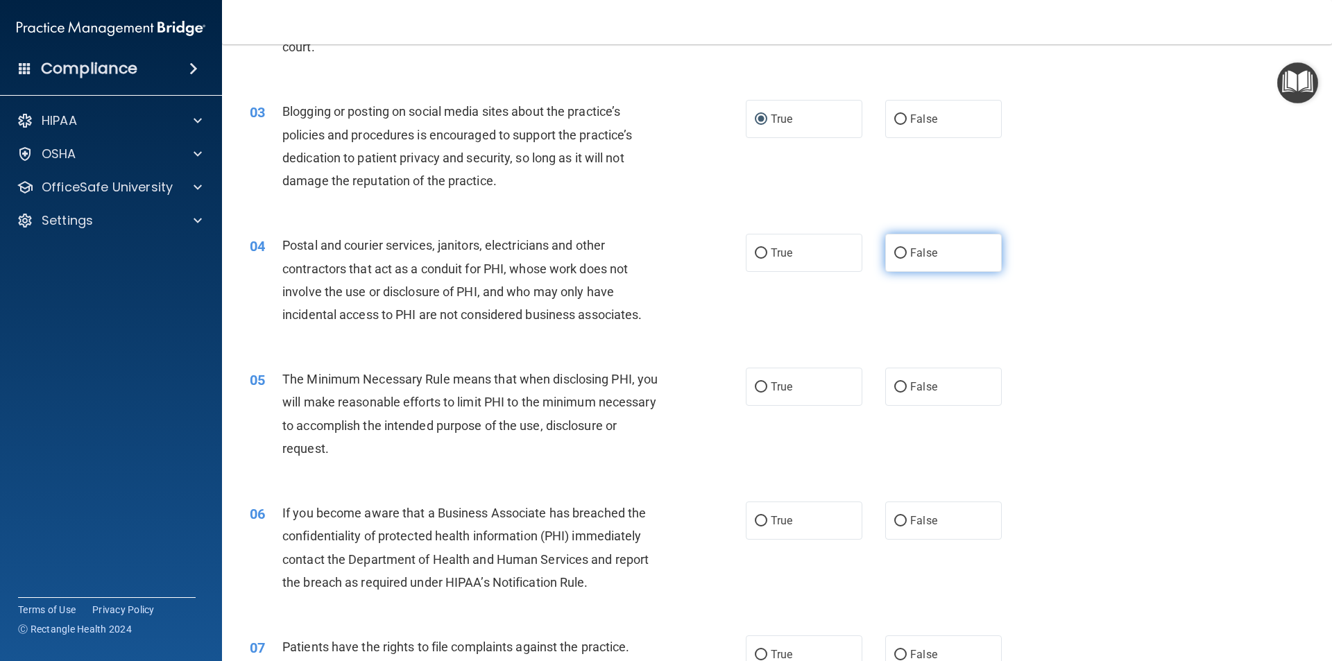
click at [894, 251] on input "False" at bounding box center [900, 253] width 12 height 10
radio input "true"
click at [755, 384] on input "True" at bounding box center [761, 387] width 12 height 10
radio input "true"
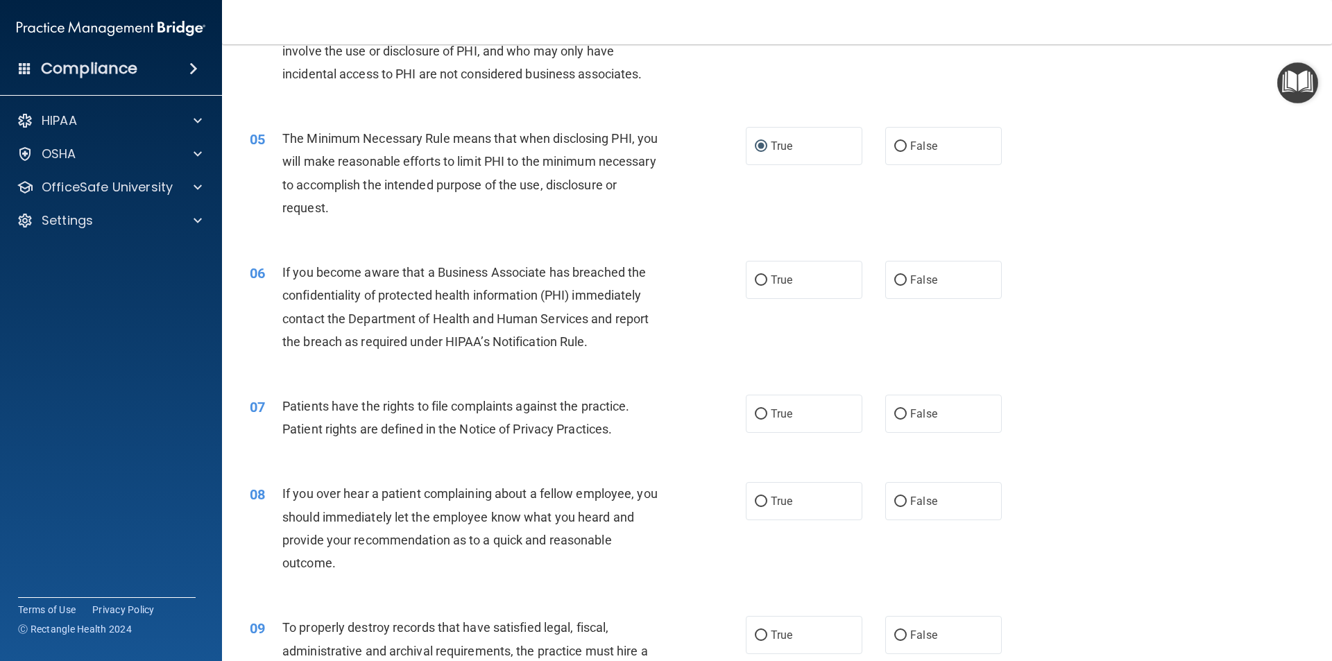
scroll to position [486, 0]
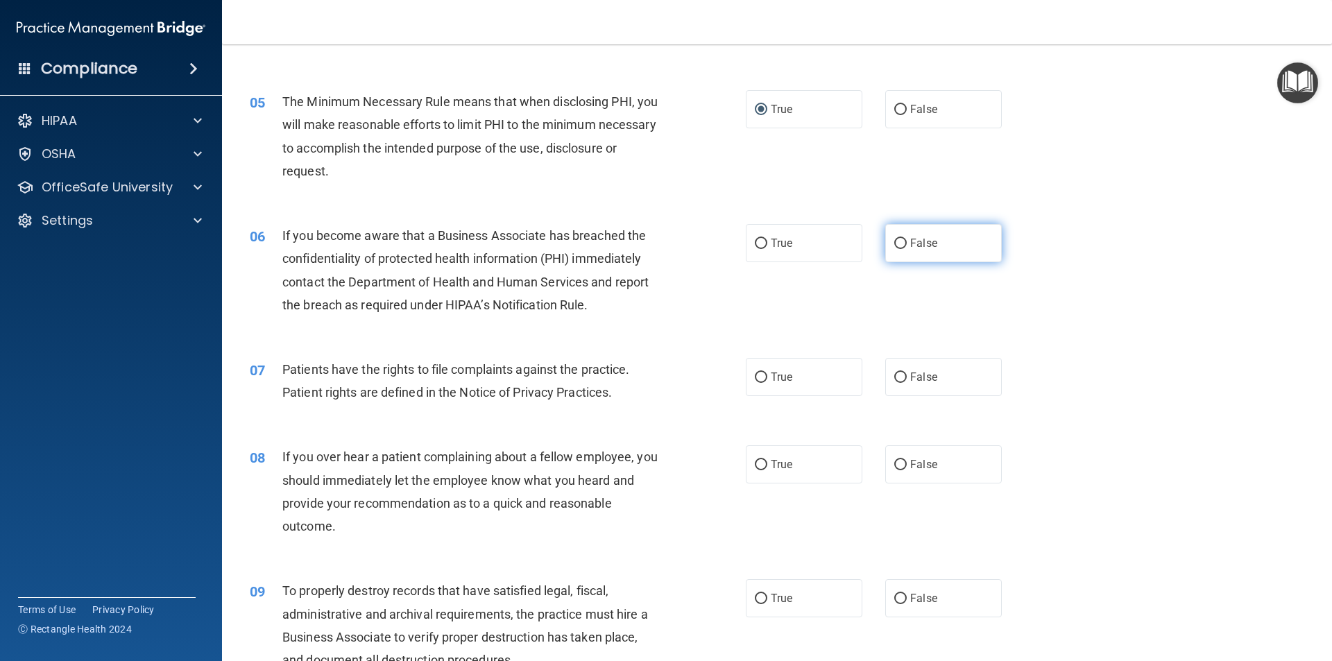
click at [894, 245] on input "False" at bounding box center [900, 244] width 12 height 10
radio input "true"
click at [757, 241] on input "True" at bounding box center [761, 244] width 12 height 10
radio input "true"
click at [896, 242] on input "False" at bounding box center [900, 244] width 12 height 10
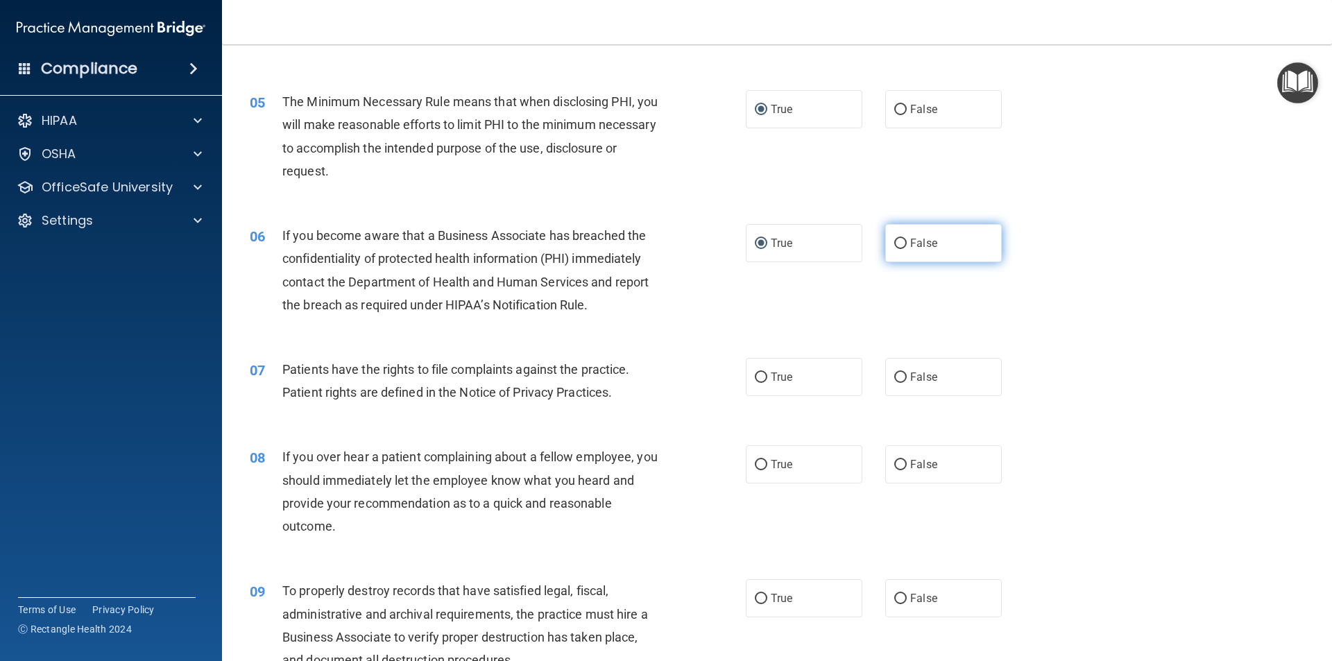
radio input "true"
radio input "false"
click at [757, 379] on input "True" at bounding box center [761, 378] width 12 height 10
radio input "true"
click at [894, 466] on input "False" at bounding box center [900, 465] width 12 height 10
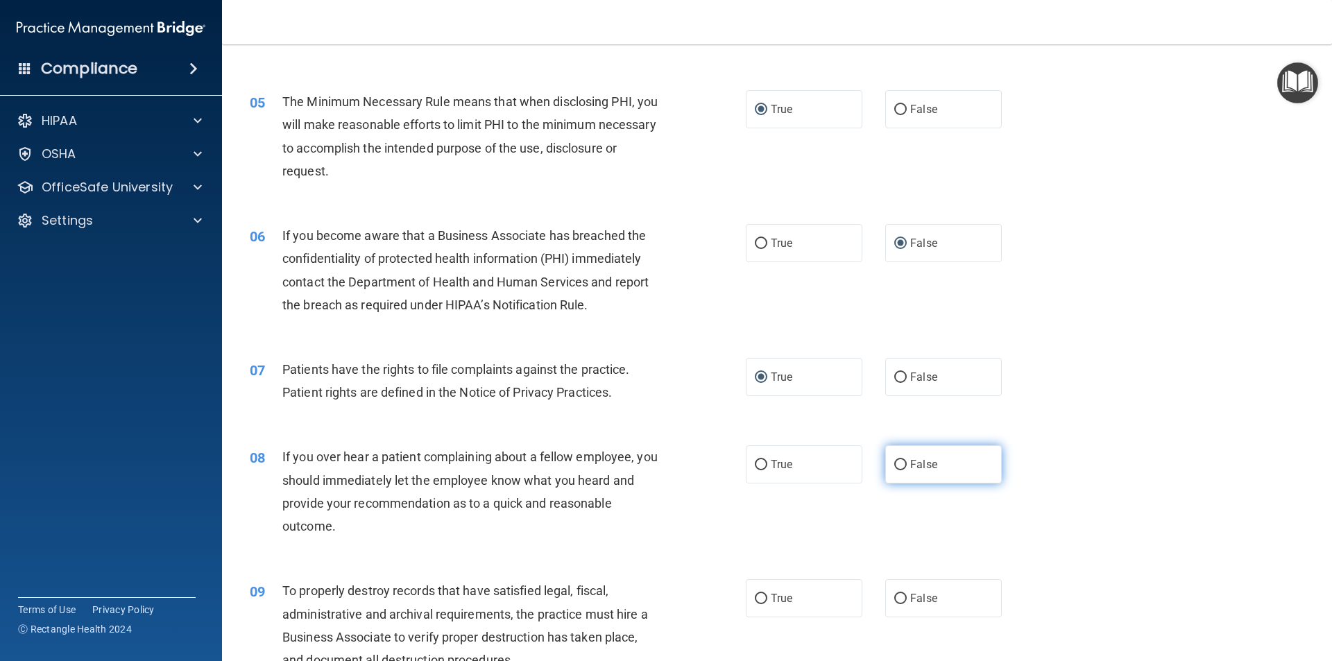
radio input "true"
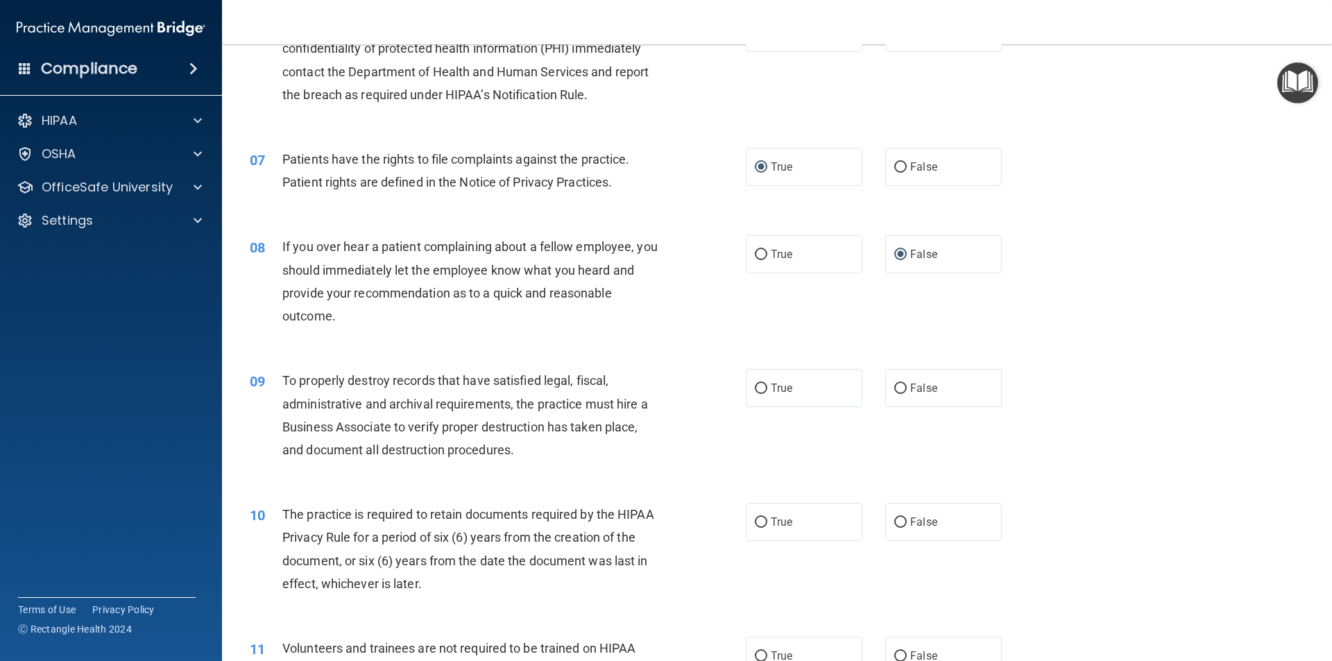
scroll to position [763, 0]
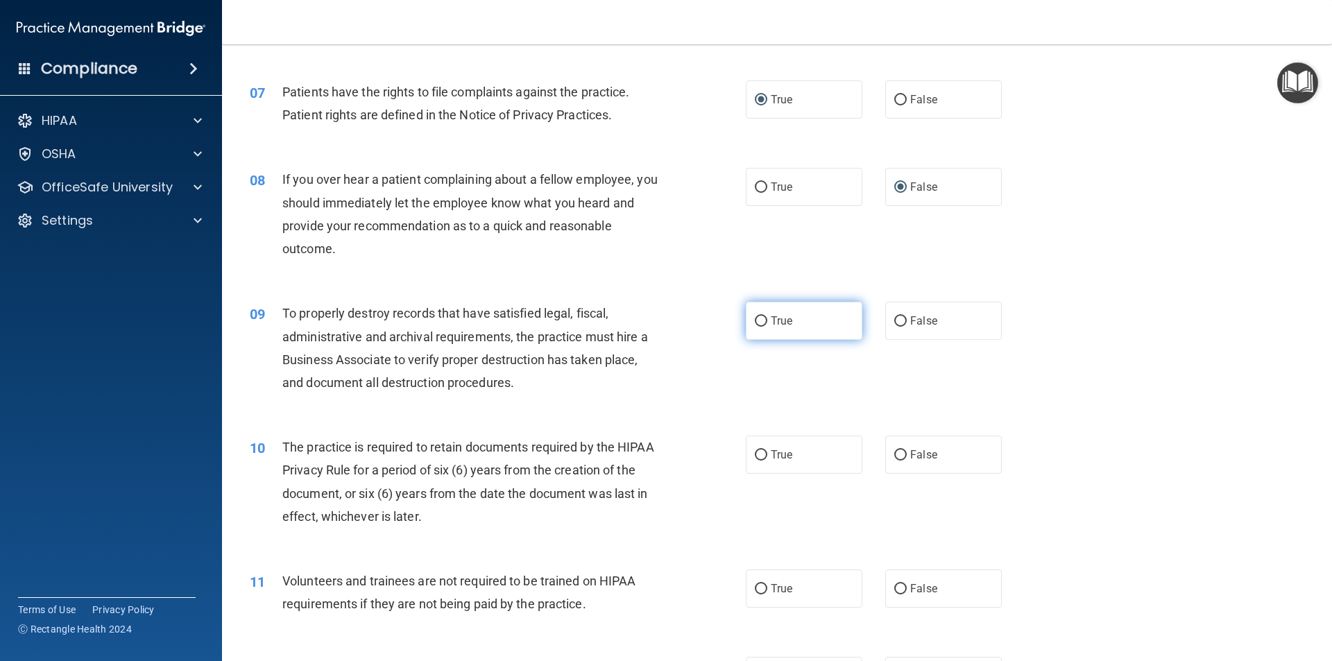
click at [760, 322] on input "True" at bounding box center [761, 321] width 12 height 10
radio input "true"
click at [894, 316] on input "False" at bounding box center [900, 321] width 12 height 10
radio input "true"
radio input "false"
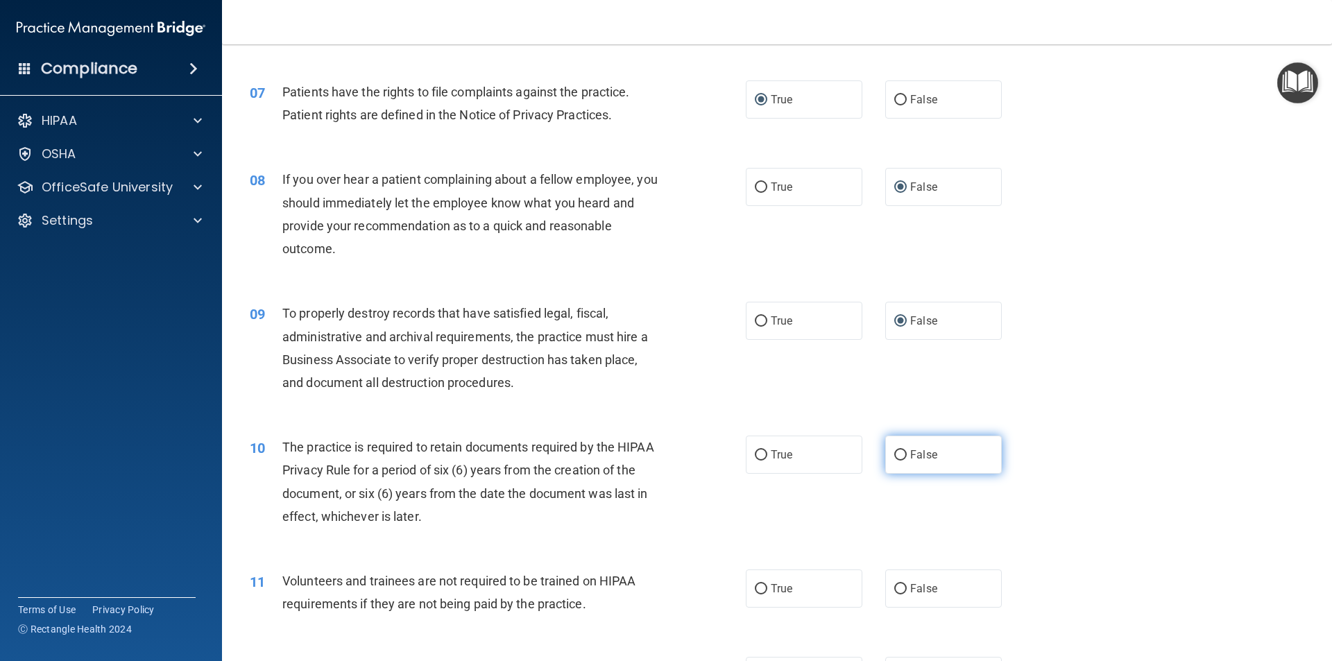
click at [894, 457] on input "False" at bounding box center [900, 455] width 12 height 10
radio input "true"
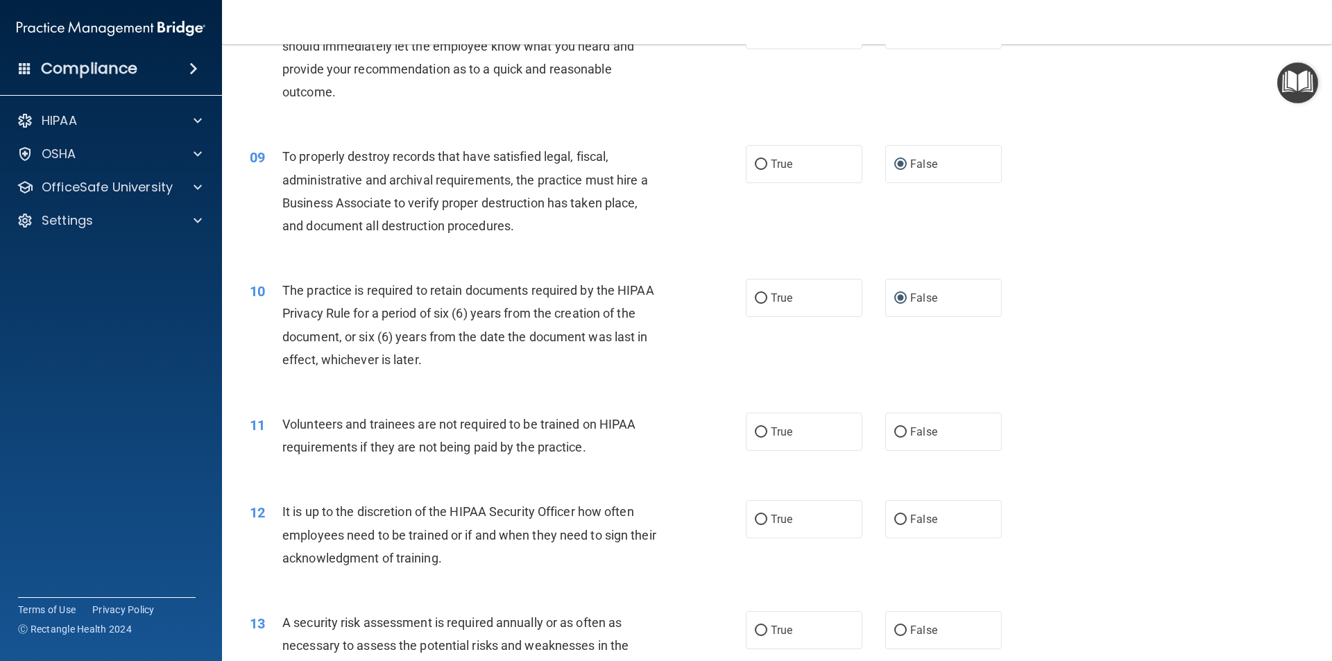
scroll to position [971, 0]
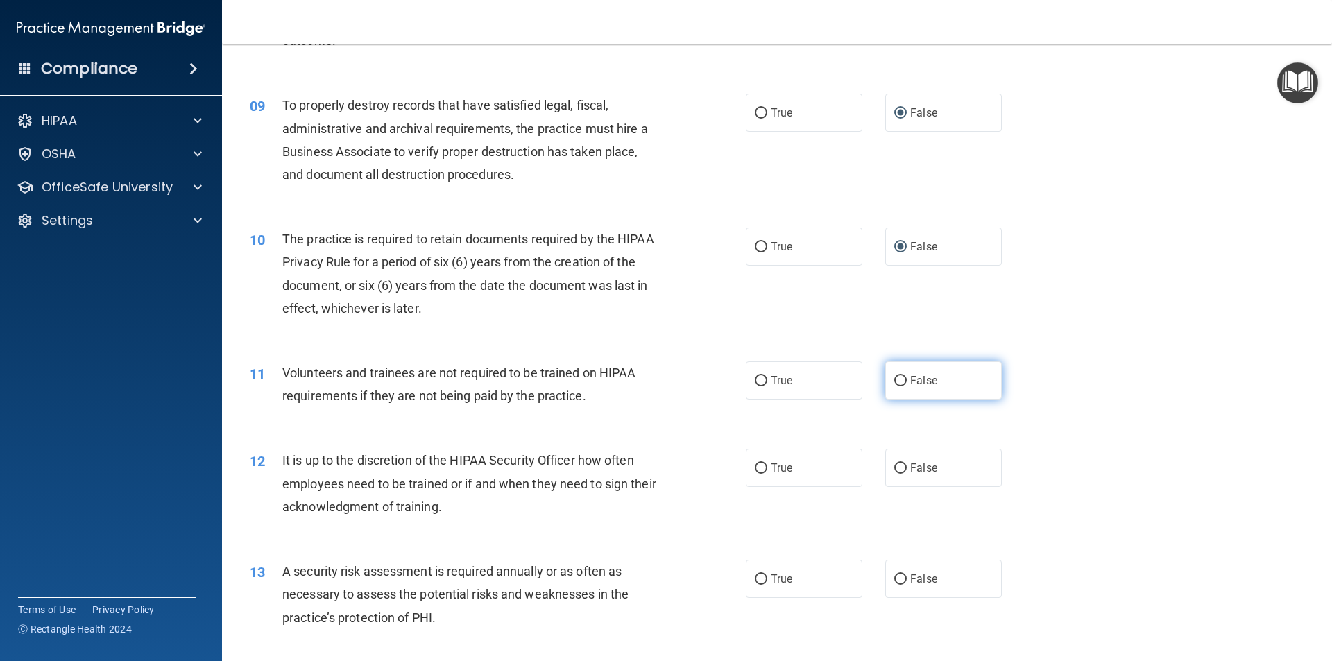
click at [894, 382] on input "False" at bounding box center [900, 381] width 12 height 10
radio input "true"
click at [894, 468] on input "False" at bounding box center [900, 468] width 12 height 10
radio input "true"
click at [755, 579] on input "True" at bounding box center [761, 579] width 12 height 10
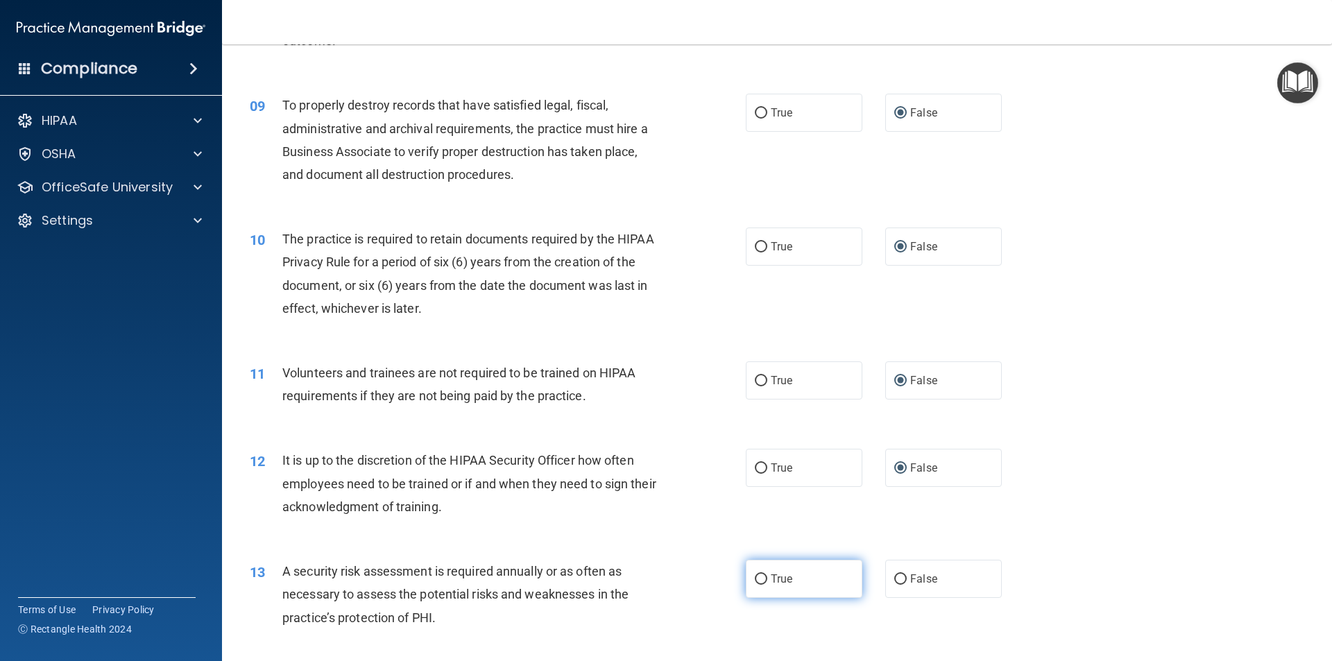
radio input "true"
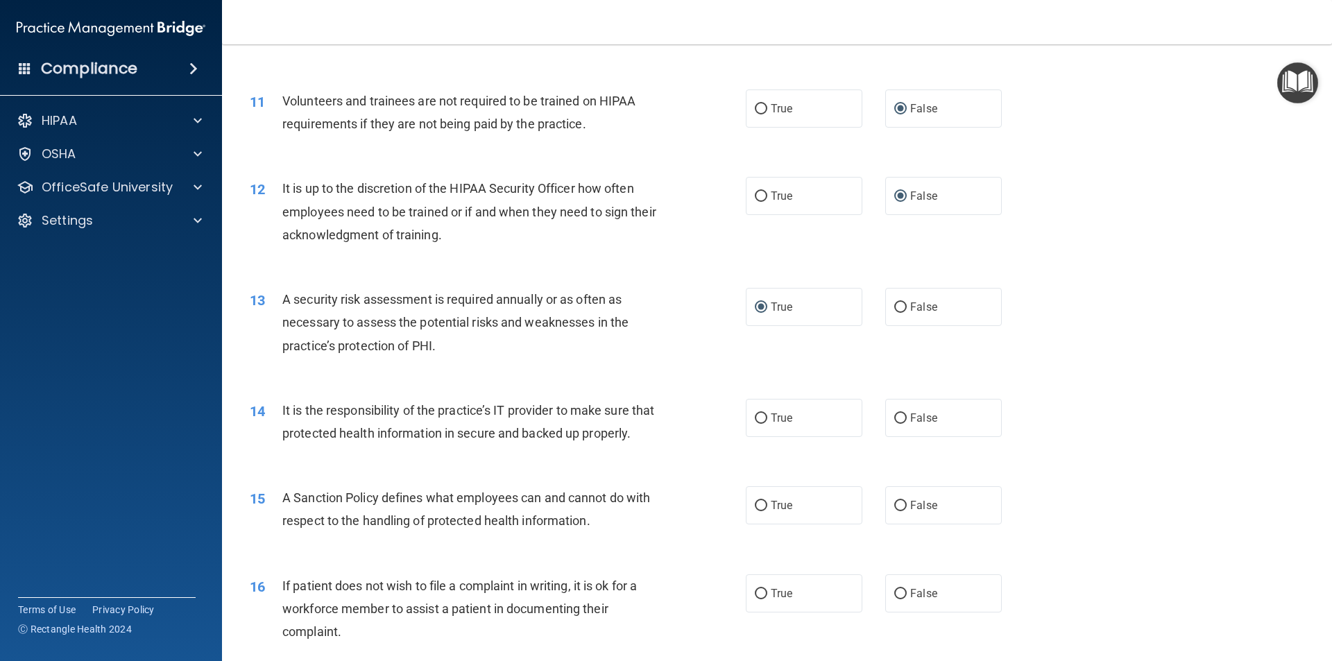
scroll to position [1388, 0]
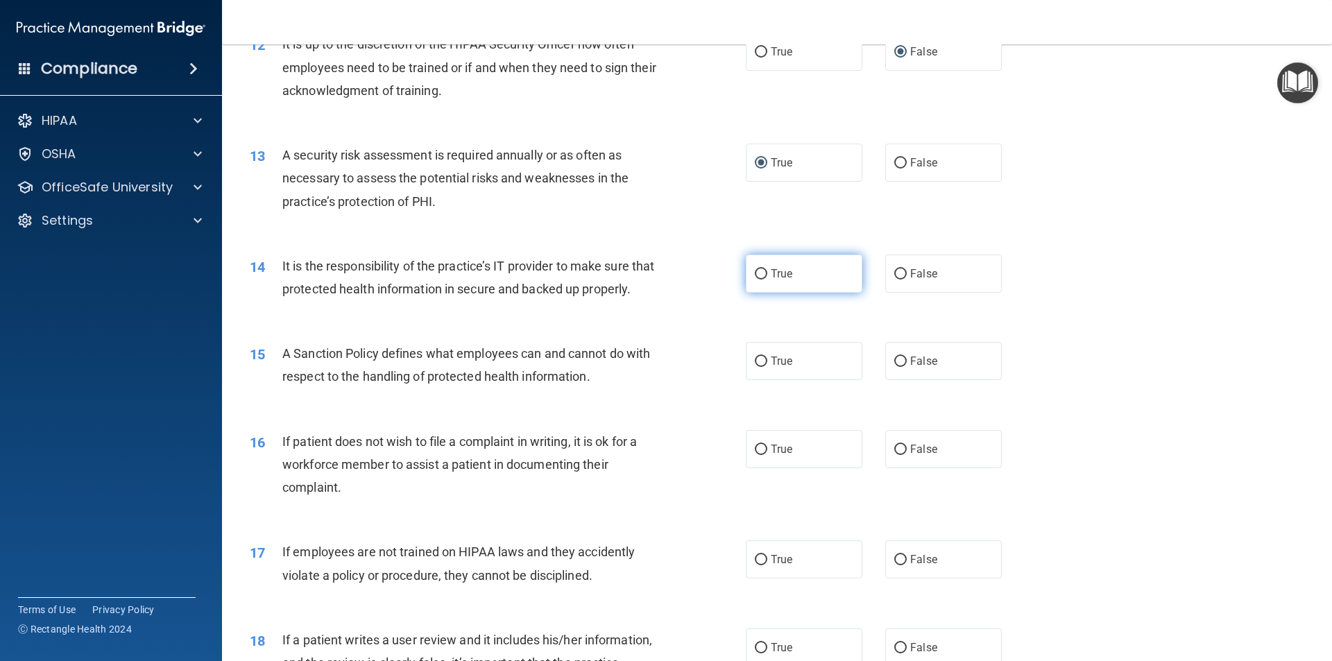
click at [755, 273] on input "True" at bounding box center [761, 274] width 12 height 10
radio input "true"
click at [755, 367] on input "True" at bounding box center [761, 362] width 12 height 10
radio input "true"
click at [755, 455] on input "True" at bounding box center [761, 450] width 12 height 10
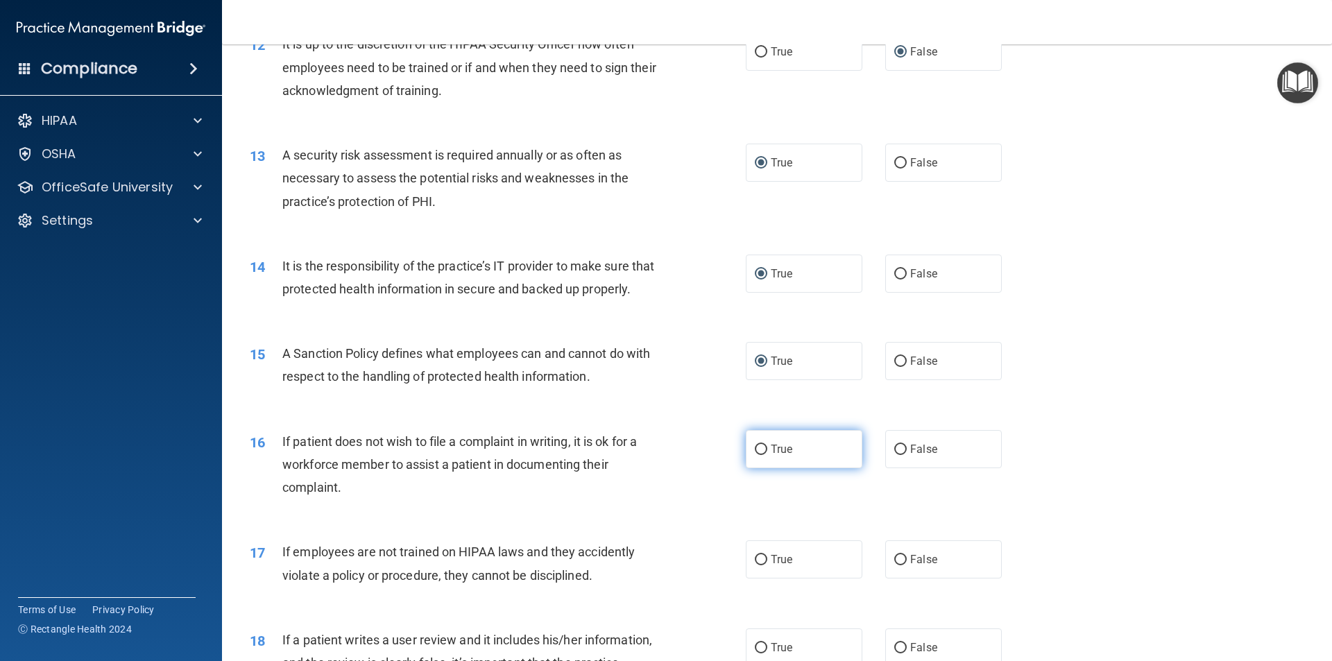
radio input "true"
click at [896, 565] on input "False" at bounding box center [900, 560] width 12 height 10
radio input "true"
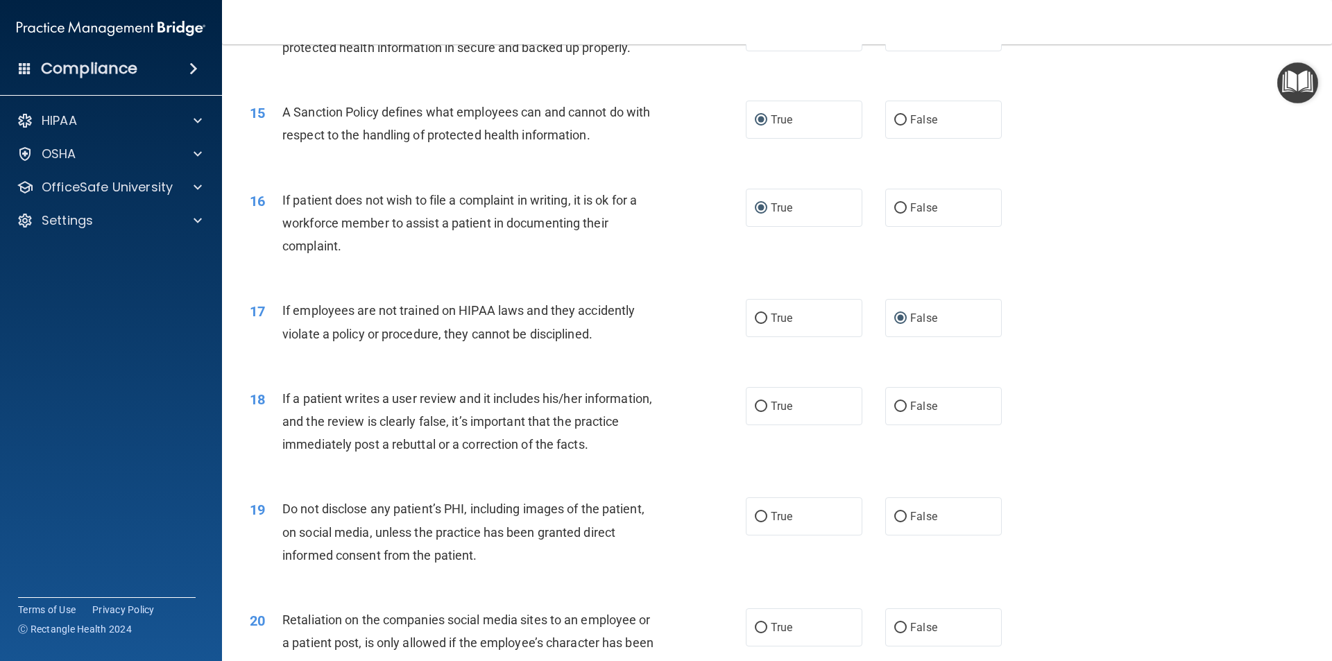
scroll to position [1665, 0]
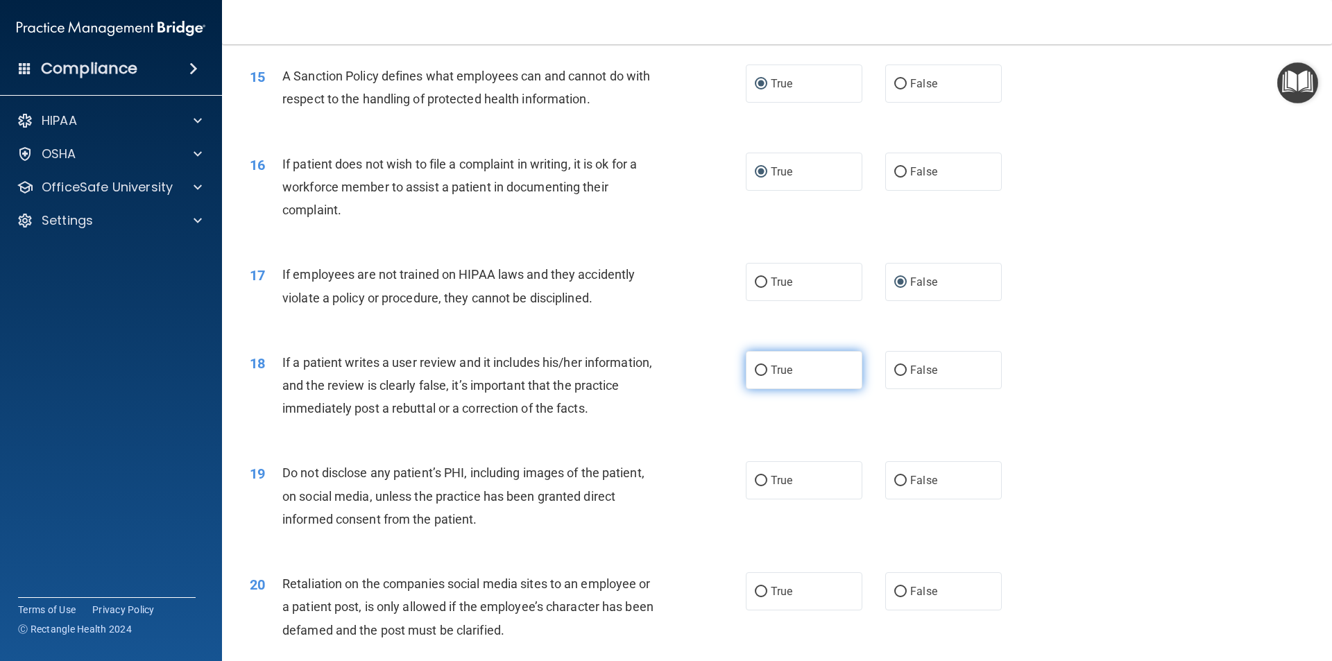
click at [755, 376] on input "True" at bounding box center [761, 371] width 12 height 10
radio input "true"
click at [757, 486] on input "True" at bounding box center [761, 481] width 12 height 10
radio input "true"
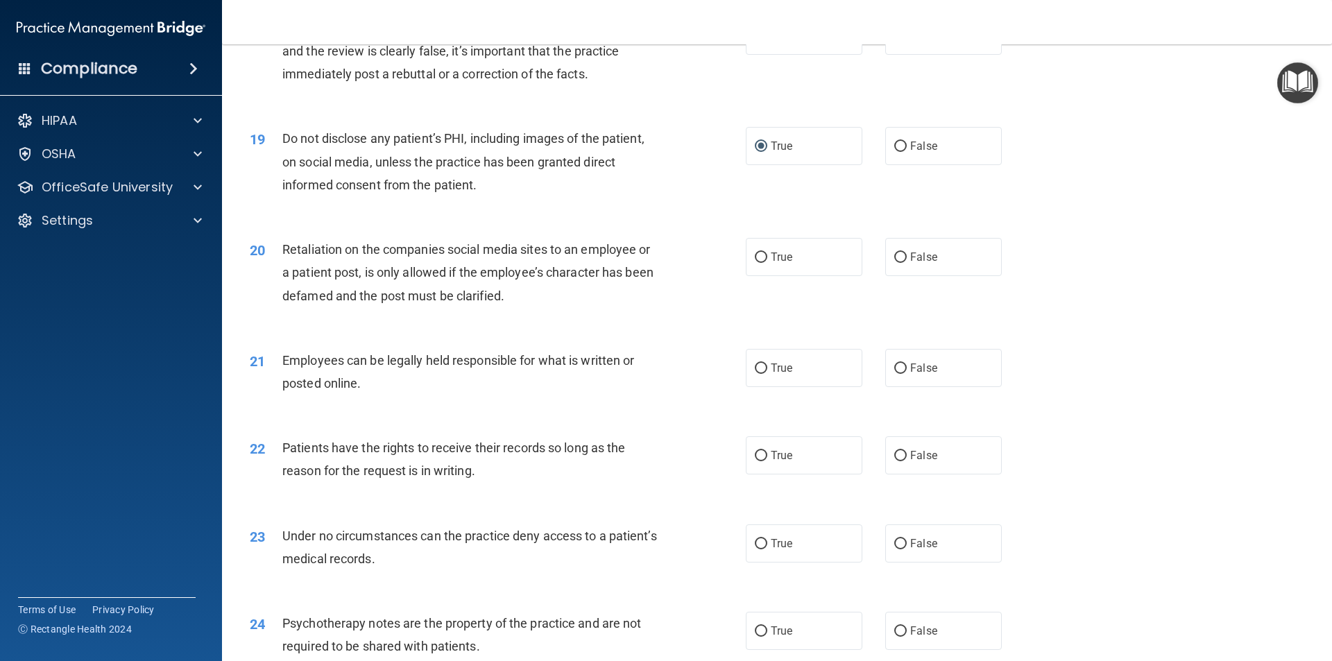
scroll to position [2012, 0]
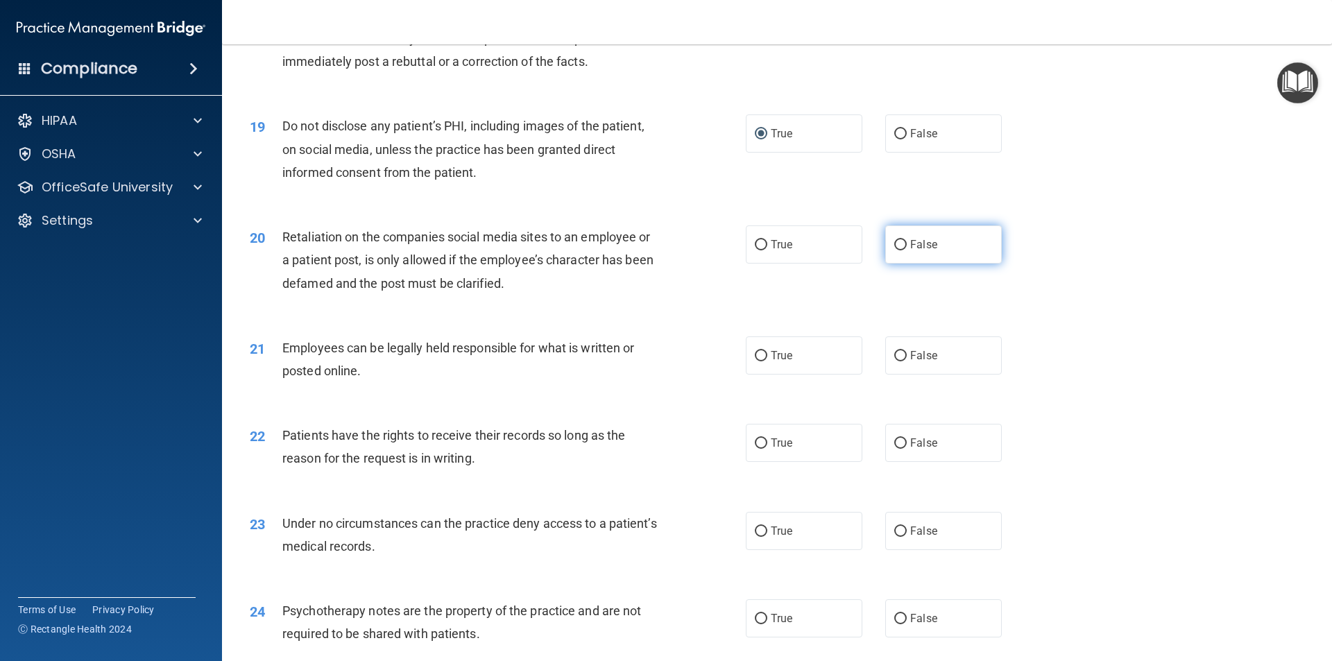
click at [898, 250] on input "False" at bounding box center [900, 245] width 12 height 10
radio input "true"
click at [760, 361] on input "True" at bounding box center [761, 356] width 12 height 10
radio input "true"
click at [755, 449] on input "True" at bounding box center [761, 443] width 12 height 10
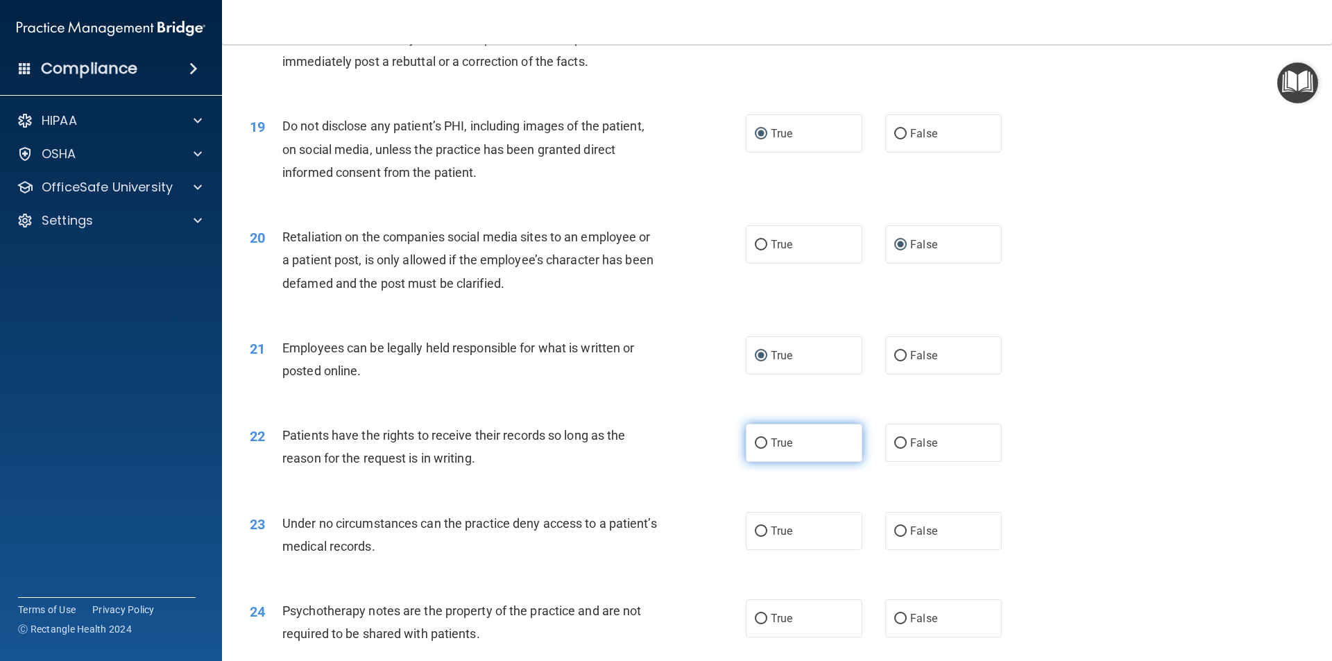
radio input "true"
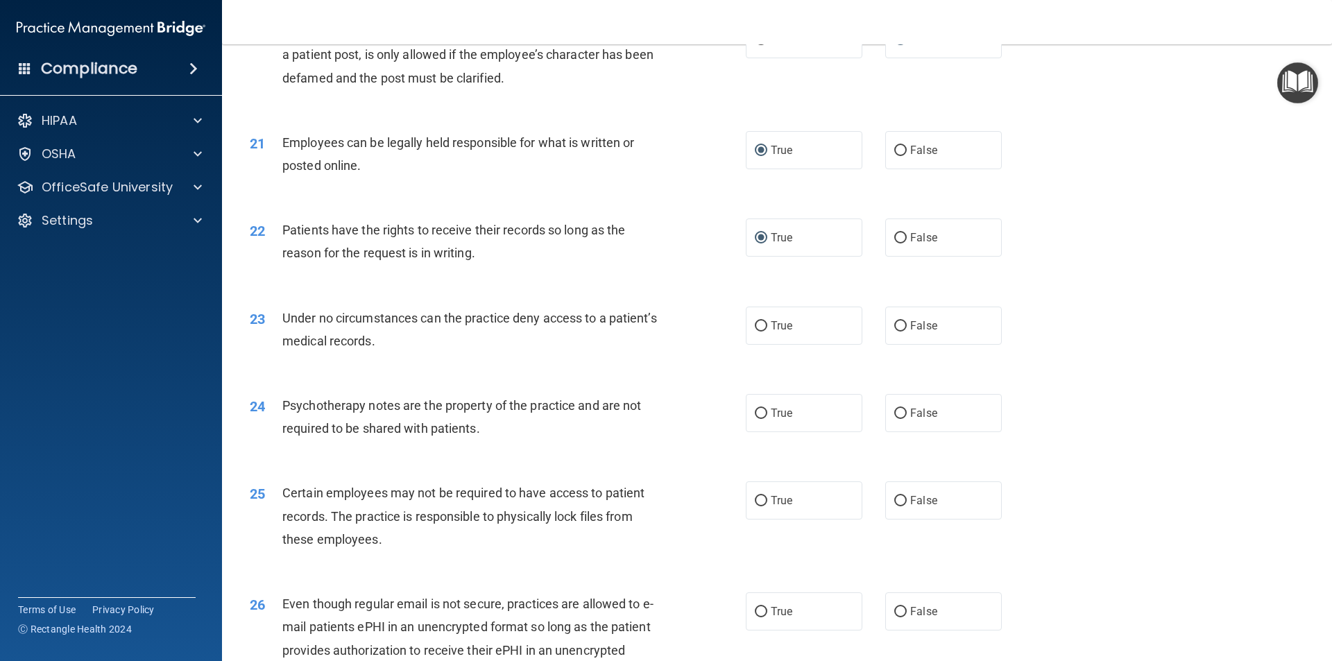
scroll to position [2220, 0]
click at [896, 329] on input "False" at bounding box center [900, 323] width 12 height 10
radio input "true"
click at [755, 416] on input "True" at bounding box center [761, 411] width 12 height 10
radio input "true"
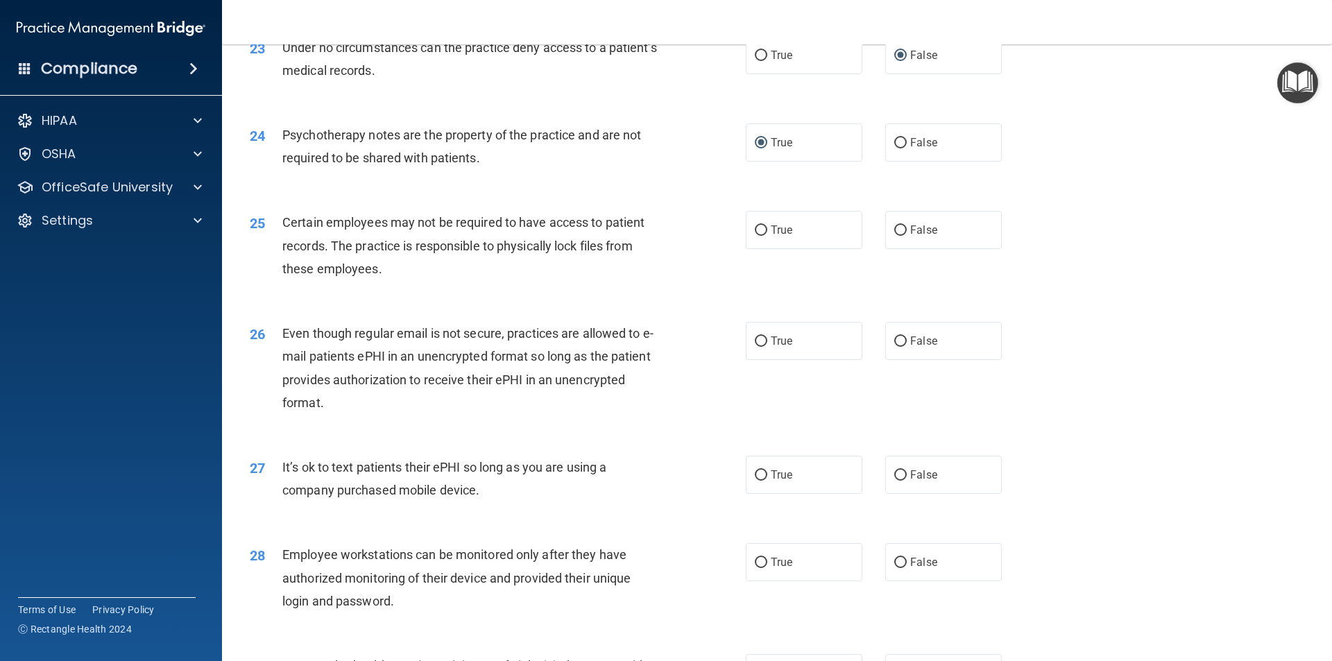
scroll to position [2498, 0]
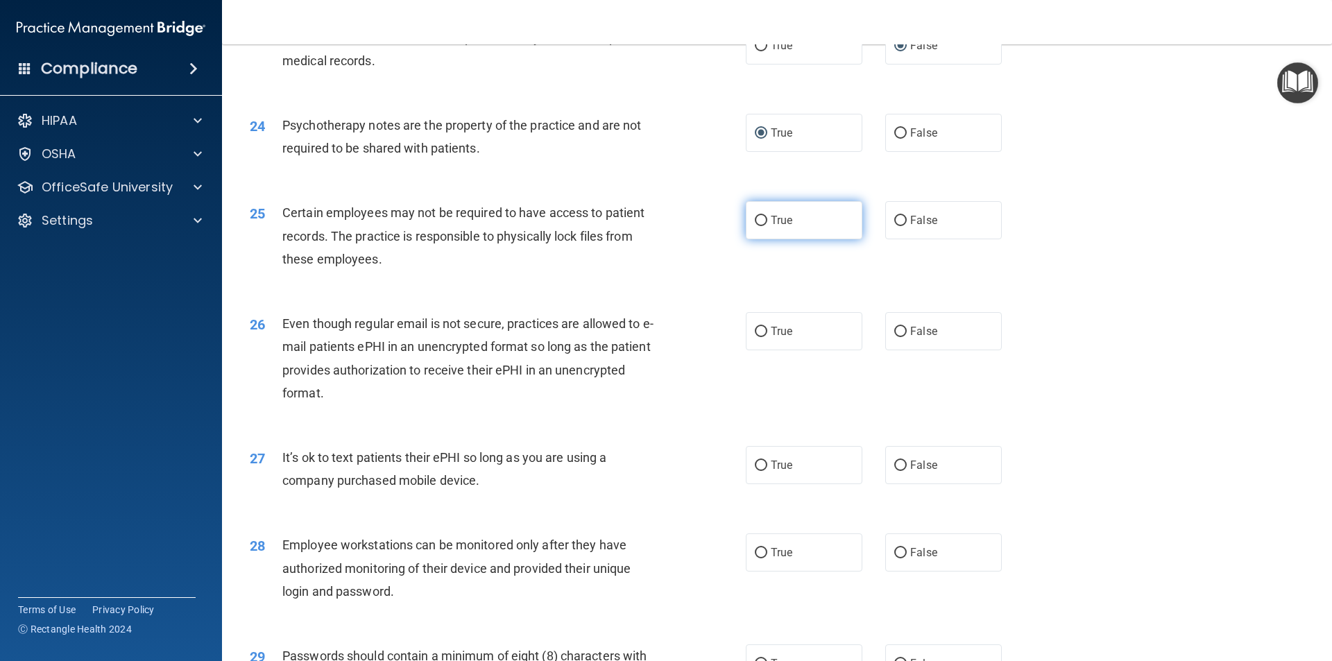
click at [755, 226] on input "True" at bounding box center [761, 221] width 12 height 10
radio input "true"
click at [755, 337] on input "True" at bounding box center [761, 332] width 12 height 10
radio input "true"
click at [894, 471] on input "False" at bounding box center [900, 466] width 12 height 10
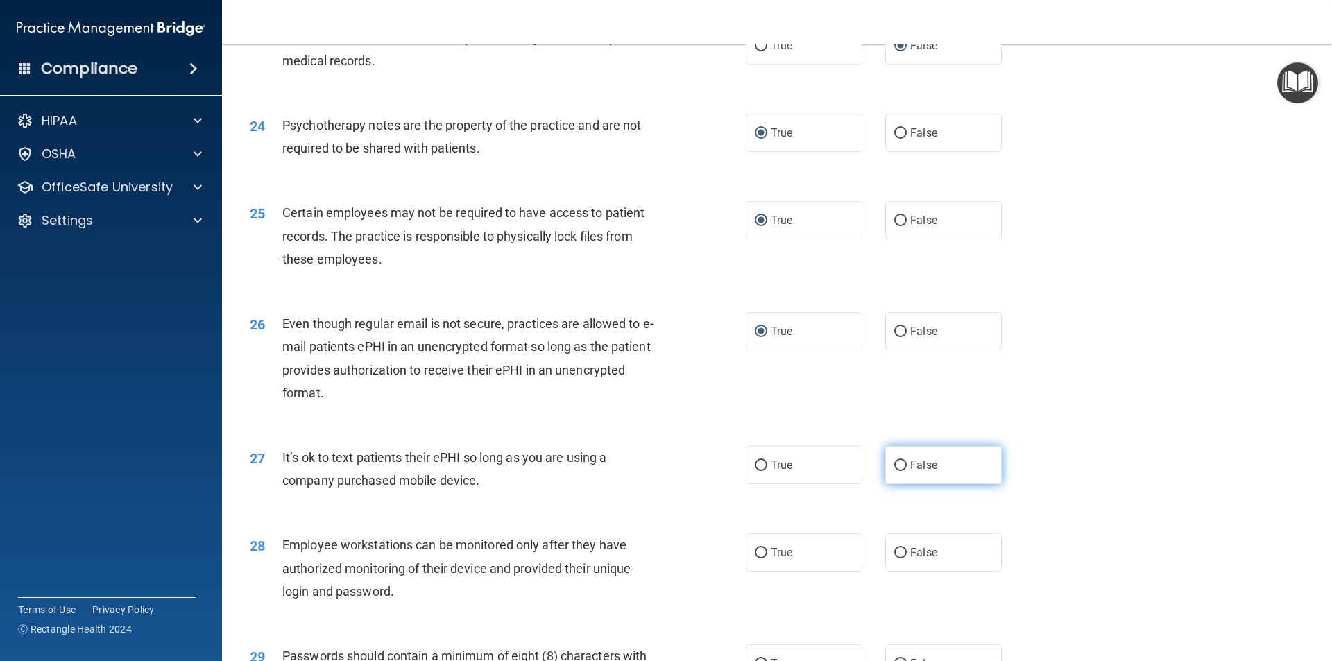
radio input "true"
drag, startPoint x: 898, startPoint y: 571, endPoint x: 893, endPoint y: 577, distance: 7.4
click at [894, 559] on input "False" at bounding box center [900, 553] width 12 height 10
radio input "true"
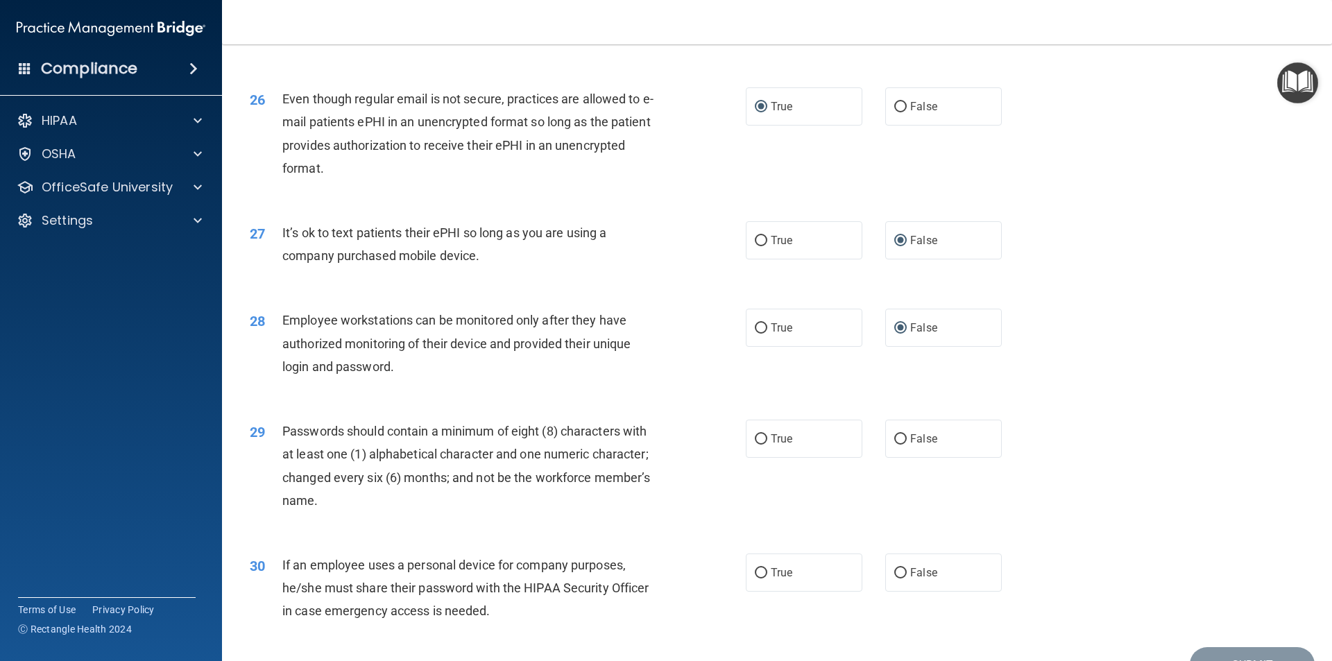
scroll to position [2775, 0]
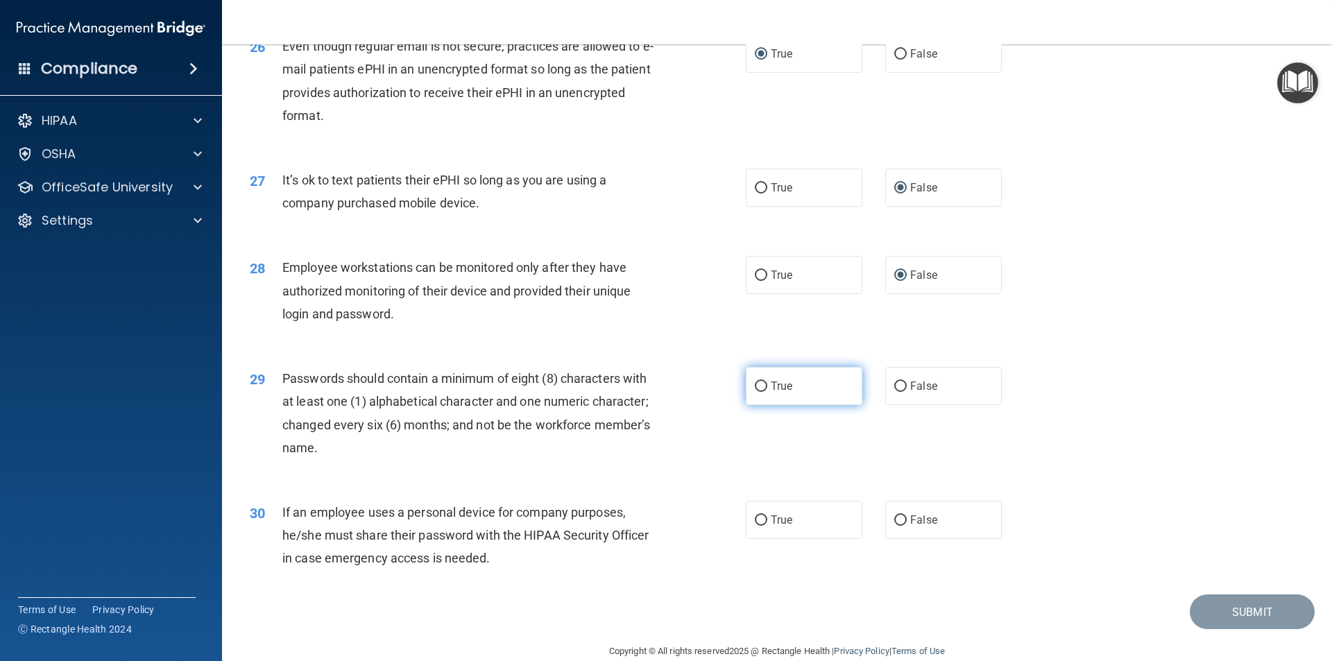
click at [755, 392] on input "True" at bounding box center [761, 387] width 12 height 10
radio input "true"
click at [755, 526] on input "True" at bounding box center [761, 520] width 12 height 10
radio input "true"
drag, startPoint x: 1225, startPoint y: 631, endPoint x: 1225, endPoint y: 658, distance: 27.1
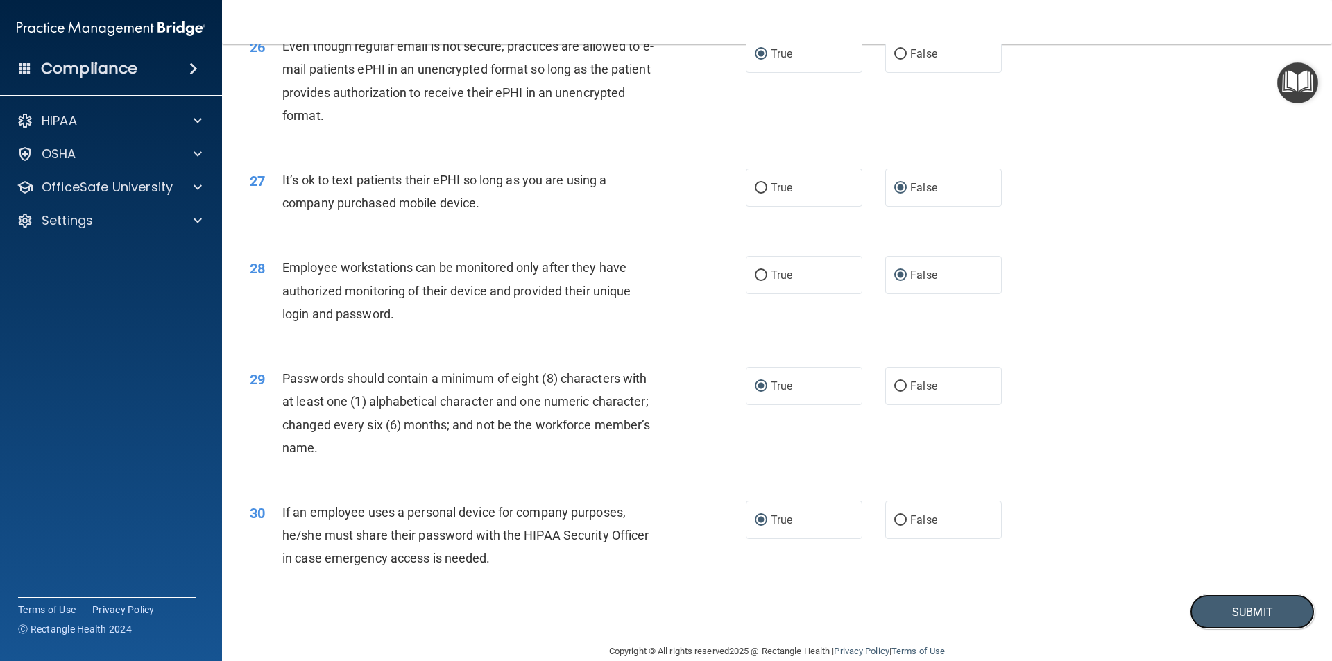
click at [1226, 630] on button "Submit" at bounding box center [1252, 612] width 125 height 35
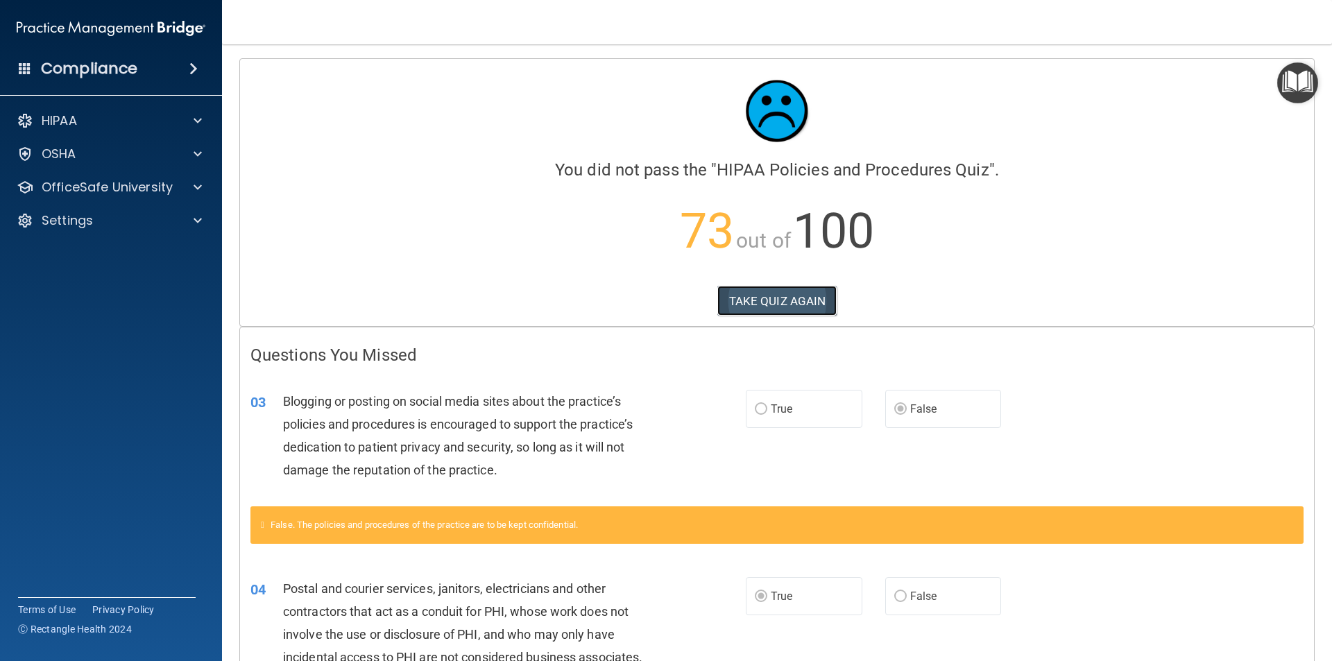
click at [795, 300] on button "TAKE QUIZ AGAIN" at bounding box center [777, 301] width 120 height 31
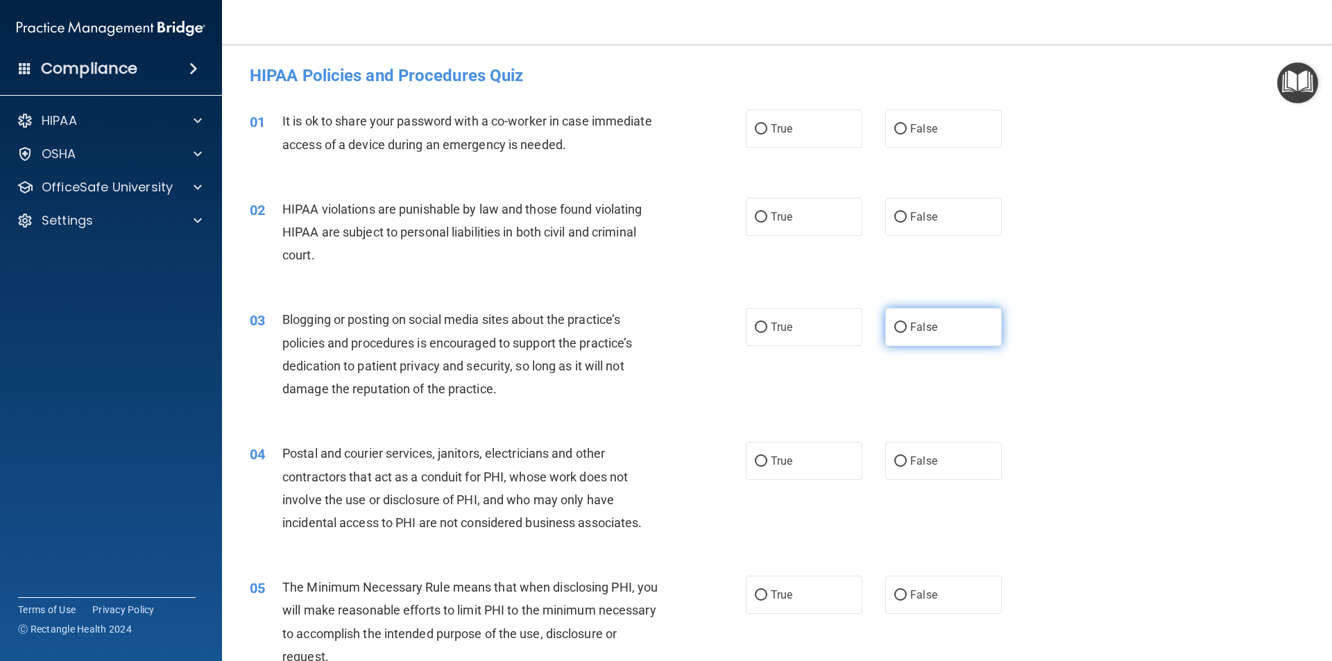
click at [894, 330] on input "False" at bounding box center [900, 328] width 12 height 10
radio input "true"
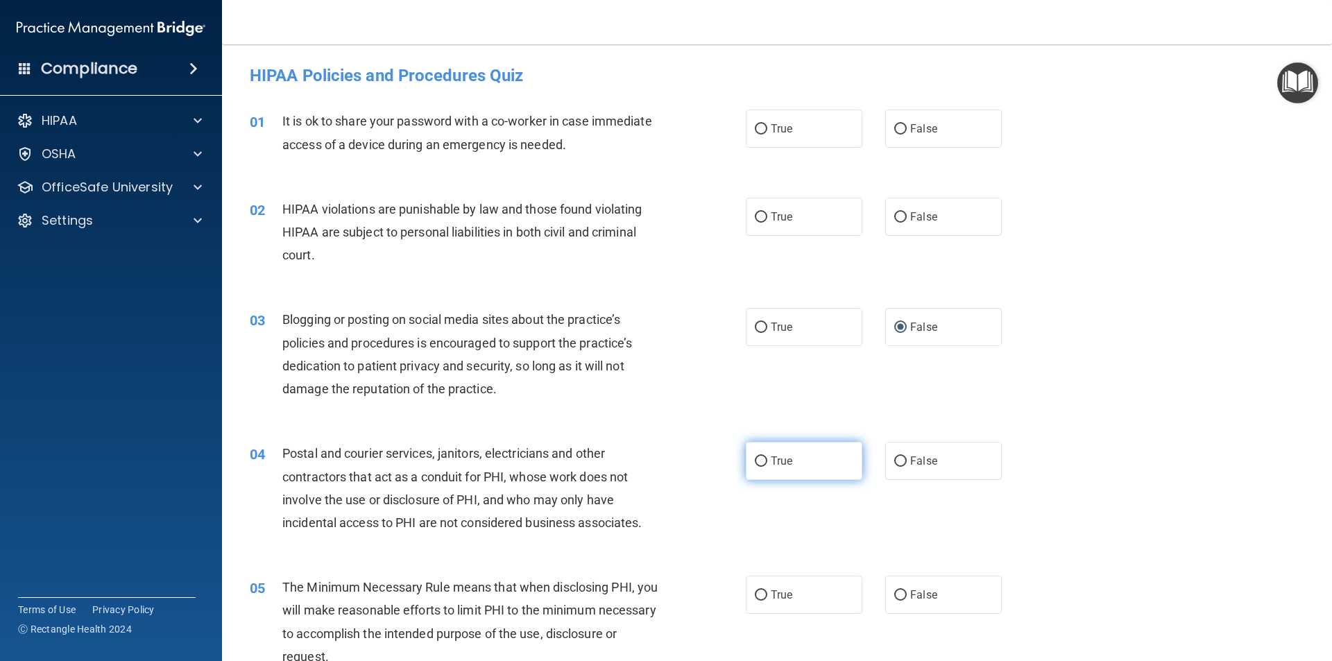
click at [755, 457] on input "True" at bounding box center [761, 462] width 12 height 10
radio input "true"
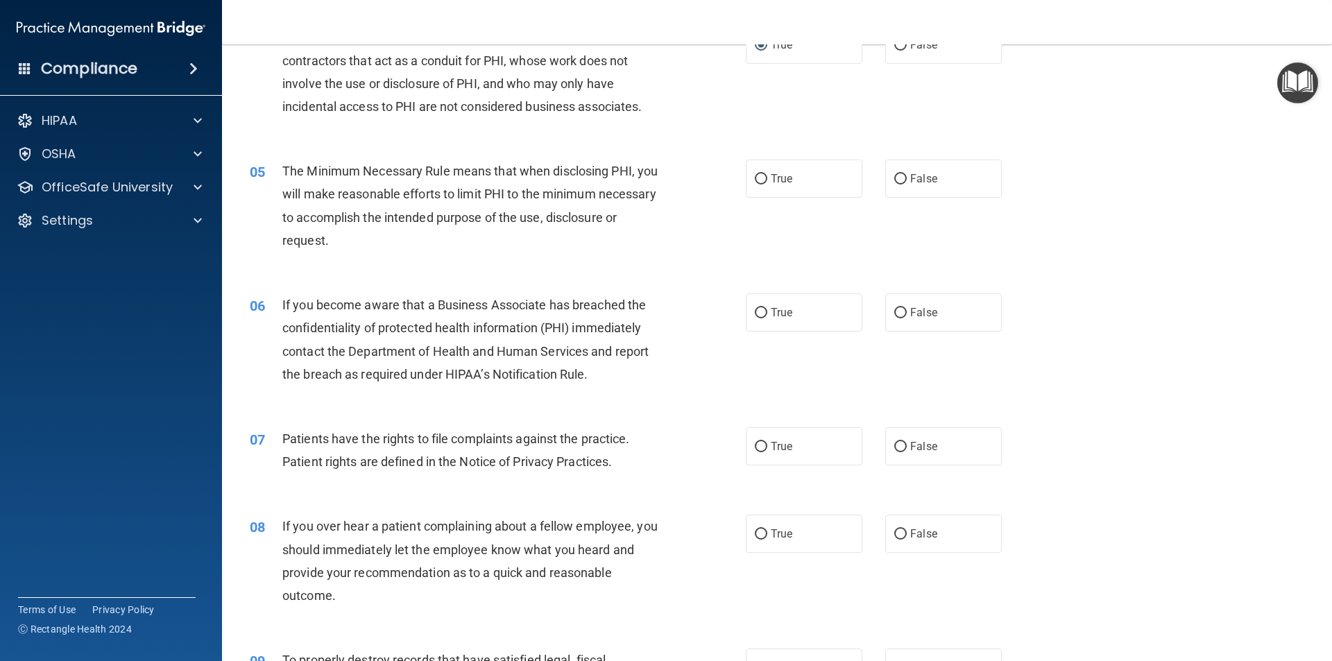
scroll to position [624, 0]
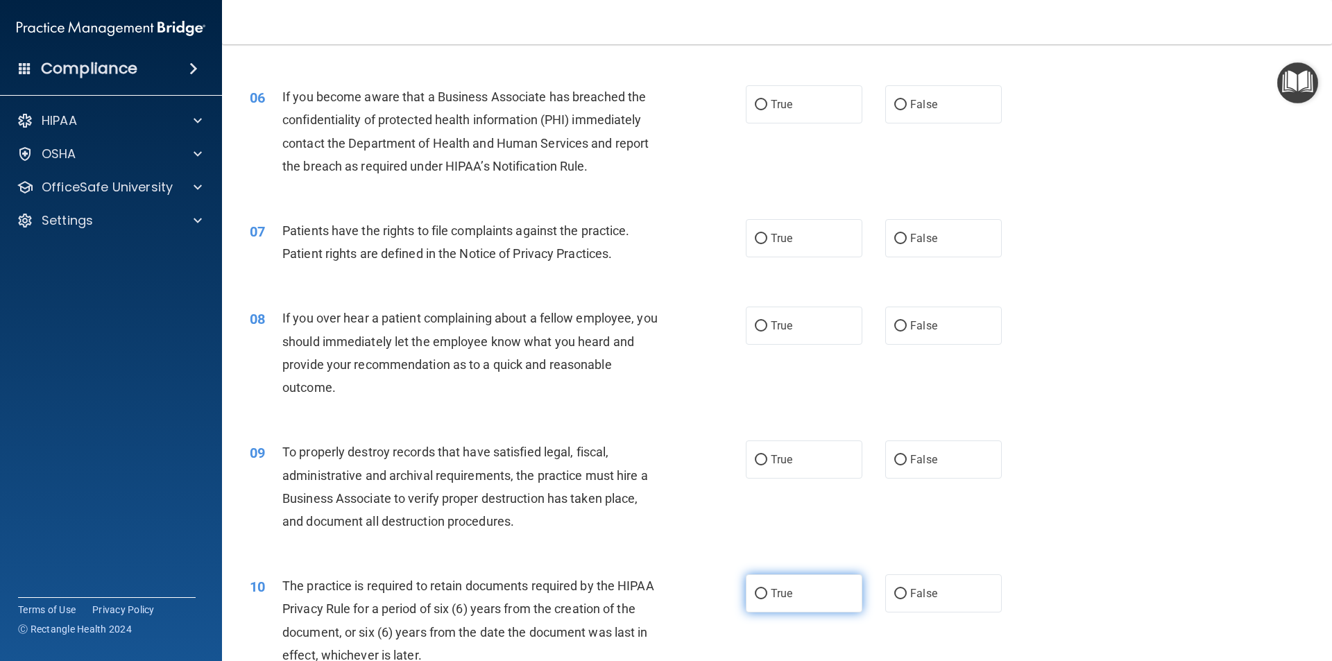
click at [760, 595] on input "True" at bounding box center [761, 594] width 12 height 10
radio input "true"
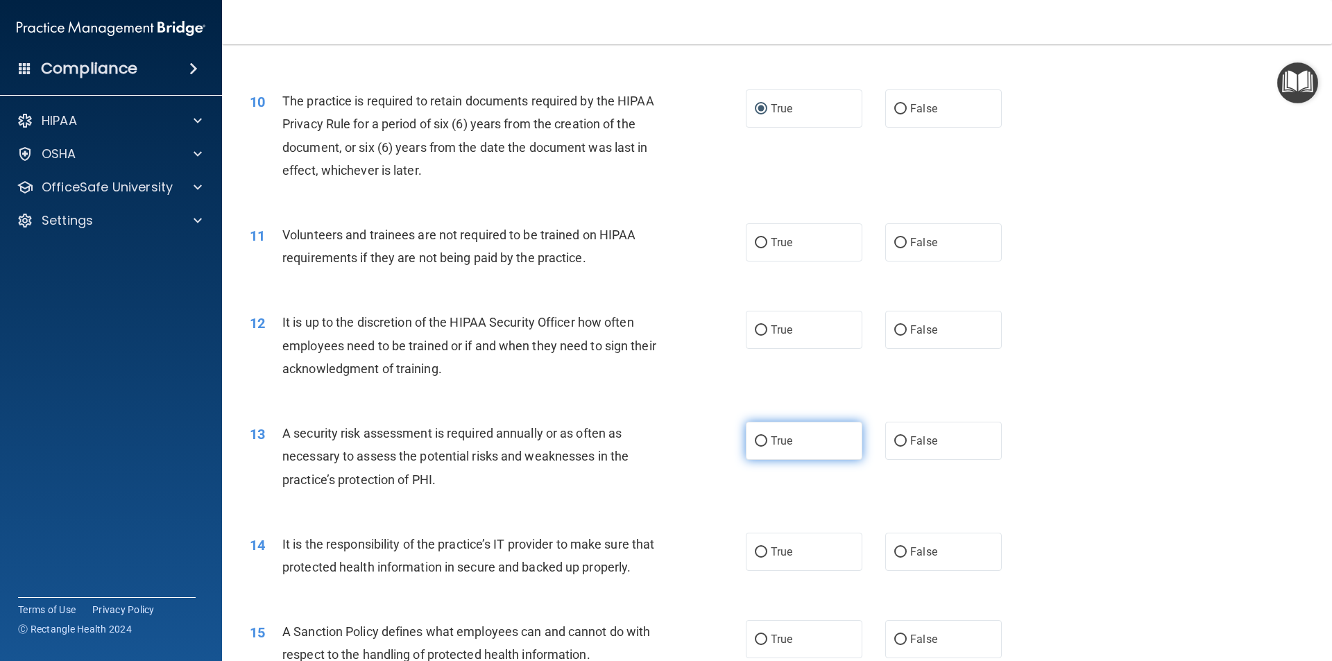
scroll to position [1110, 0]
click at [899, 552] on input "False" at bounding box center [900, 552] width 12 height 10
radio input "true"
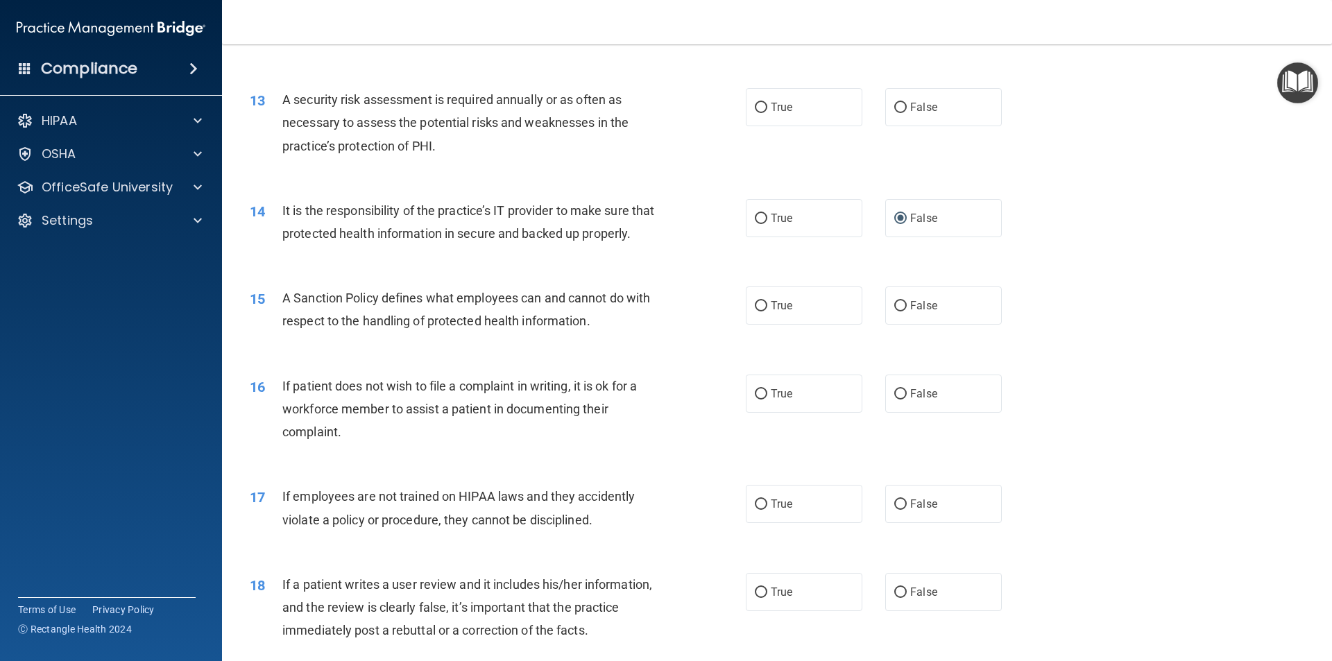
scroll to position [1457, 0]
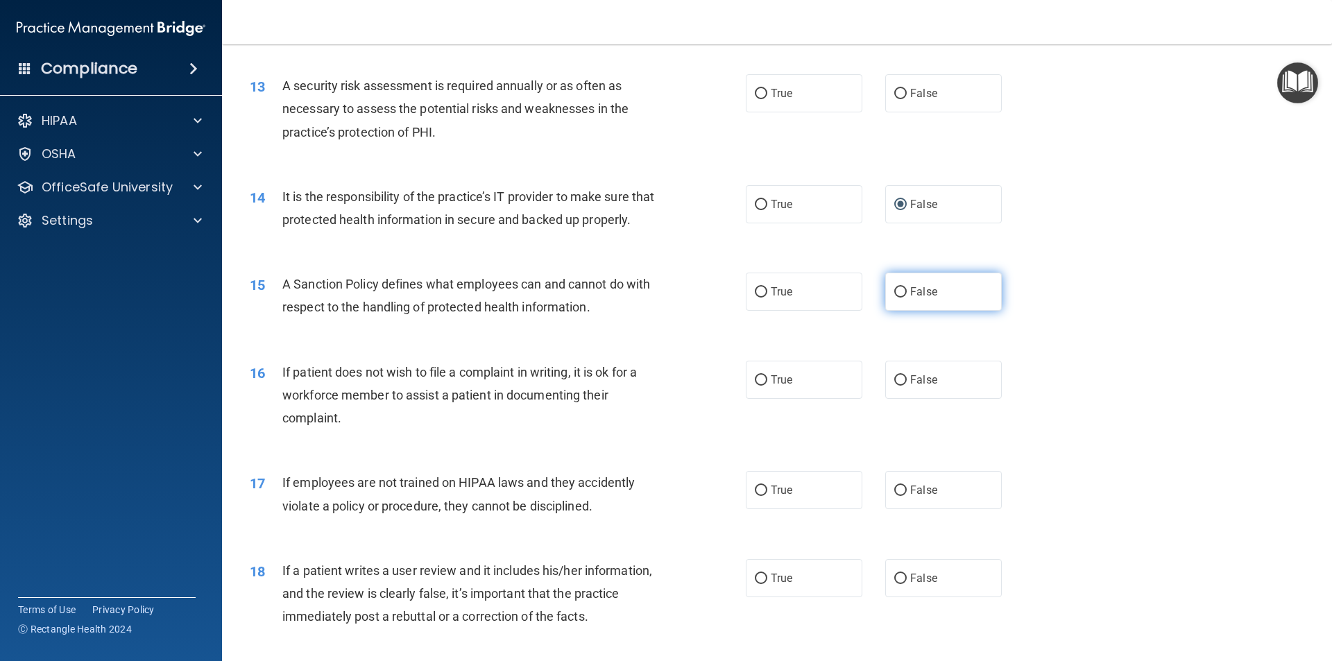
click at [897, 298] on input "False" at bounding box center [900, 292] width 12 height 10
radio input "true"
click at [894, 584] on input "False" at bounding box center [900, 579] width 12 height 10
radio input "true"
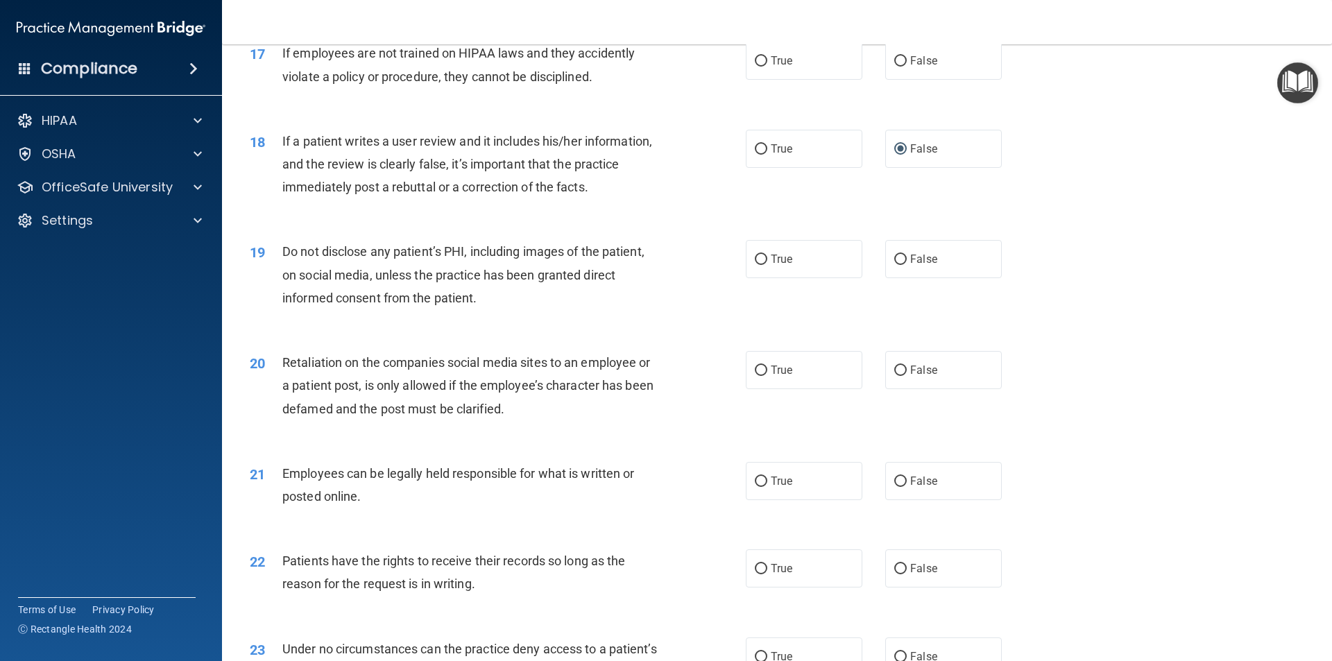
scroll to position [2012, 0]
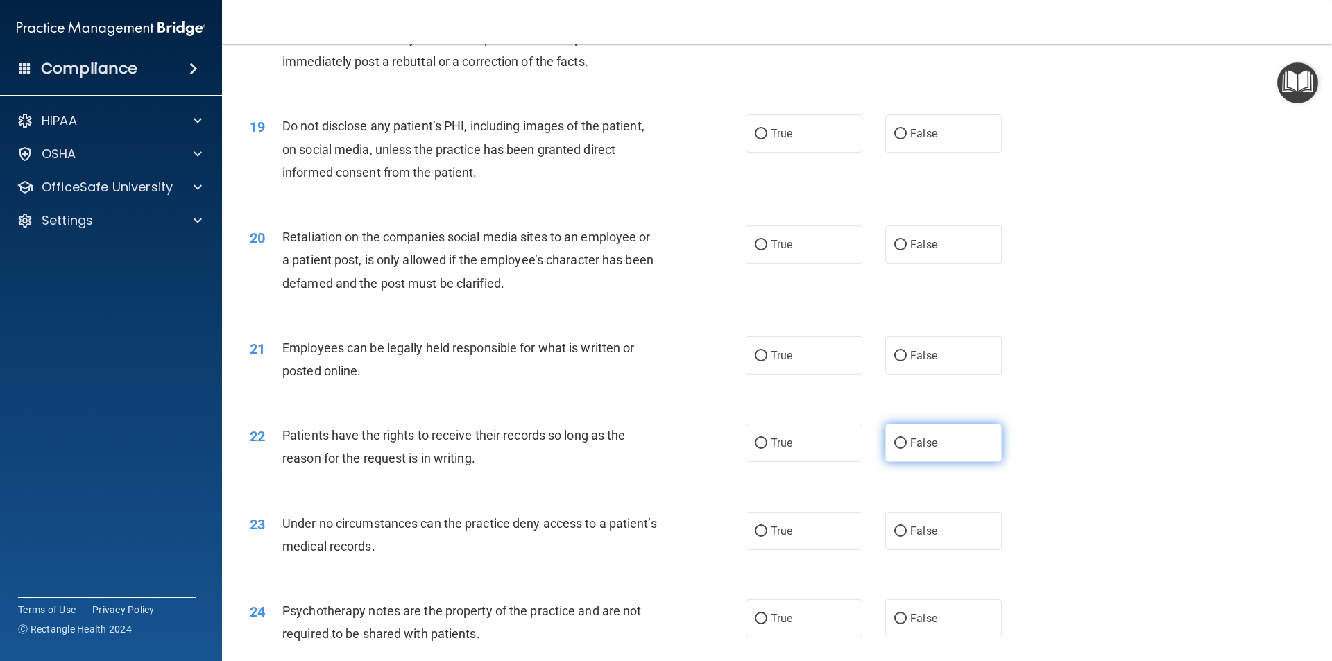
click at [897, 449] on input "False" at bounding box center [900, 443] width 12 height 10
radio input "true"
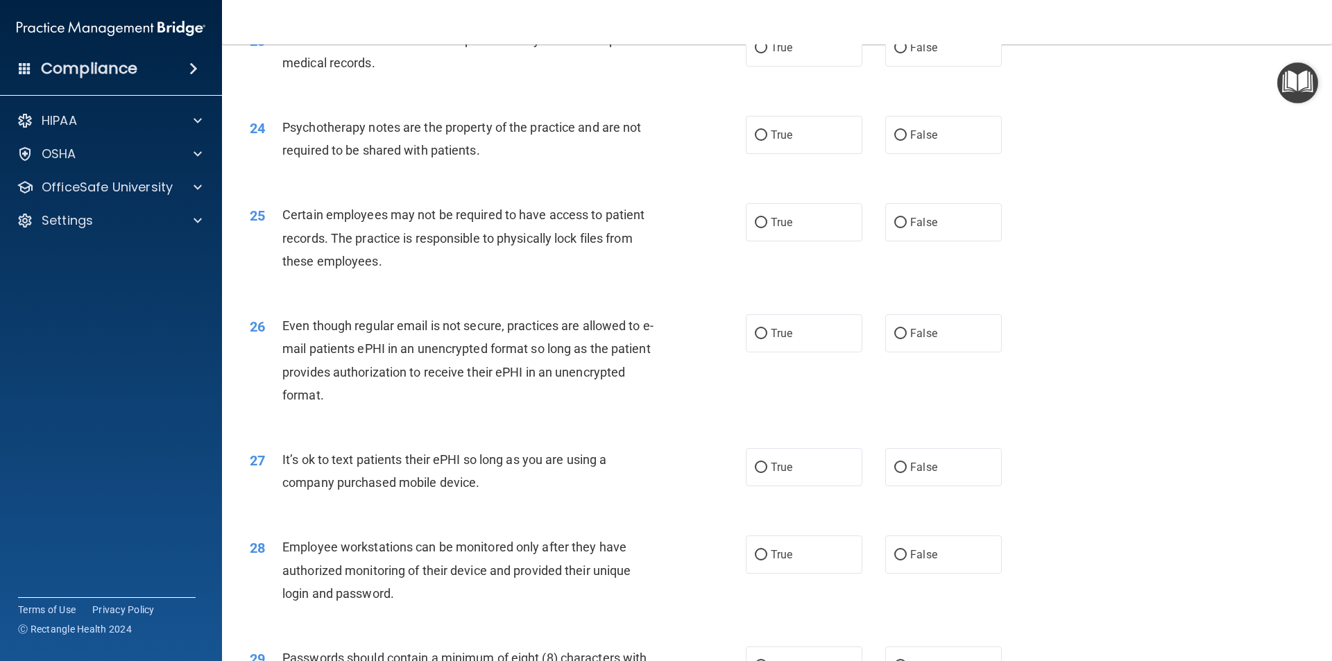
scroll to position [2706, 0]
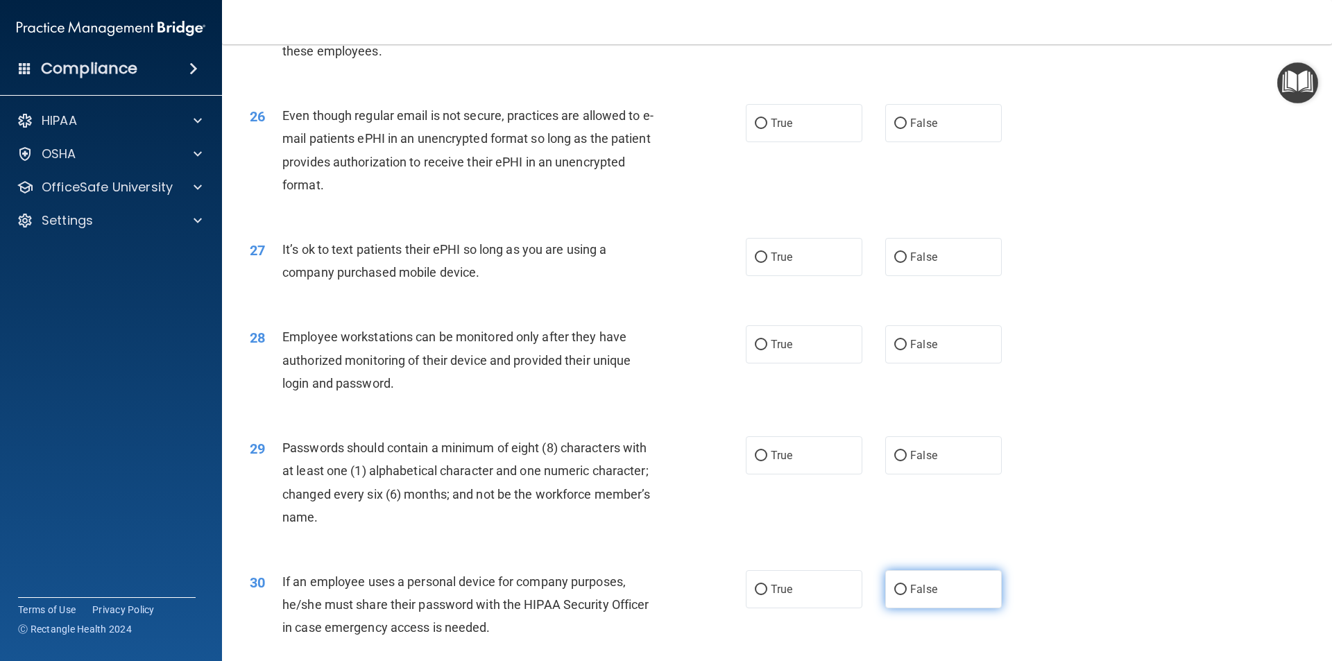
drag, startPoint x: 887, startPoint y: 611, endPoint x: 893, endPoint y: 629, distance: 18.9
click at [894, 595] on input "False" at bounding box center [900, 590] width 12 height 10
radio input "true"
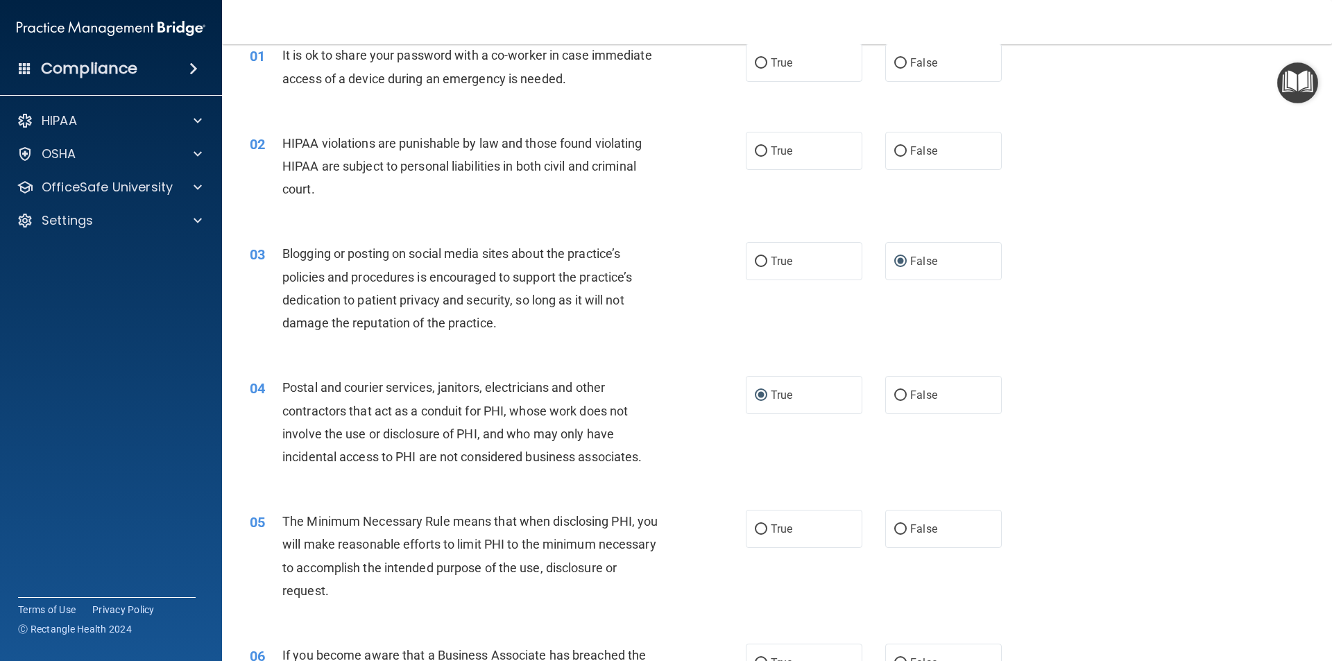
scroll to position [0, 0]
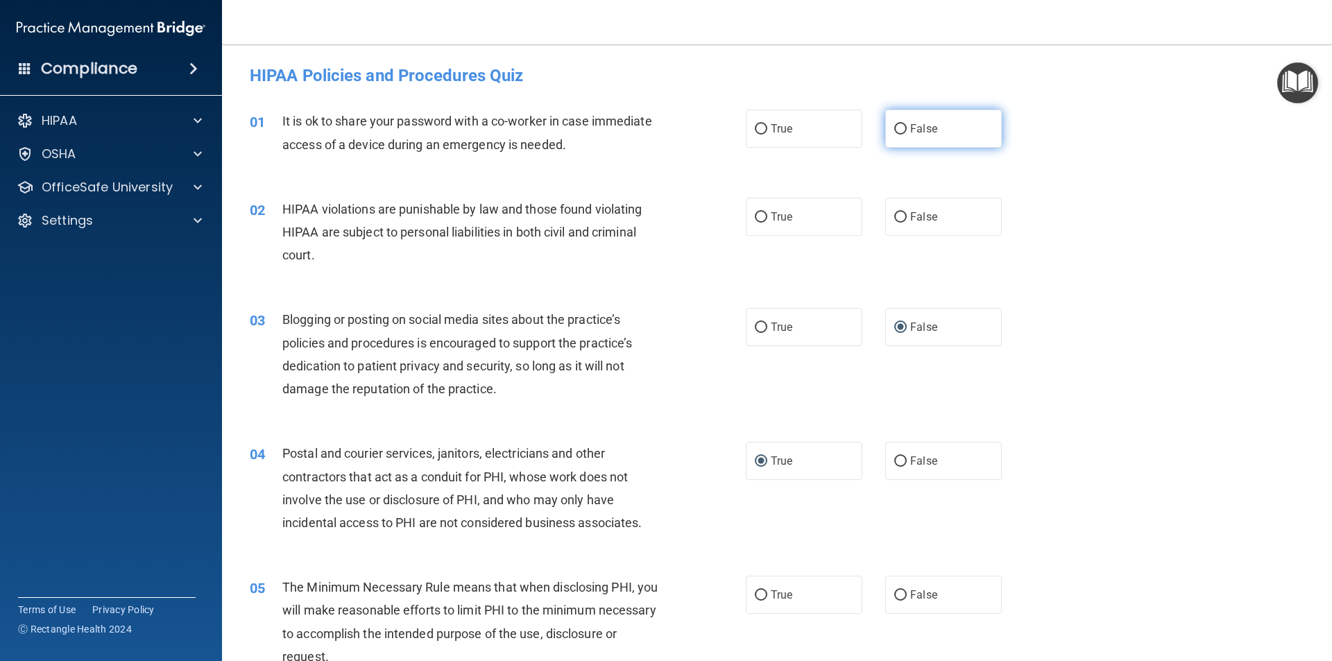
click at [894, 127] on input "False" at bounding box center [900, 129] width 12 height 10
radio input "true"
click at [758, 216] on input "True" at bounding box center [761, 217] width 12 height 10
radio input "true"
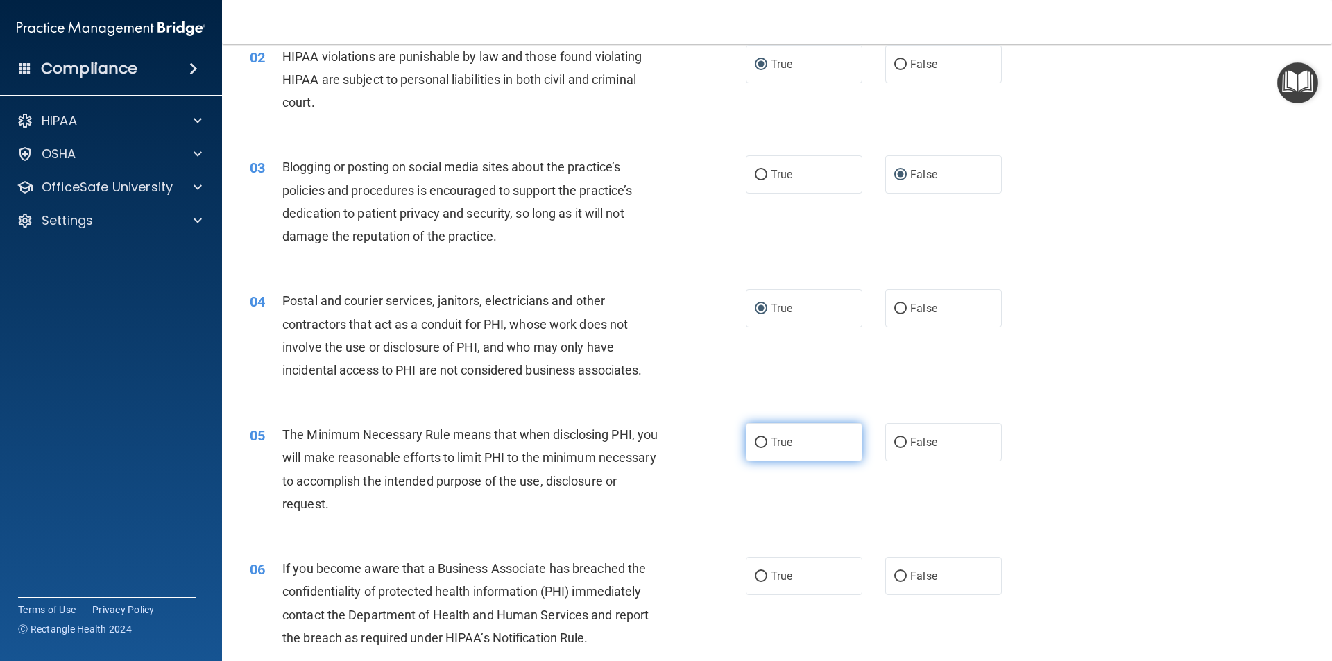
scroll to position [208, 0]
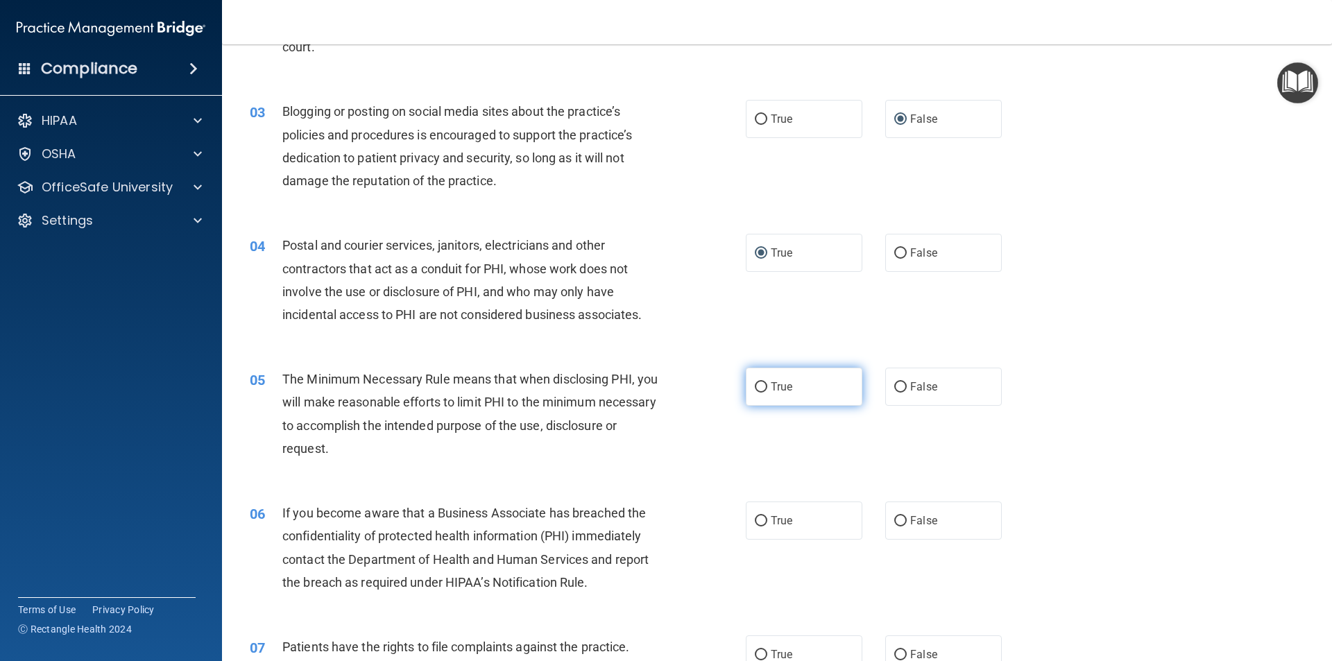
click at [755, 388] on input "True" at bounding box center [761, 387] width 12 height 10
radio input "true"
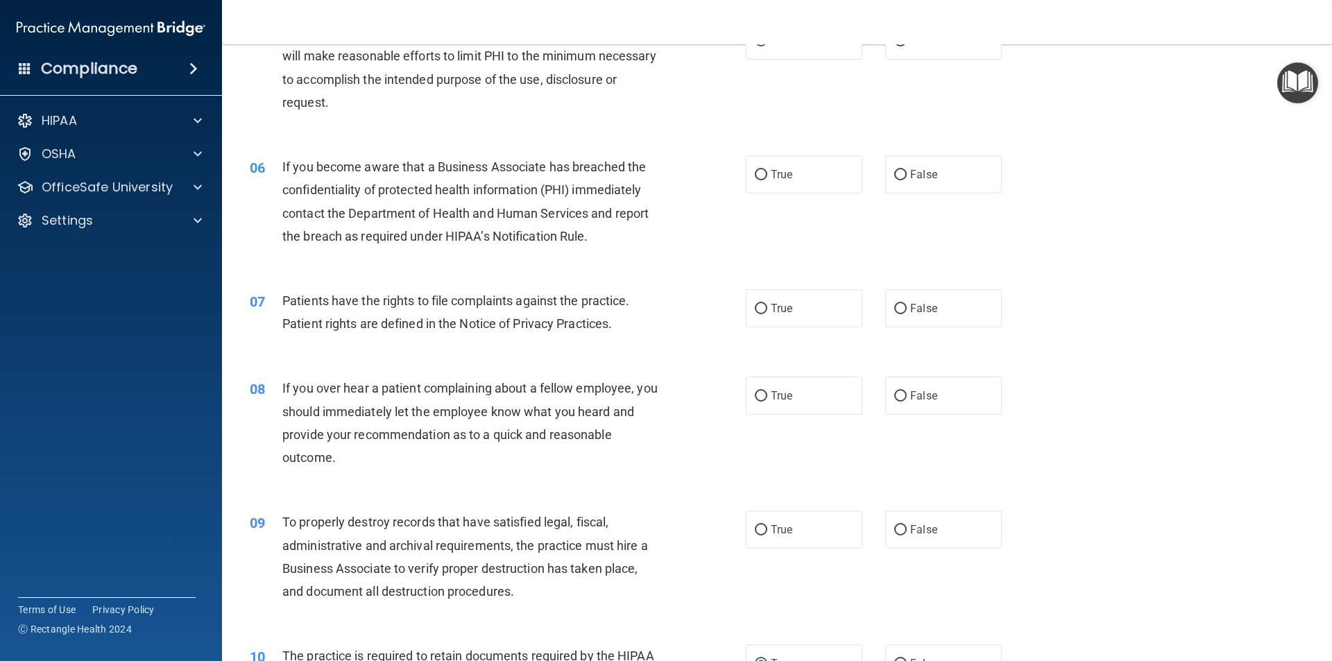
scroll to position [555, 0]
click at [894, 170] on input "False" at bounding box center [900, 174] width 12 height 10
radio input "true"
click at [755, 303] on input "True" at bounding box center [761, 308] width 12 height 10
radio input "true"
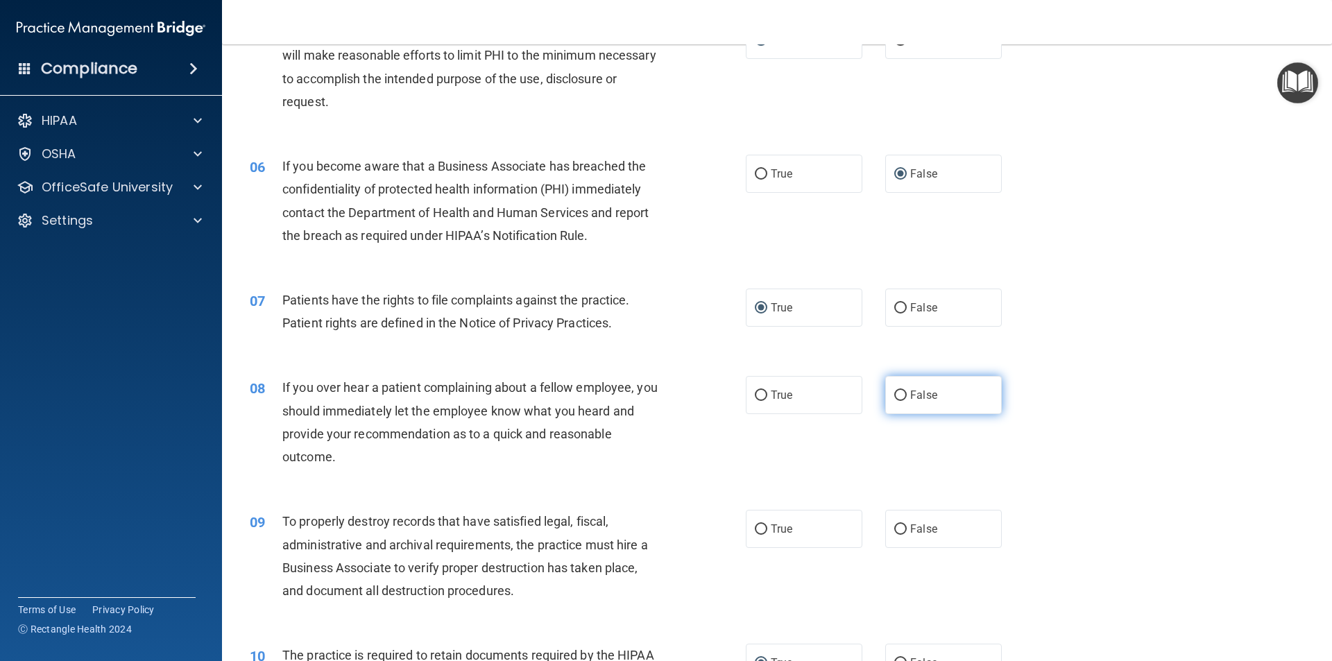
drag, startPoint x: 894, startPoint y: 393, endPoint x: 896, endPoint y: 402, distance: 9.3
click at [894, 393] on input "False" at bounding box center [900, 396] width 12 height 10
radio input "true"
drag, startPoint x: 760, startPoint y: 525, endPoint x: 765, endPoint y: 534, distance: 10.2
click at [760, 525] on input "True" at bounding box center [761, 530] width 12 height 10
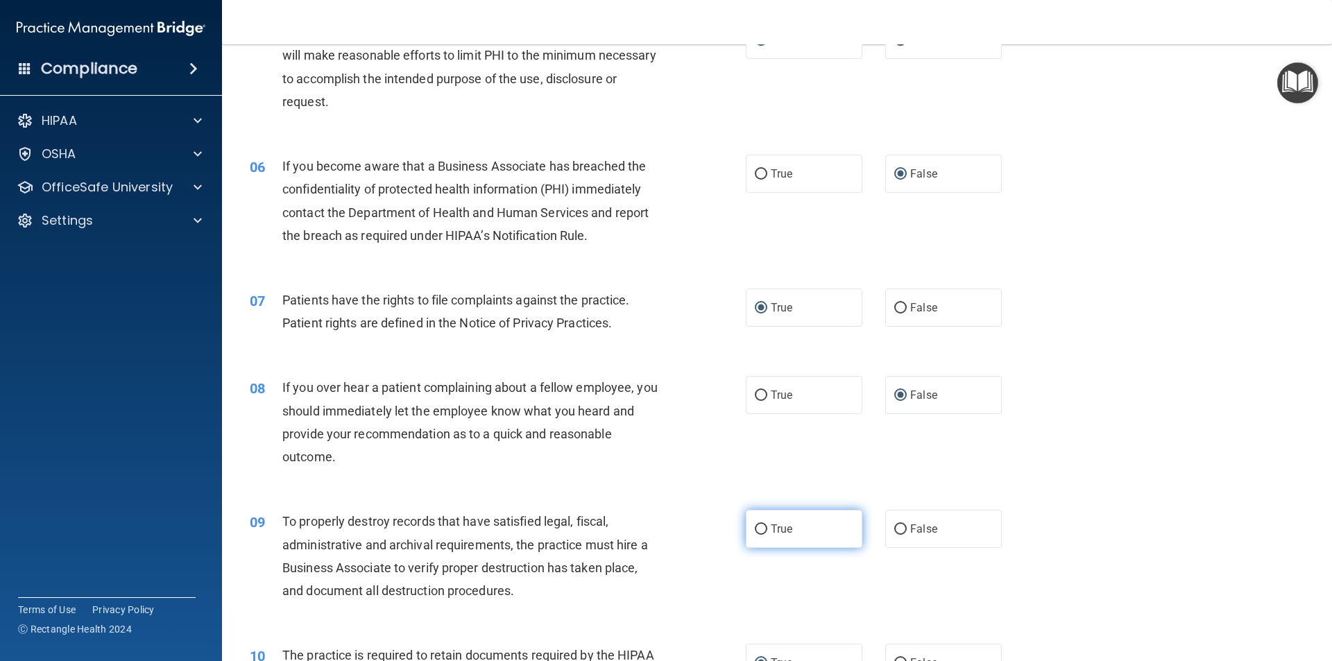
radio input "true"
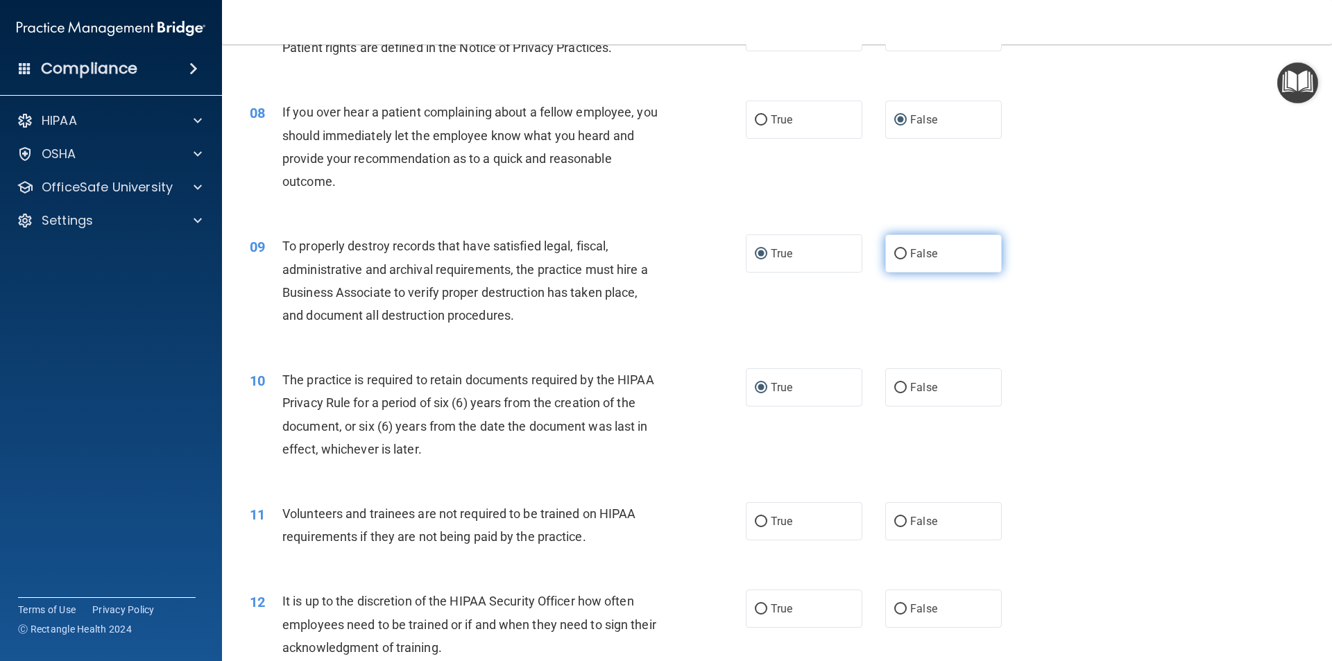
scroll to position [833, 0]
click at [894, 248] on input "False" at bounding box center [900, 252] width 12 height 10
radio input "true"
radio input "false"
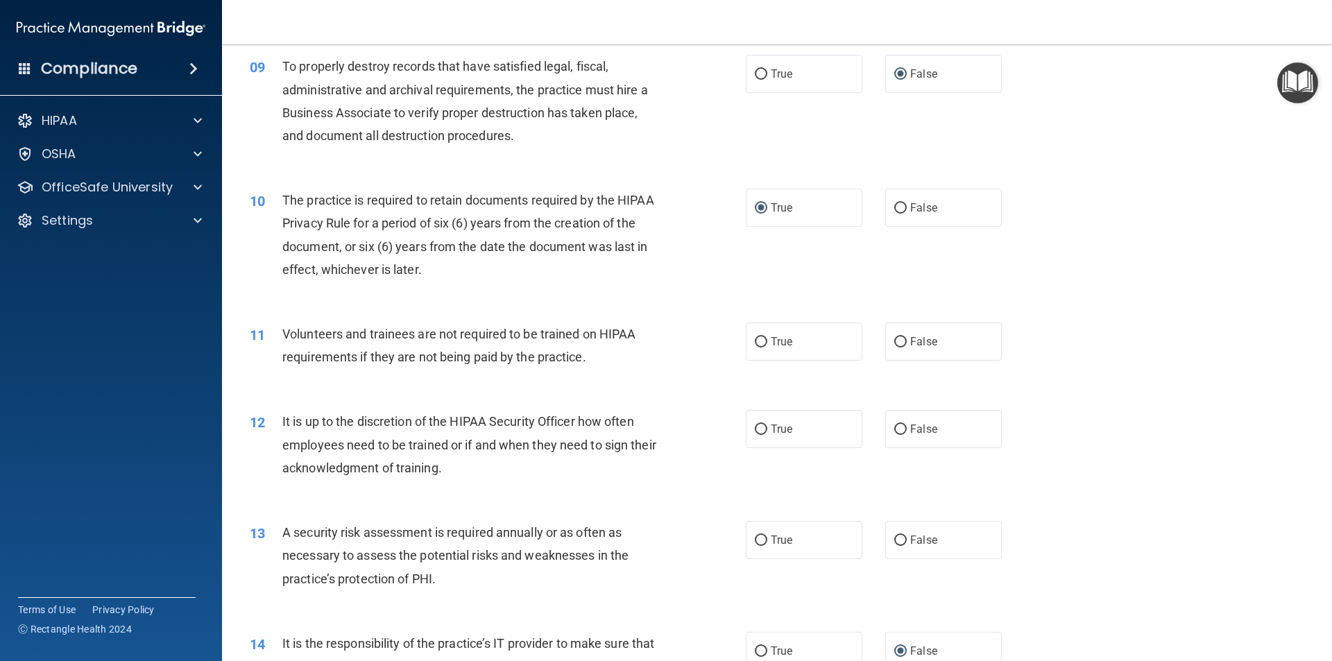
scroll to position [1041, 0]
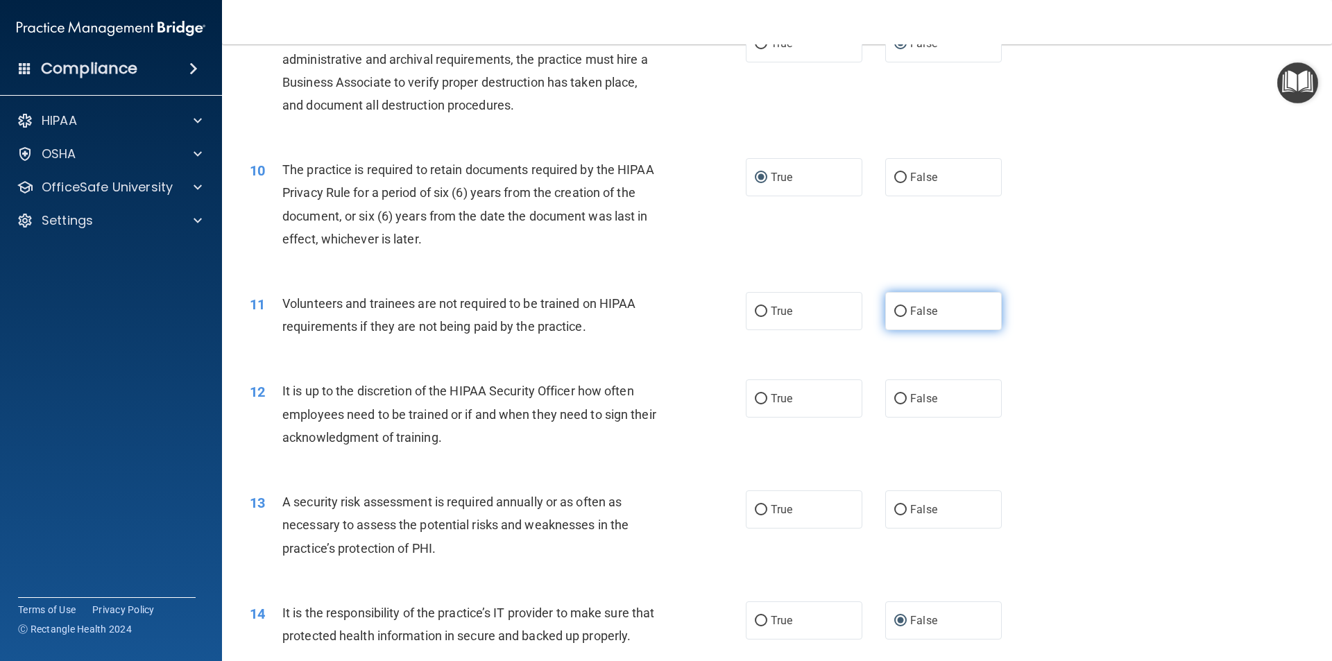
click at [894, 308] on input "False" at bounding box center [900, 312] width 12 height 10
radio input "true"
click at [894, 397] on input "False" at bounding box center [900, 399] width 12 height 10
radio input "true"
click at [755, 505] on input "True" at bounding box center [761, 510] width 12 height 10
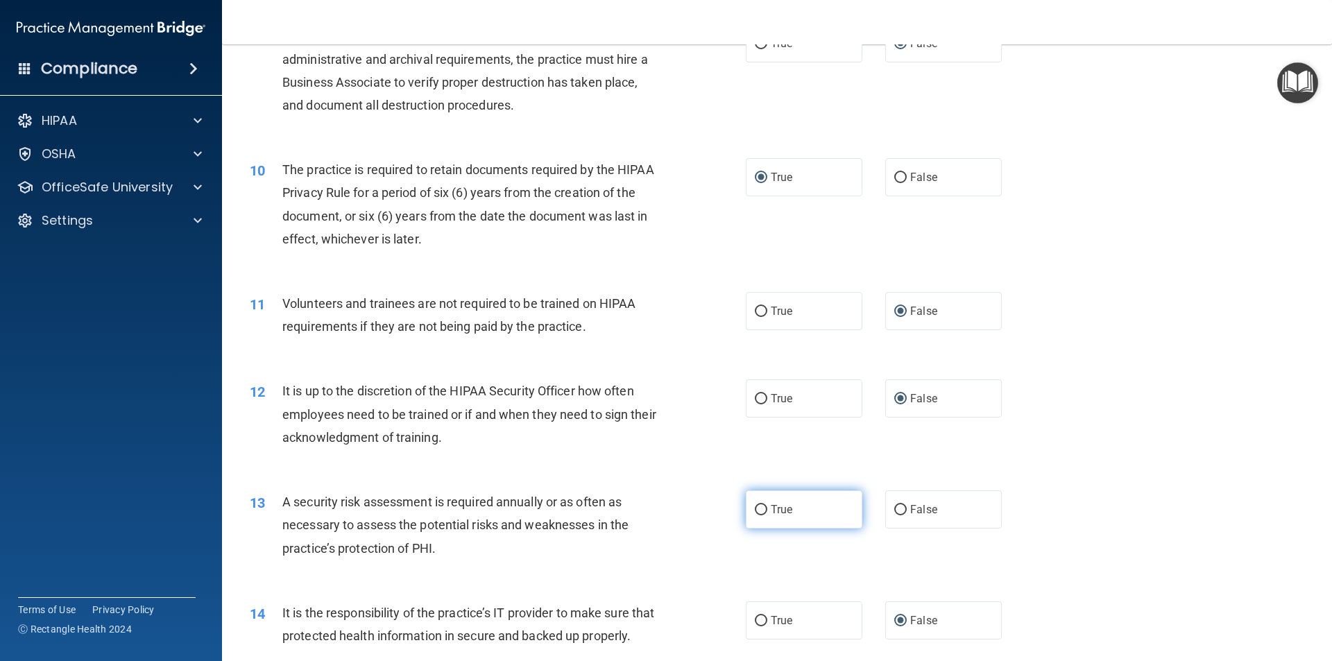
radio input "true"
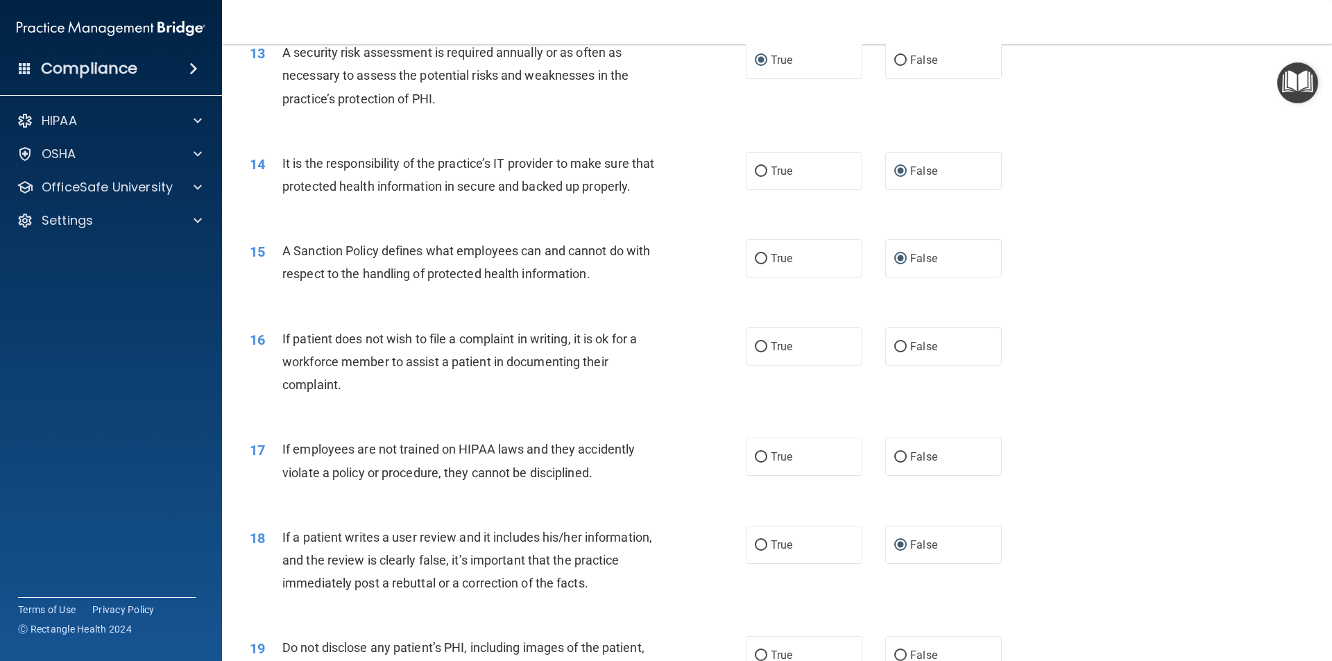
scroll to position [1526, 0]
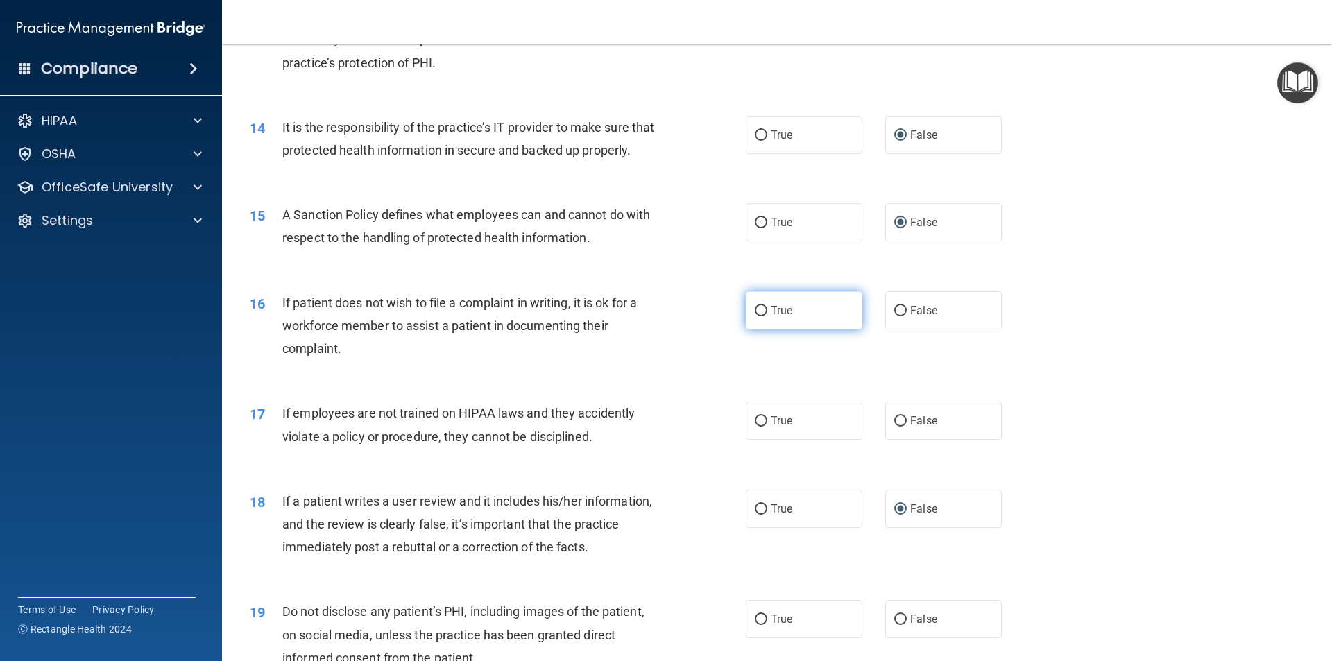
click at [756, 316] on input "True" at bounding box center [761, 311] width 12 height 10
radio input "true"
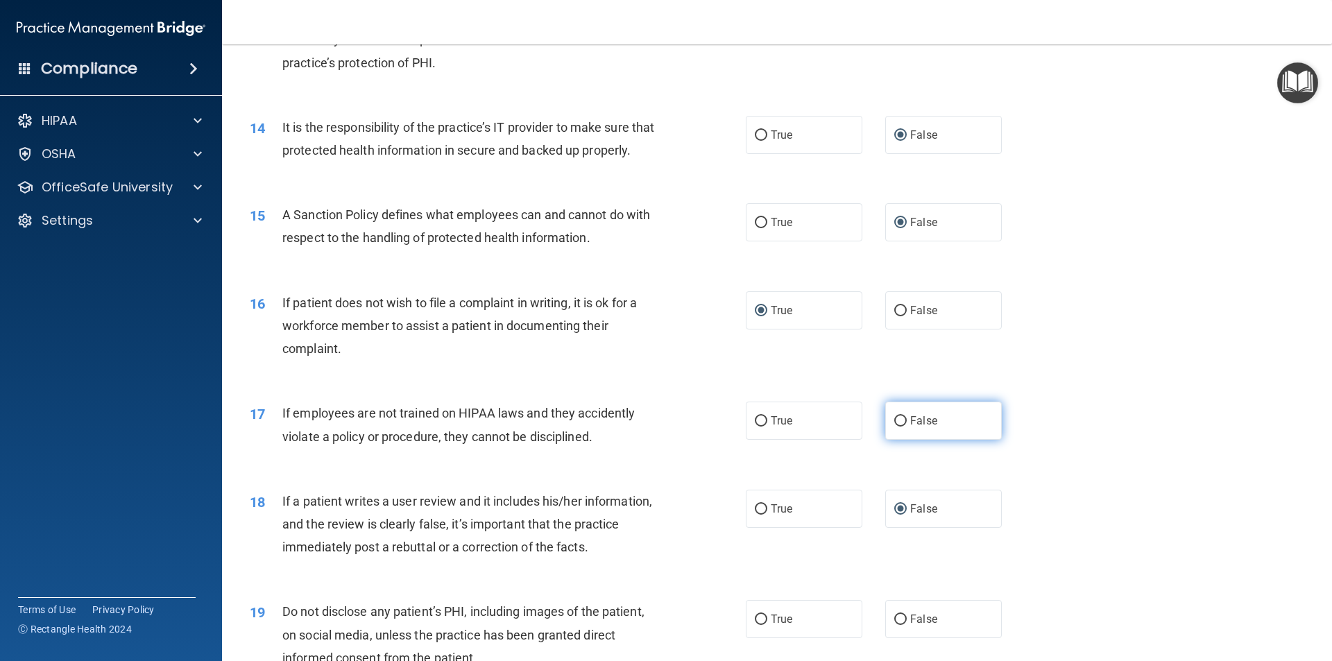
click at [894, 427] on input "False" at bounding box center [900, 421] width 12 height 10
radio input "true"
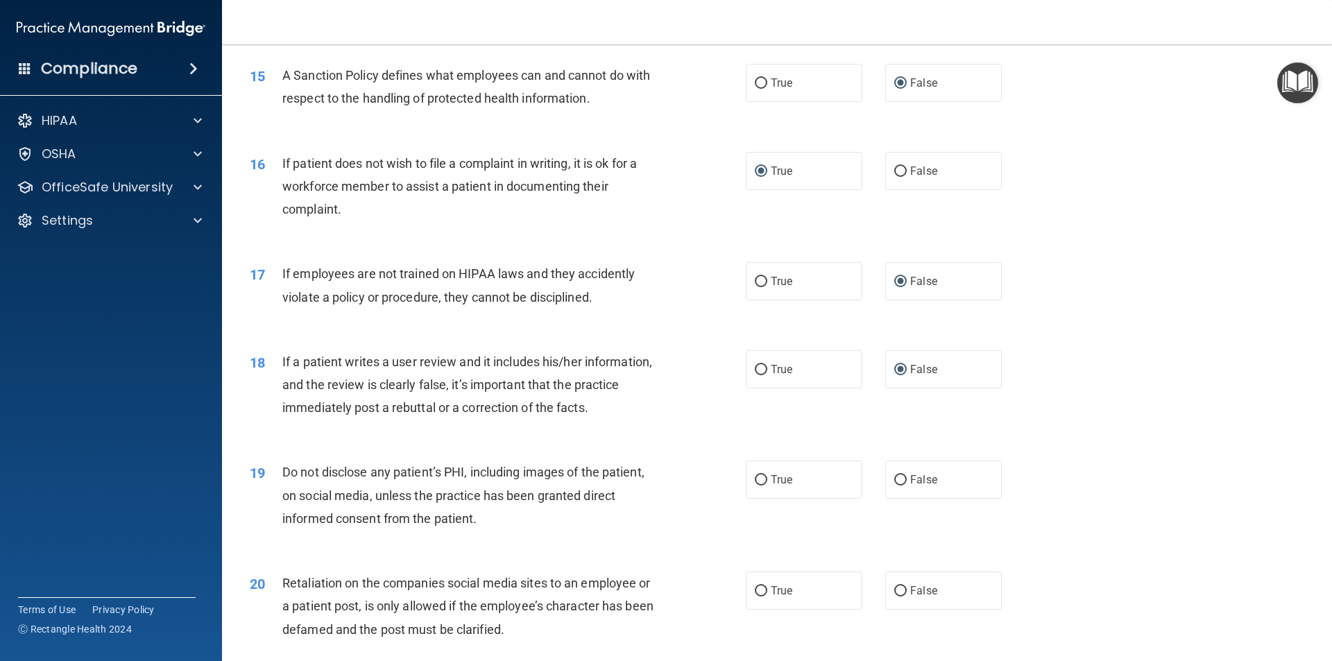
scroll to position [1734, 0]
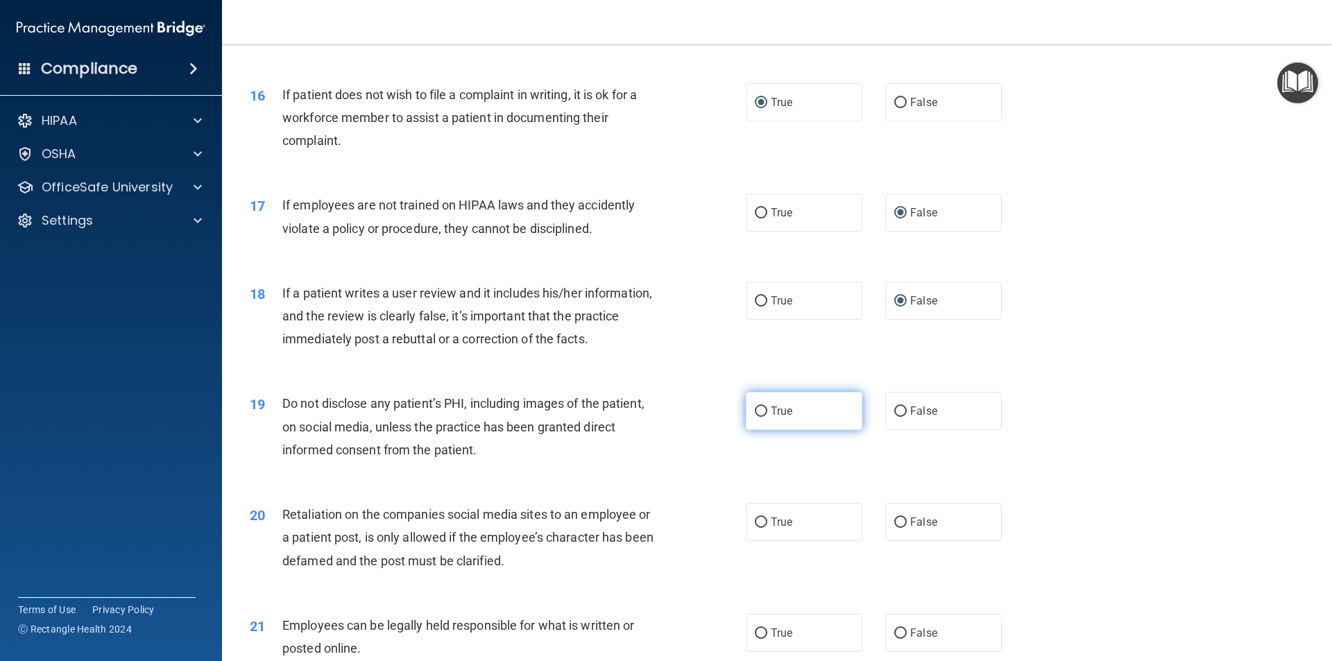
click at [757, 417] on input "True" at bounding box center [761, 412] width 12 height 10
radio input "true"
click at [894, 528] on input "False" at bounding box center [900, 523] width 12 height 10
radio input "true"
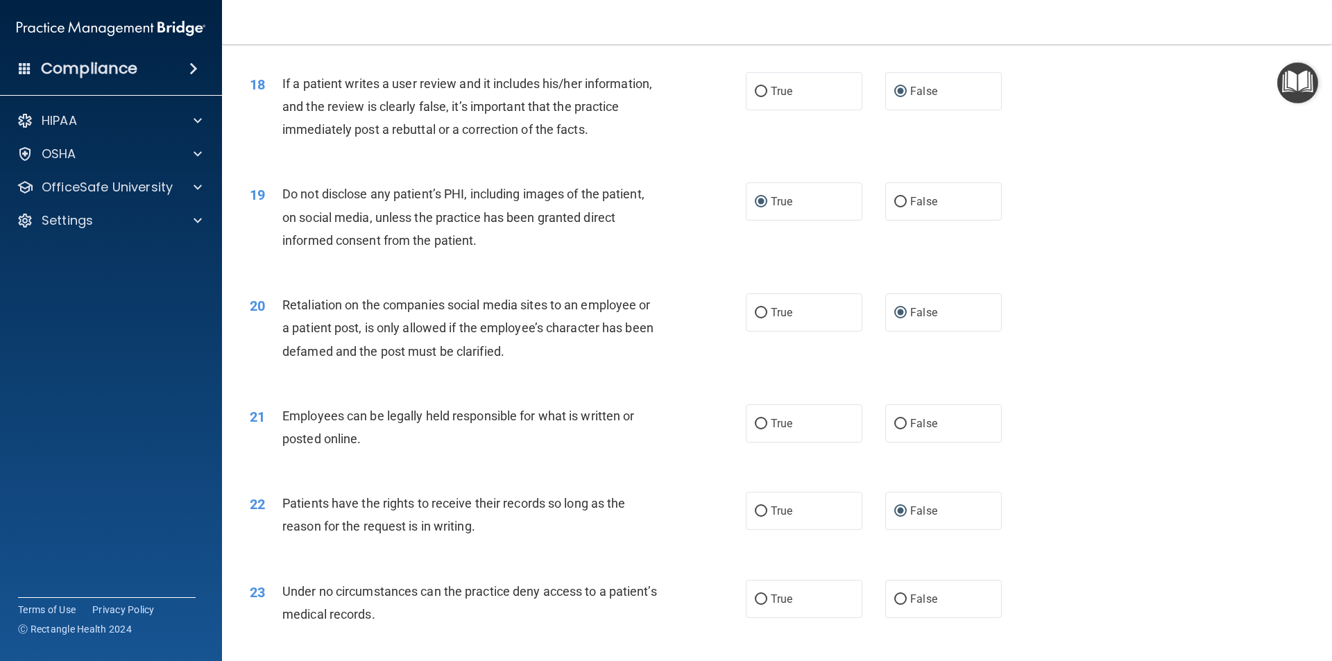
scroll to position [1943, 0]
click at [756, 431] on input "True" at bounding box center [761, 425] width 12 height 10
radio input "true"
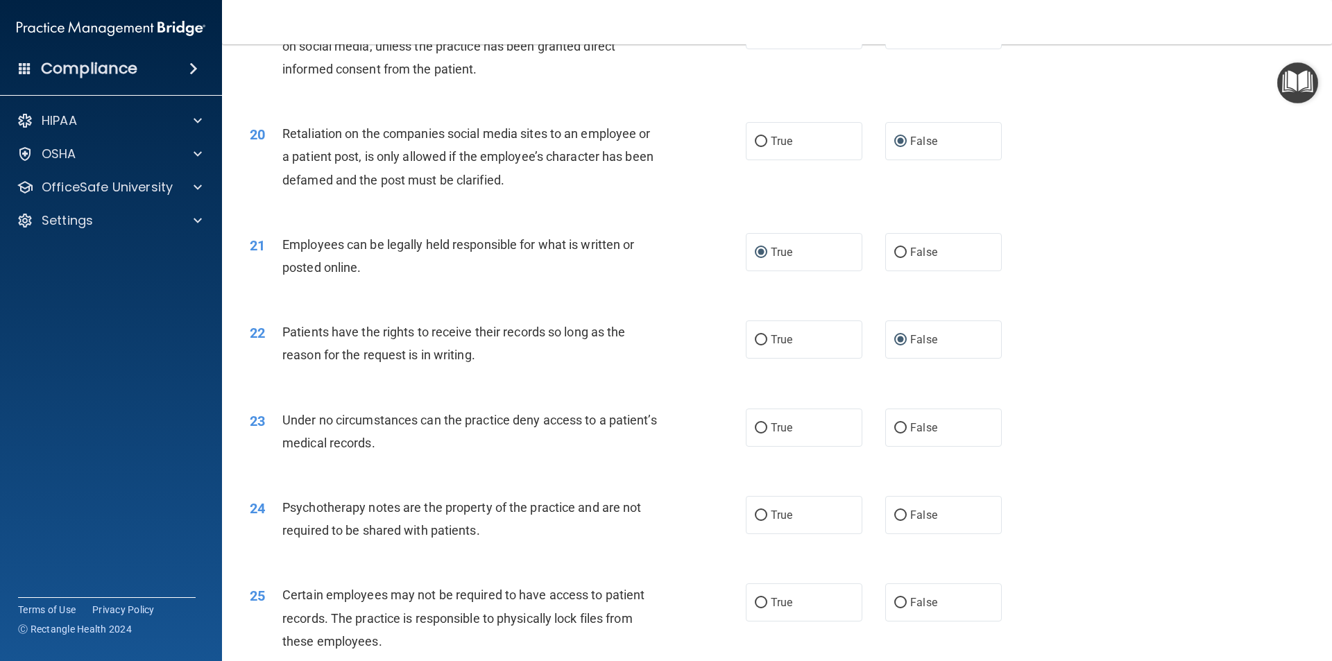
scroll to position [2151, 0]
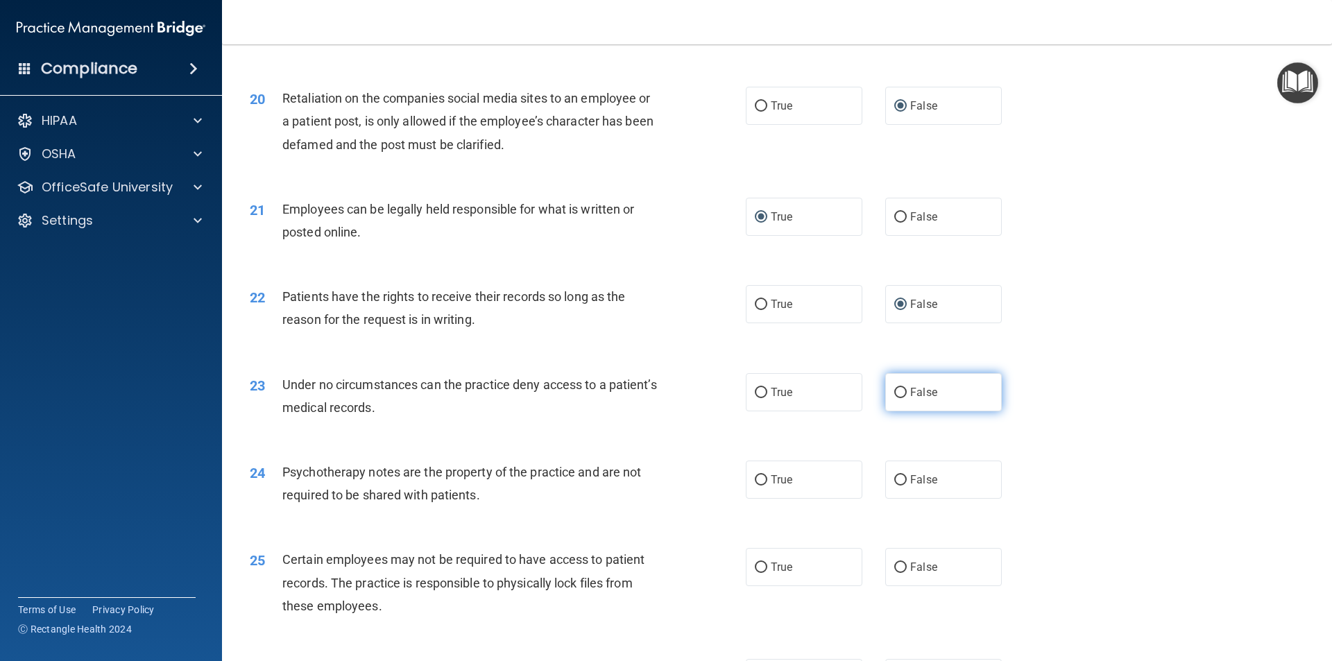
click at [894, 398] on input "False" at bounding box center [900, 393] width 12 height 10
radio input "true"
click at [755, 486] on input "True" at bounding box center [761, 480] width 12 height 10
radio input "true"
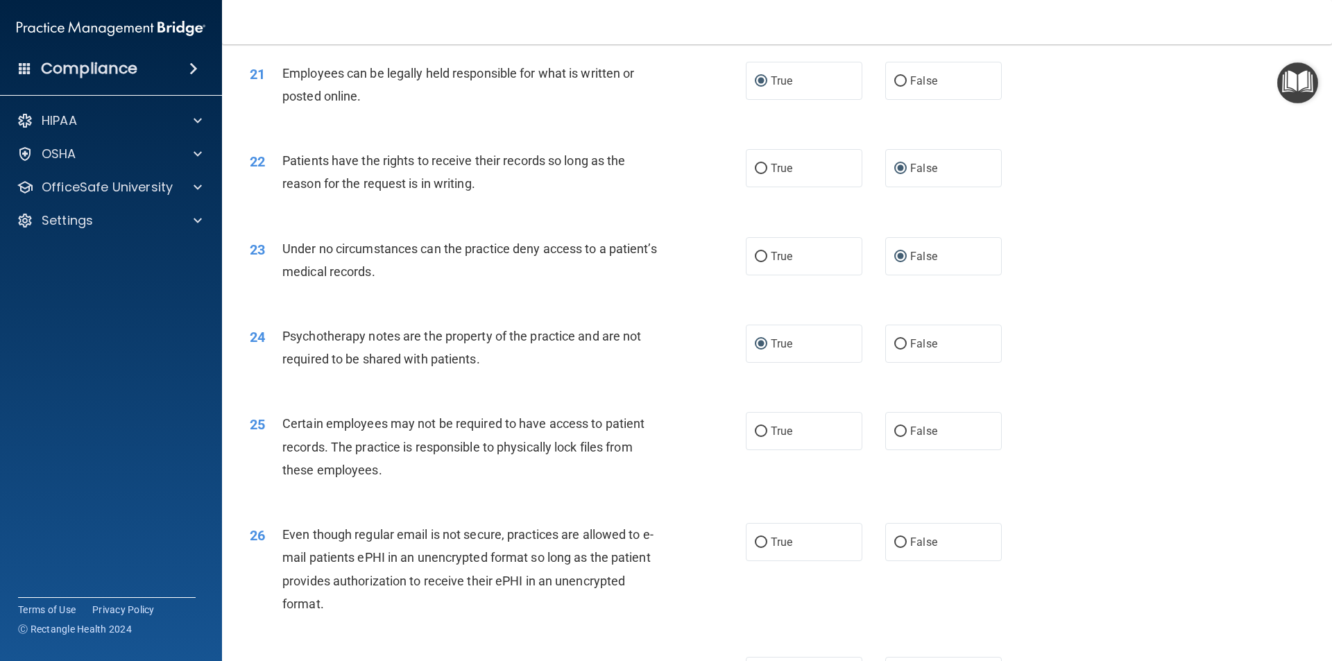
scroll to position [2359, 0]
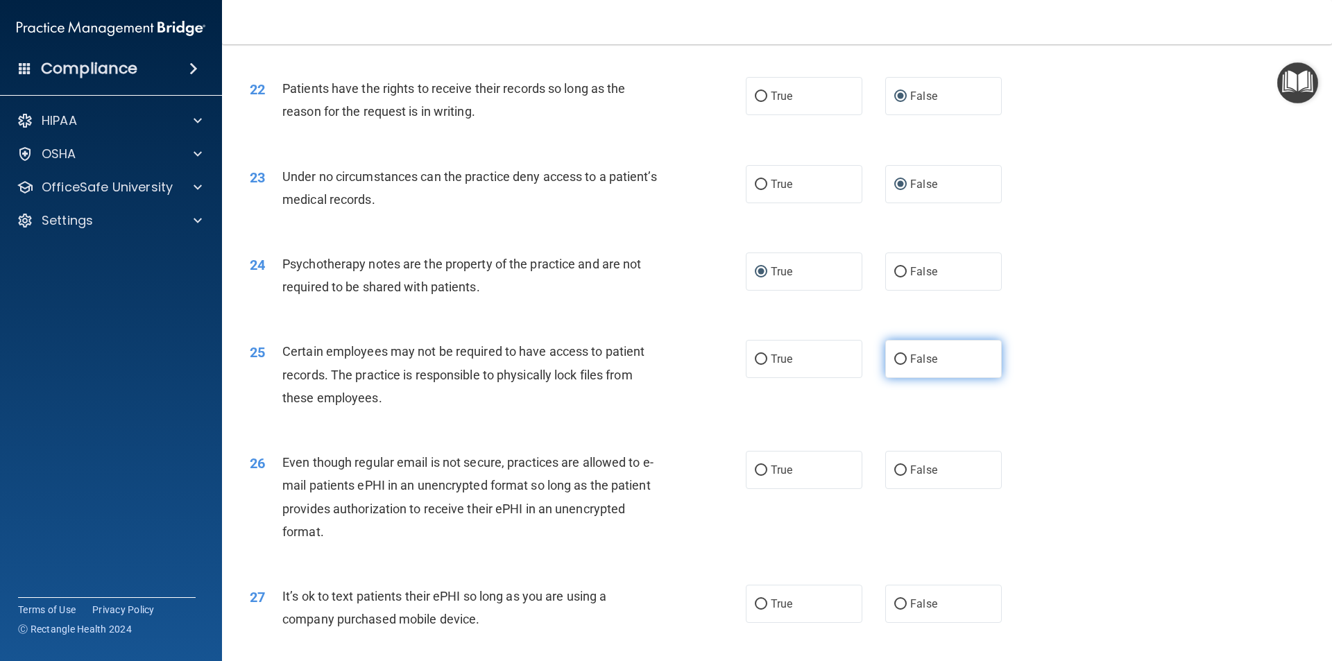
click at [887, 378] on label "False" at bounding box center [943, 359] width 117 height 38
click at [894, 365] on input "False" at bounding box center [900, 360] width 12 height 10
radio input "true"
click at [894, 476] on input "False" at bounding box center [900, 471] width 12 height 10
radio input "true"
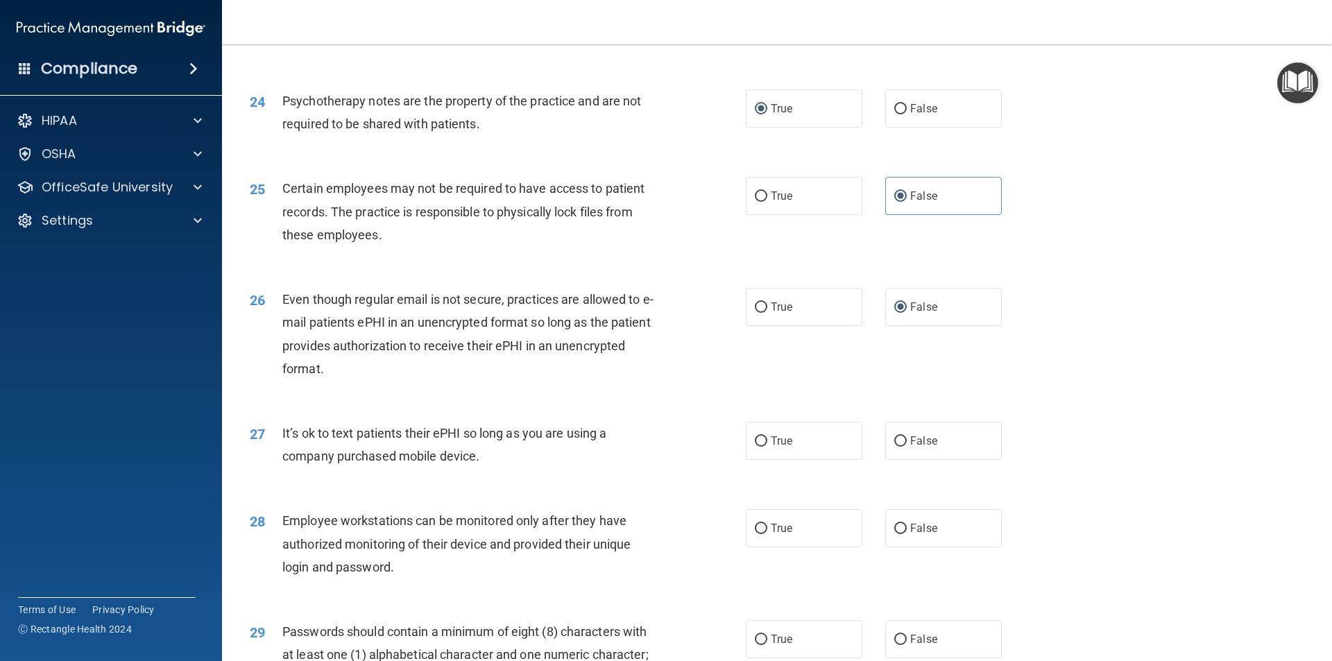
scroll to position [2567, 0]
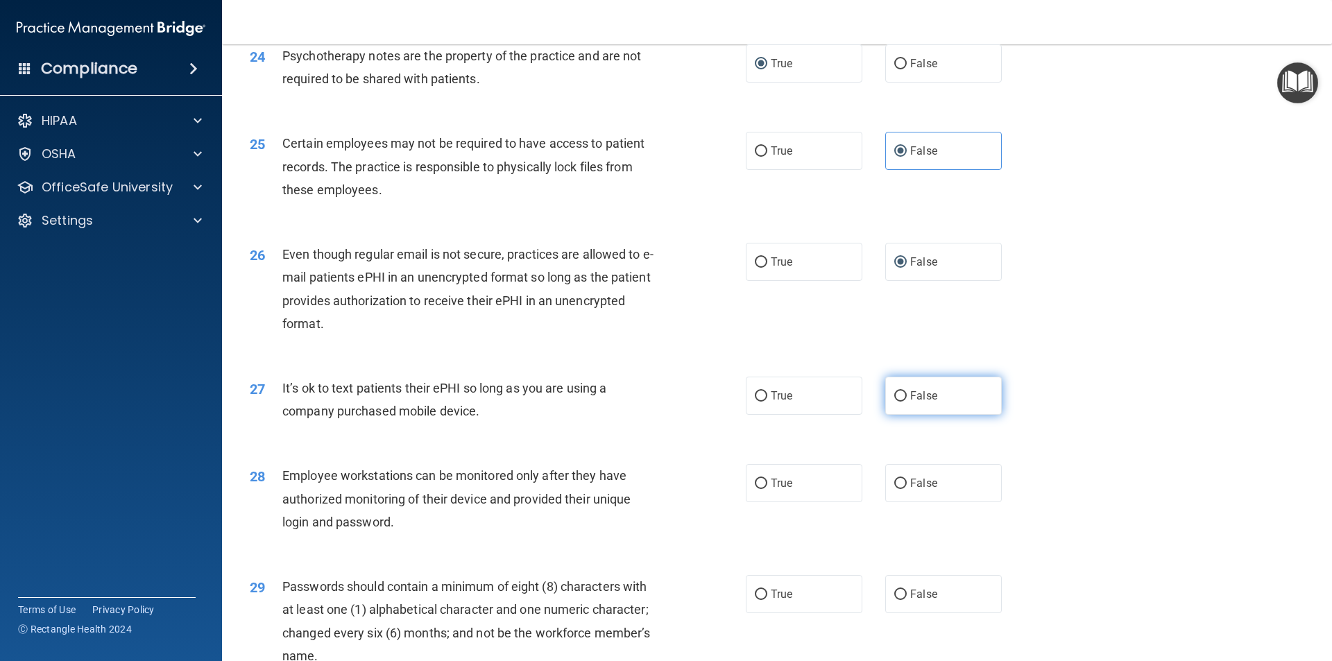
click at [894, 402] on input "False" at bounding box center [900, 396] width 12 height 10
radio input "true"
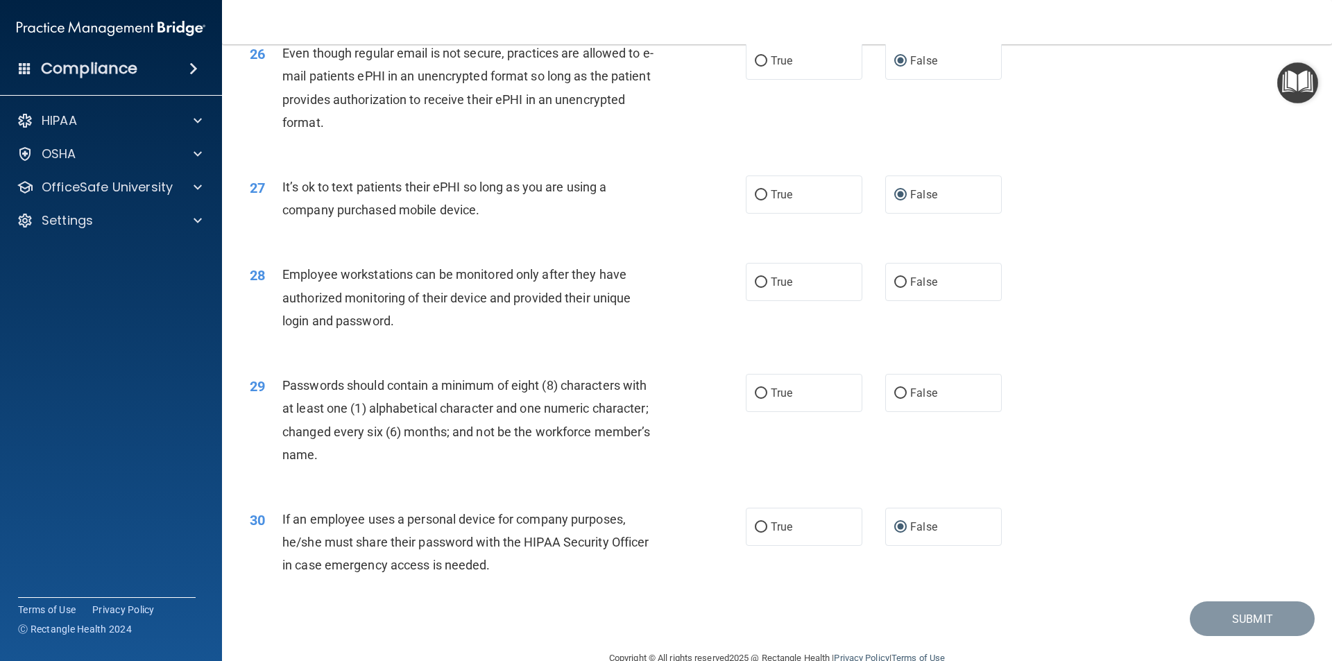
scroll to position [2775, 0]
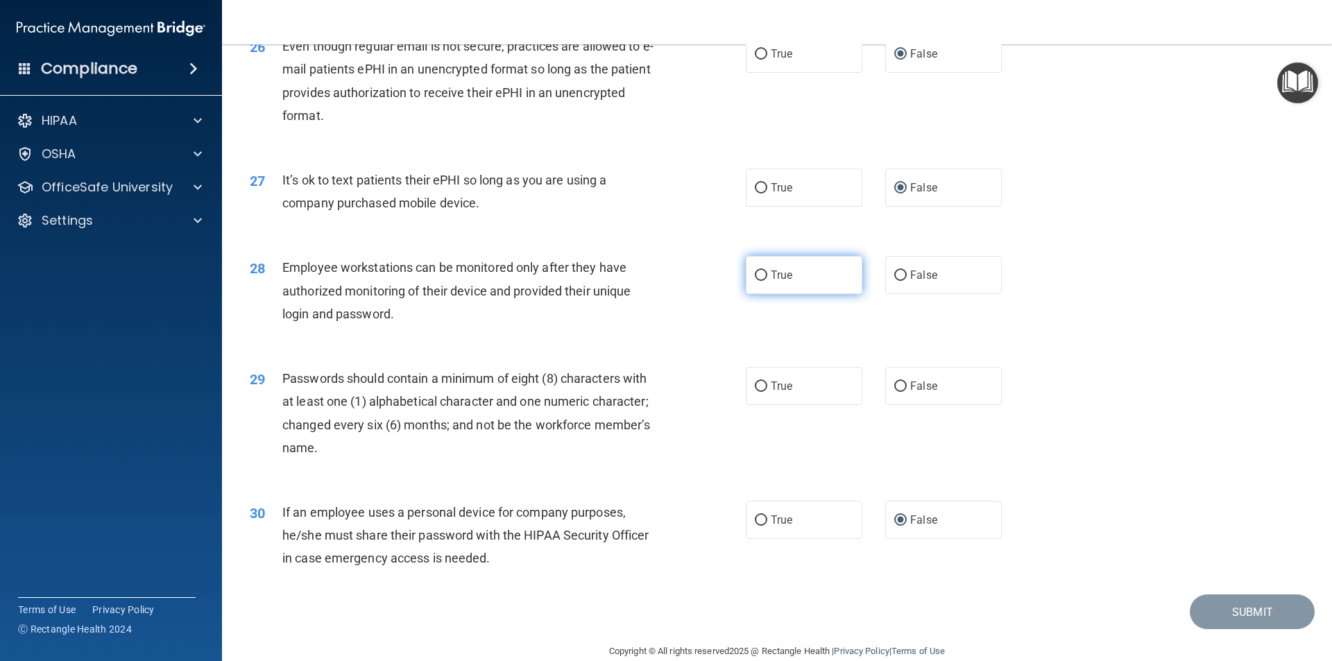
click at [758, 281] on input "True" at bounding box center [761, 276] width 12 height 10
radio input "true"
click at [755, 392] on input "True" at bounding box center [761, 387] width 12 height 10
radio input "true"
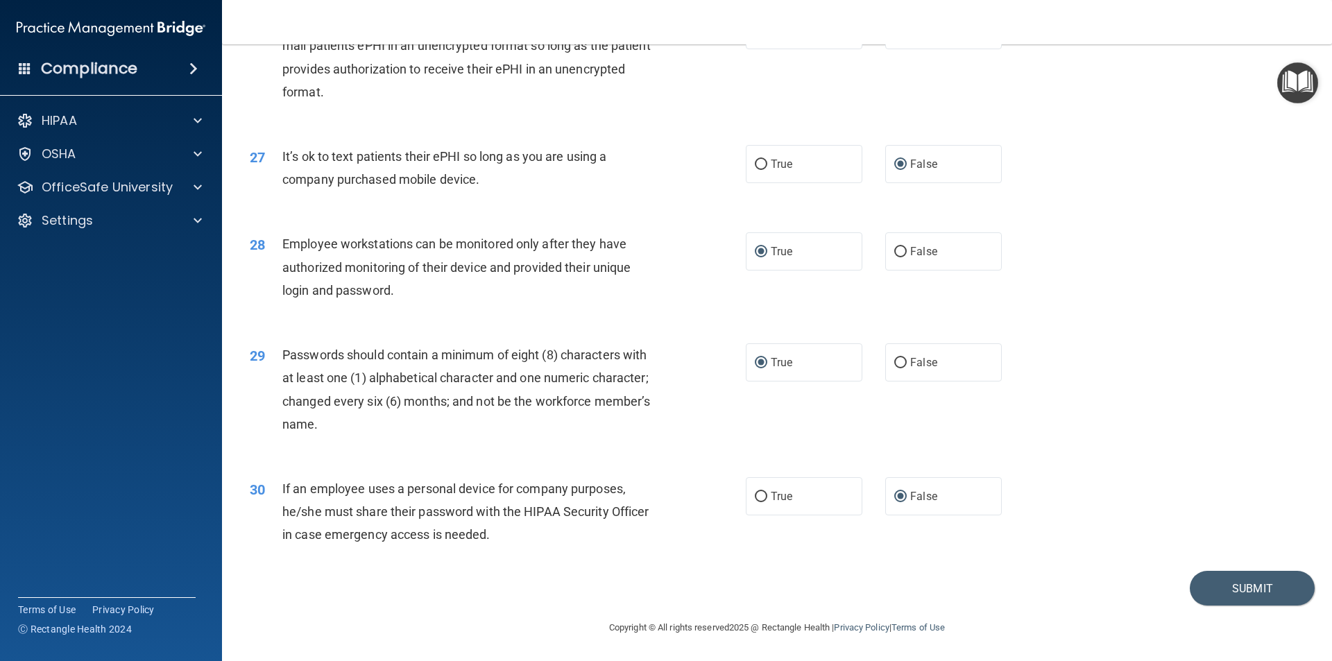
scroll to position [2822, 0]
click at [1241, 594] on button "Submit" at bounding box center [1252, 588] width 125 height 35
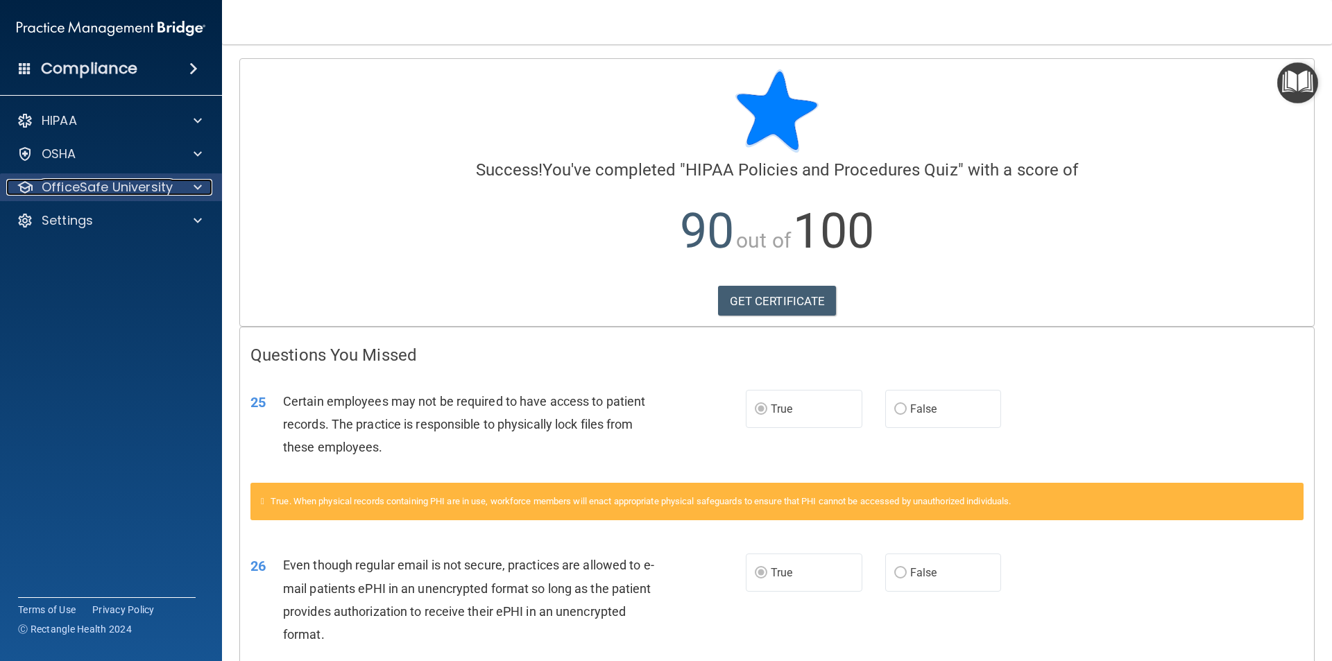
click at [196, 187] on span at bounding box center [198, 187] width 8 height 17
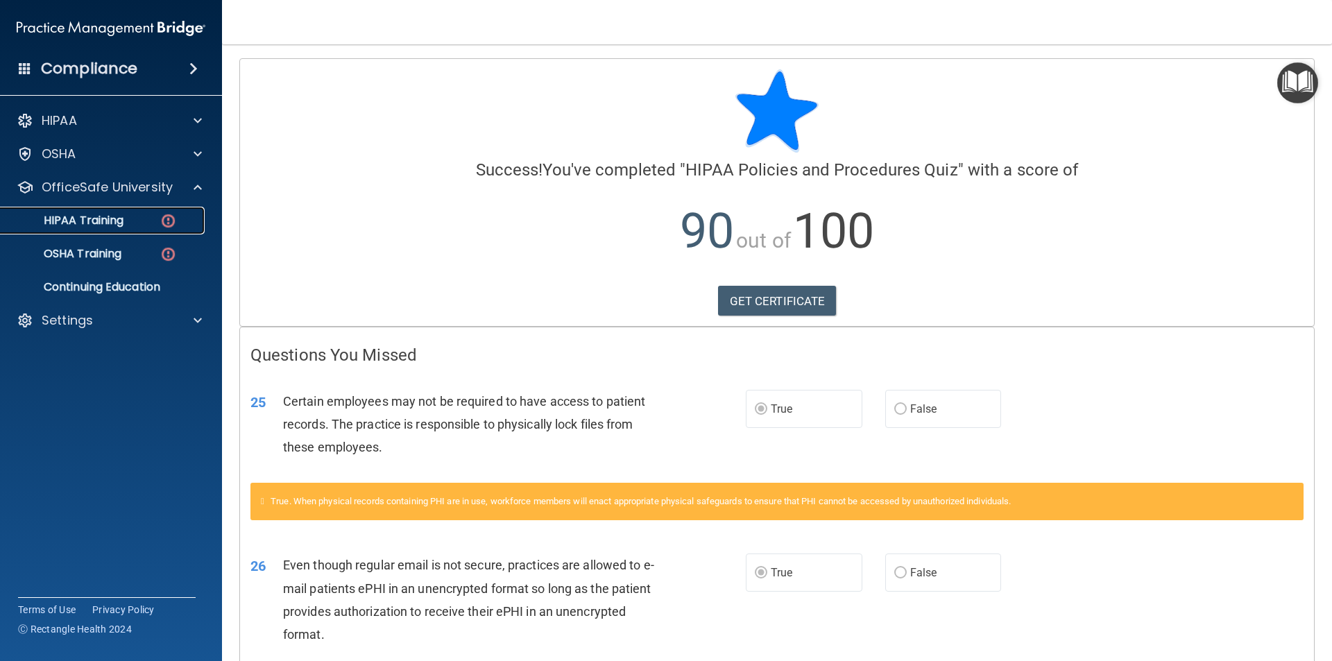
click at [162, 216] on img at bounding box center [168, 220] width 17 height 17
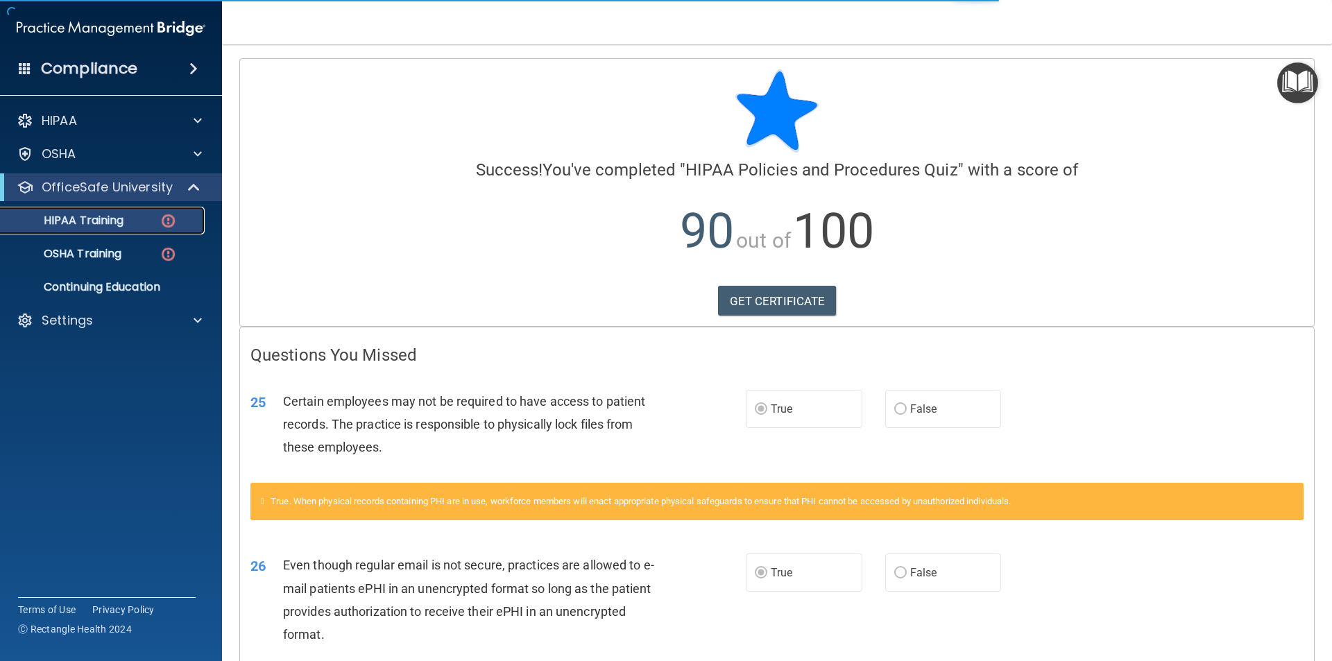
click at [74, 219] on p "HIPAA Training" at bounding box center [66, 221] width 114 height 14
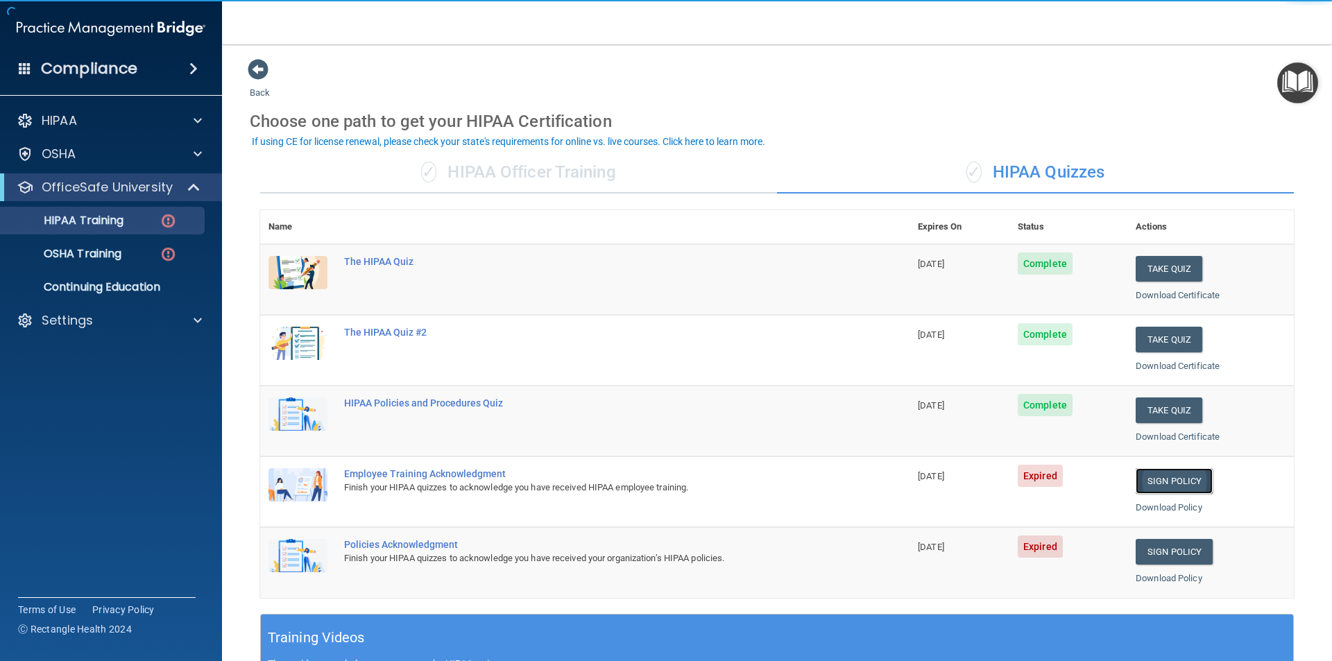
click at [1167, 488] on link "Sign Policy" at bounding box center [1174, 481] width 77 height 26
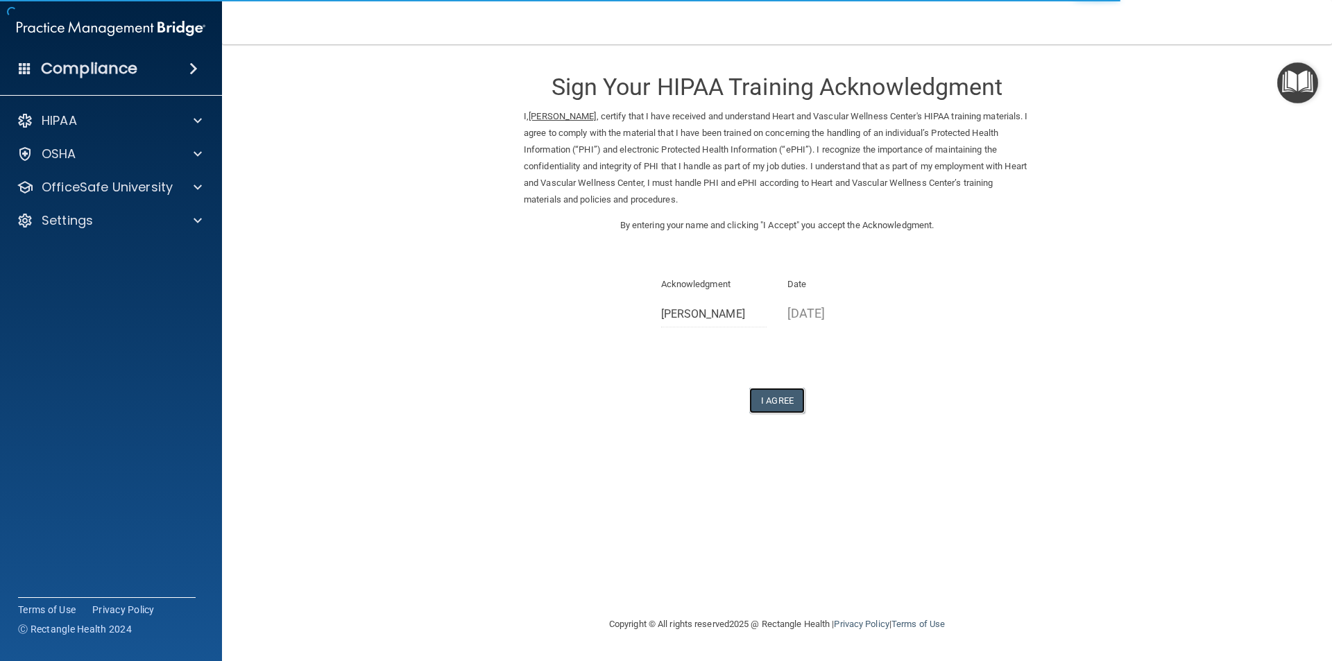
drag, startPoint x: 773, startPoint y: 400, endPoint x: 757, endPoint y: 415, distance: 22.1
click at [775, 399] on button "I Agree" at bounding box center [777, 401] width 56 height 26
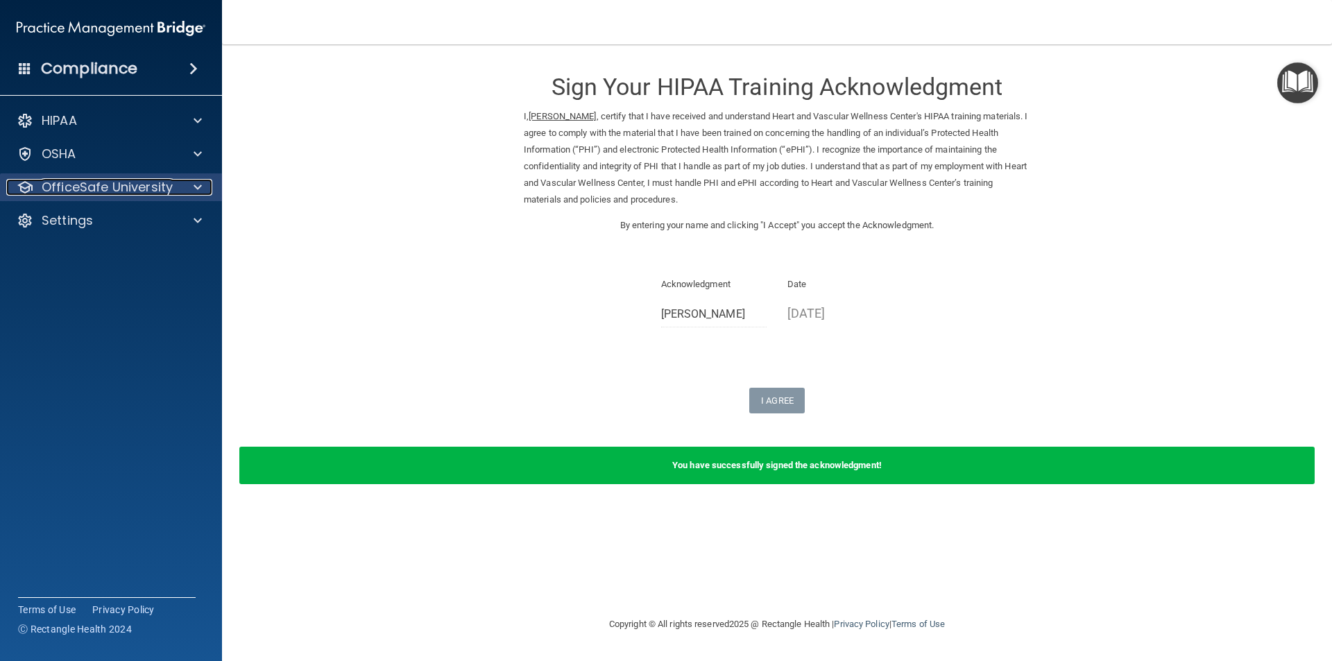
click at [87, 190] on p "OfficeSafe University" at bounding box center [107, 187] width 131 height 17
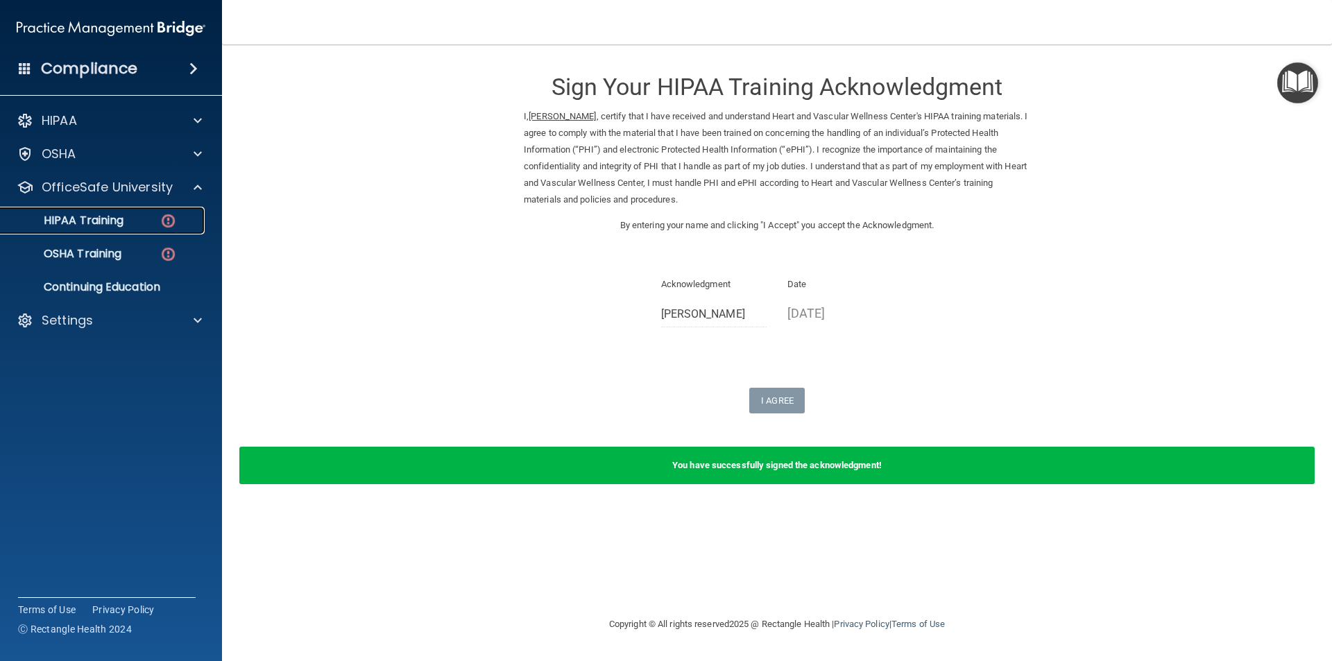
click at [87, 223] on p "HIPAA Training" at bounding box center [66, 221] width 114 height 14
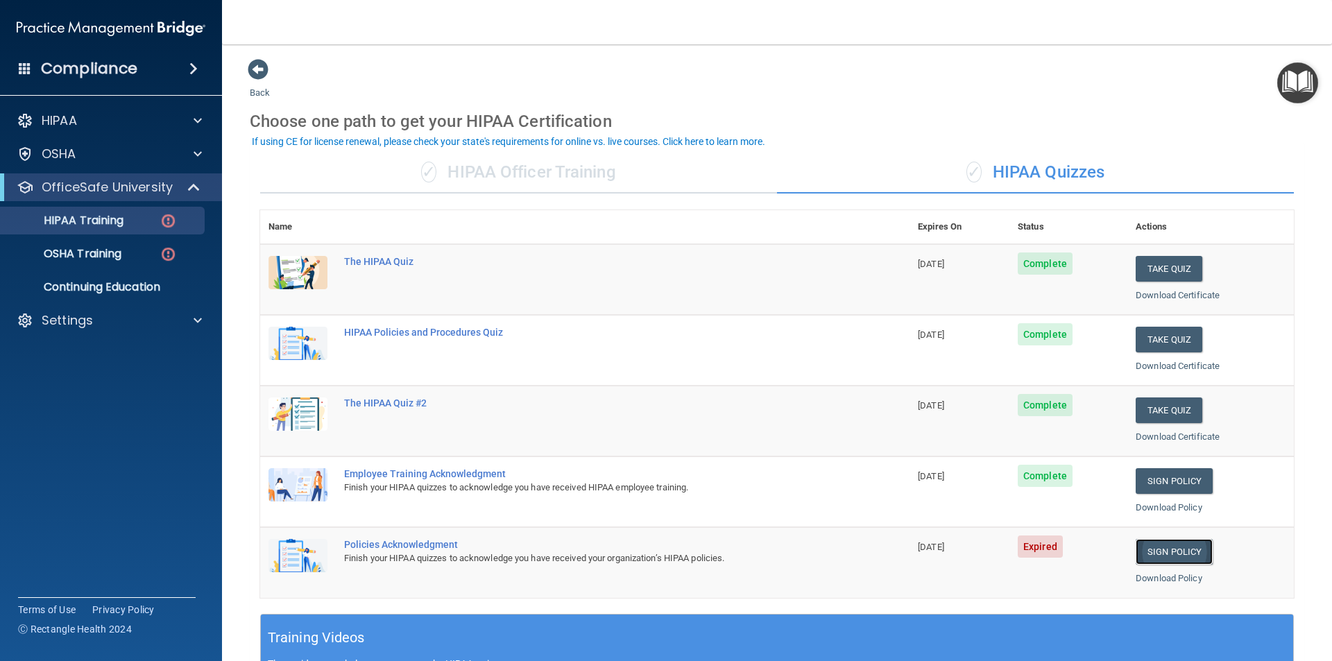
click at [1171, 553] on link "Sign Policy" at bounding box center [1174, 552] width 77 height 26
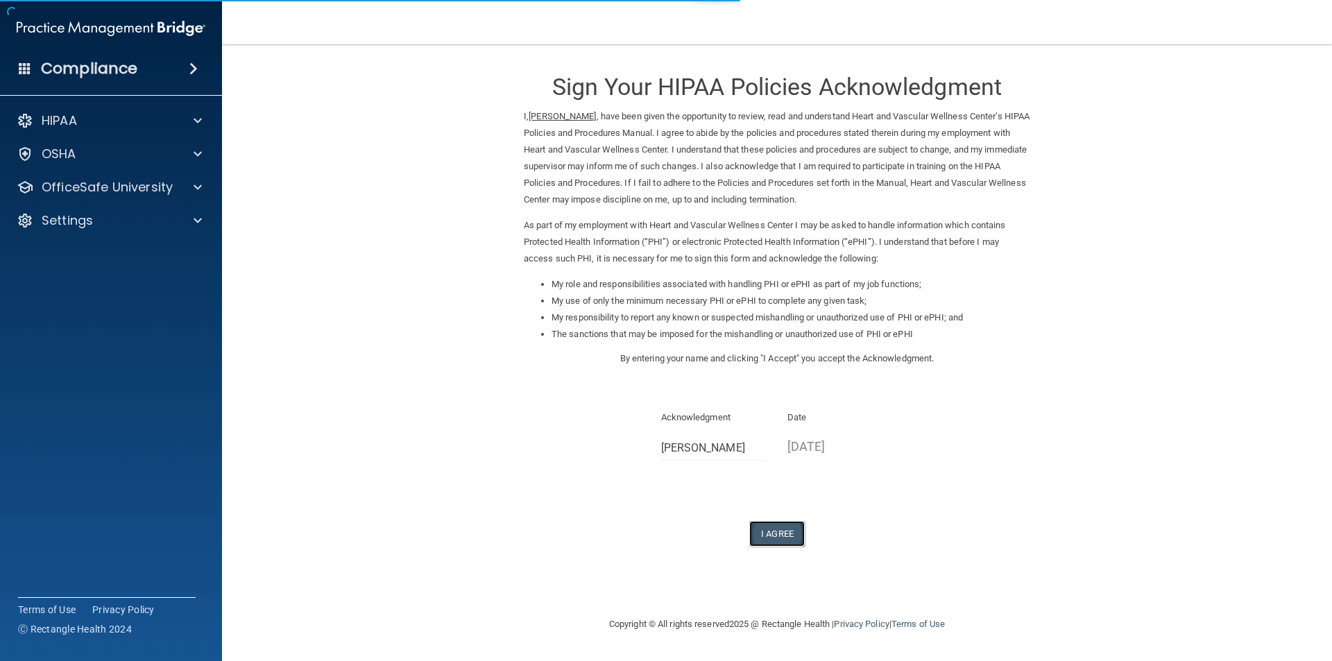
click at [780, 531] on button "I Agree" at bounding box center [777, 534] width 56 height 26
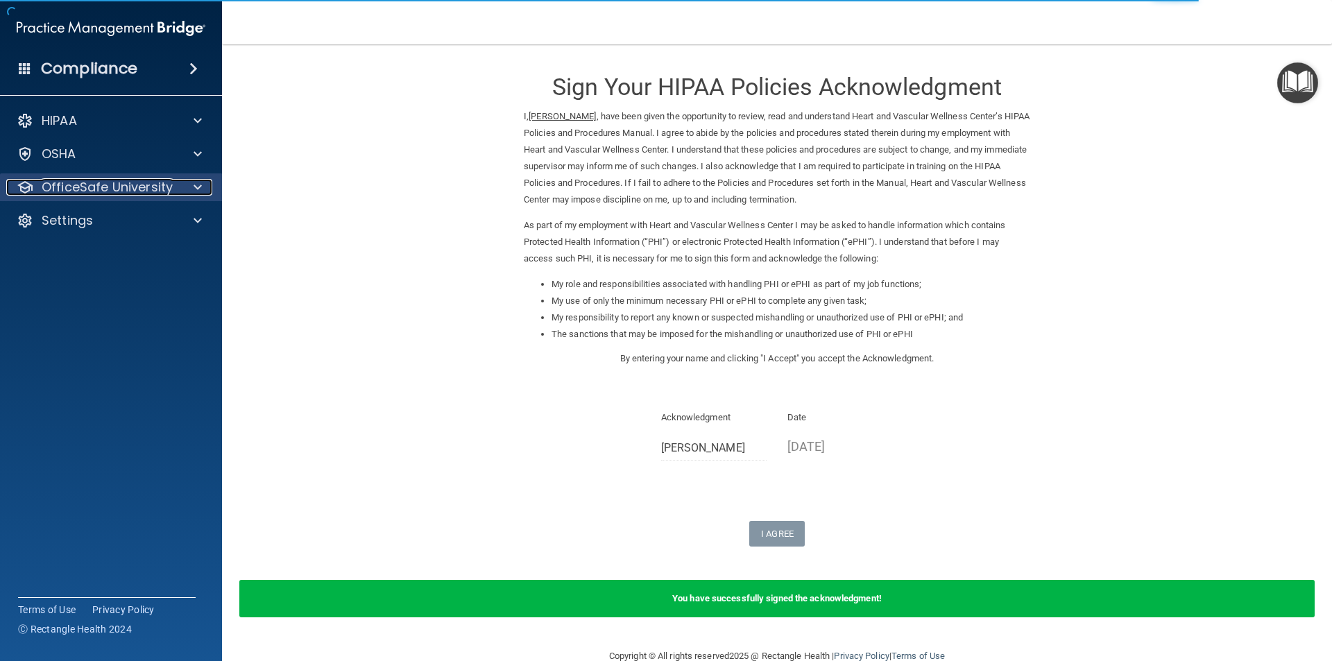
click at [102, 187] on p "OfficeSafe University" at bounding box center [107, 187] width 131 height 17
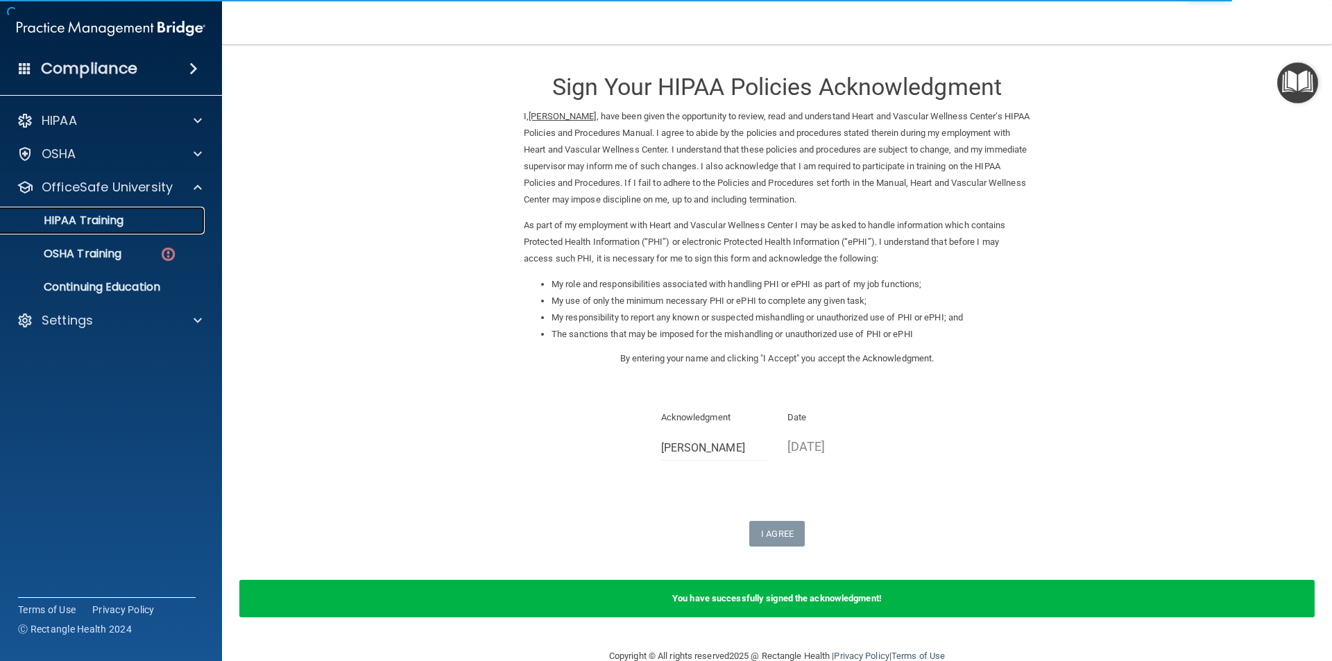
click at [83, 219] on p "HIPAA Training" at bounding box center [66, 221] width 114 height 14
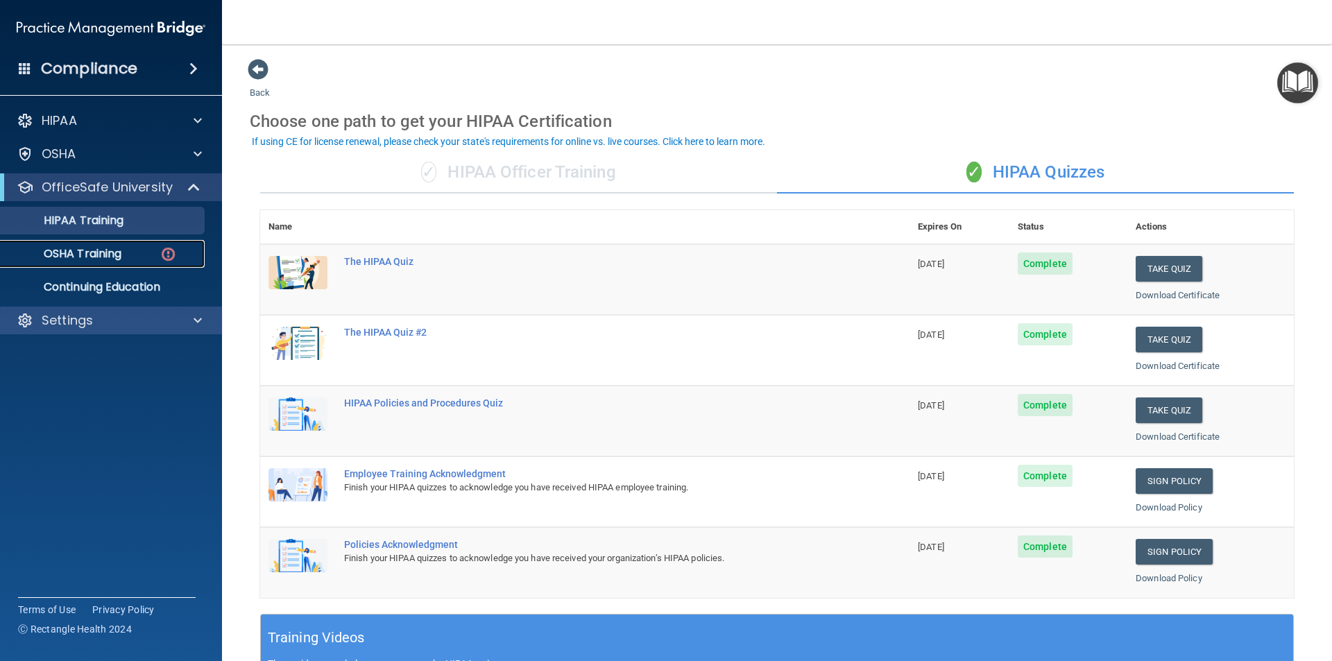
drag, startPoint x: 101, startPoint y: 253, endPoint x: 90, endPoint y: 307, distance: 54.4
click at [101, 253] on p "OSHA Training" at bounding box center [65, 254] width 112 height 14
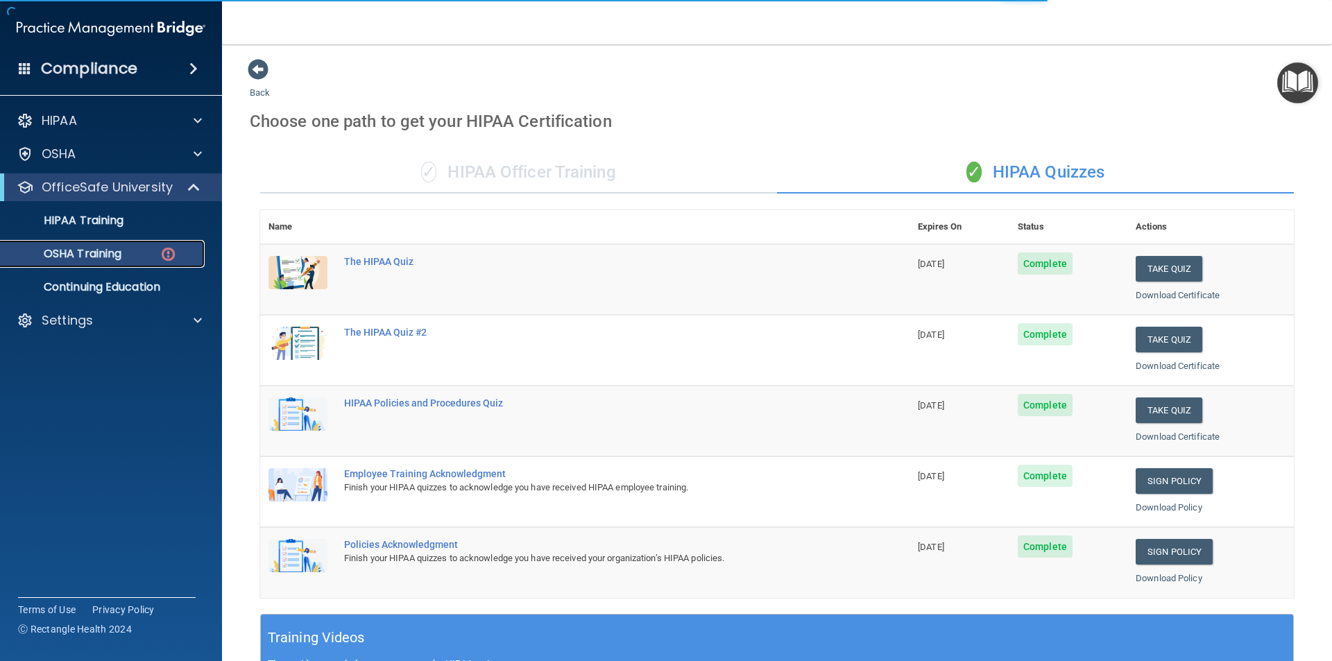
click at [90, 249] on p "OSHA Training" at bounding box center [65, 254] width 112 height 14
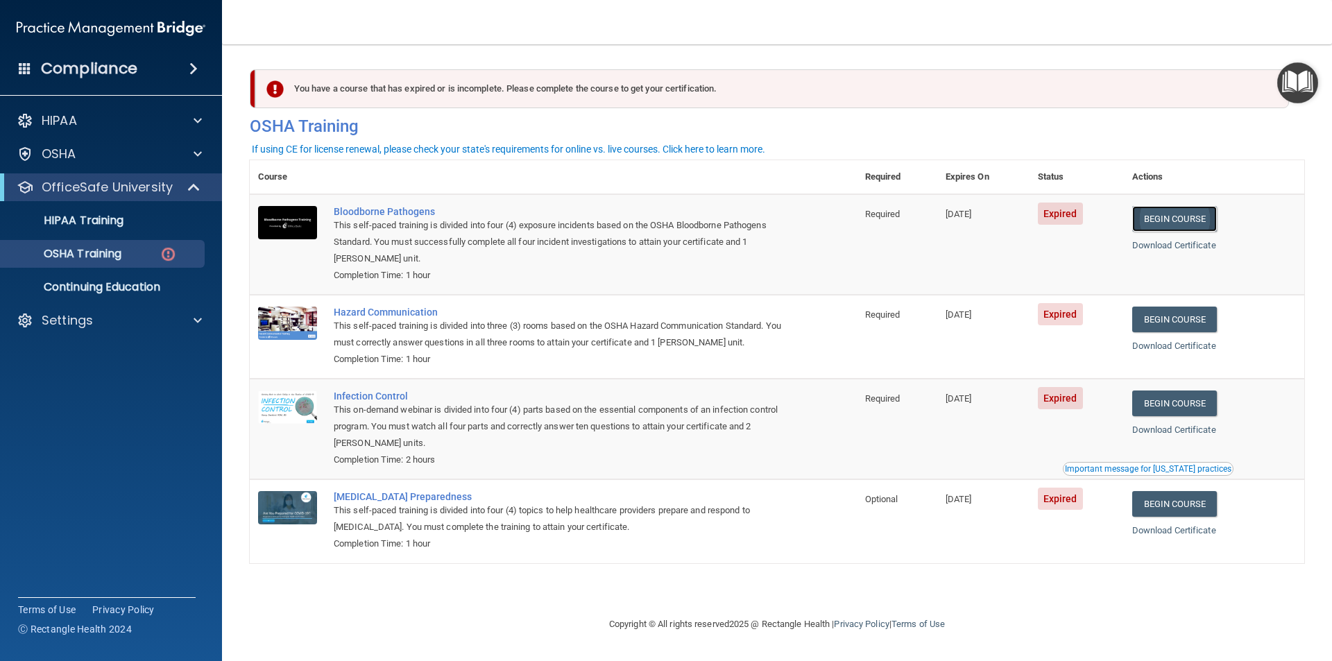
click at [1208, 217] on link "Begin Course" at bounding box center [1174, 219] width 85 height 26
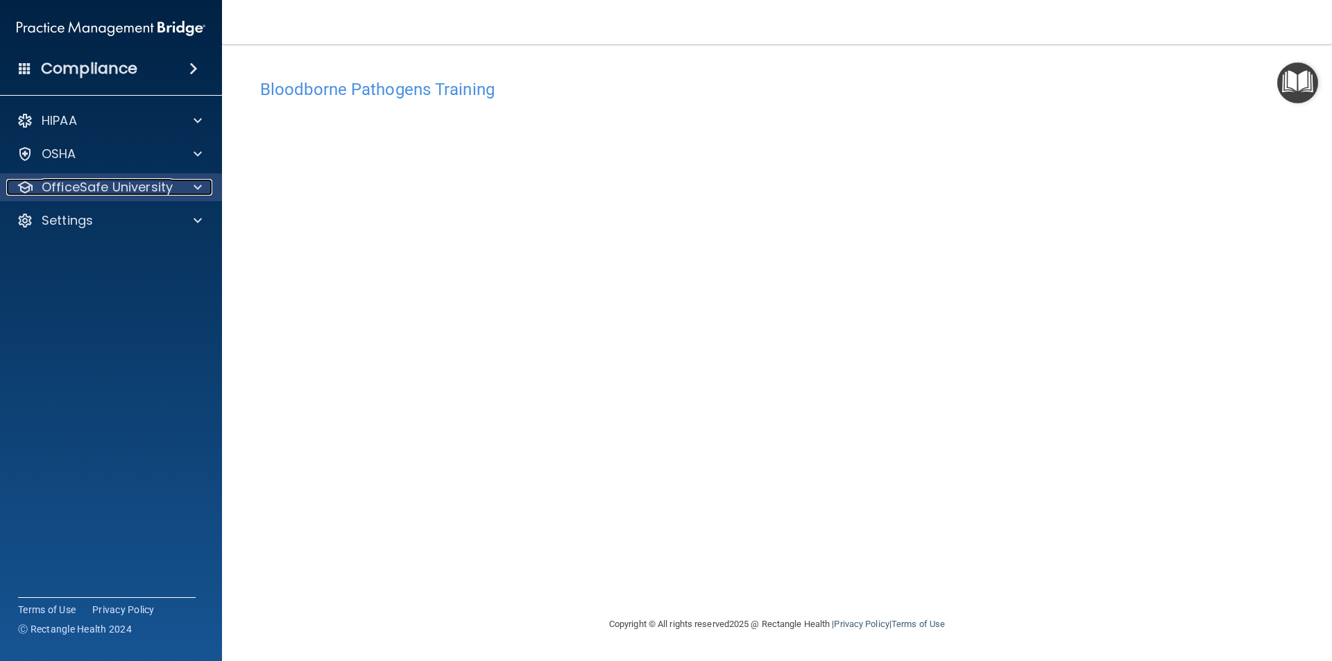
click at [191, 190] on div at bounding box center [195, 187] width 35 height 17
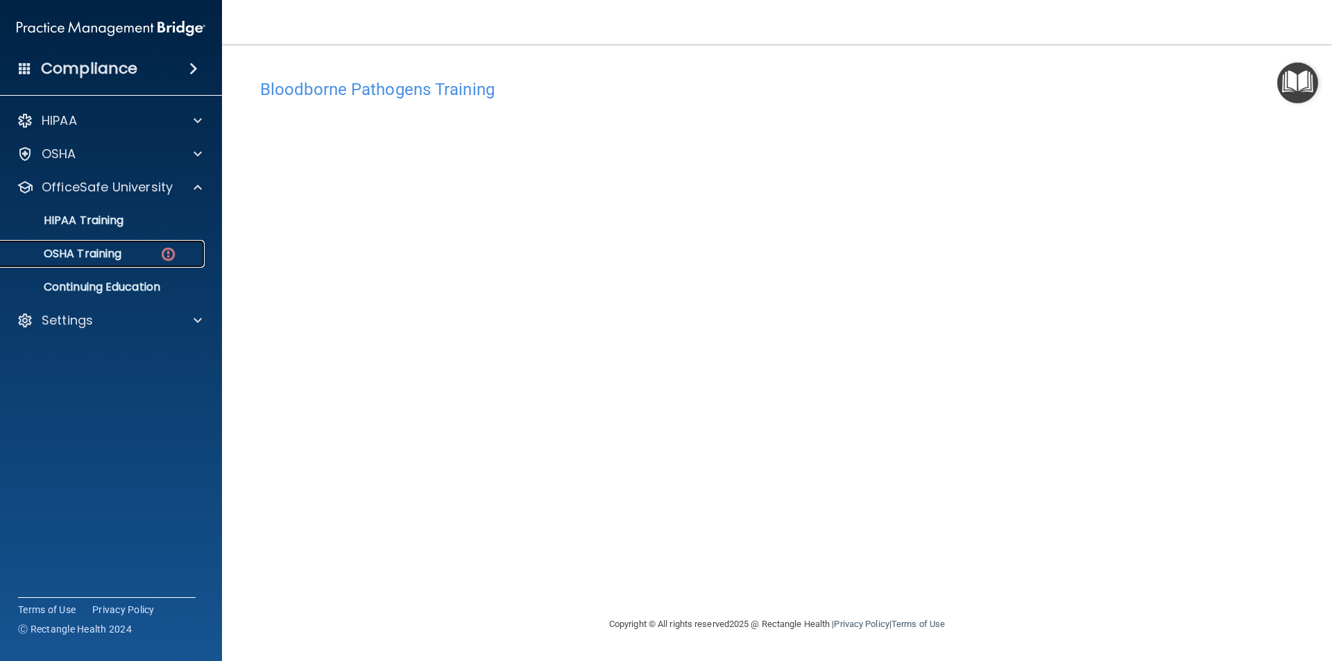
click at [116, 253] on p "OSHA Training" at bounding box center [65, 254] width 112 height 14
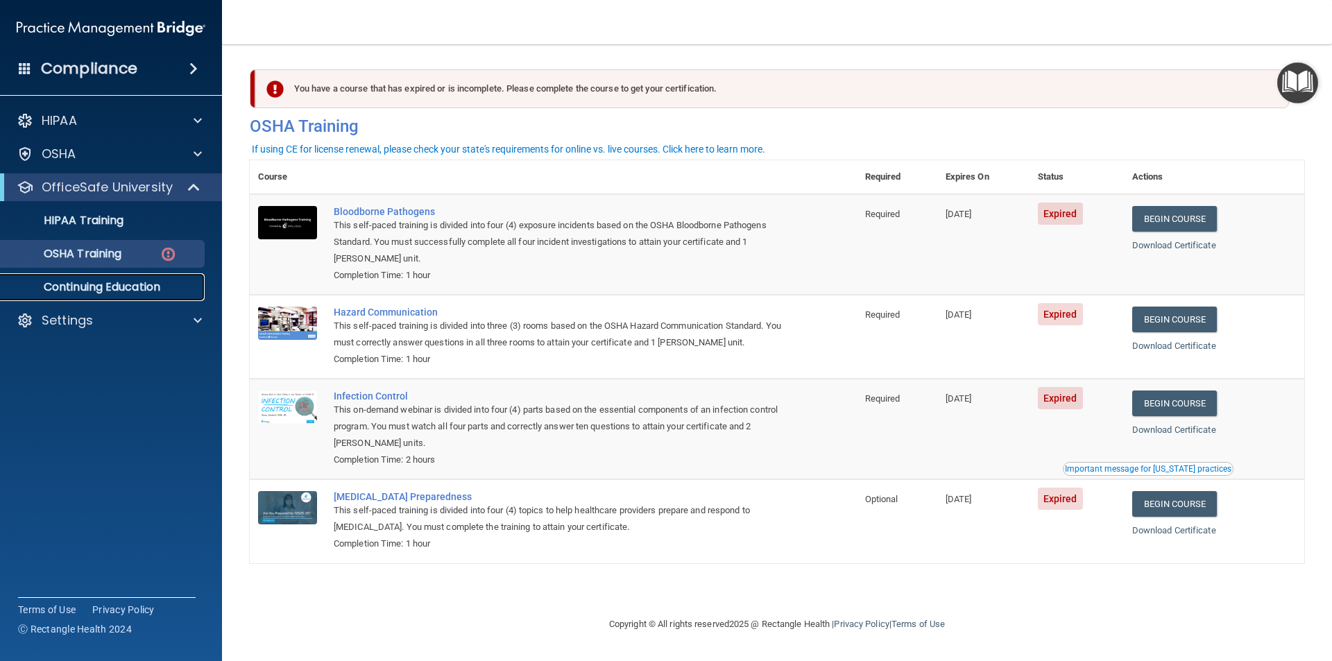
click at [104, 282] on p "Continuing Education" at bounding box center [103, 287] width 189 height 14
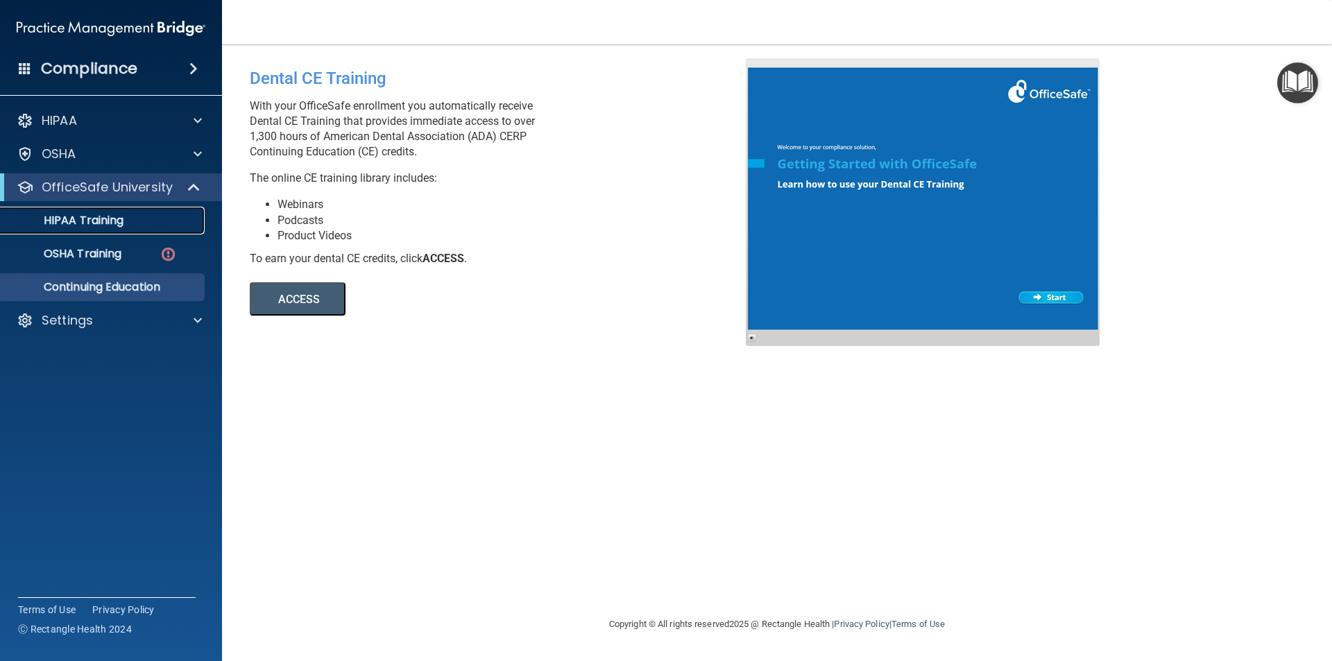
click at [87, 221] on p "HIPAA Training" at bounding box center [66, 221] width 114 height 14
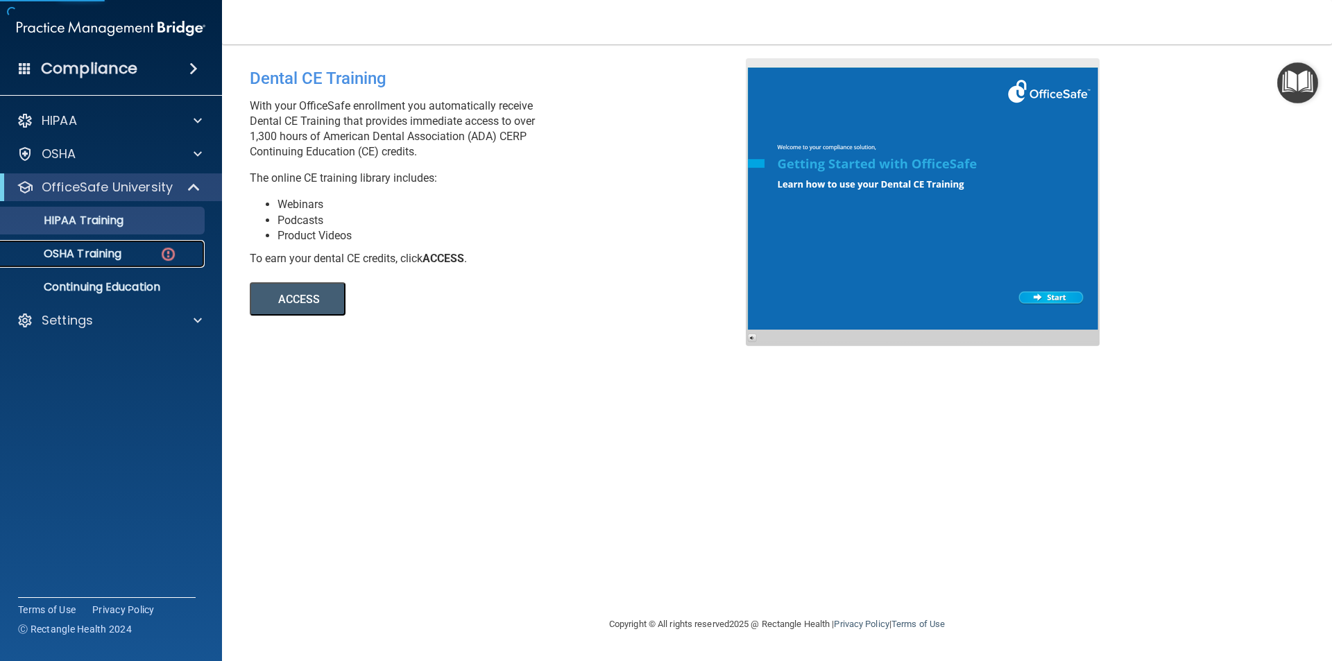
click at [90, 255] on p "OSHA Training" at bounding box center [65, 254] width 112 height 14
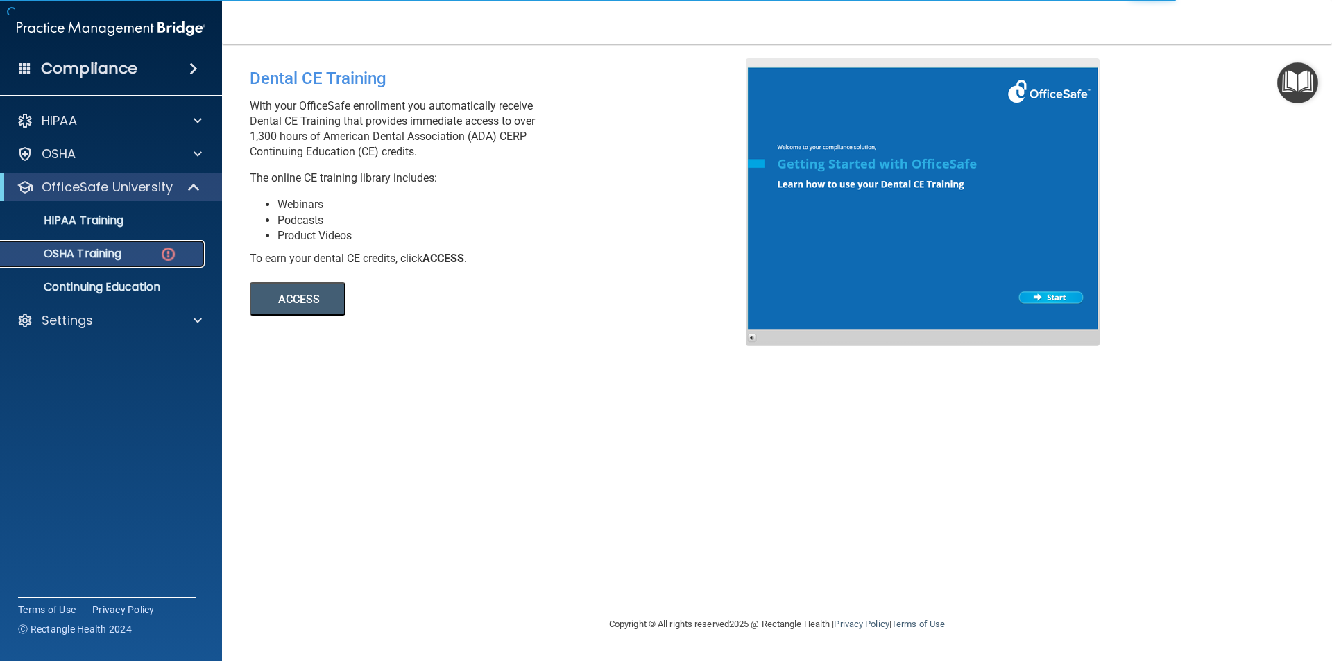
click at [103, 252] on p "OSHA Training" at bounding box center [65, 254] width 112 height 14
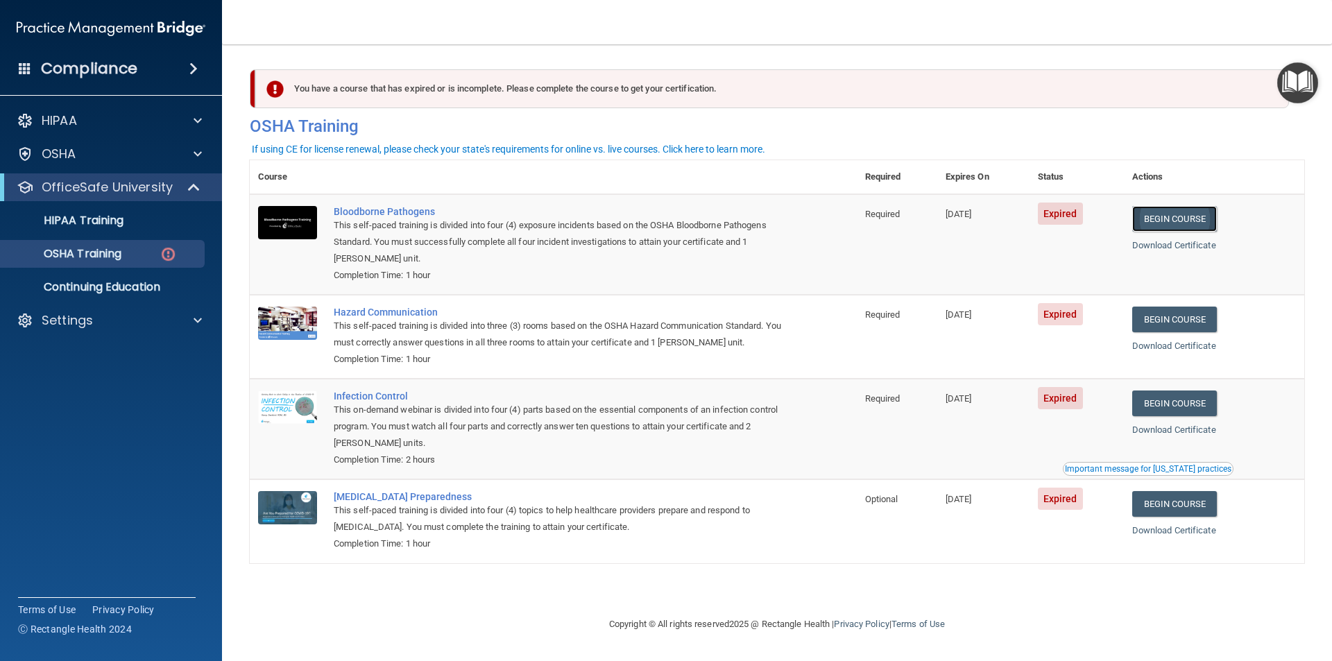
click at [1190, 221] on link "Begin Course" at bounding box center [1174, 219] width 85 height 26
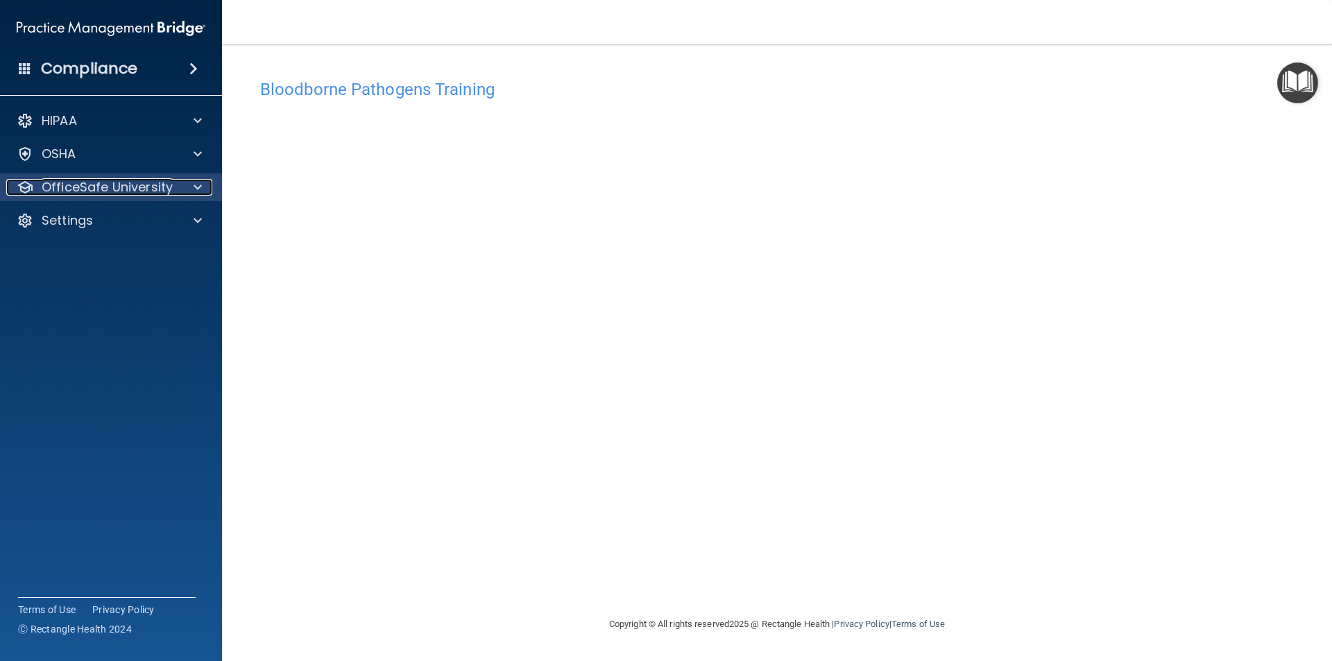
drag, startPoint x: 130, startPoint y: 187, endPoint x: 132, endPoint y: 198, distance: 11.2
click at [130, 187] on p "OfficeSafe University" at bounding box center [107, 187] width 131 height 17
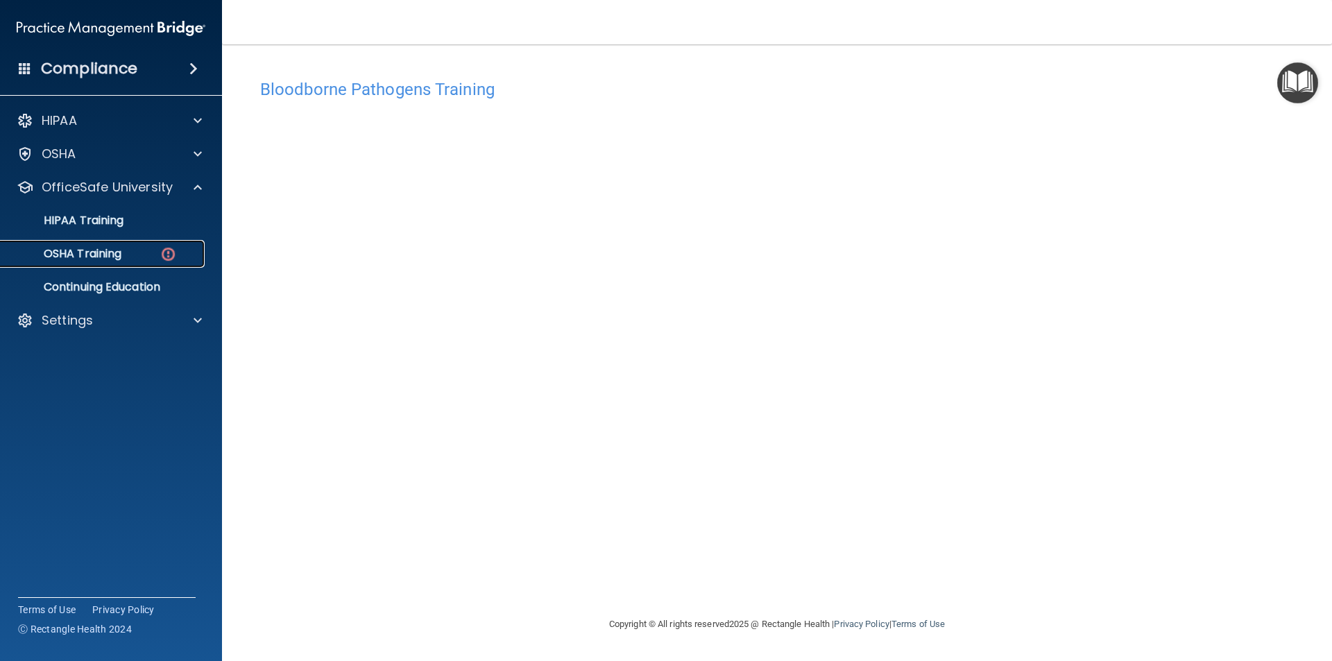
click at [105, 253] on p "OSHA Training" at bounding box center [65, 254] width 112 height 14
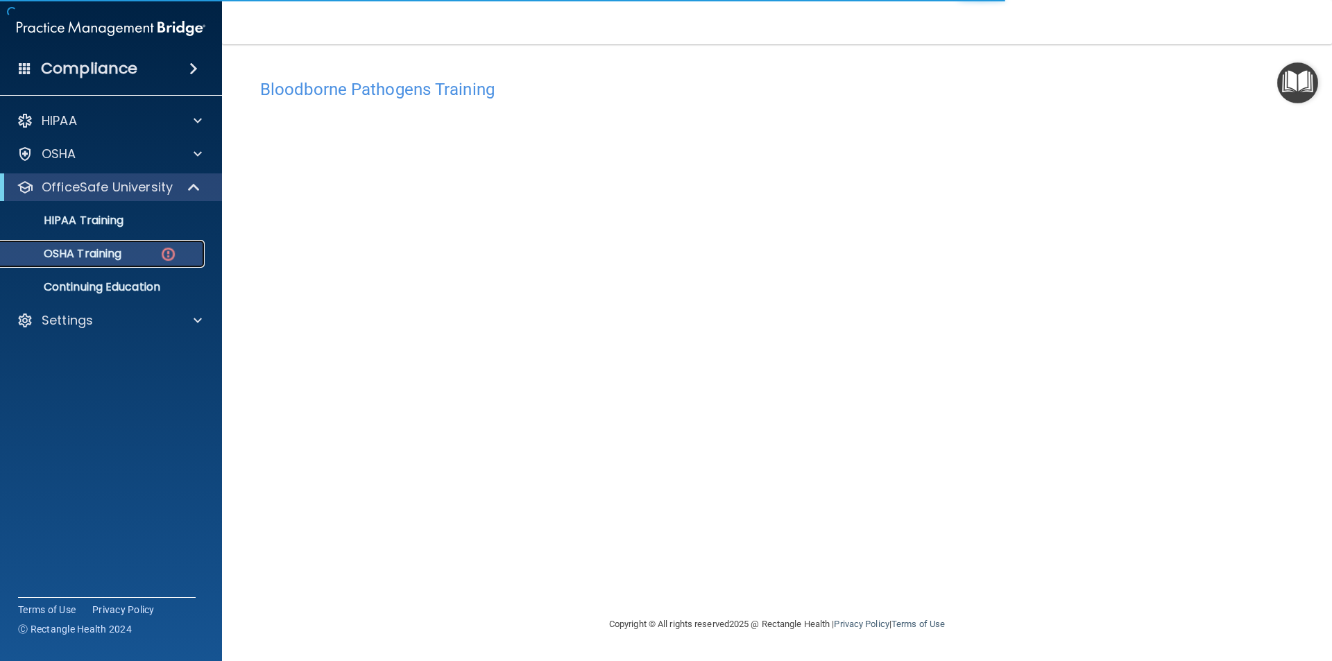
click at [105, 253] on p "OSHA Training" at bounding box center [65, 254] width 112 height 14
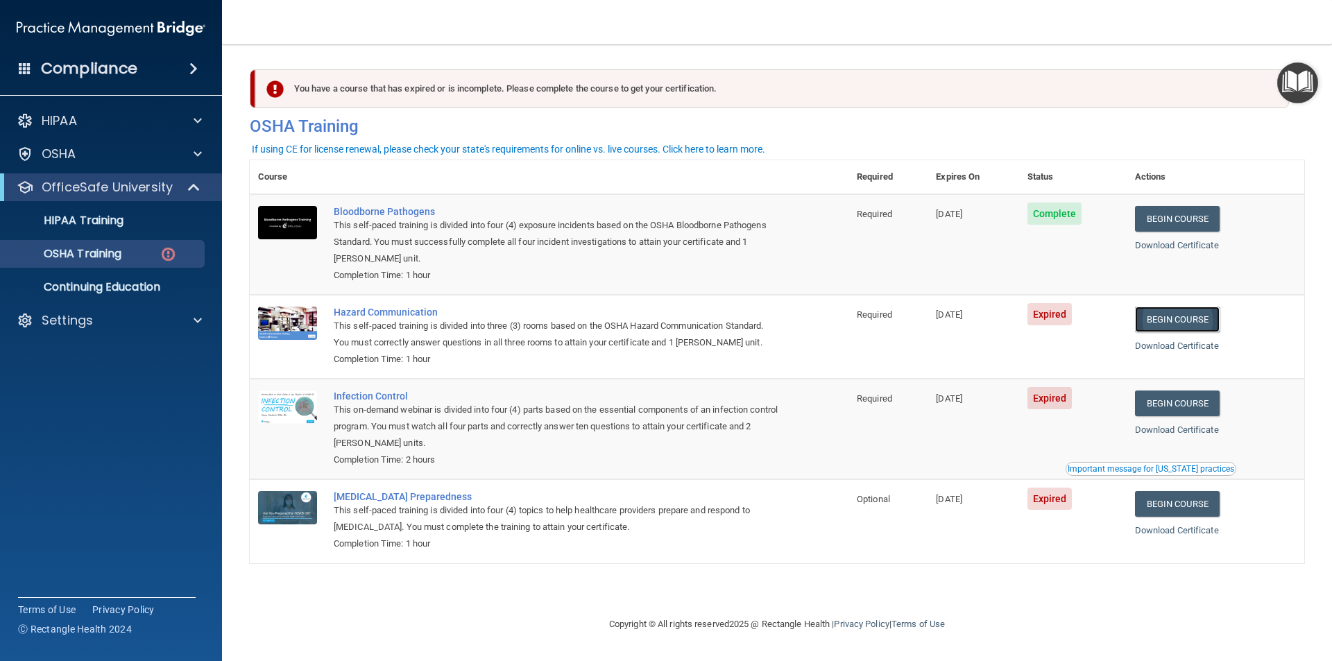
click at [1189, 318] on link "Begin Course" at bounding box center [1177, 320] width 85 height 26
